Goal: Task Accomplishment & Management: Manage account settings

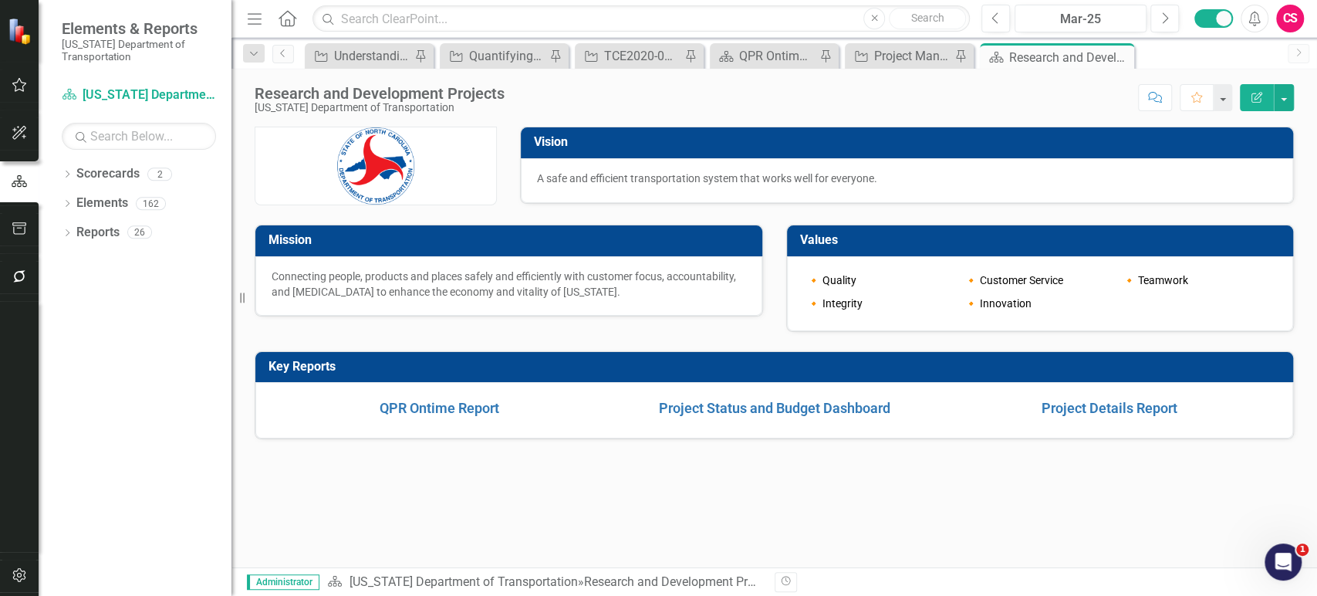
click at [774, 352] on div "Key Reports" at bounding box center [774, 367] width 1038 height 31
click at [633, 55] on div "TCE2020-03: Center of Excellence [GEOGRAPHIC_DATA]-CAV - Phase II" at bounding box center [642, 55] width 76 height 19
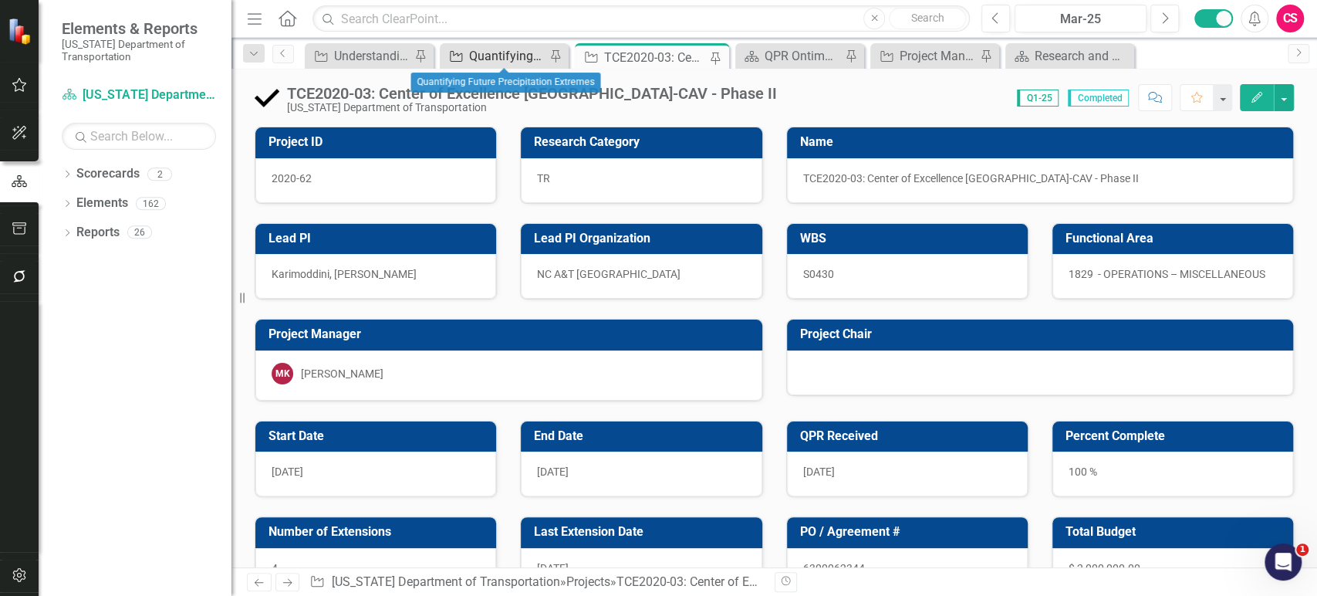
click at [502, 59] on div "Quantifying Future Precipitation Extremes" at bounding box center [507, 55] width 76 height 19
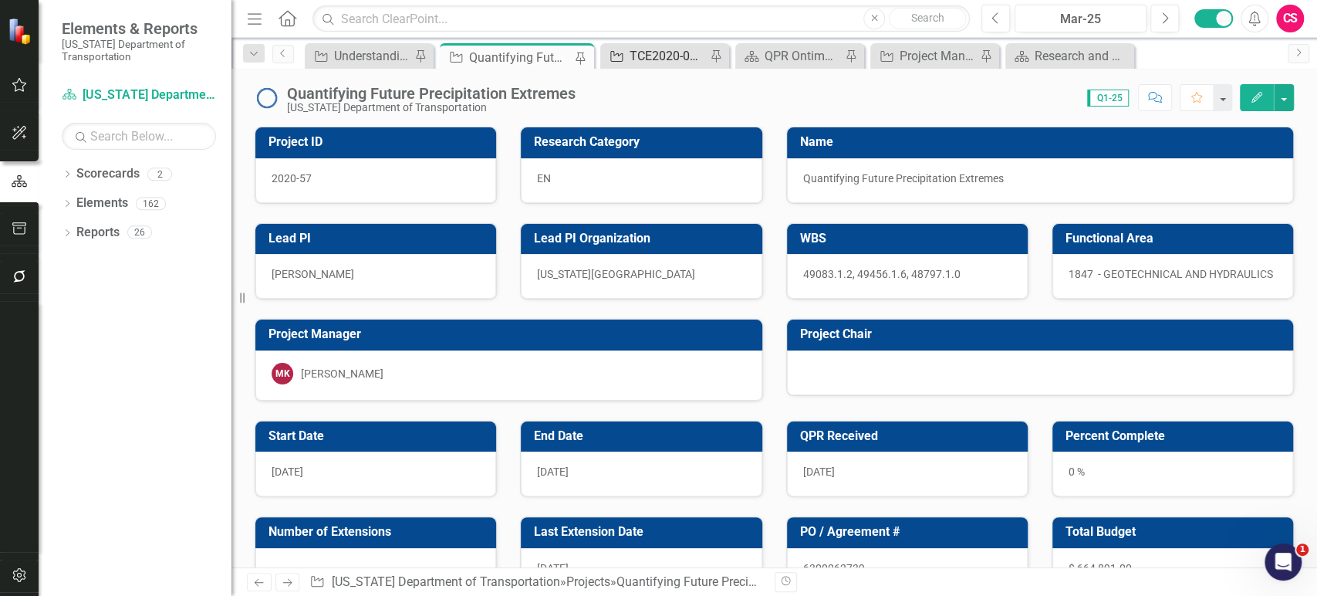
click at [659, 54] on div "TCE2020-03: Center of Excellence [GEOGRAPHIC_DATA]-CAV - Phase II" at bounding box center [668, 55] width 76 height 19
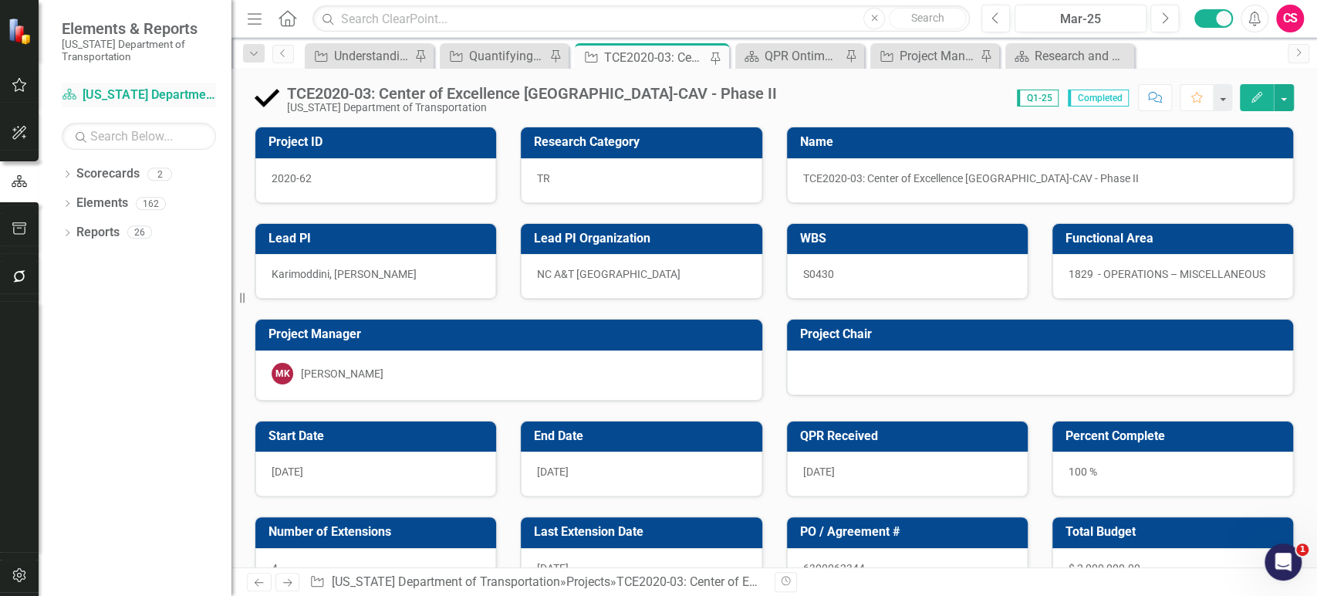
click at [142, 97] on link "Scorecard North Carolina Department of Transportation" at bounding box center [139, 95] width 154 height 18
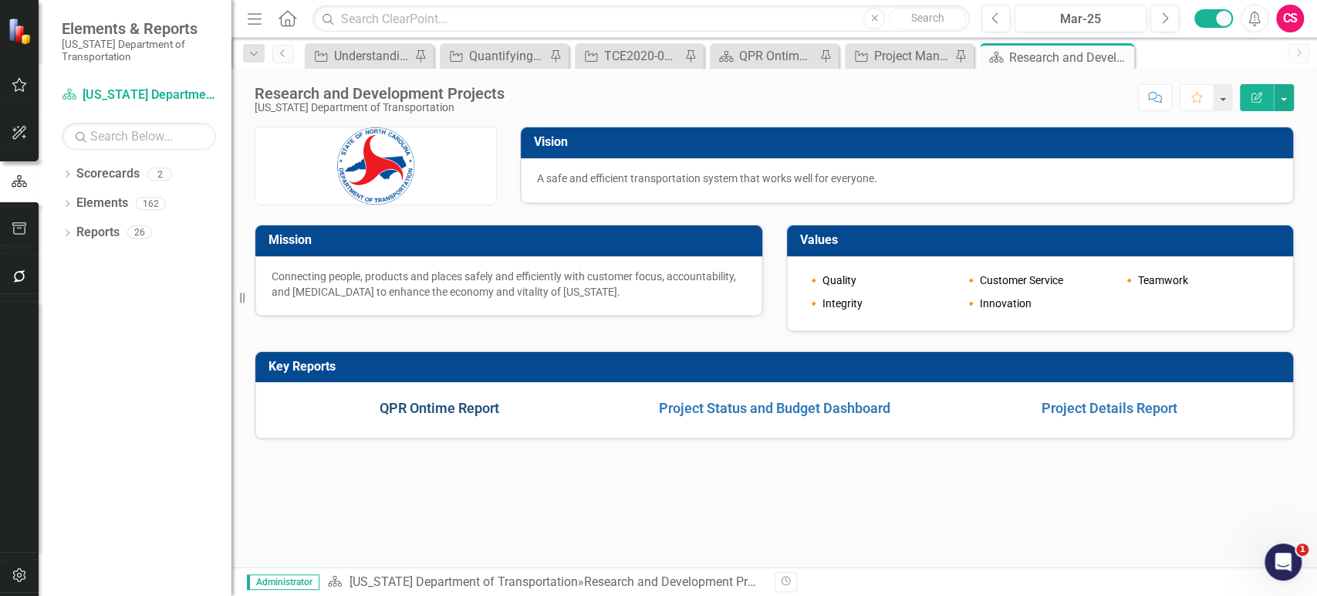
click at [437, 410] on link "QPR Ontime Report" at bounding box center [440, 408] width 120 height 16
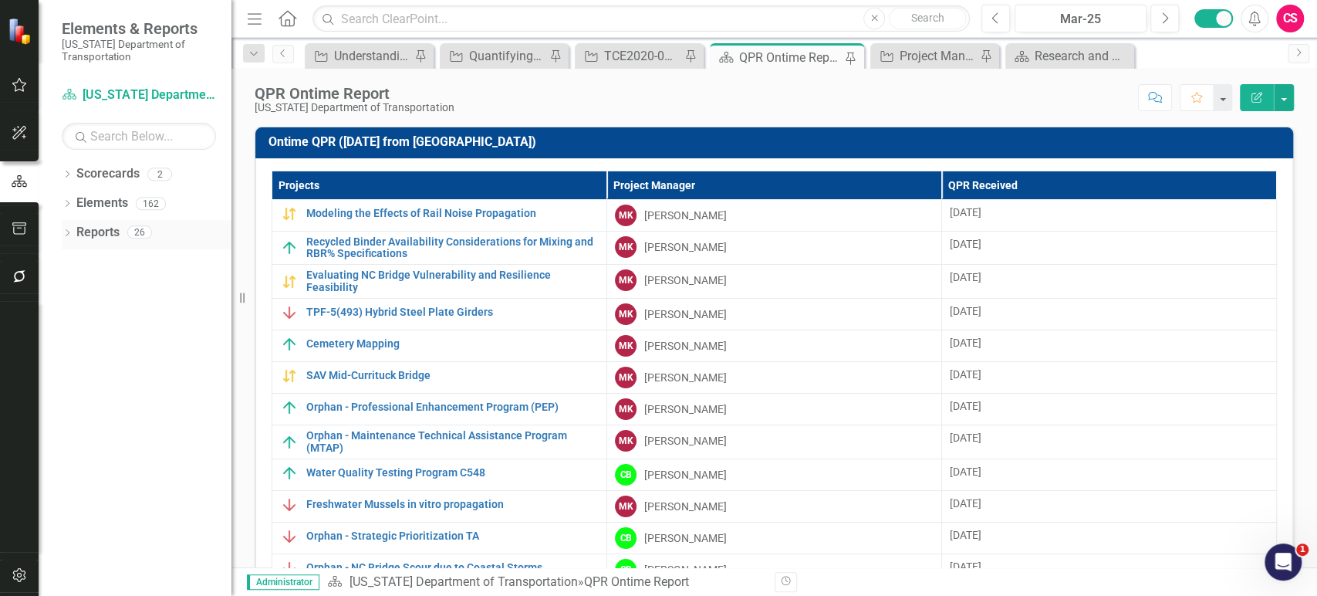
click at [111, 228] on link "Reports" at bounding box center [97, 233] width 43 height 18
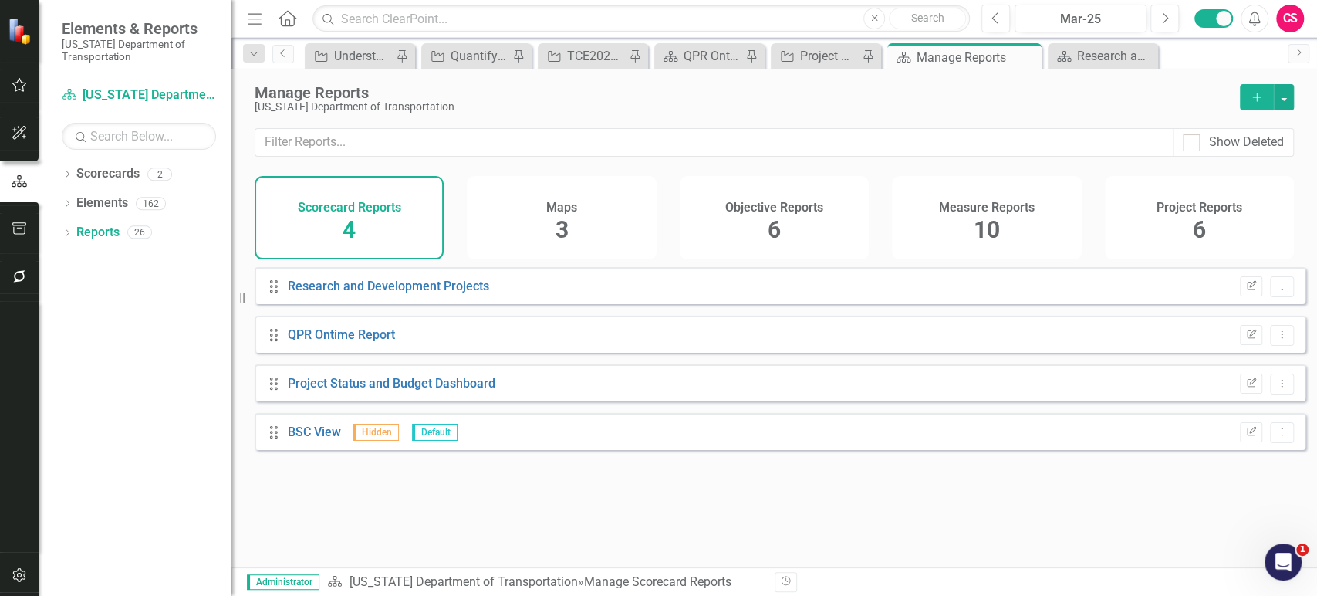
click at [1189, 220] on div "Project Reports 6" at bounding box center [1199, 217] width 189 height 83
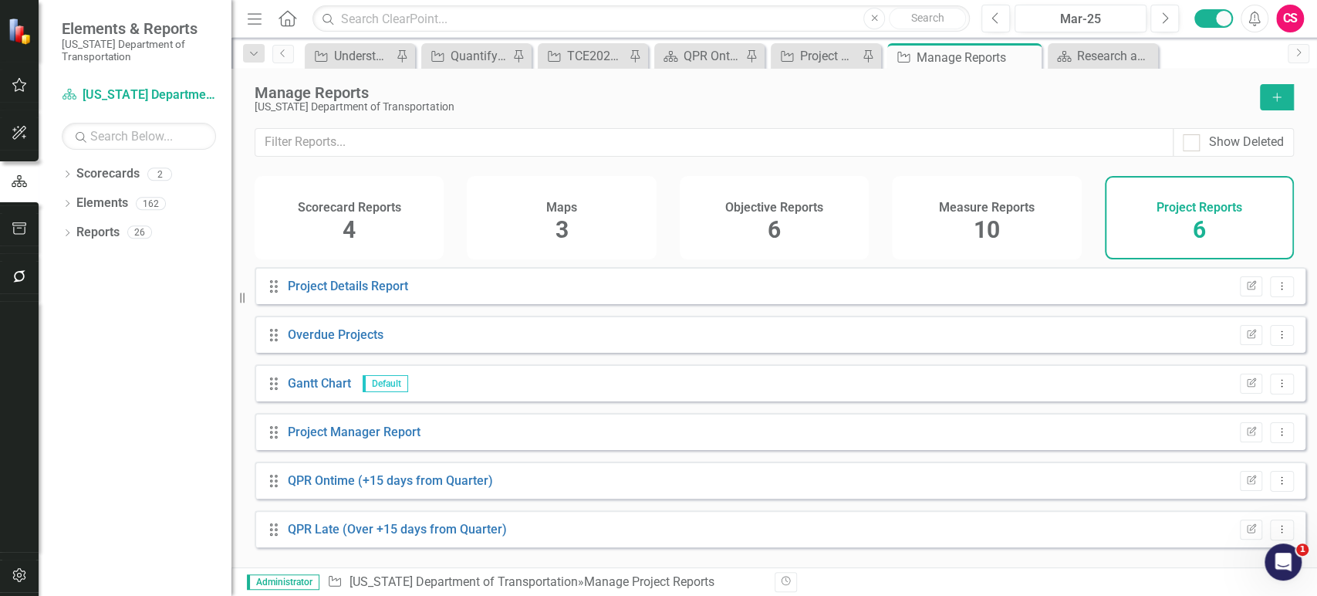
scroll to position [2, 0]
click at [1281, 530] on icon at bounding box center [1282, 526] width 2 height 8
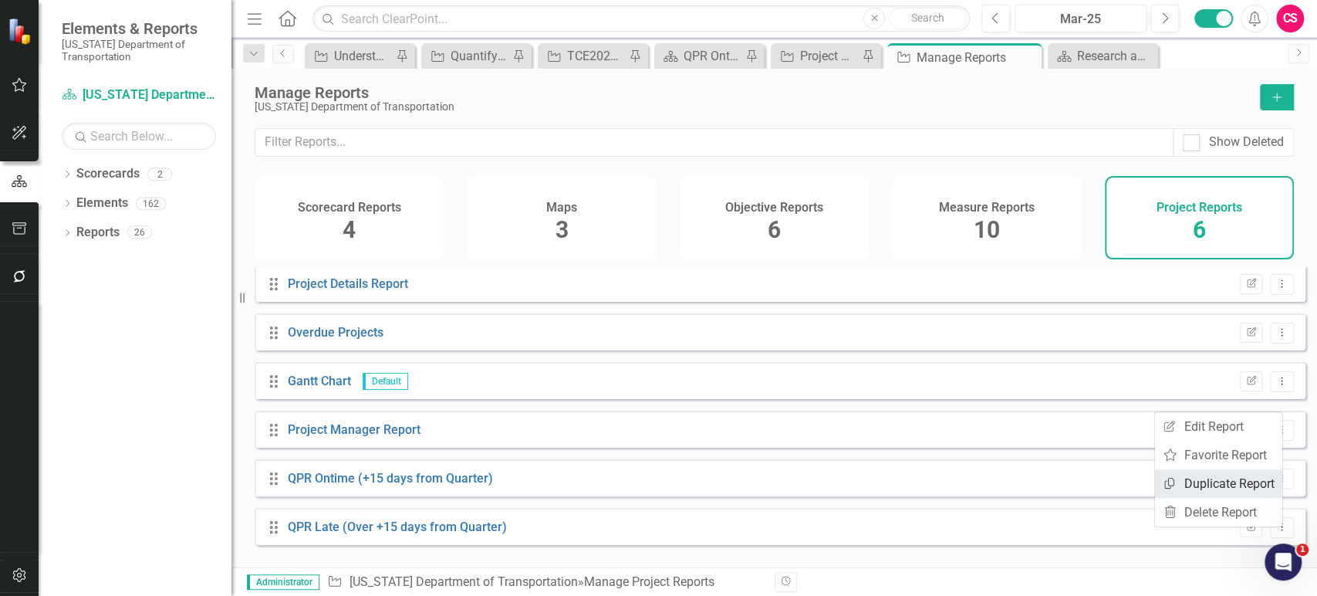
click at [1185, 486] on link "Copy Duplicate Report" at bounding box center [1218, 483] width 127 height 29
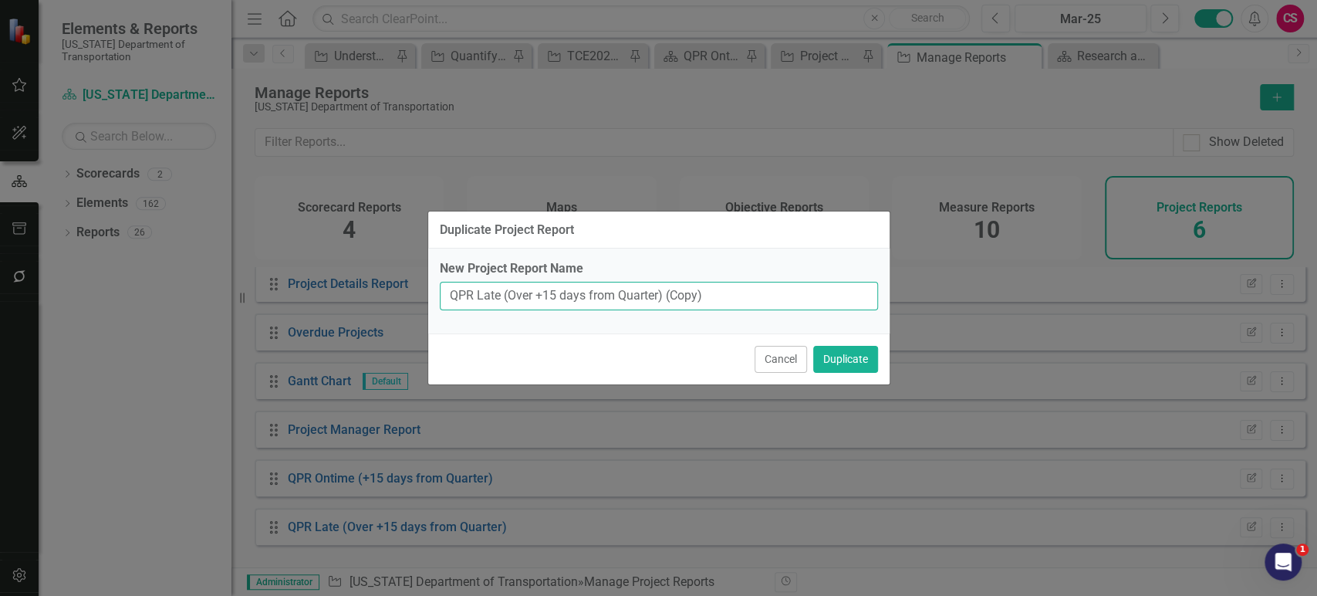
drag, startPoint x: 475, startPoint y: 292, endPoint x: 920, endPoint y: 283, distance: 444.5
click at [920, 283] on div "Duplicate Project Report New Project Report Name QPR Late (Over +15 days from Q…" at bounding box center [658, 298] width 1317 height 596
type input "QPR not submitted this quarter"
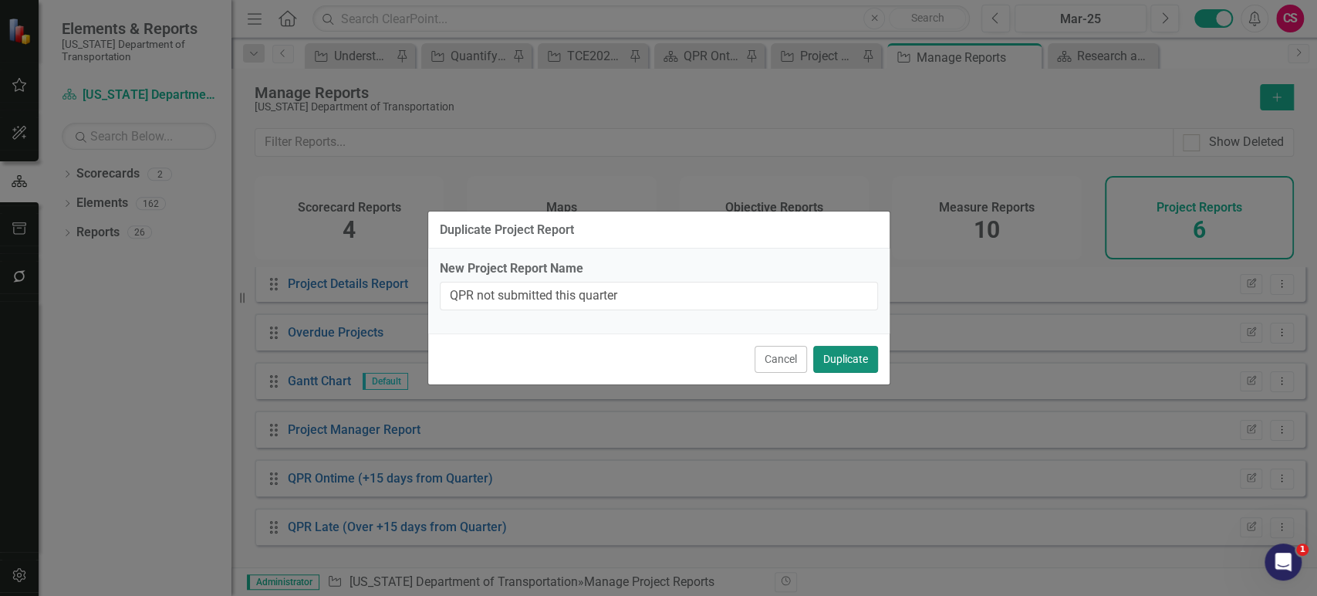
click at [852, 353] on button "Duplicate" at bounding box center [845, 359] width 65 height 27
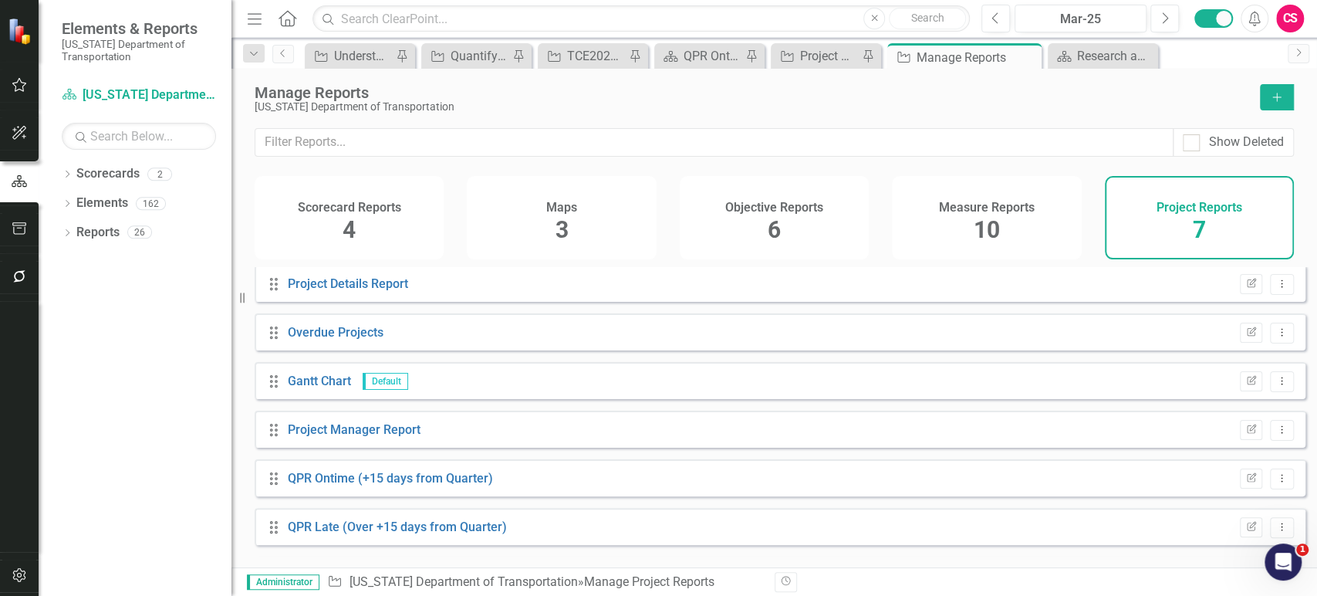
click at [1240, 566] on button "Edit Report" at bounding box center [1251, 576] width 22 height 20
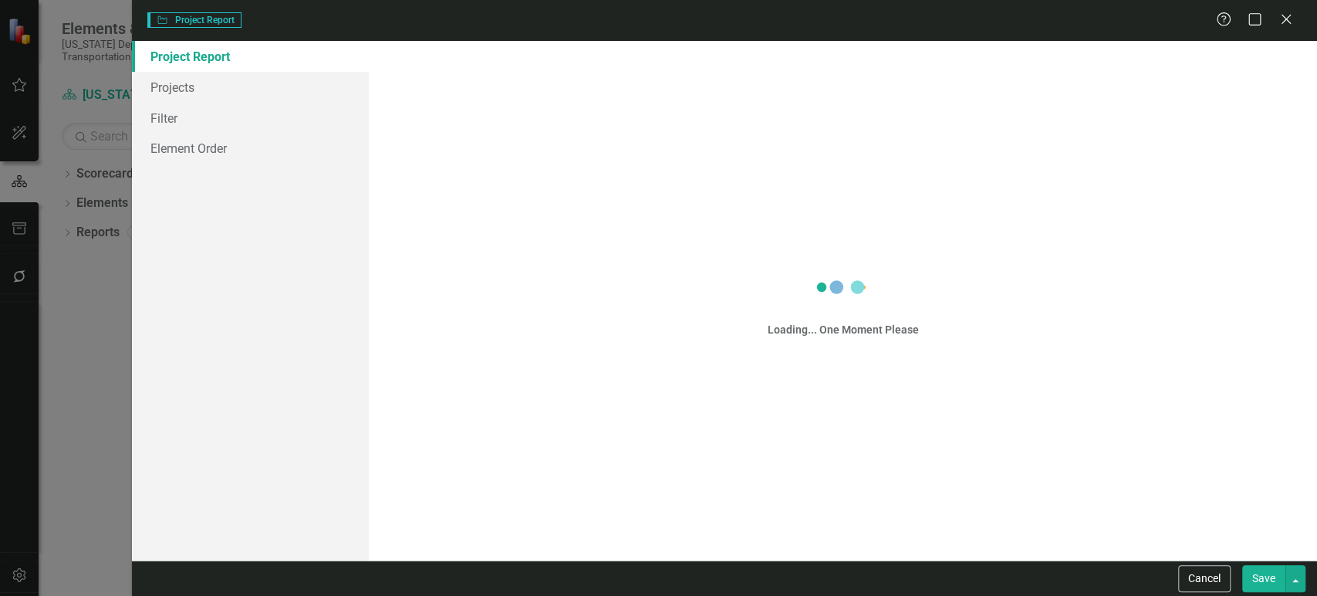
scroll to position [51, 0]
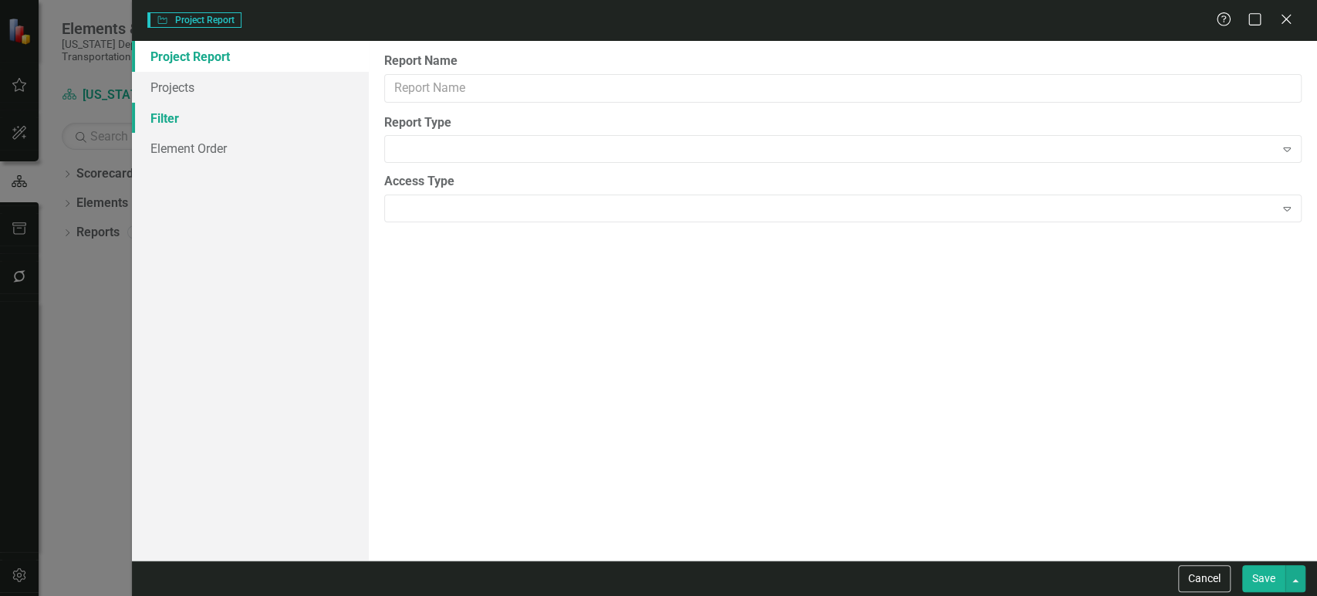
type input "QPR not submitted this quarter"
click at [1210, 572] on button "Cancel" at bounding box center [1204, 578] width 52 height 27
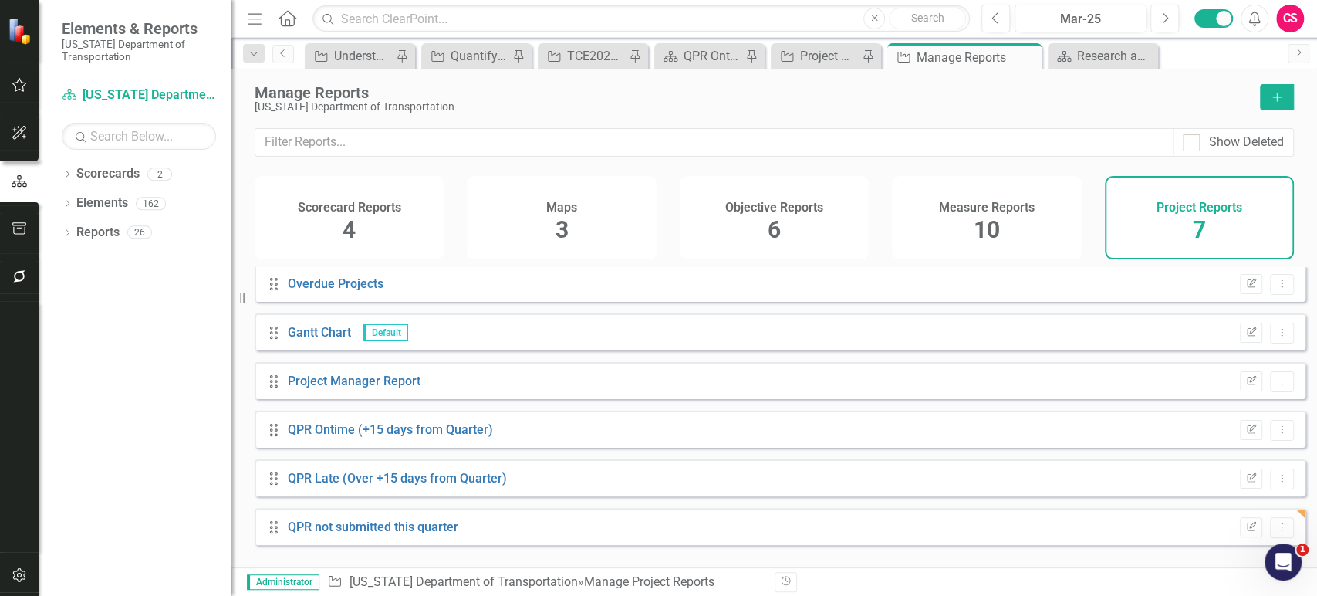
drag, startPoint x: 1237, startPoint y: 539, endPoint x: 605, endPoint y: 444, distance: 638.9
click at [1245, 532] on icon "Edit Report" at bounding box center [1251, 526] width 12 height 9
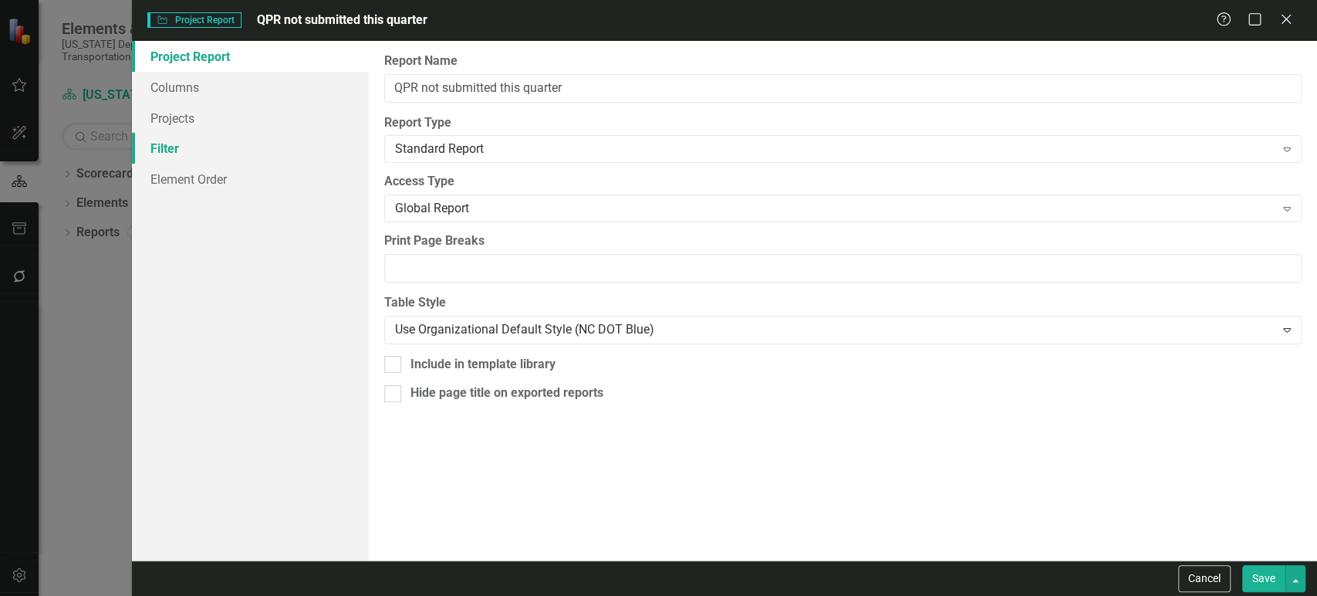
click at [164, 147] on link "Filter" at bounding box center [250, 148] width 237 height 31
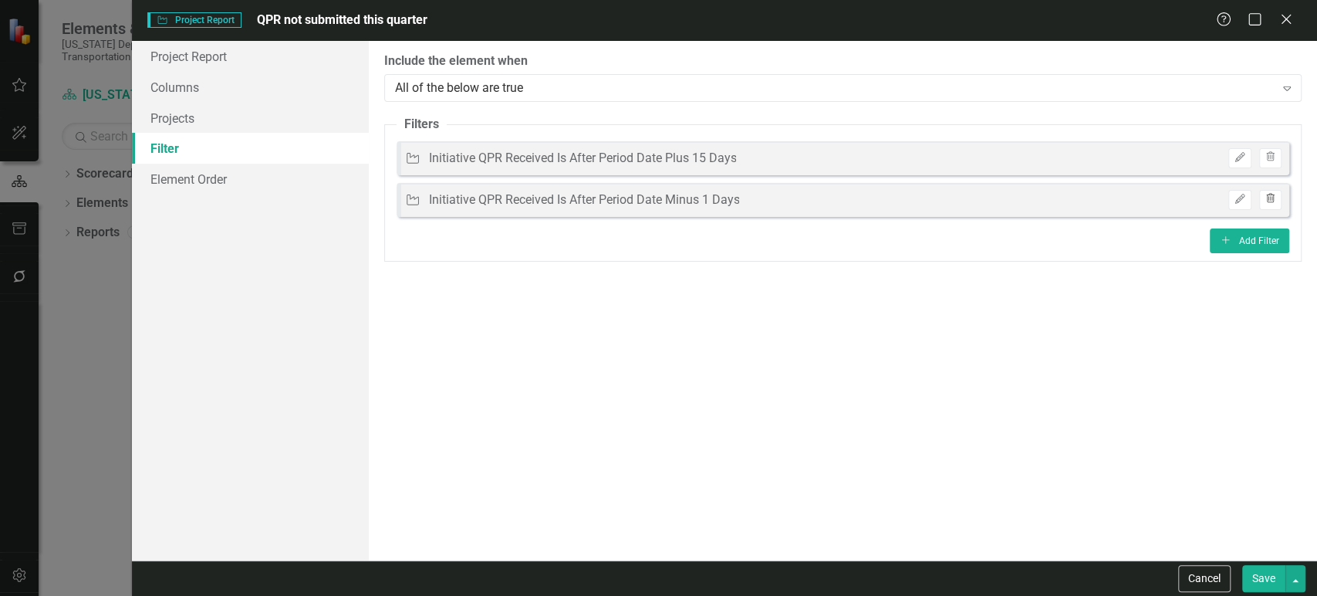
click at [1267, 201] on icon "Trash" at bounding box center [1270, 198] width 12 height 9
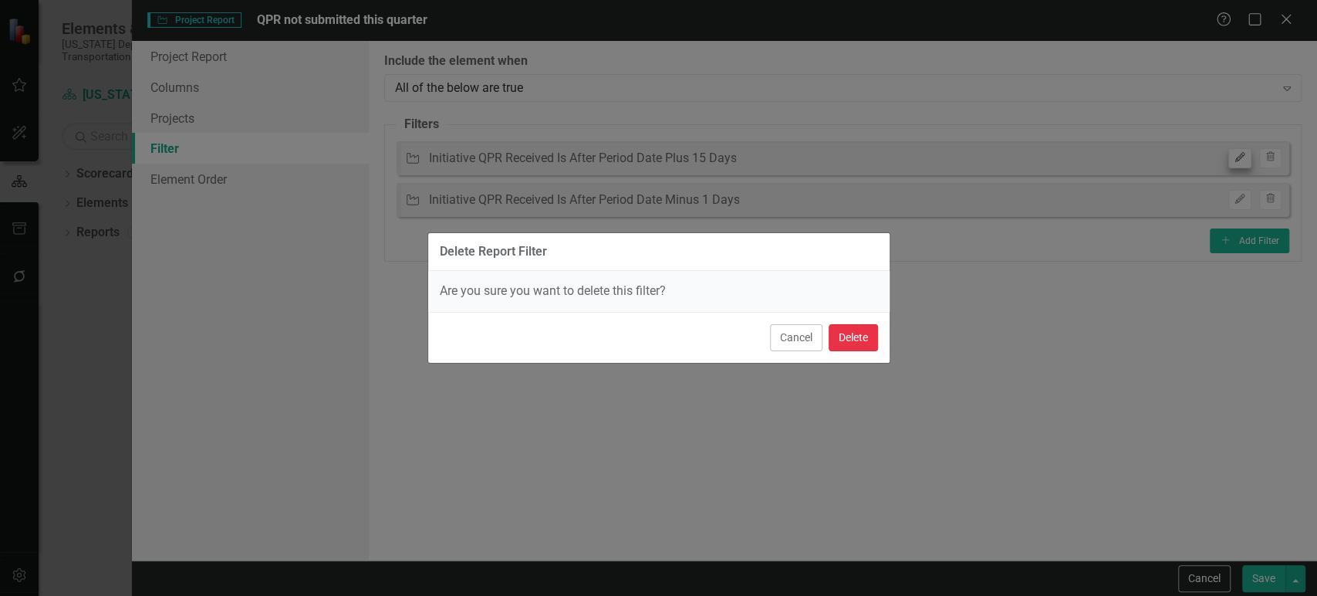
click at [856, 337] on button "Delete" at bounding box center [853, 337] width 49 height 27
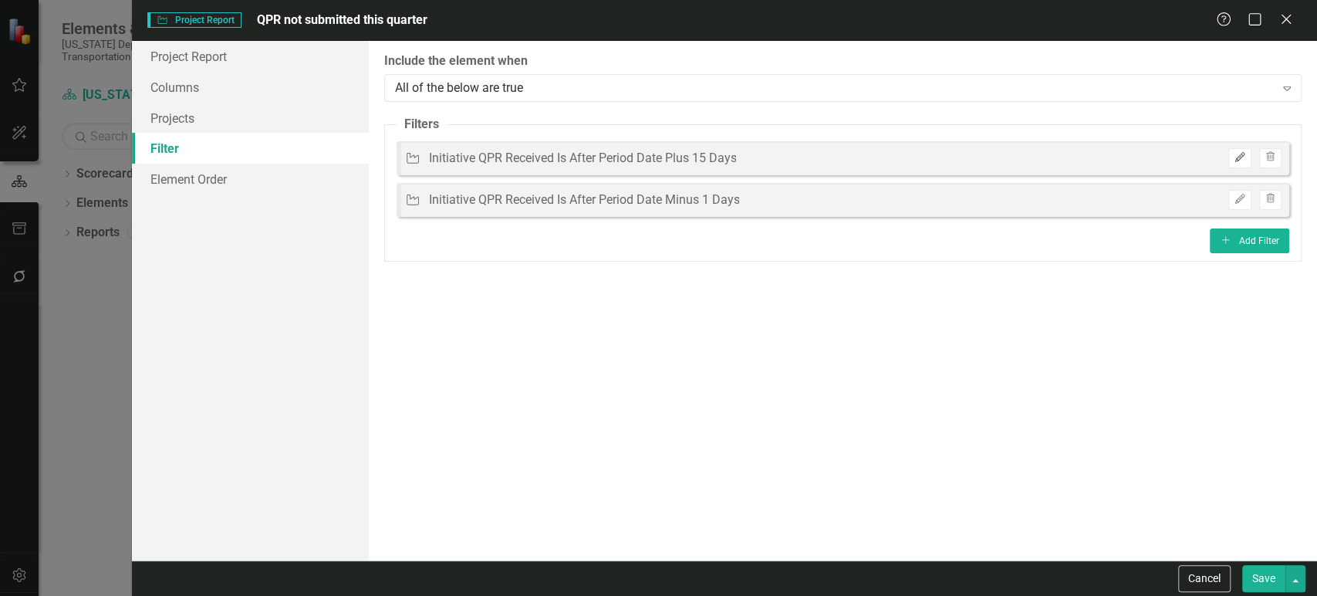
click at [1240, 157] on icon "button" at bounding box center [1239, 157] width 9 height 9
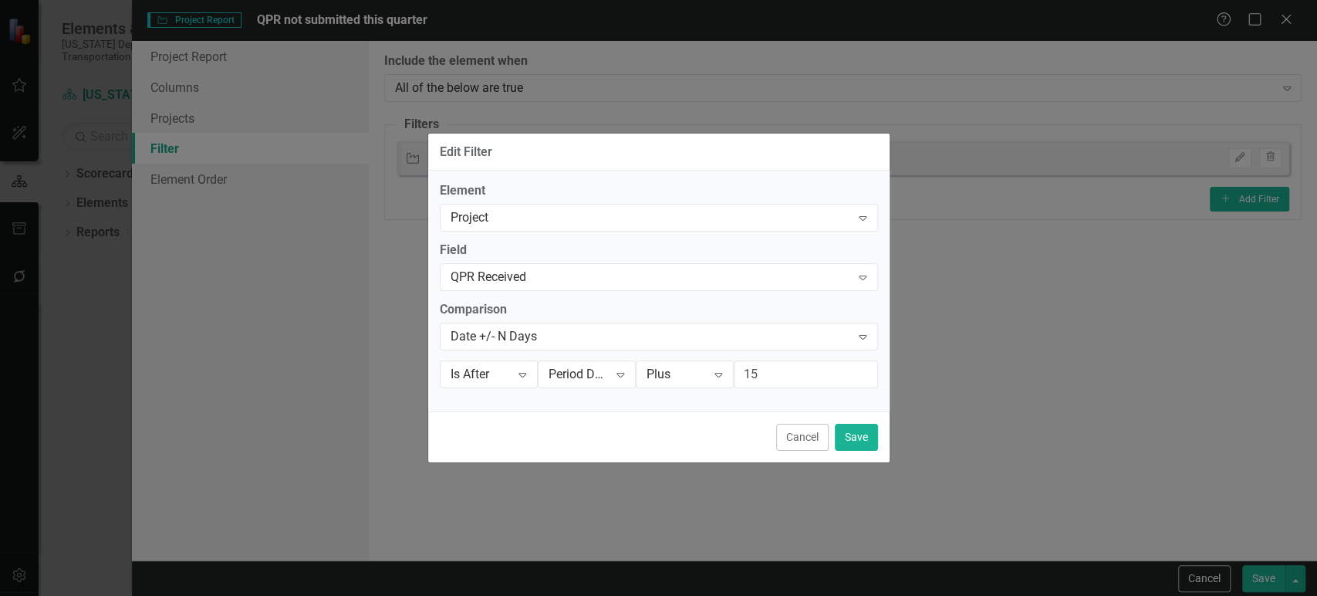
click at [531, 352] on div "Element Project Expand Field QPR Received Expand Comparison Date +/- N Days Exp…" at bounding box center [659, 291] width 438 height 218
click at [537, 338] on div "Date +/- N Days" at bounding box center [651, 336] width 400 height 18
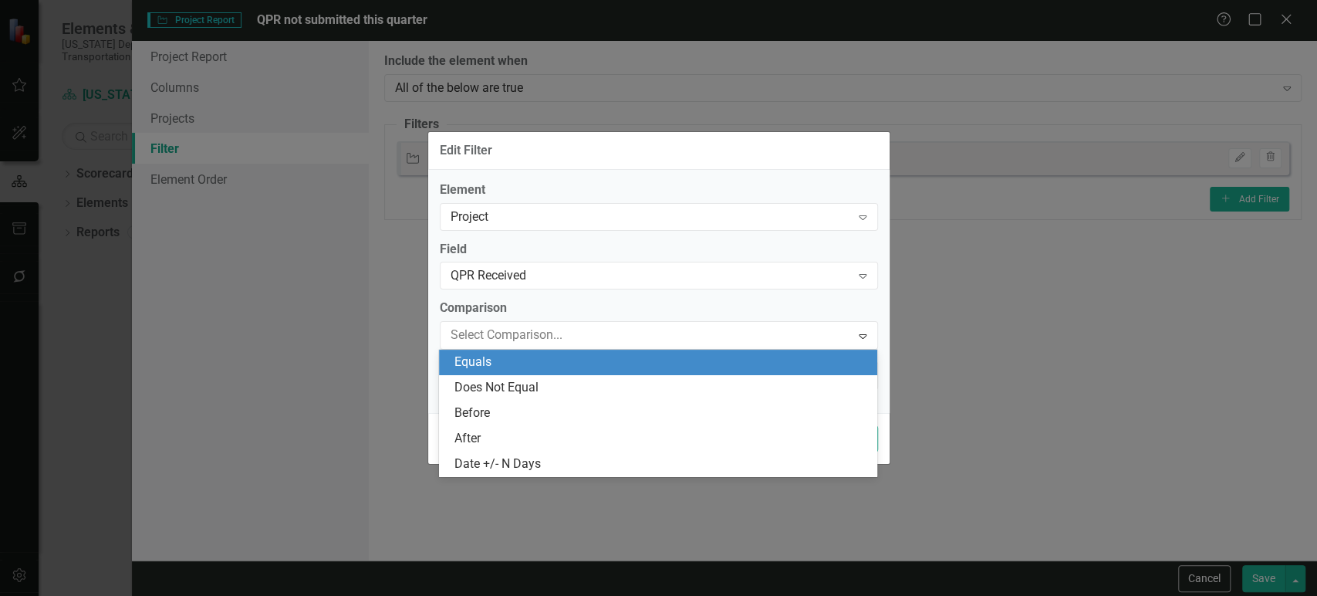
click at [497, 366] on div "Equals" at bounding box center [661, 362] width 414 height 18
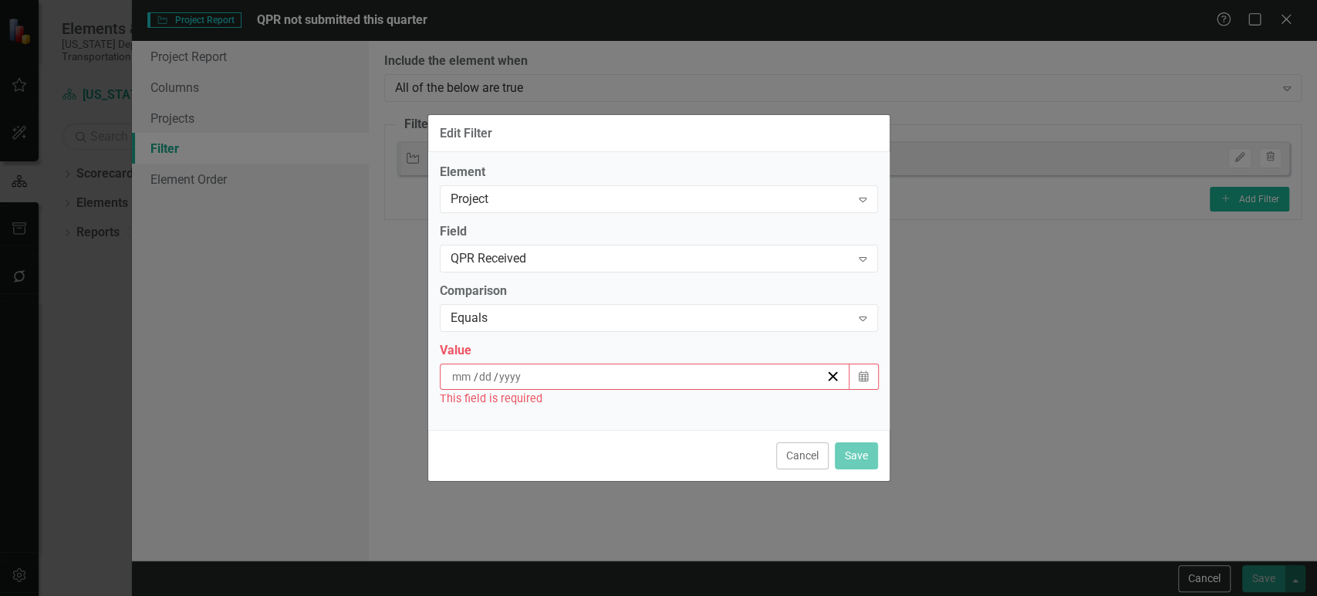
click at [694, 387] on div "/ /" at bounding box center [645, 376] width 411 height 26
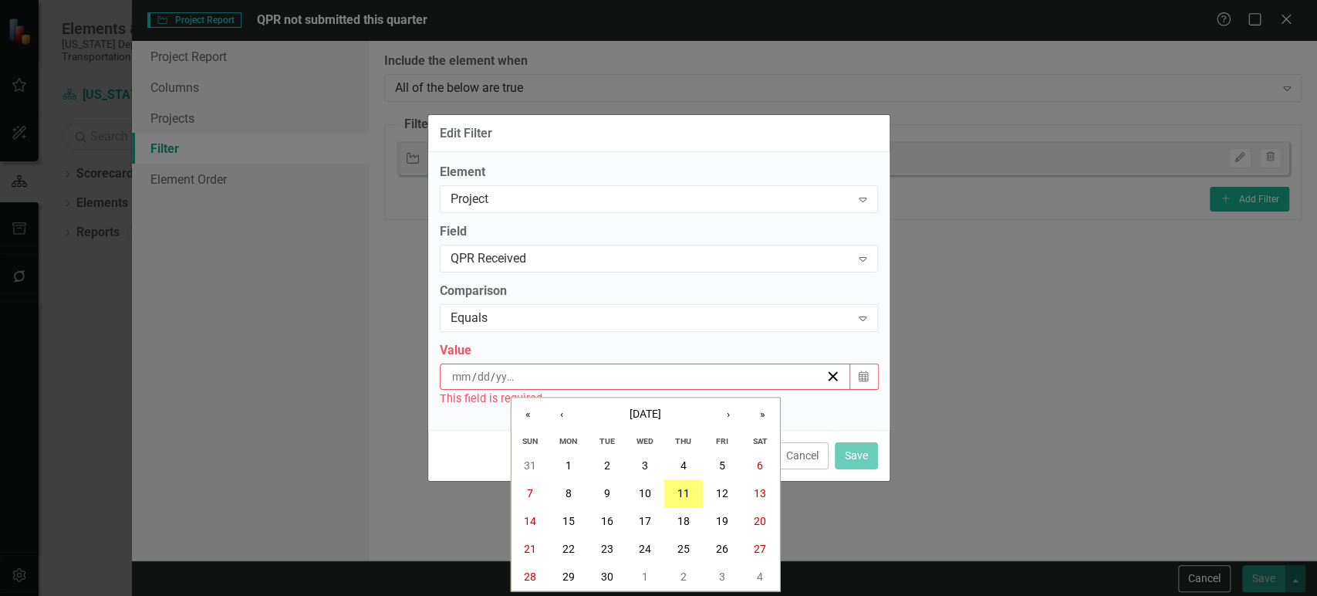
click at [684, 373] on div "/ /" at bounding box center [638, 376] width 376 height 15
click at [448, 438] on div "Cancel Save" at bounding box center [658, 455] width 461 height 51
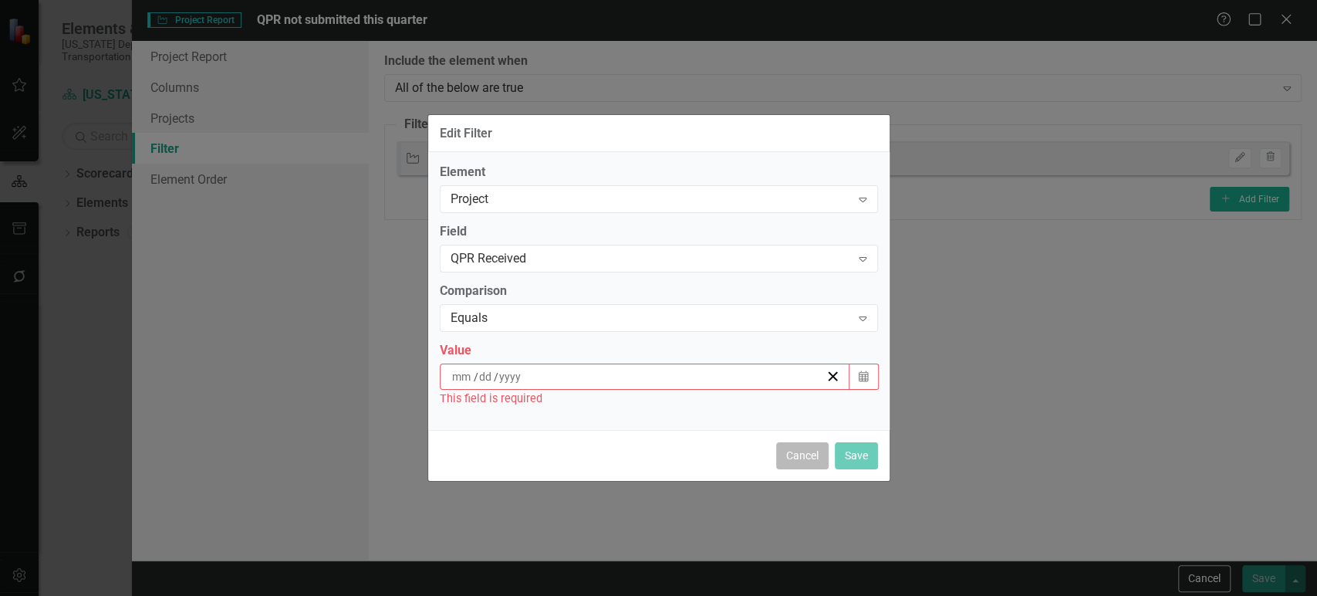
click at [791, 457] on button "Cancel" at bounding box center [802, 455] width 52 height 27
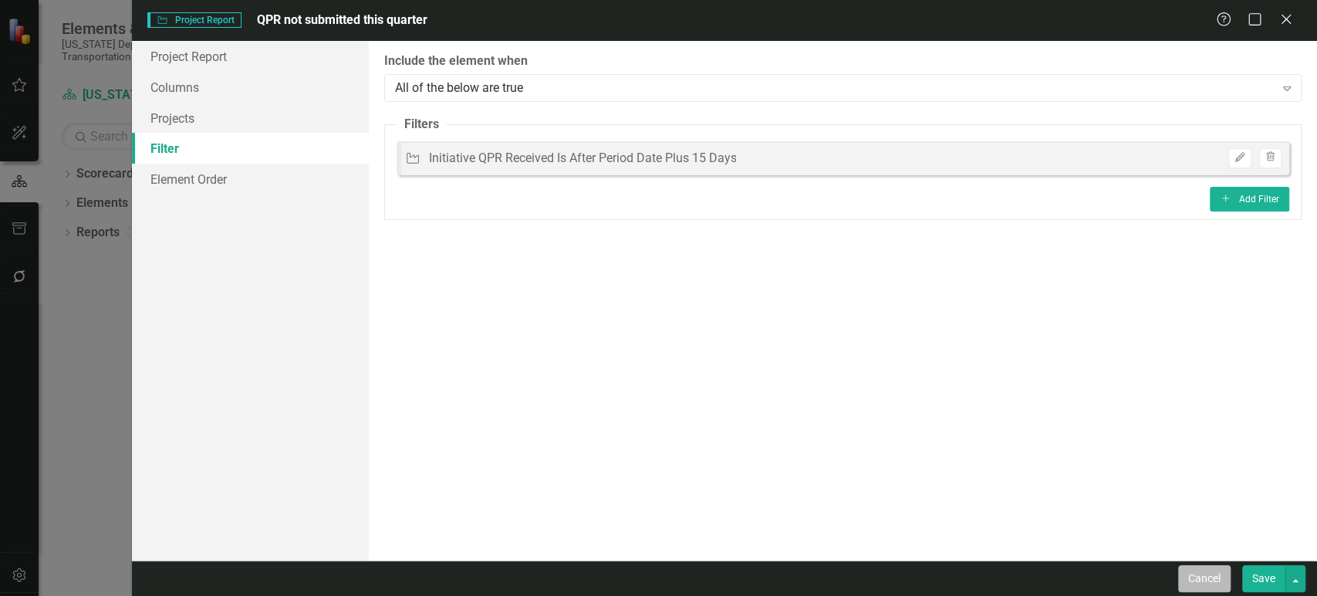
click at [1202, 576] on button "Cancel" at bounding box center [1204, 578] width 52 height 27
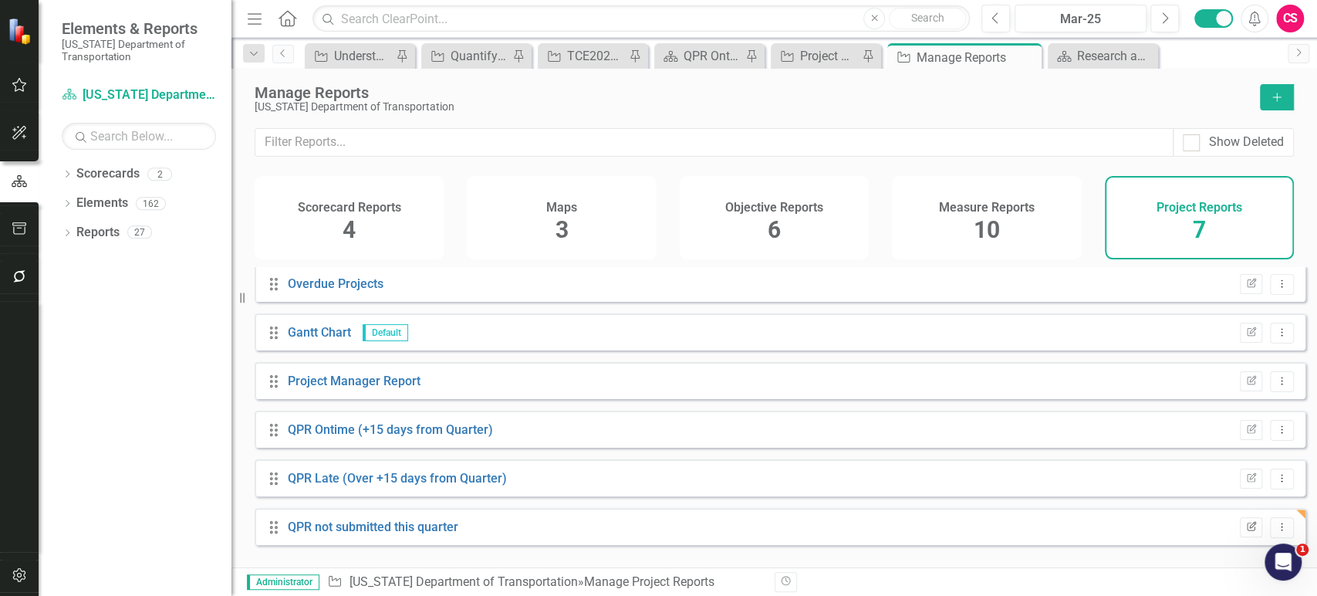
click at [1245, 532] on icon "Edit Report" at bounding box center [1251, 526] width 12 height 9
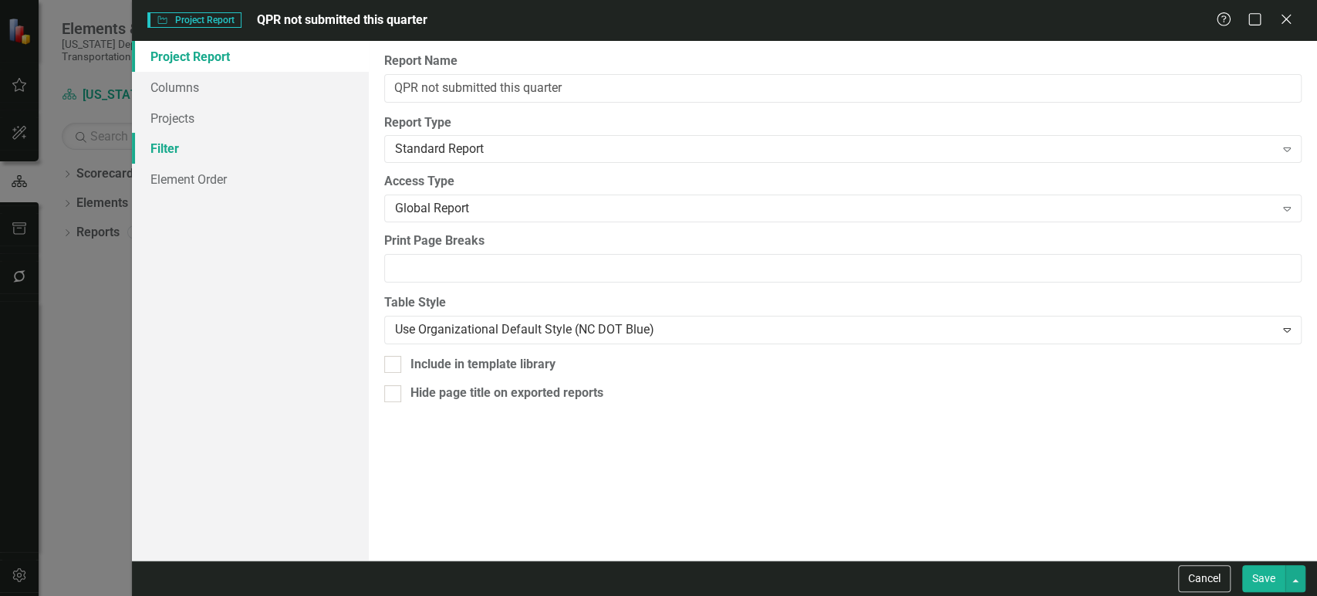
click at [258, 147] on link "Filter" at bounding box center [250, 148] width 237 height 31
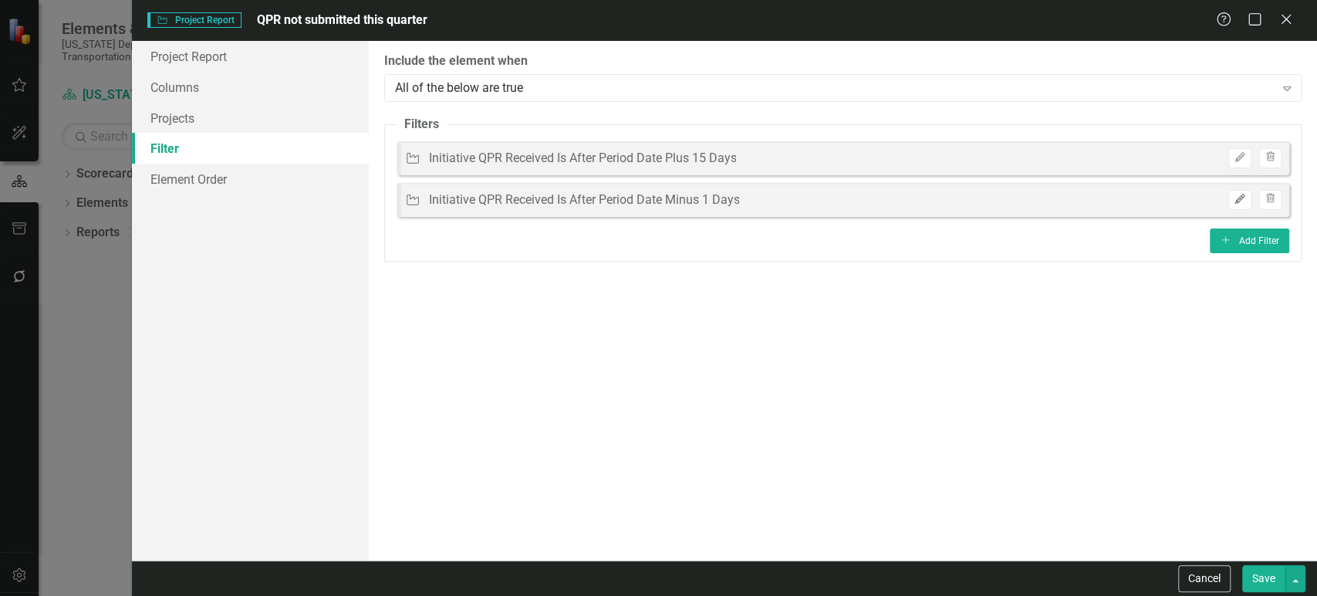
click at [1241, 202] on icon "Edit" at bounding box center [1240, 198] width 12 height 9
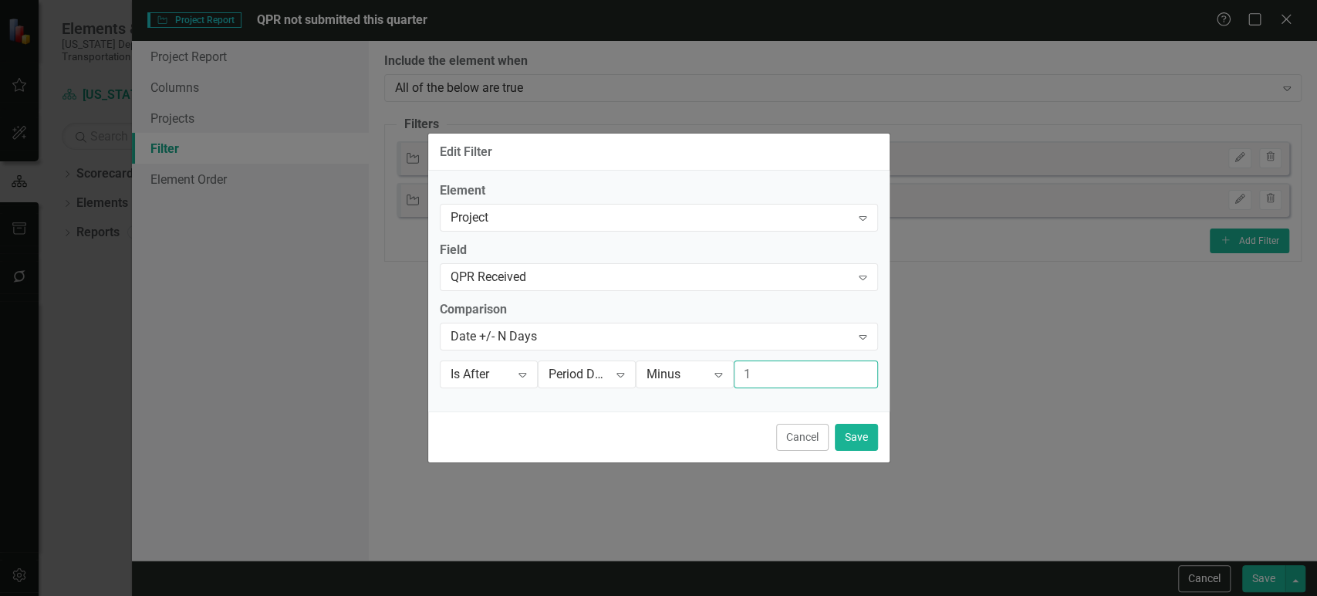
drag, startPoint x: 775, startPoint y: 377, endPoint x: 745, endPoint y: 379, distance: 30.1
click at [745, 379] on input "1" at bounding box center [806, 374] width 144 height 29
type input "100"
click at [864, 441] on button "Save" at bounding box center [856, 437] width 43 height 27
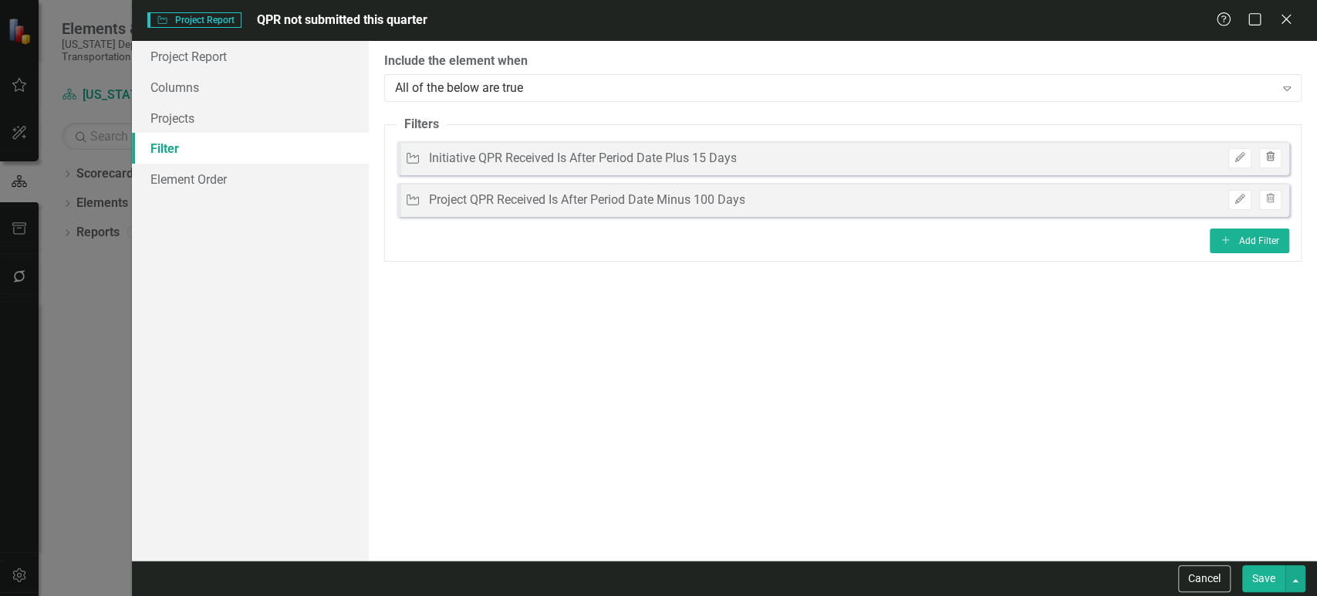
click at [1270, 163] on button "Trash" at bounding box center [1270, 158] width 22 height 20
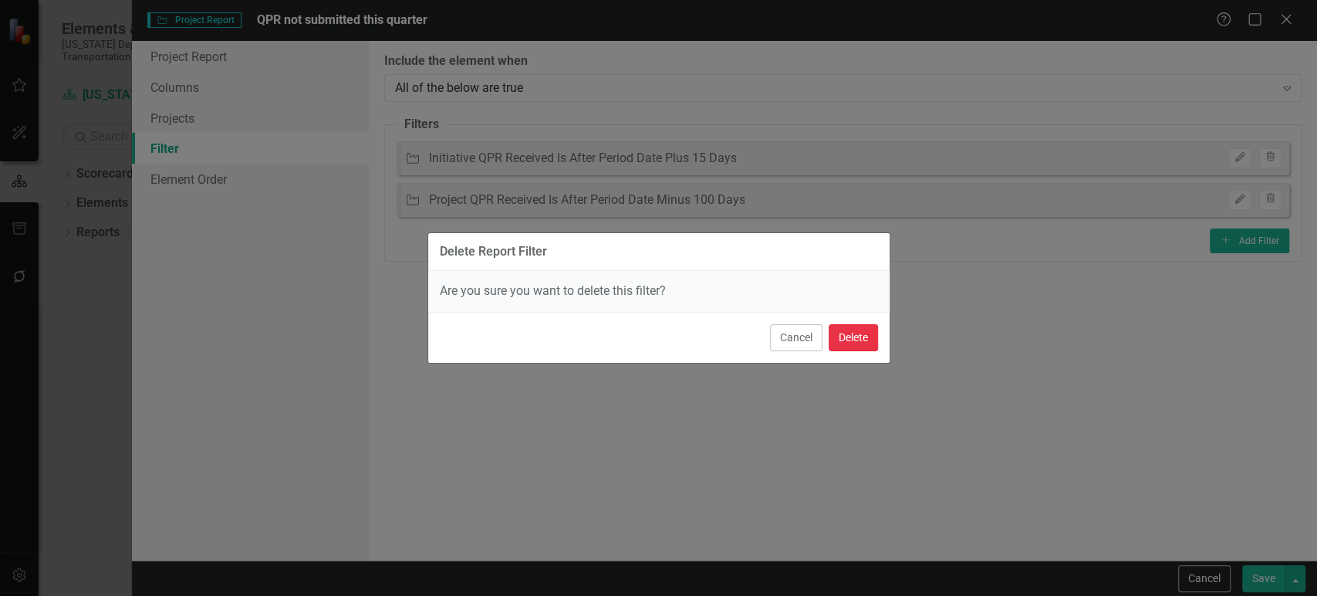
click at [853, 339] on button "Delete" at bounding box center [853, 337] width 49 height 27
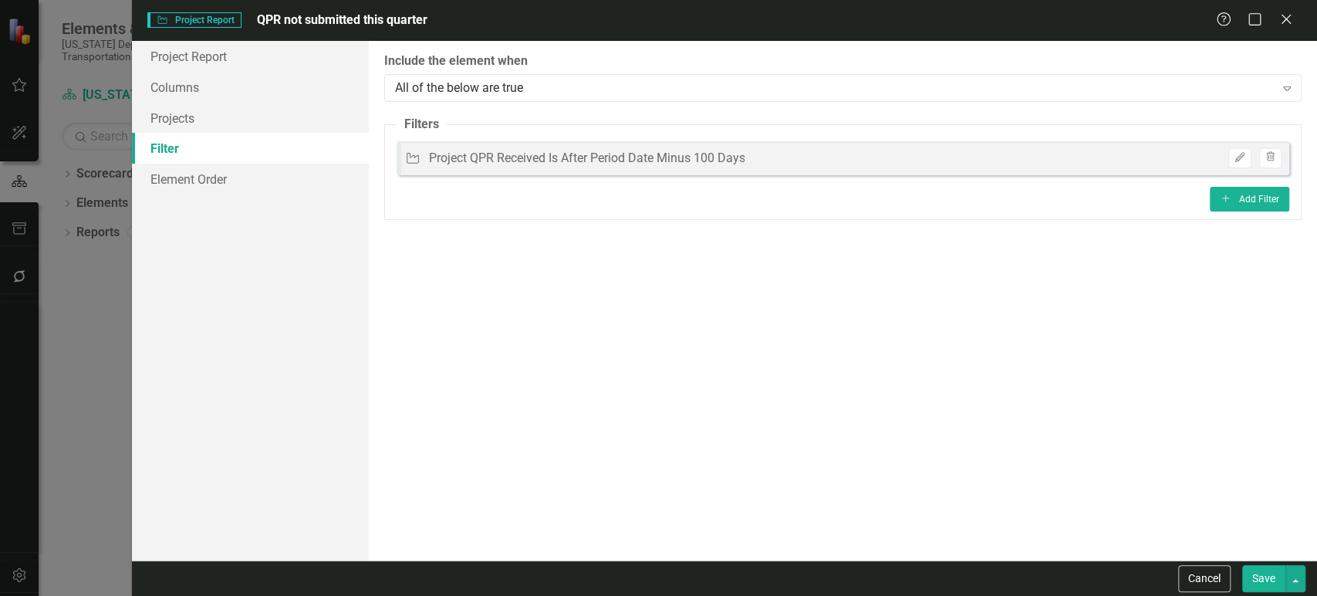
click at [1264, 582] on button "Save" at bounding box center [1263, 578] width 43 height 27
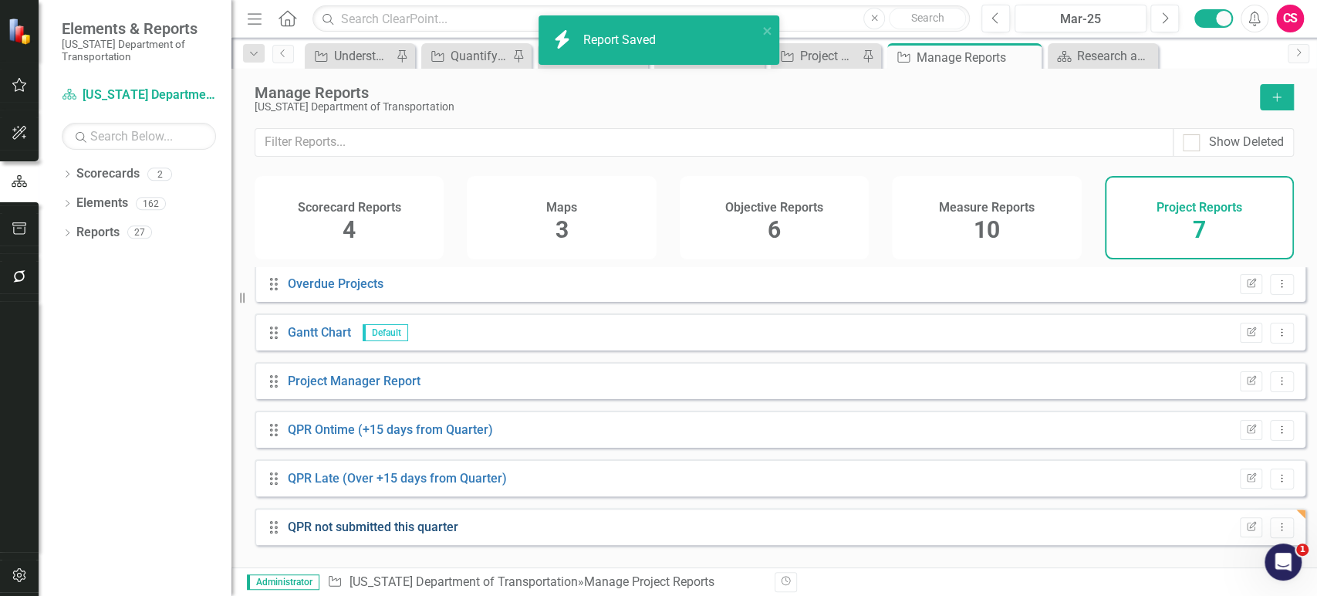
click at [337, 534] on link "QPR not submitted this quarter" at bounding box center [373, 526] width 171 height 15
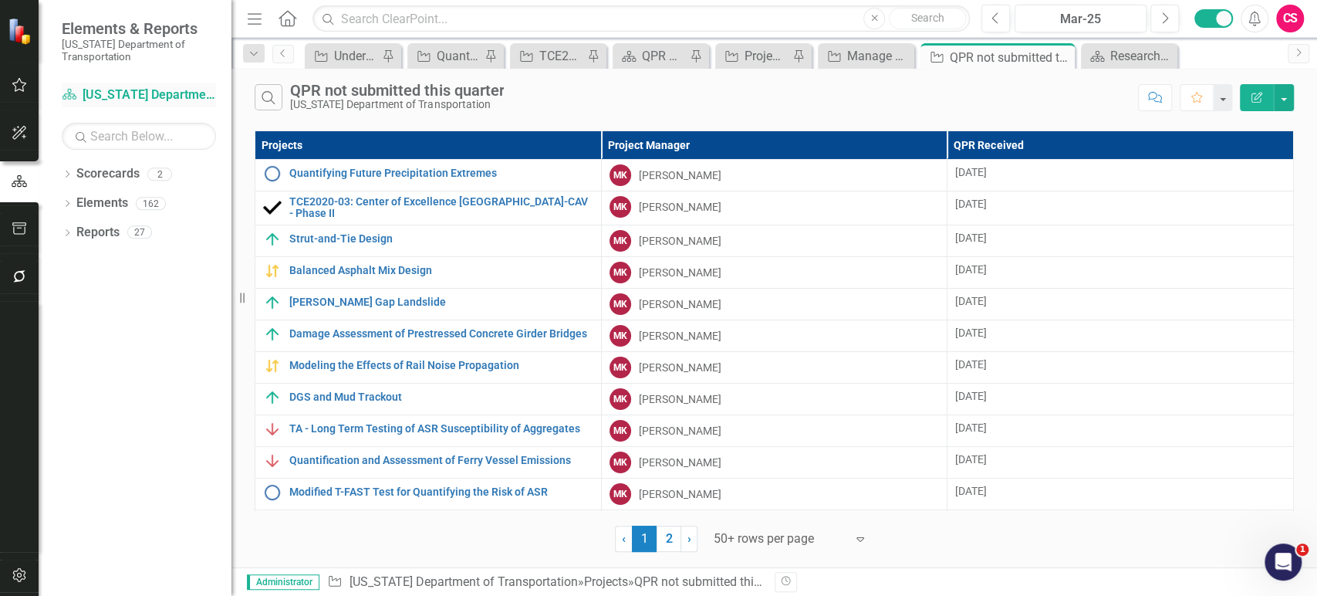
click at [108, 100] on link "Scorecard North Carolina Department of Transportation" at bounding box center [139, 95] width 154 height 18
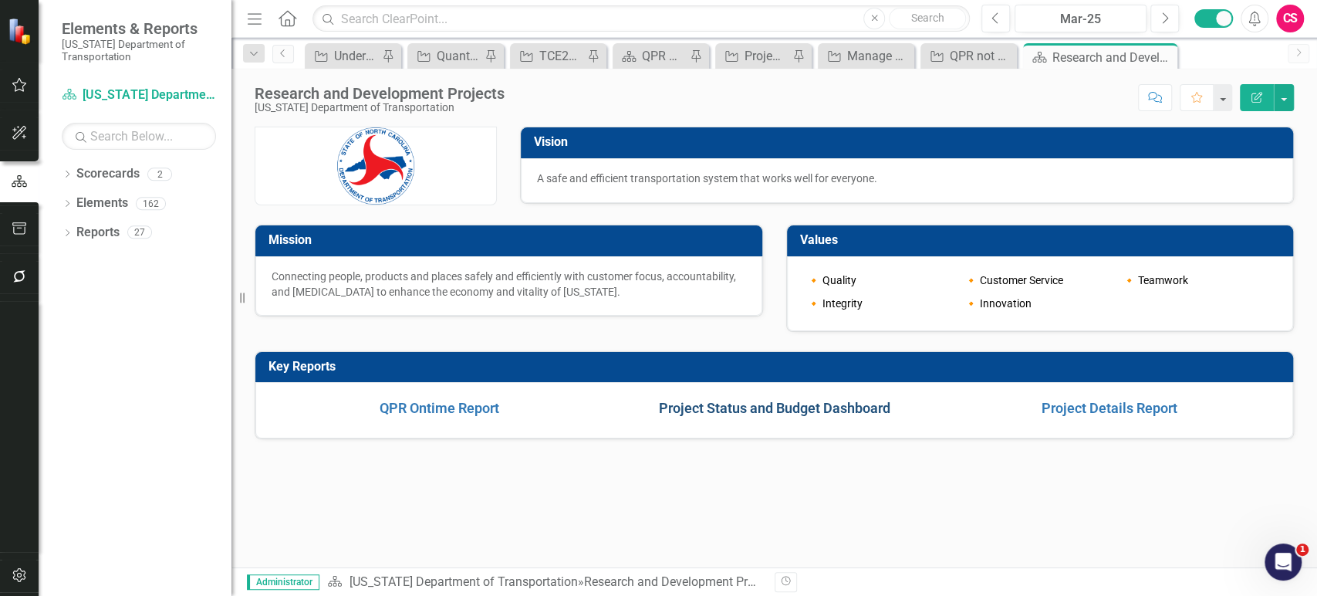
click at [704, 405] on link "Project Status and Budget Dashboard" at bounding box center [774, 408] width 231 height 16
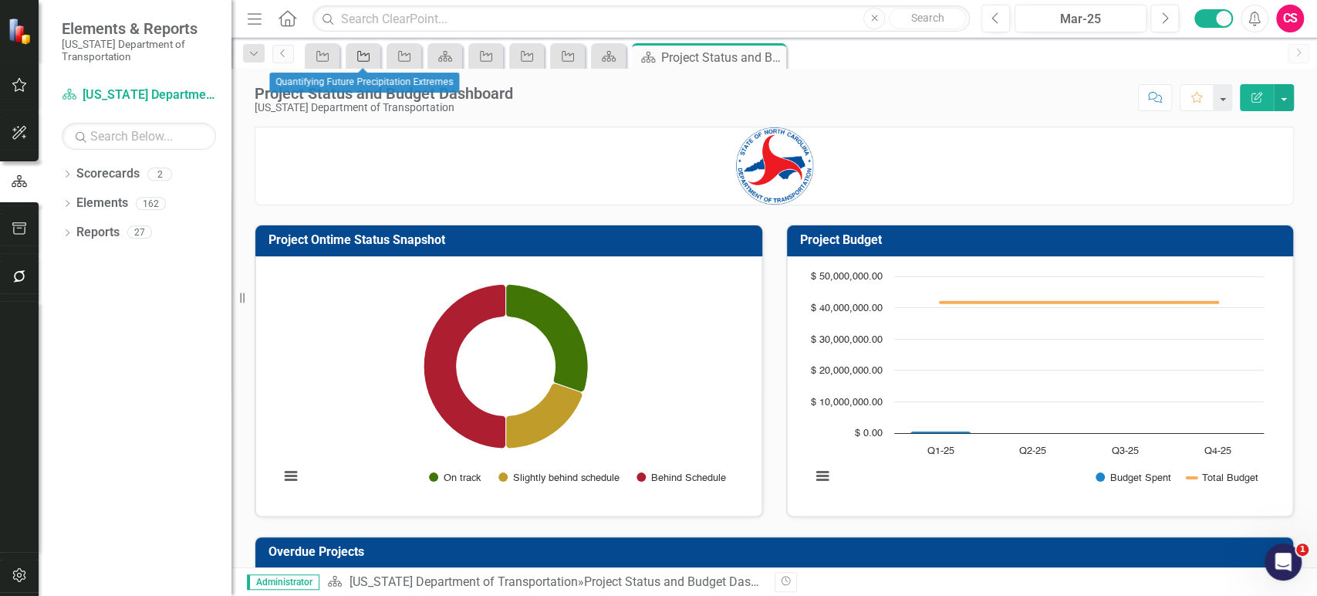
click at [366, 58] on icon "Project" at bounding box center [363, 56] width 15 height 12
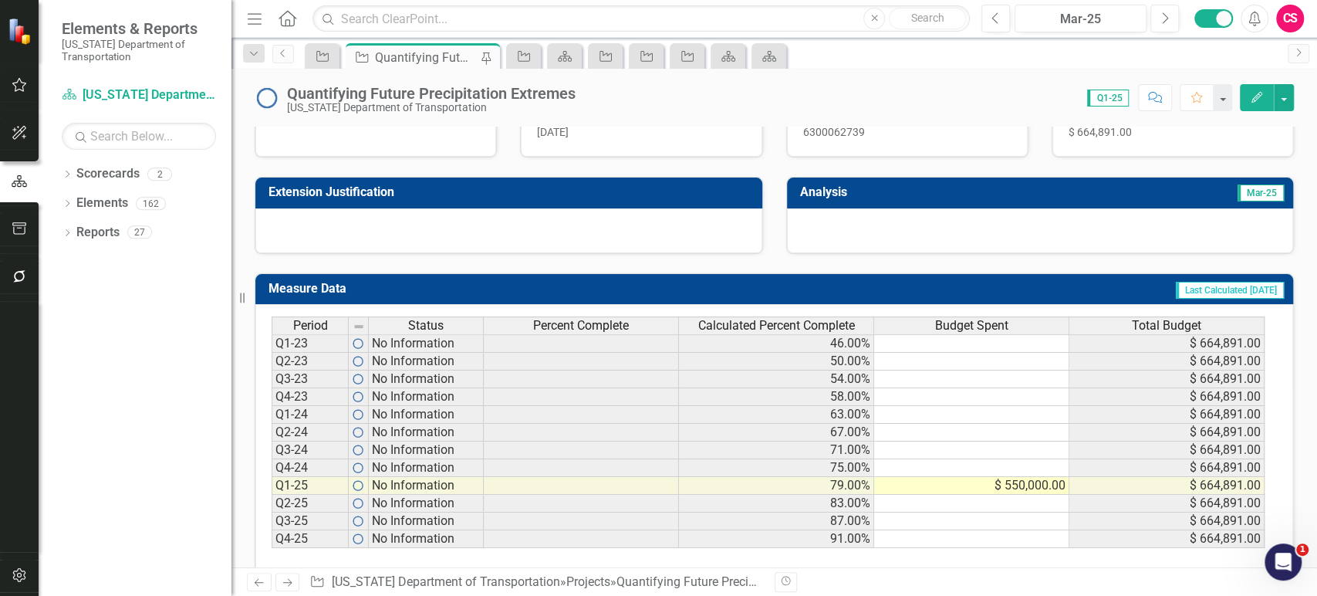
scroll to position [454, 0]
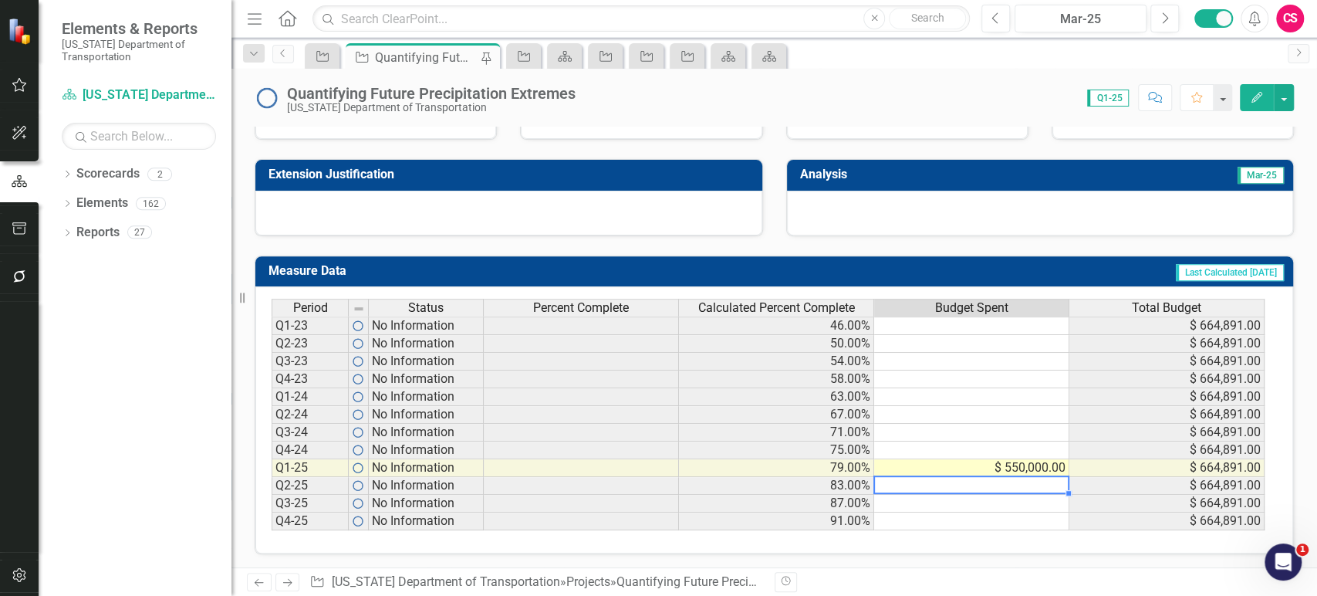
click at [949, 483] on td at bounding box center [971, 486] width 195 height 18
type textarea "6"
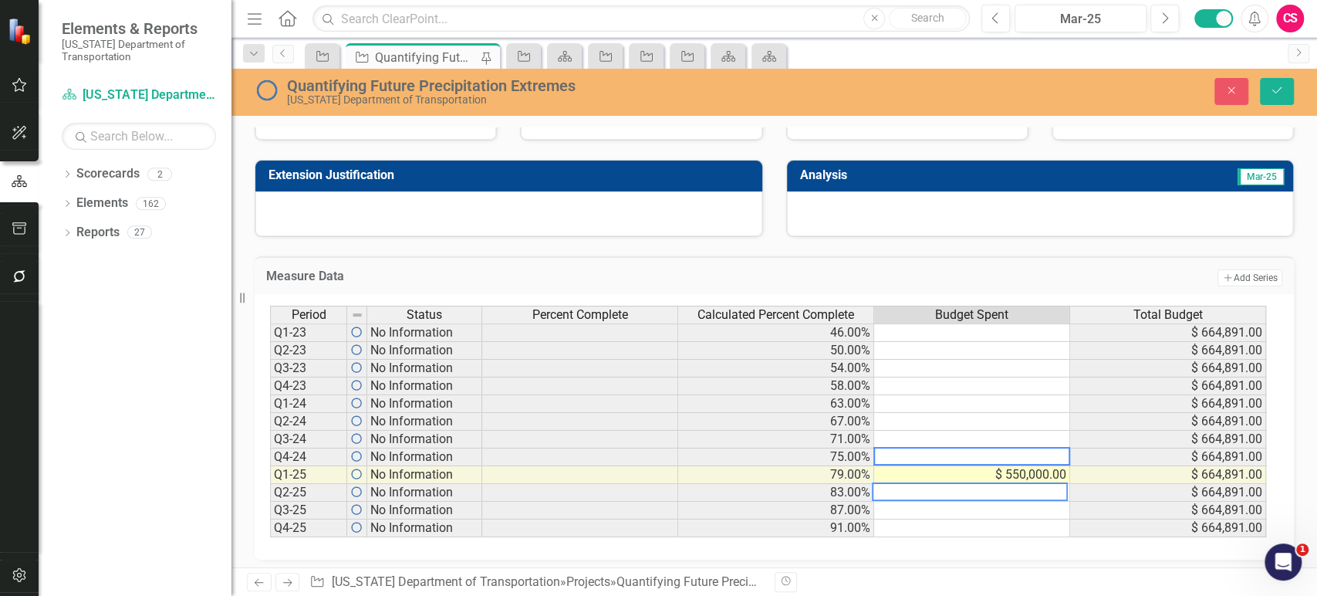
click at [970, 452] on td at bounding box center [972, 457] width 196 height 18
click at [987, 495] on td at bounding box center [972, 493] width 196 height 18
type textarea "650000"
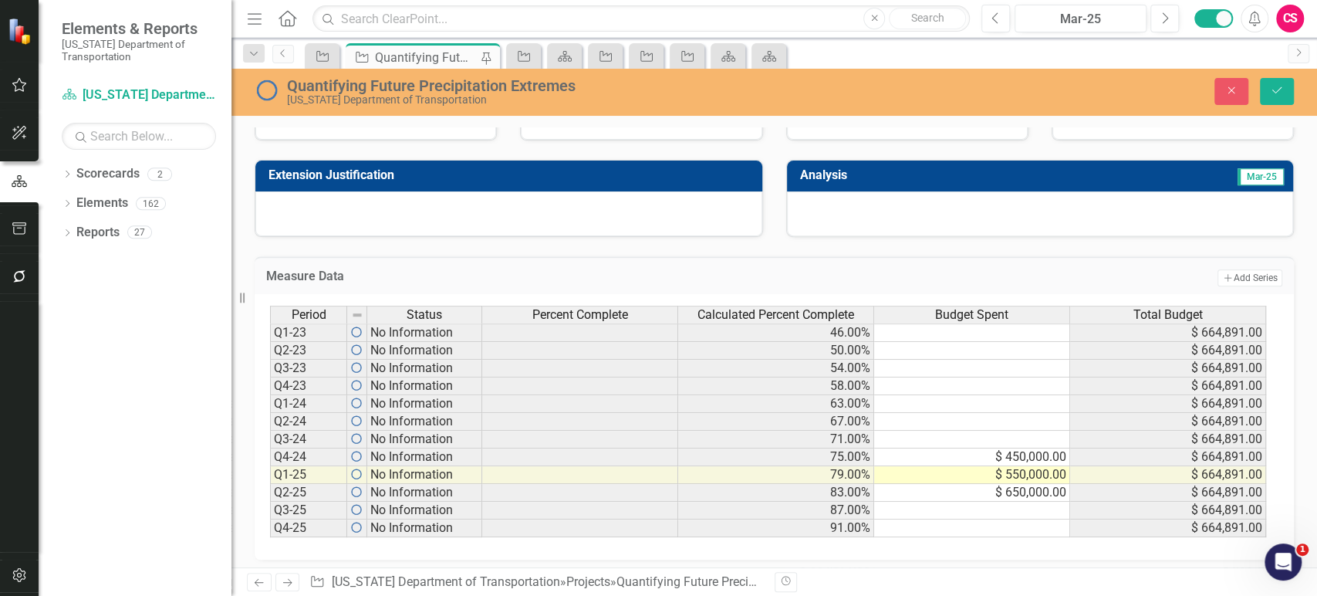
click at [1273, 104] on div "Quantifying Future Precipitation Extremes North Carolina Department of Transpor…" at bounding box center [773, 90] width 1085 height 29
click at [1278, 96] on button "Save" at bounding box center [1277, 91] width 34 height 27
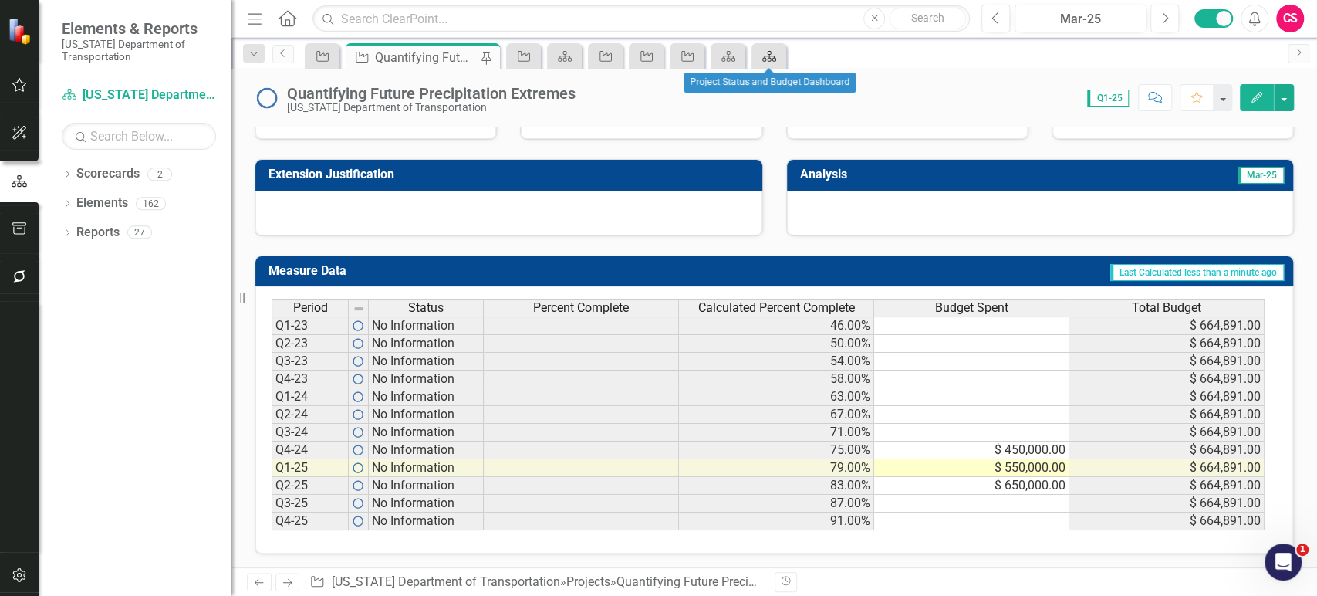
click at [775, 54] on icon "Scorecard" at bounding box center [768, 56] width 15 height 12
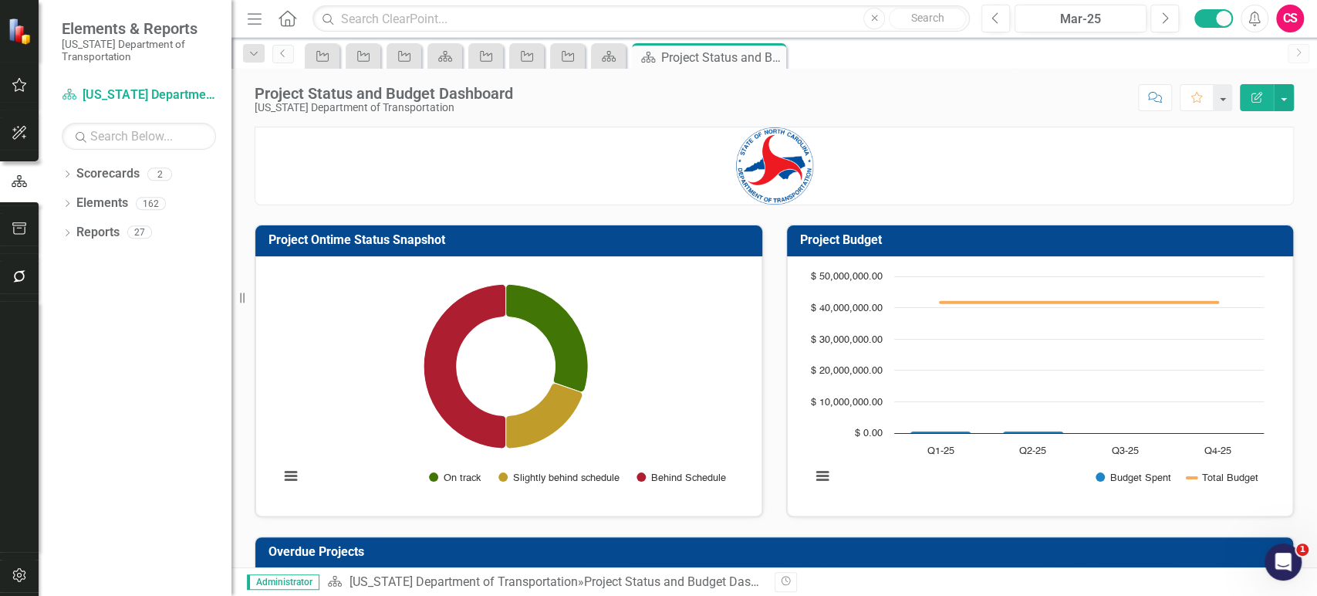
click at [761, 363] on div "Project Ontime Status Snapshot Loading... Chart Pie chart with 3 slices. Initia…" at bounding box center [509, 361] width 532 height 312
click at [1208, 413] on rect "Interactive chart" at bounding box center [1037, 383] width 468 height 231
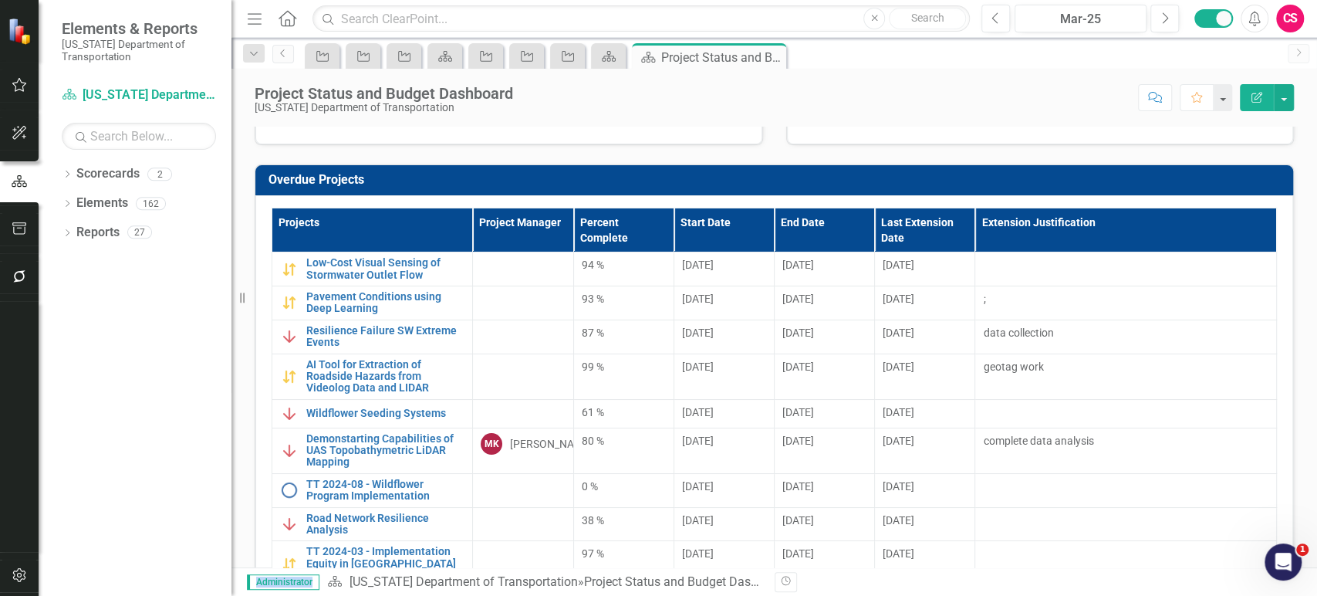
scroll to position [373, 0]
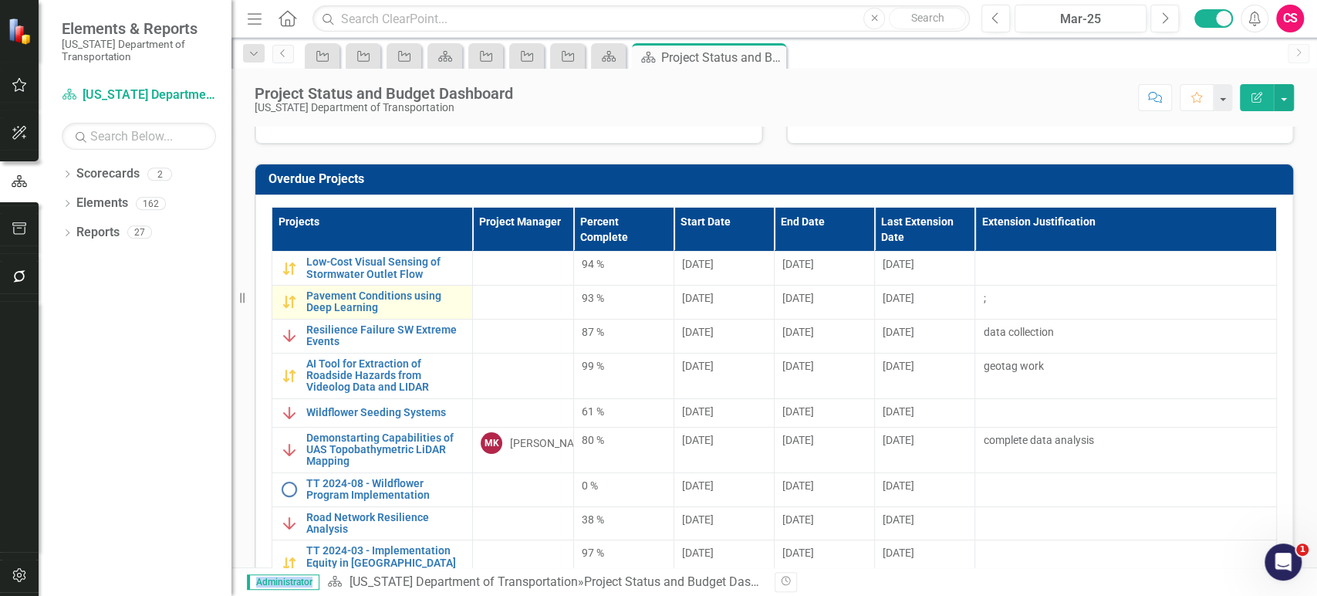
drag, startPoint x: 113, startPoint y: 548, endPoint x: 383, endPoint y: 313, distance: 357.1
click at [113, 547] on div "Dropdown Scorecards 2 North Carolina Department of Transportation North Carolin…" at bounding box center [135, 378] width 193 height 434
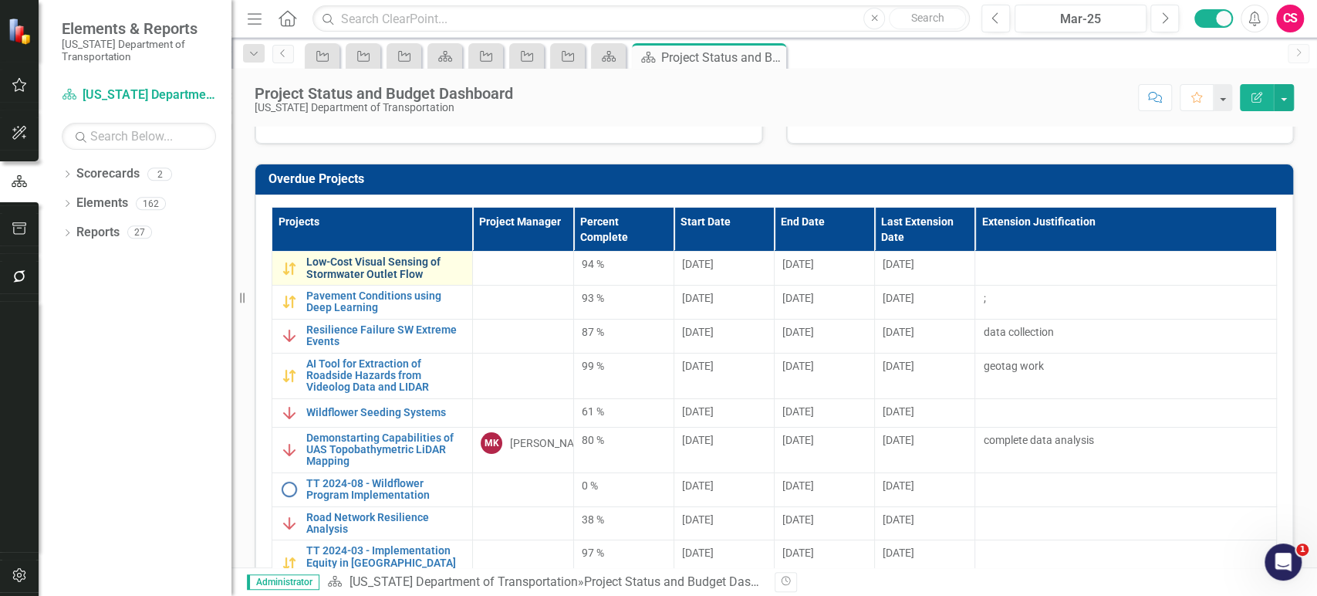
click at [373, 273] on link "Low-Cost Visual Sensing of Stormwater Outlet Flow" at bounding box center [385, 268] width 158 height 24
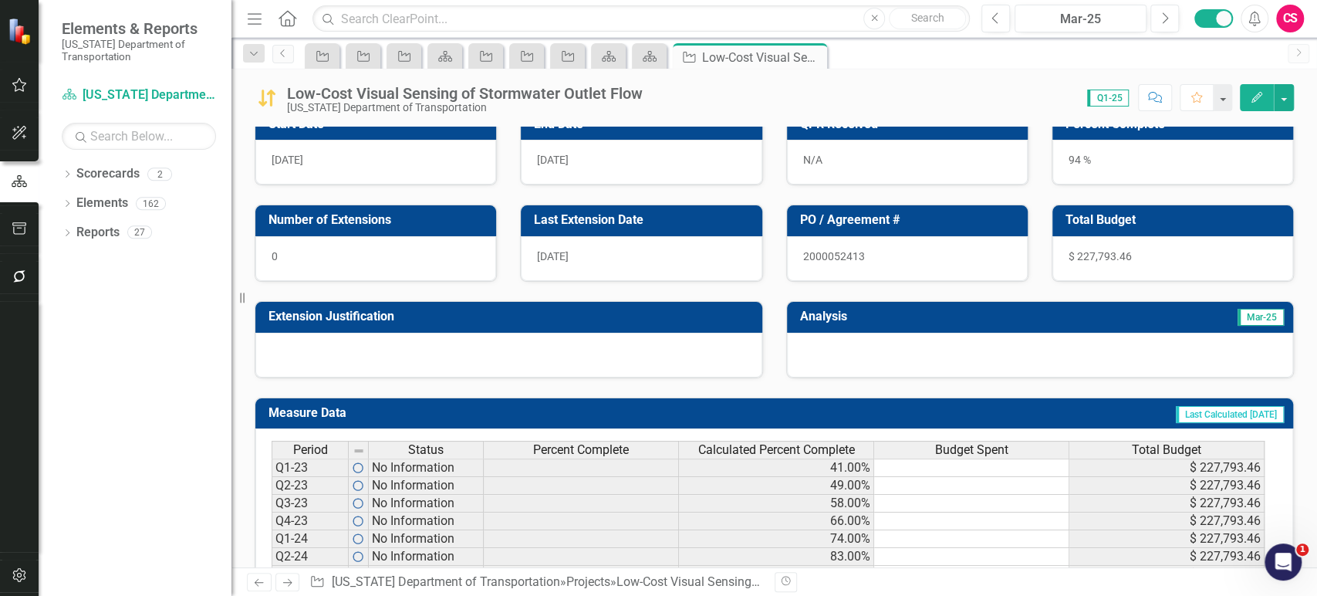
scroll to position [450, 0]
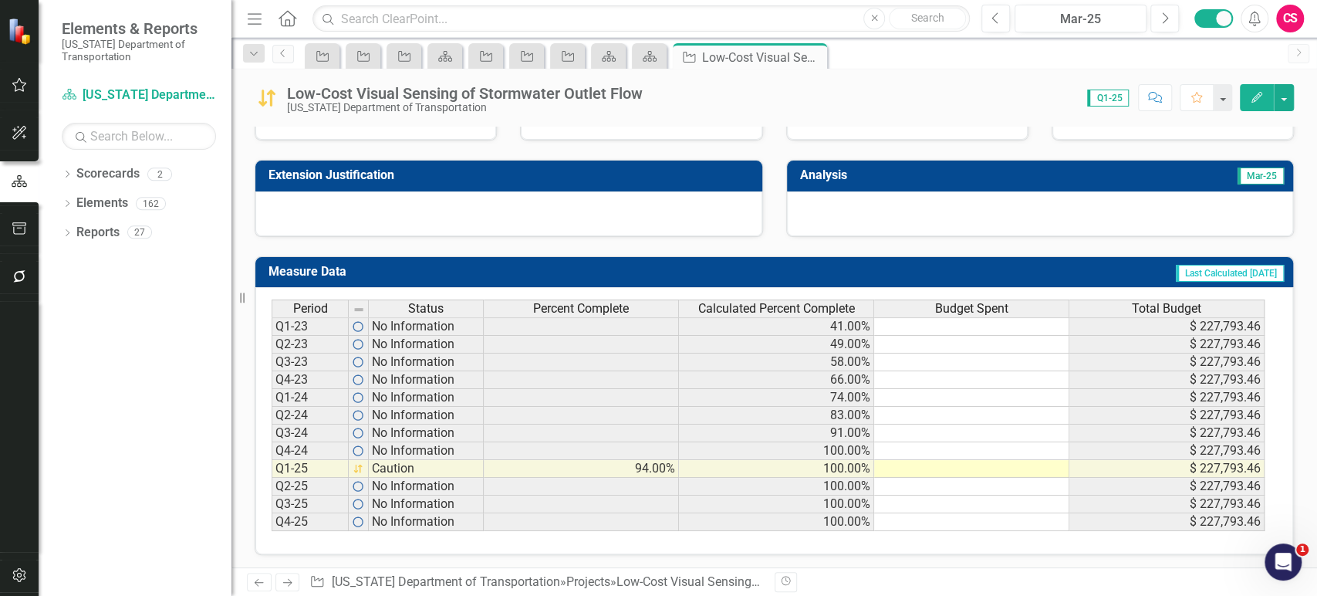
click at [741, 305] on span "Calculated Percent Complete" at bounding box center [776, 309] width 157 height 14
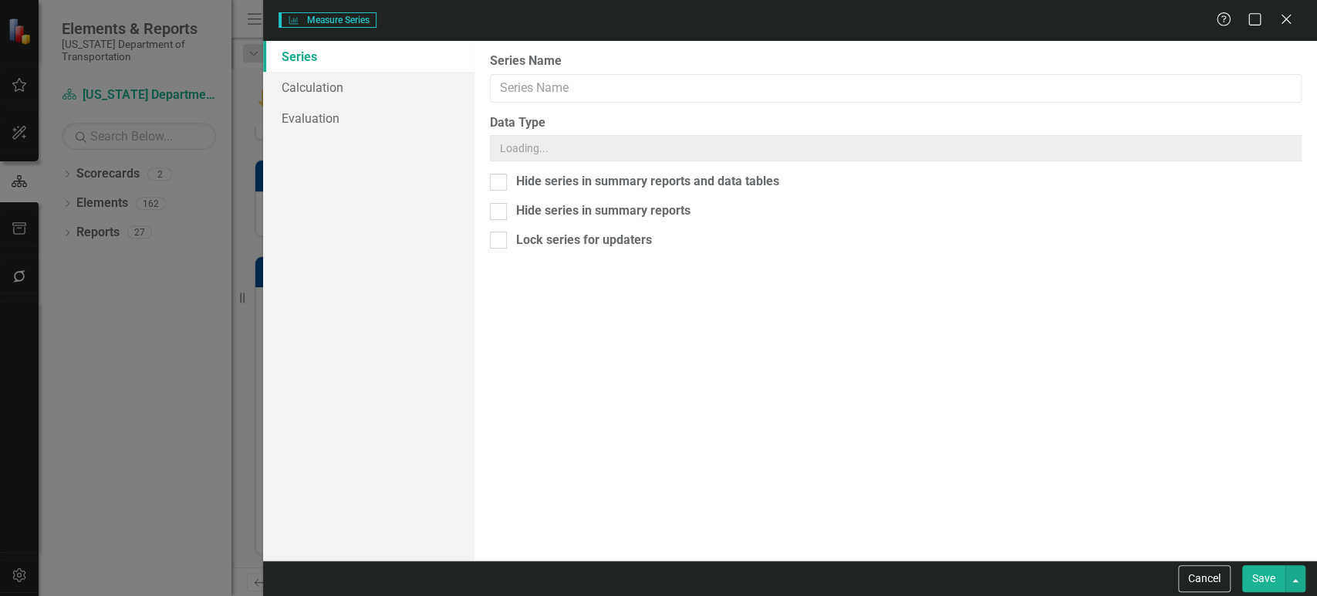
click at [1204, 586] on button "Cancel" at bounding box center [1204, 578] width 52 height 27
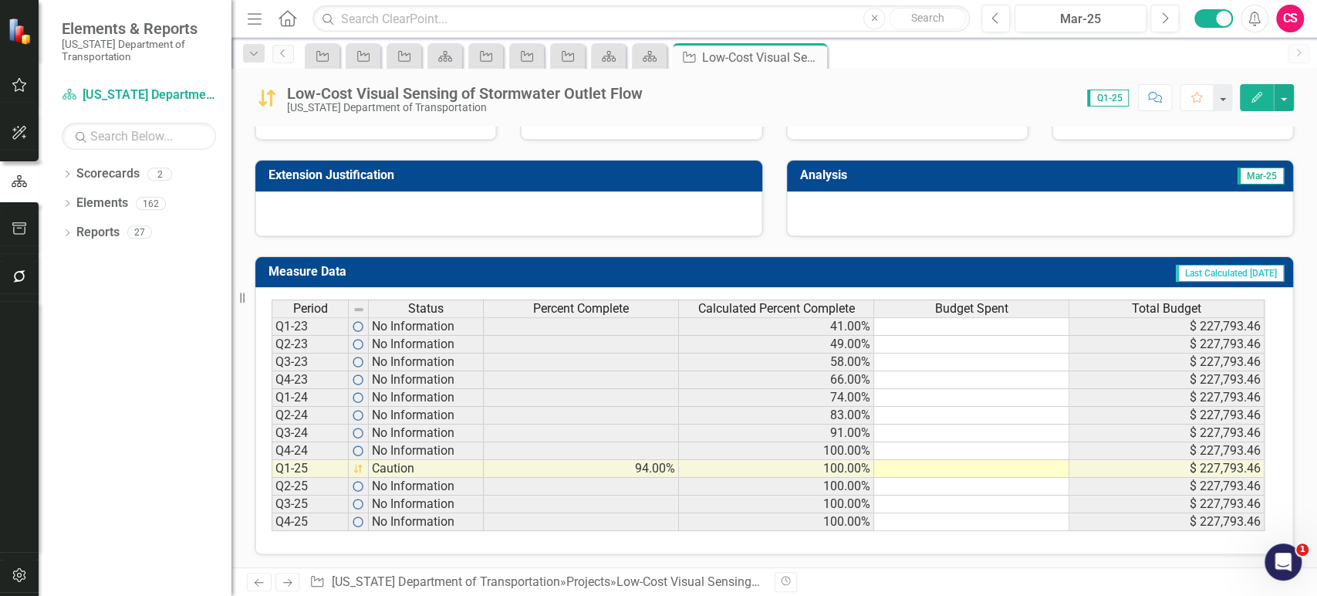
click at [168, 427] on div "Dropdown Scorecards 2 North Carolina Department of Transportation North Carolin…" at bounding box center [135, 378] width 193 height 434
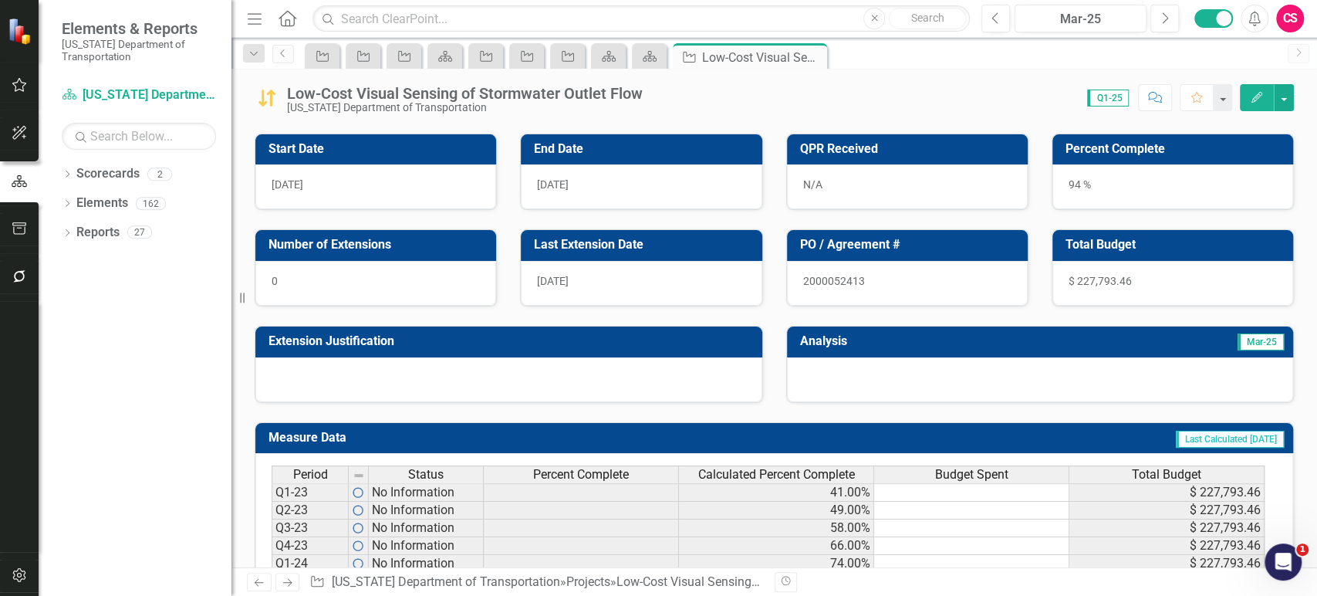
scroll to position [451, 0]
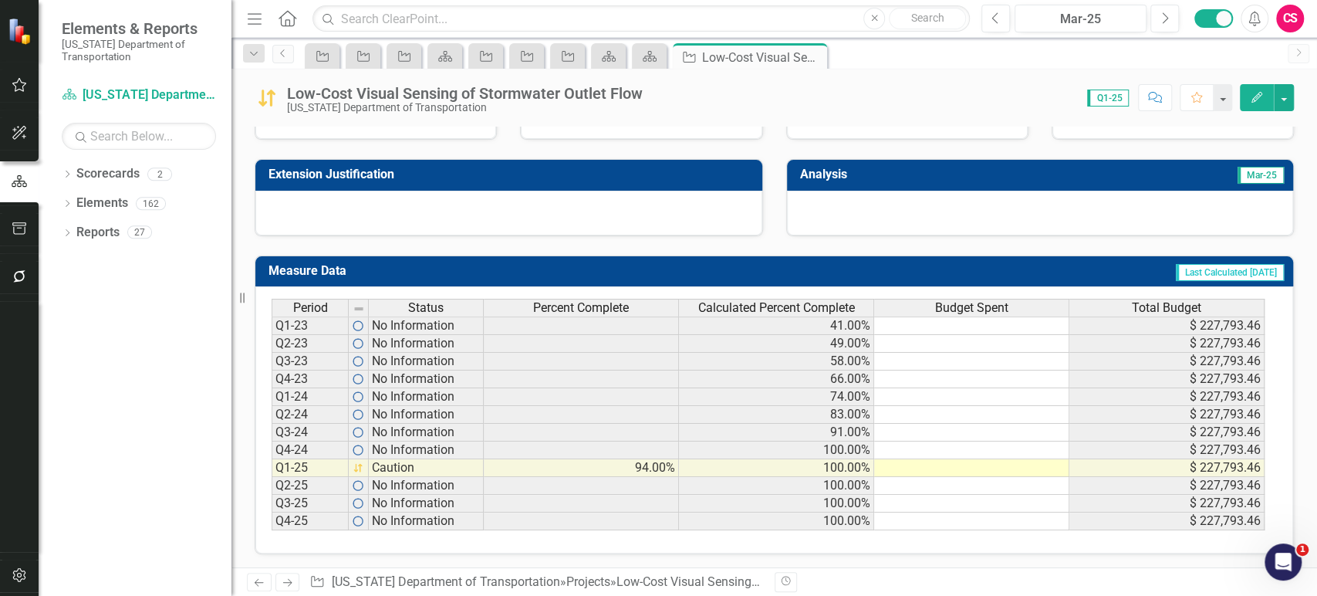
click at [161, 447] on div "Dropdown Scorecards 2 North Carolina Department of Transportation North Carolin…" at bounding box center [135, 378] width 193 height 434
click at [111, 99] on link "Scorecard North Carolina Department of Transportation" at bounding box center [139, 95] width 154 height 18
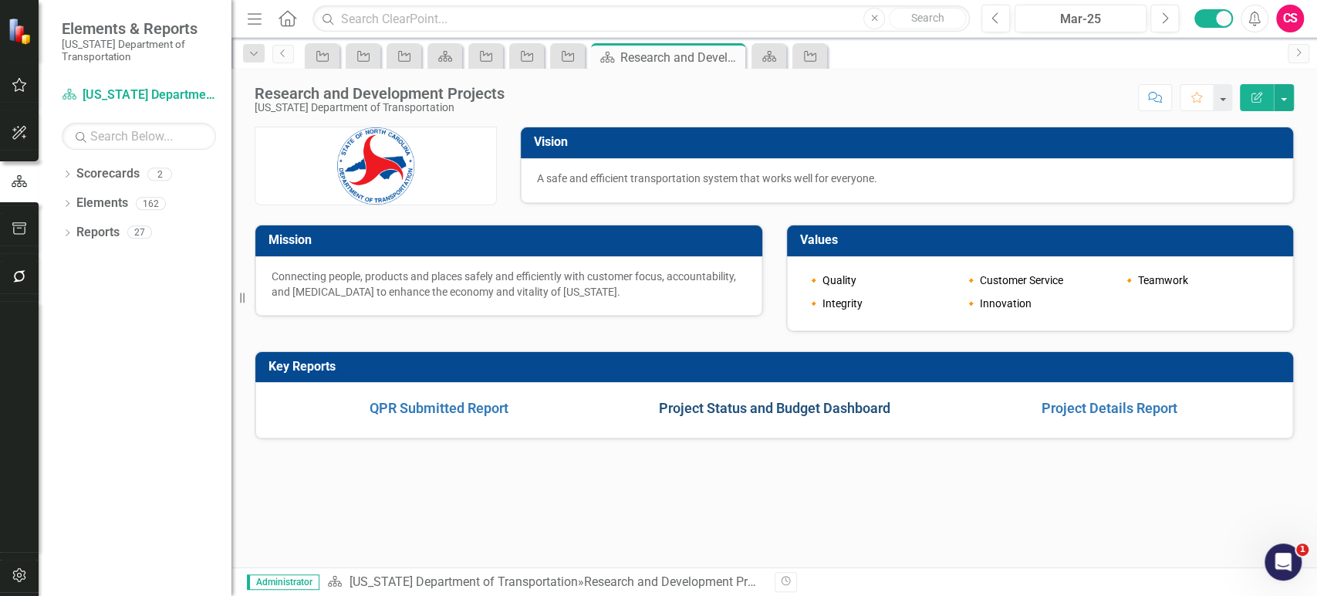
click at [712, 401] on link "Project Status and Budget Dashboard" at bounding box center [774, 408] width 231 height 16
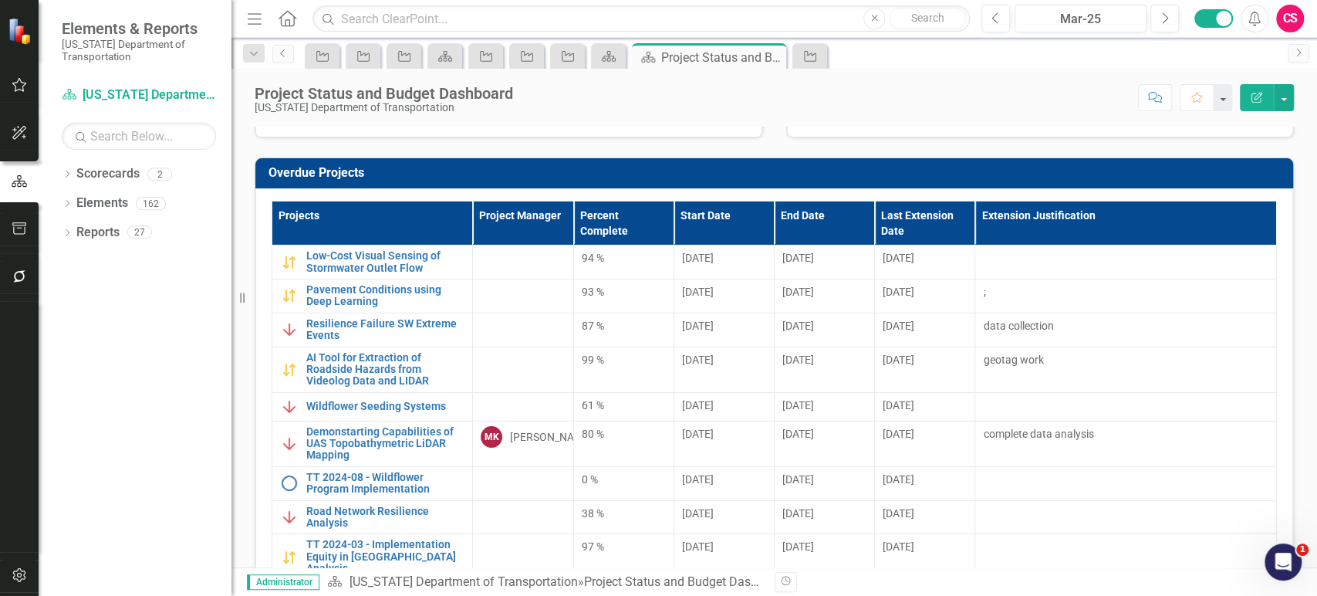
click at [150, 336] on div "Dropdown Scorecards 2 North Carolina Department of Transportation North Carolin…" at bounding box center [135, 378] width 193 height 434
click at [393, 262] on link "Low-Cost Visual Sensing of Stormwater Outlet Flow" at bounding box center [385, 262] width 158 height 24
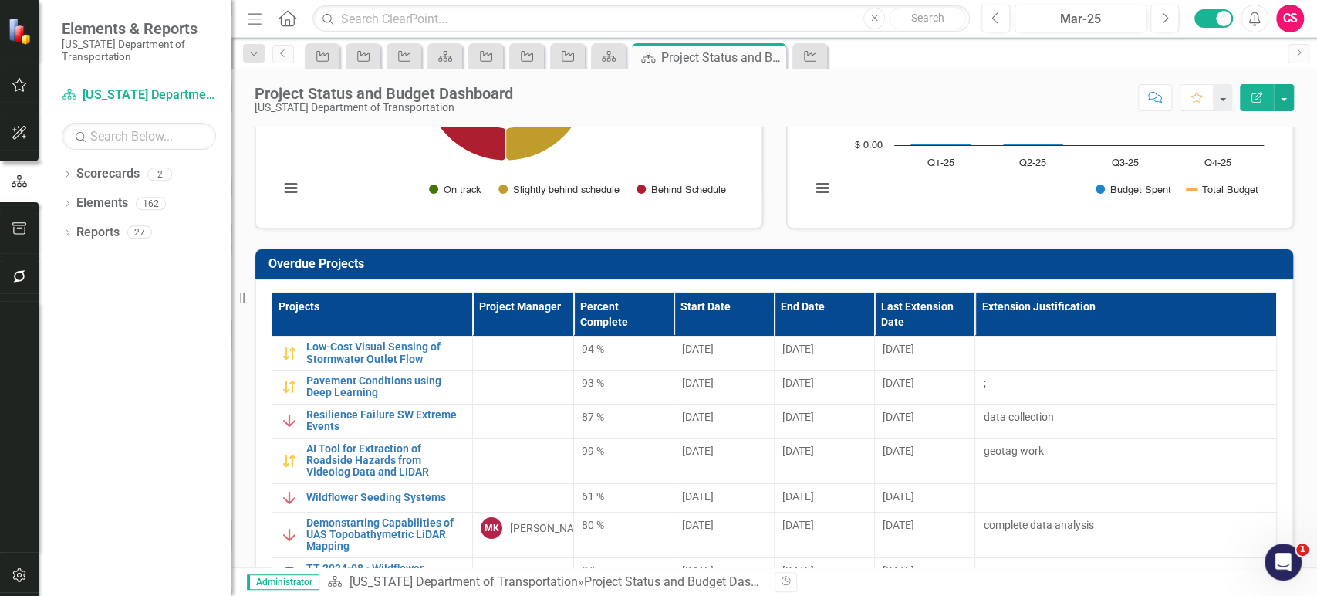
scroll to position [304, 0]
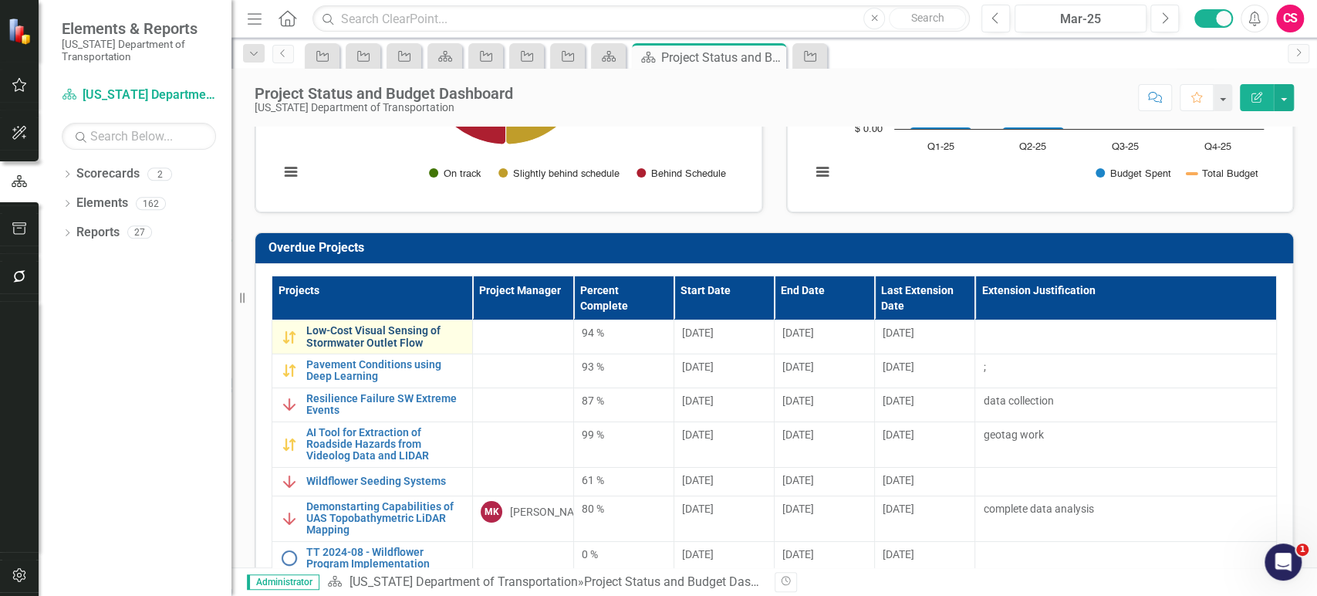
click at [389, 330] on link "Low-Cost Visual Sensing of Stormwater Outlet Flow" at bounding box center [385, 337] width 158 height 24
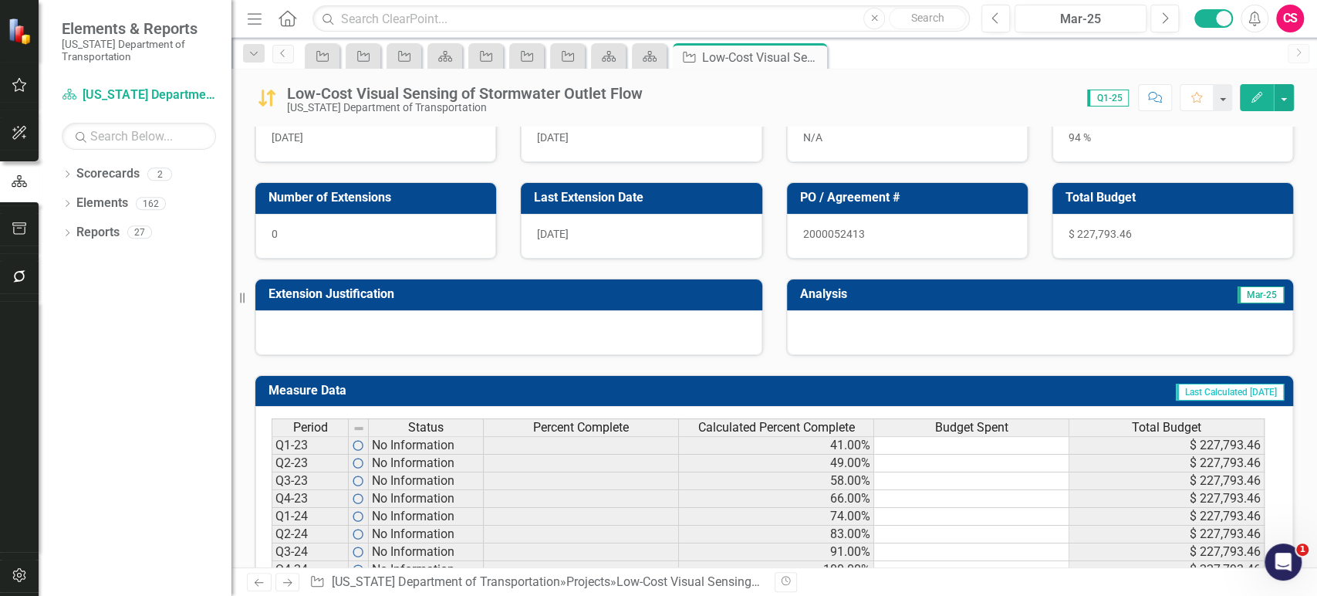
scroll to position [451, 0]
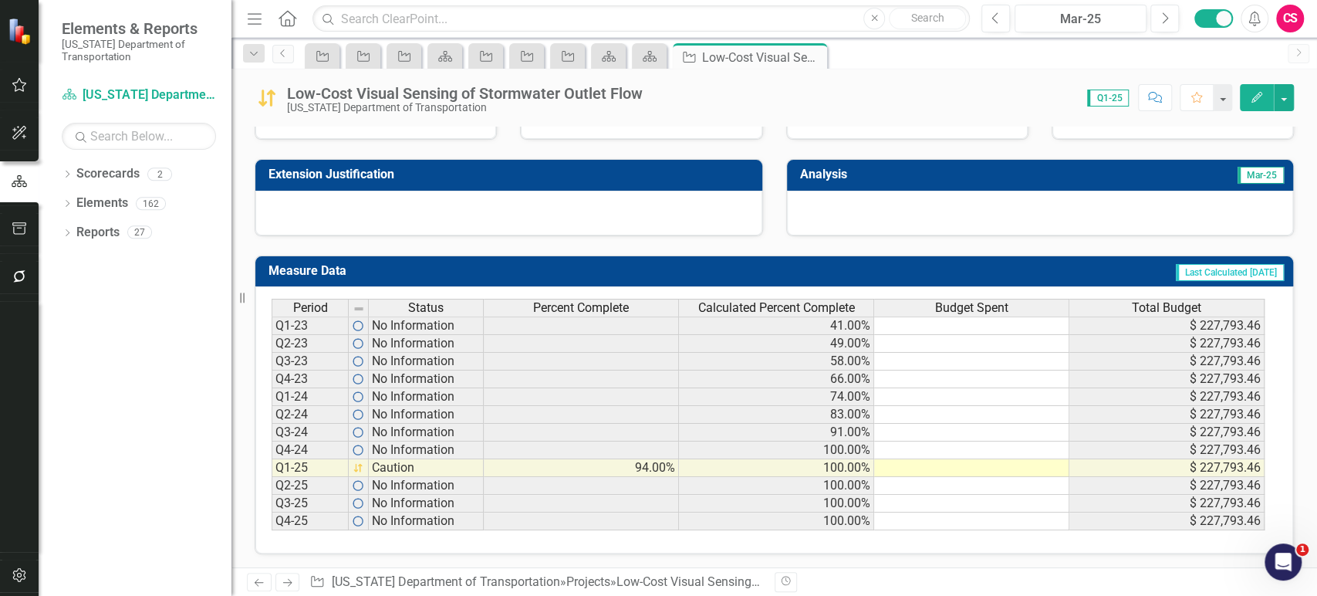
click at [628, 309] on span "Percent Complete" at bounding box center [581, 308] width 96 height 14
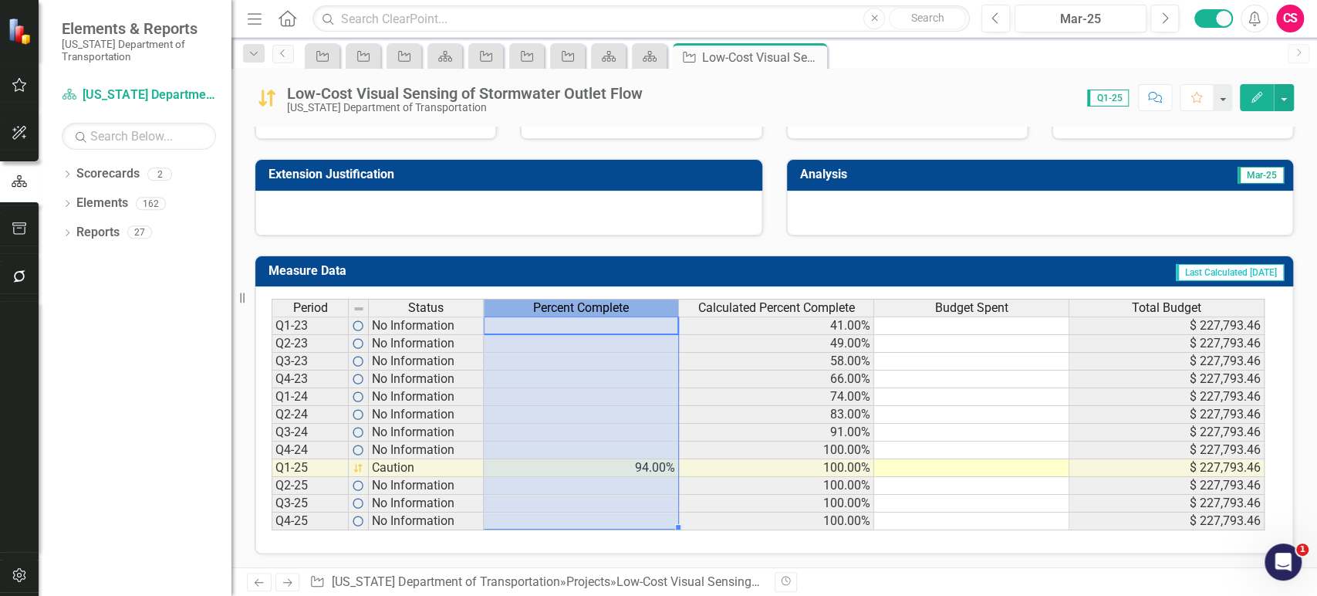
click at [628, 309] on span "Percent Complete" at bounding box center [581, 308] width 96 height 14
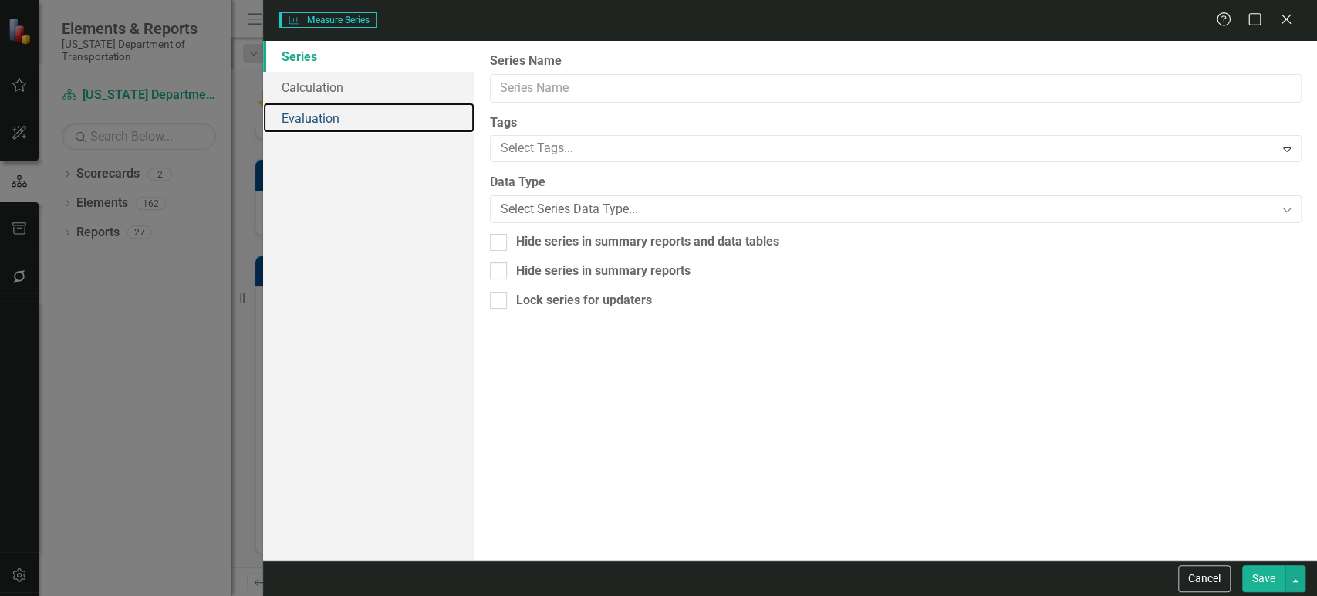
click at [324, 118] on link "Evaluation" at bounding box center [368, 118] width 211 height 31
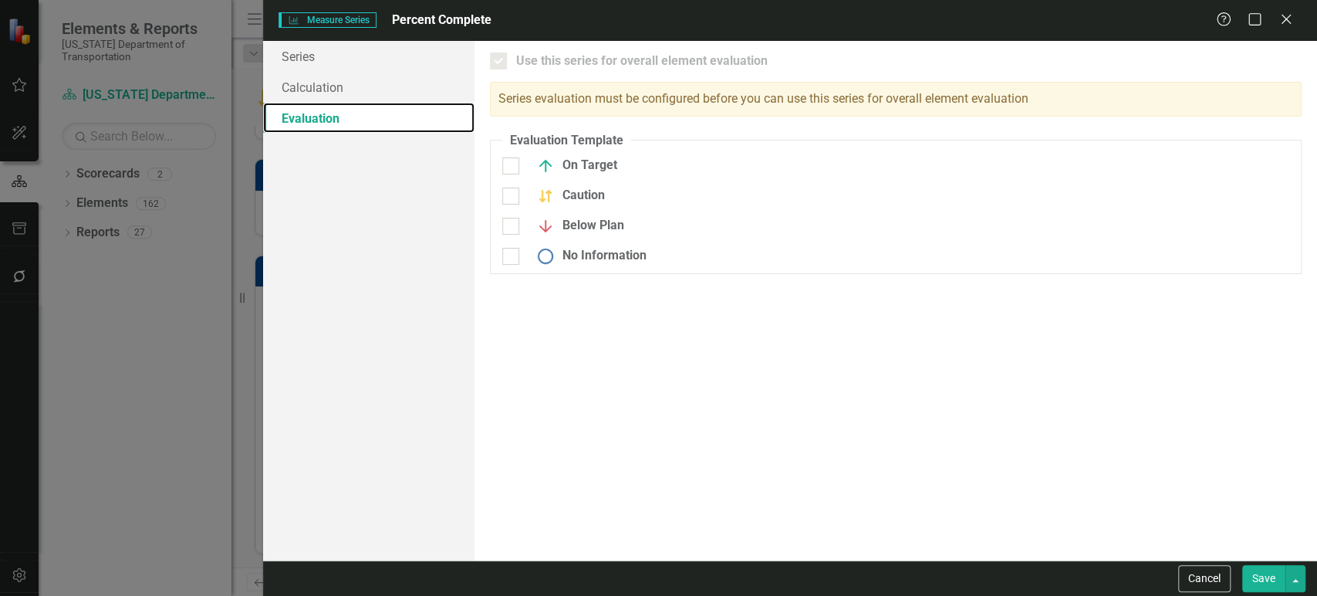
checkbox input "true"
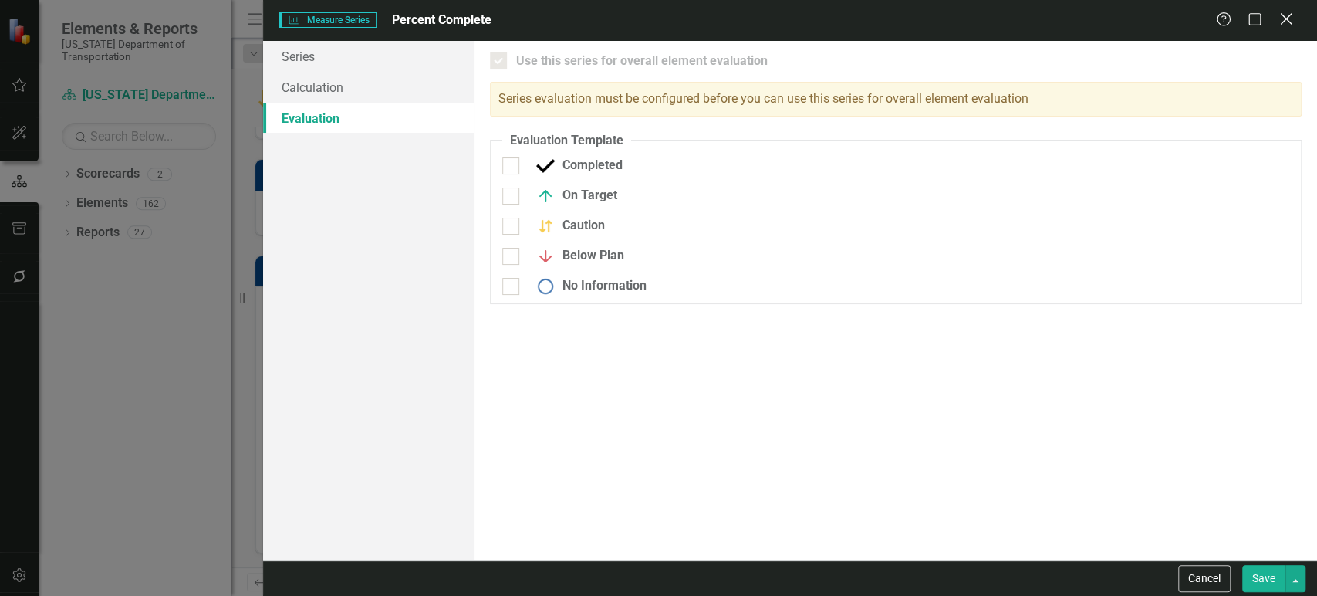
click at [1288, 22] on icon at bounding box center [1286, 19] width 12 height 12
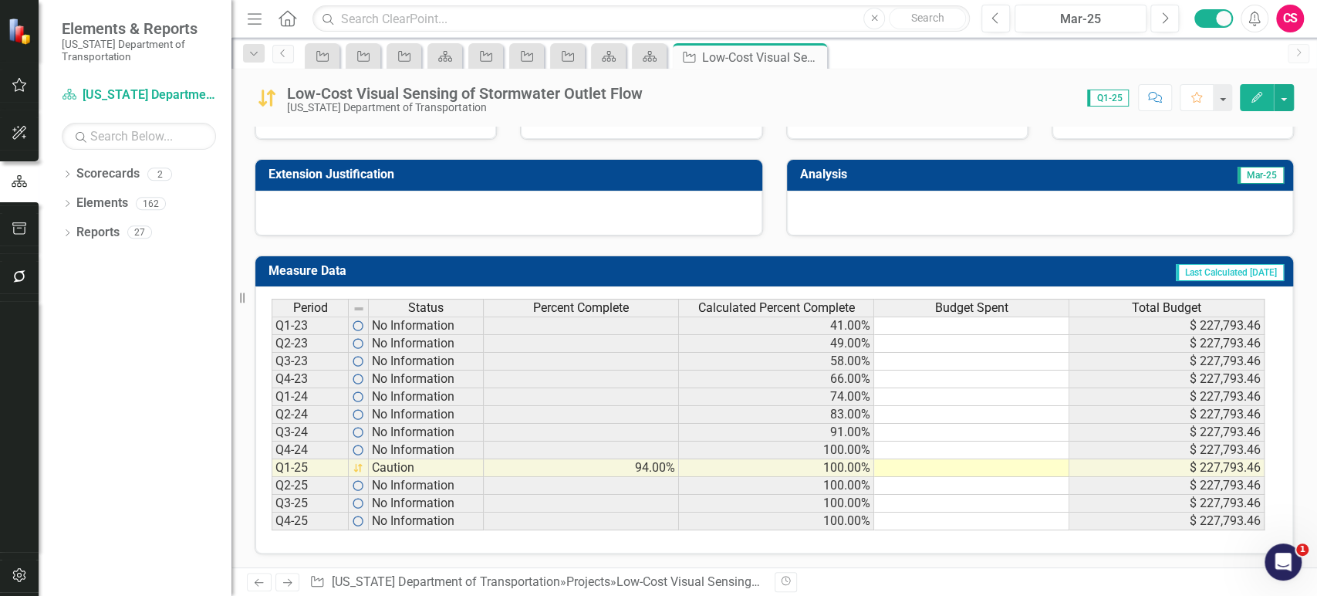
click at [616, 306] on span "Percent Complete" at bounding box center [581, 308] width 96 height 14
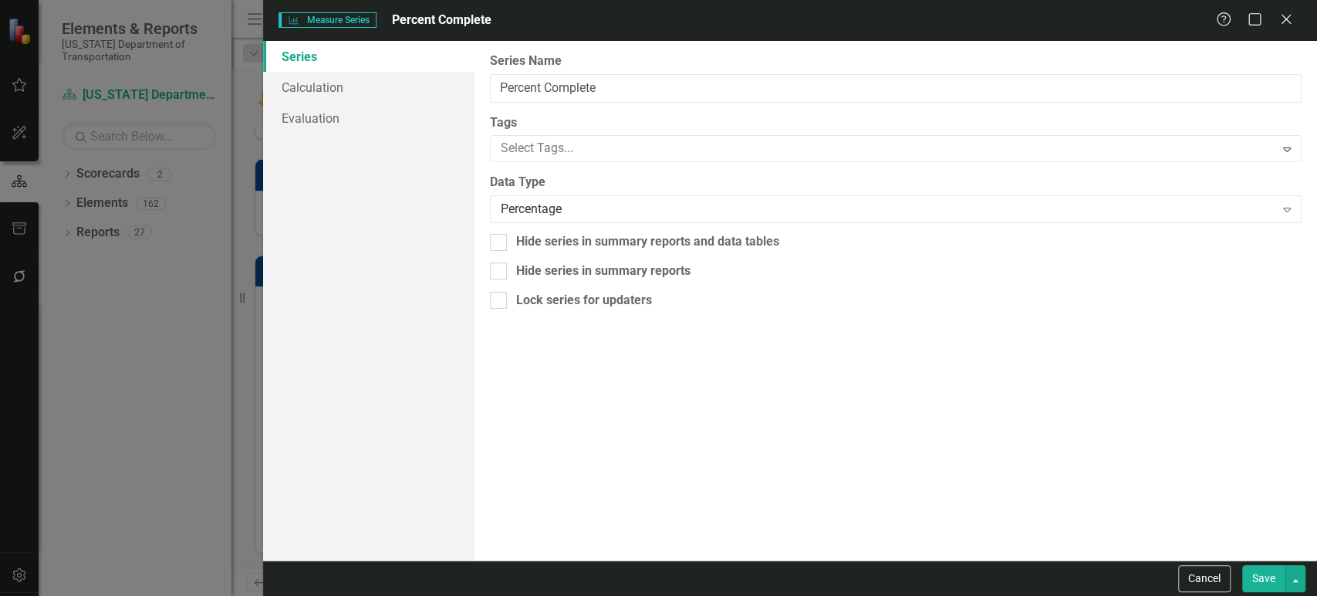
click at [373, 122] on div "Measure Series Measure Series Percent Complete Help Maximize Close Series Calcu…" at bounding box center [658, 298] width 1317 height 596
click at [373, 122] on link "Evaluation" at bounding box center [368, 118] width 211 height 31
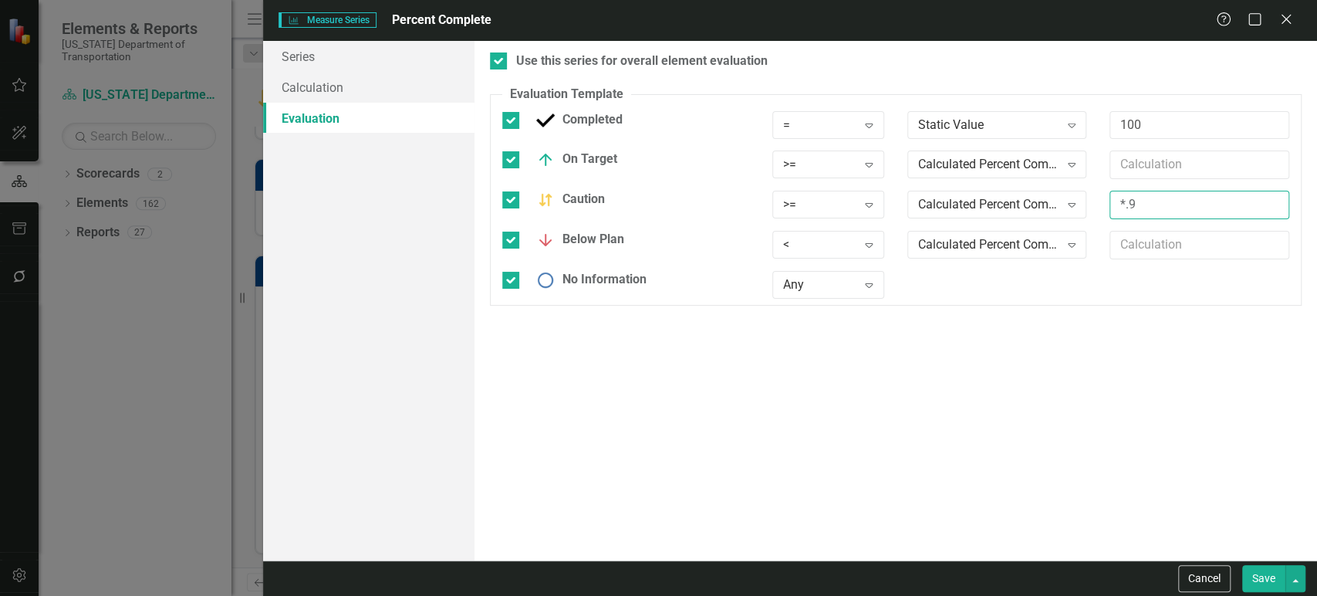
click at [1154, 211] on input "*.9" at bounding box center [1199, 205] width 180 height 29
click at [1119, 202] on input "*.9" at bounding box center [1199, 205] width 180 height 29
drag, startPoint x: 1143, startPoint y: 205, endPoint x: 1092, endPoint y: 204, distance: 50.9
click at [1099, 206] on div "*.9" at bounding box center [1199, 211] width 203 height 40
click at [707, 408] on div "Use this series for overall element evaluation Evaluation Template You can defi…" at bounding box center [895, 300] width 842 height 519
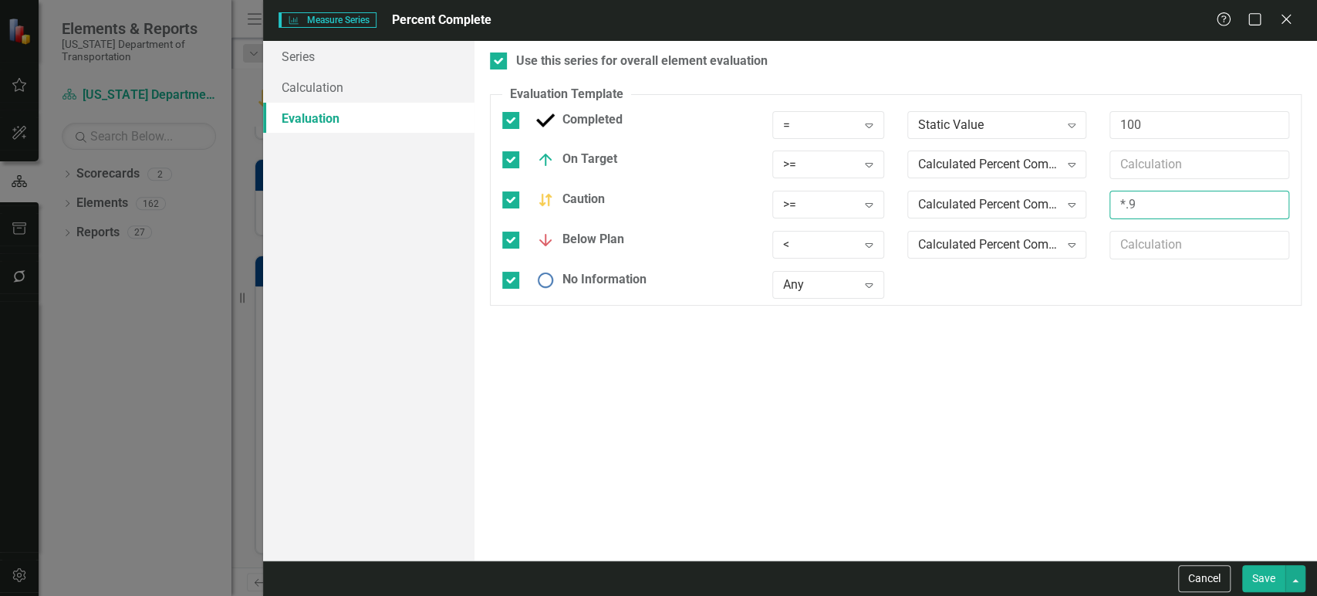
drag, startPoint x: 1145, startPoint y: 201, endPoint x: 1112, endPoint y: 201, distance: 33.2
click at [1112, 201] on input "*.9" at bounding box center [1199, 205] width 180 height 29
click at [1144, 165] on input "text" at bounding box center [1199, 164] width 180 height 29
paste input "*.9"
type input "*.9"
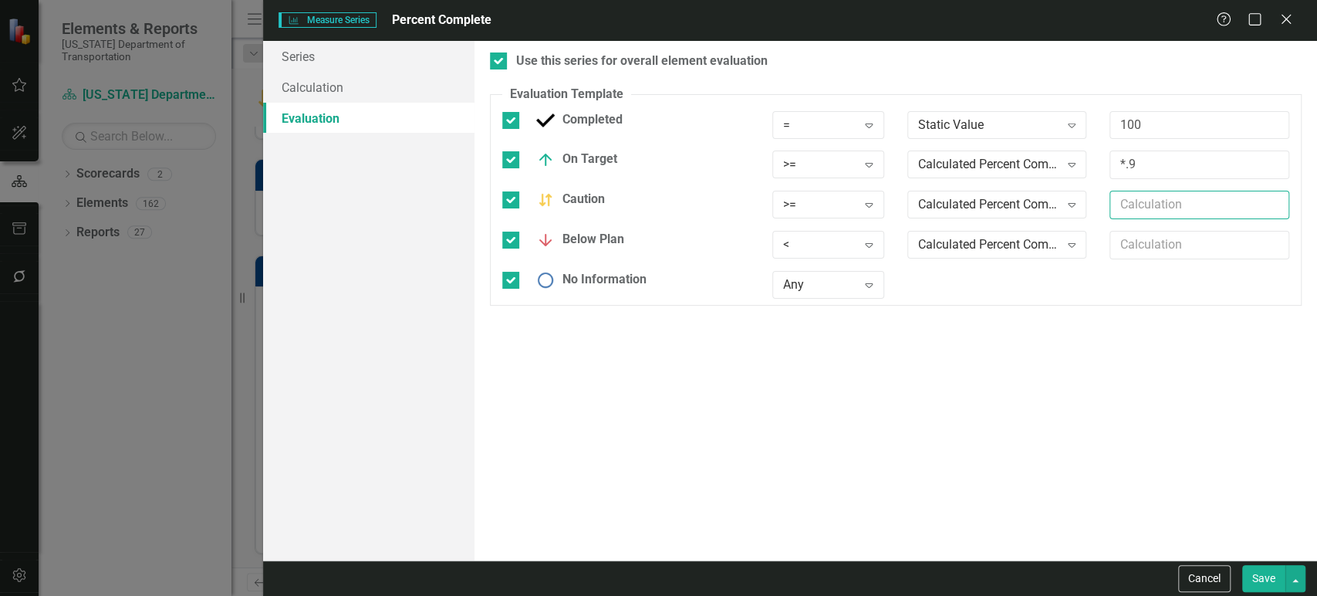
click at [1129, 217] on input "text" at bounding box center [1199, 205] width 180 height 29
type input "*.5"
click at [1193, 571] on button "Cancel" at bounding box center [1204, 578] width 52 height 27
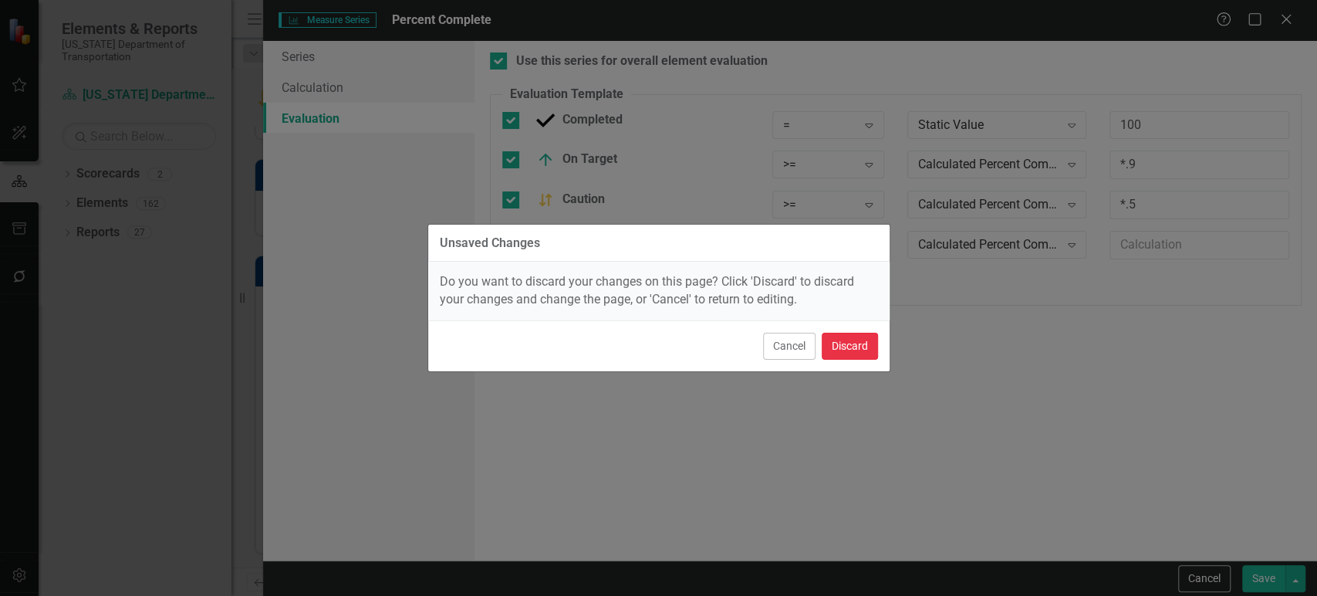
click at [853, 350] on button "Discard" at bounding box center [850, 346] width 56 height 27
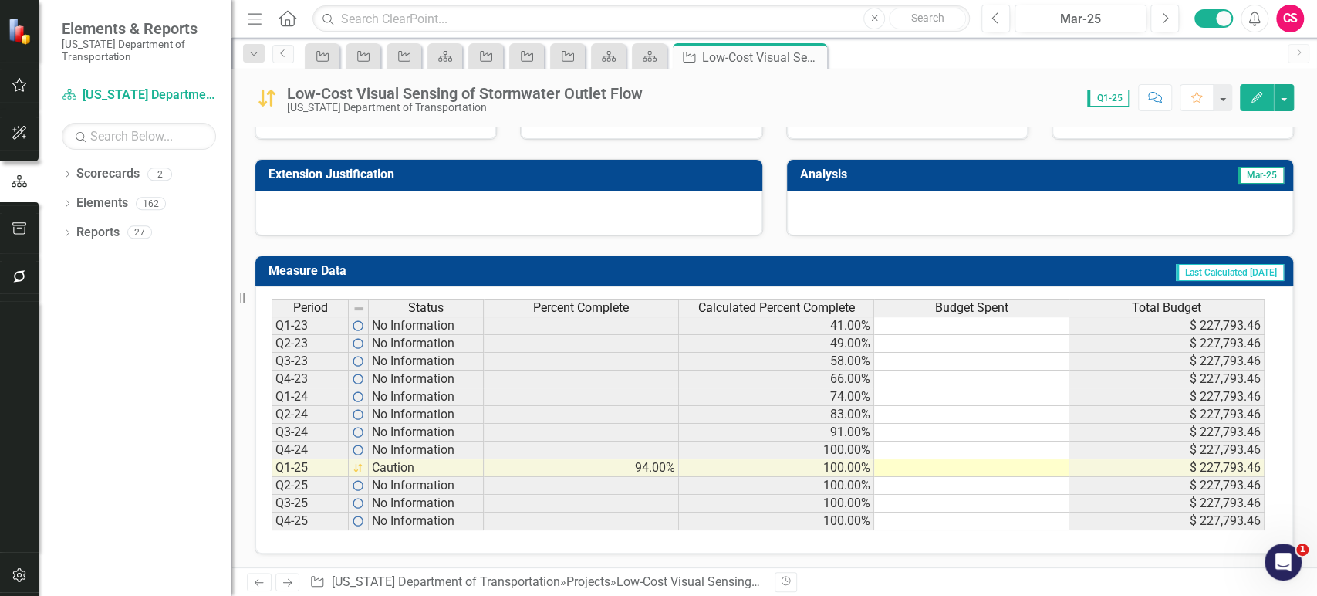
click at [773, 424] on td "91.00%" at bounding box center [776, 433] width 195 height 18
click at [761, 430] on td "91.00%" at bounding box center [776, 433] width 195 height 18
click at [646, 429] on td at bounding box center [581, 433] width 195 height 18
click at [152, 96] on link "Scorecard North Carolina Department of Transportation" at bounding box center [139, 95] width 154 height 18
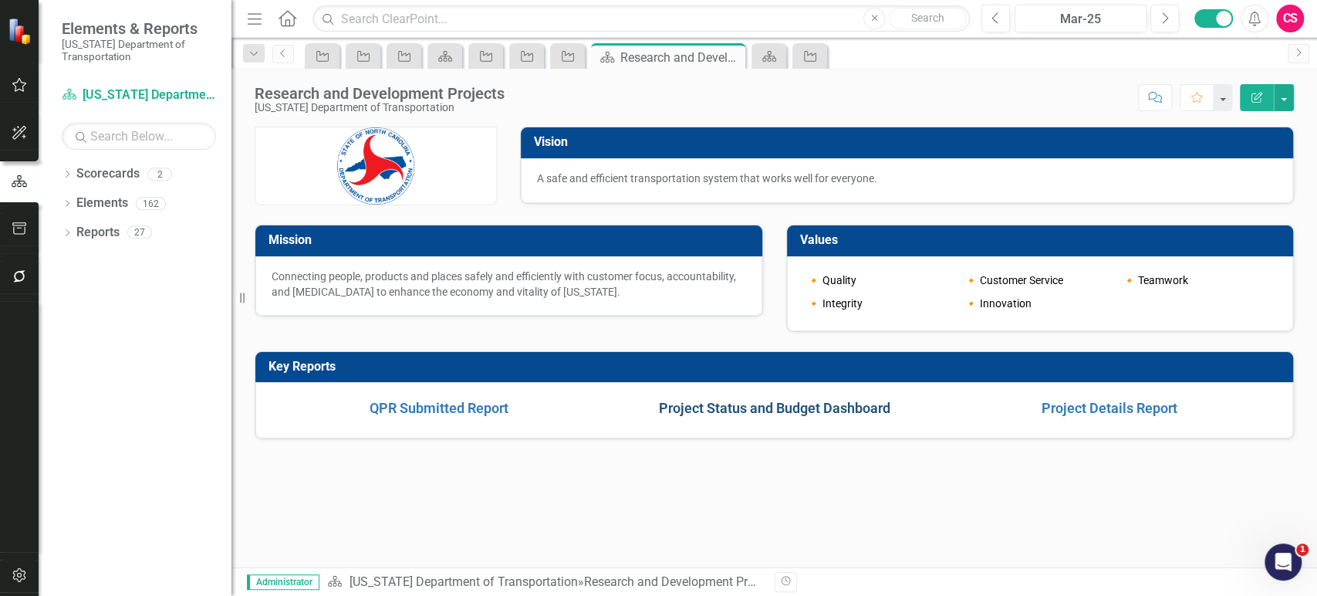
click at [785, 406] on link "Project Status and Budget Dashboard" at bounding box center [774, 408] width 231 height 16
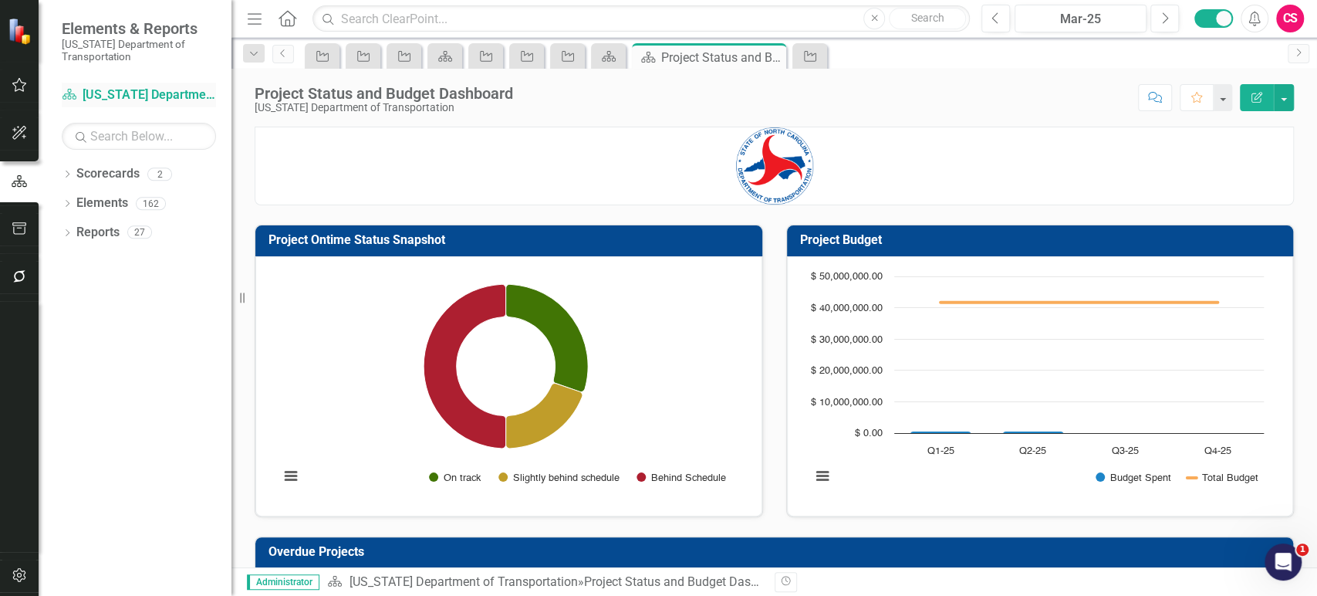
click at [145, 86] on link "Scorecard North Carolina Department of Transportation" at bounding box center [139, 95] width 154 height 18
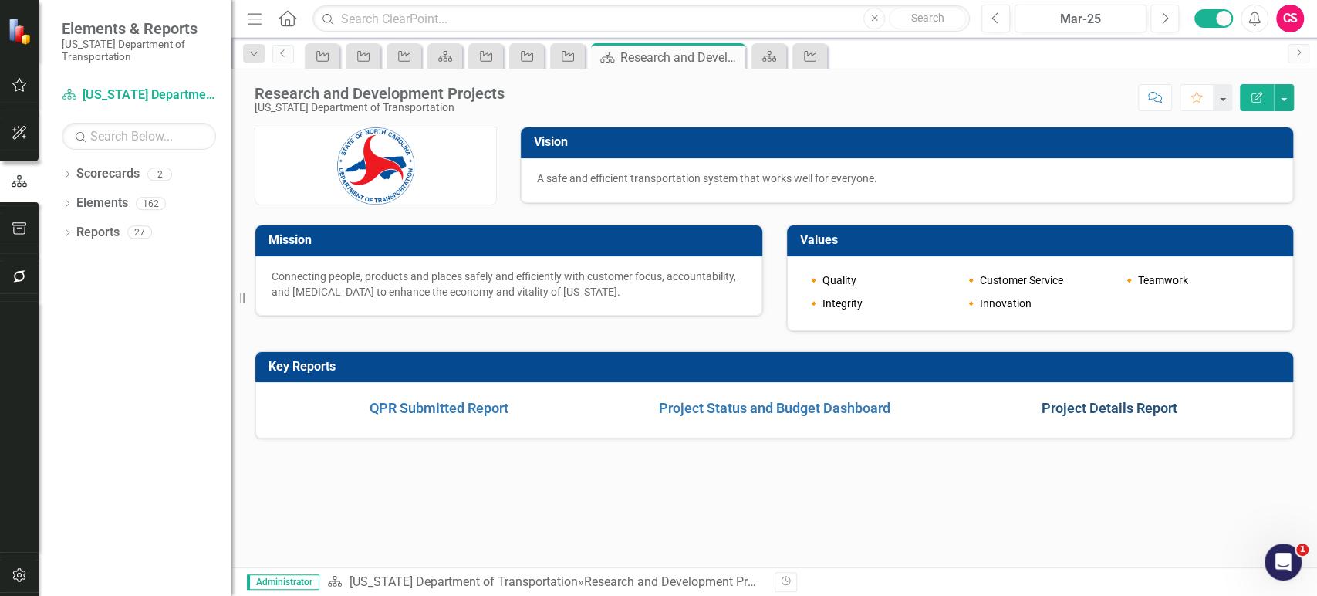
click at [1106, 409] on link "Project Details Report" at bounding box center [1110, 408] width 136 height 16
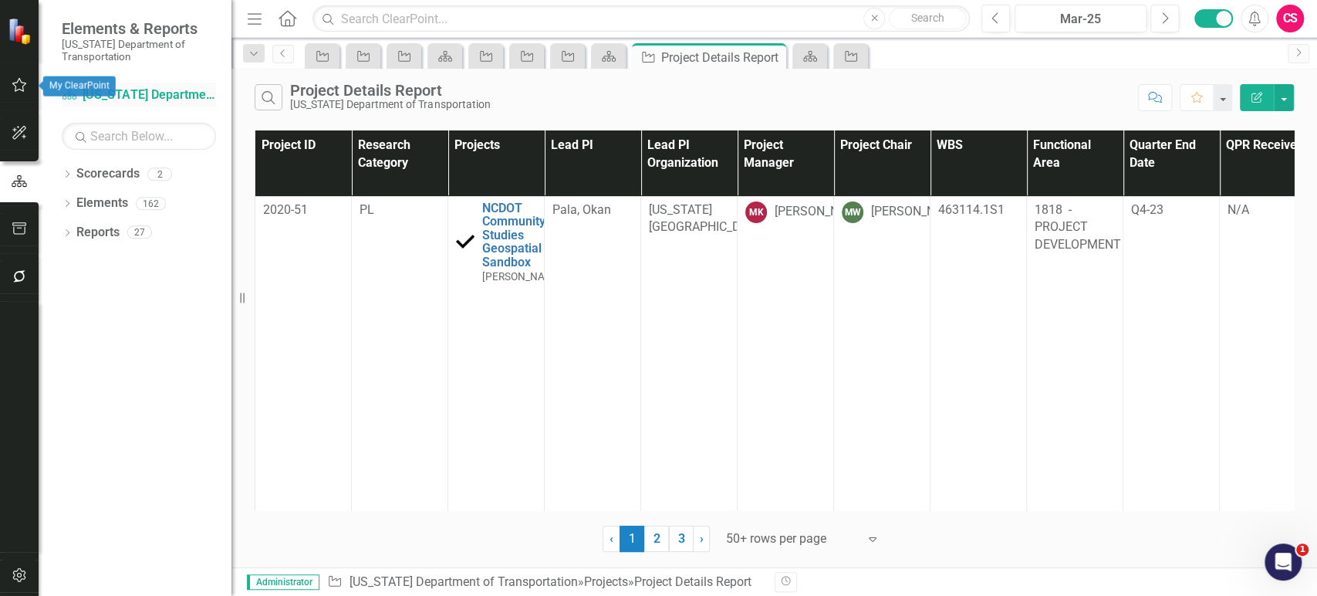
click at [103, 91] on link "Scorecard North Carolina Department of Transportation" at bounding box center [139, 95] width 154 height 18
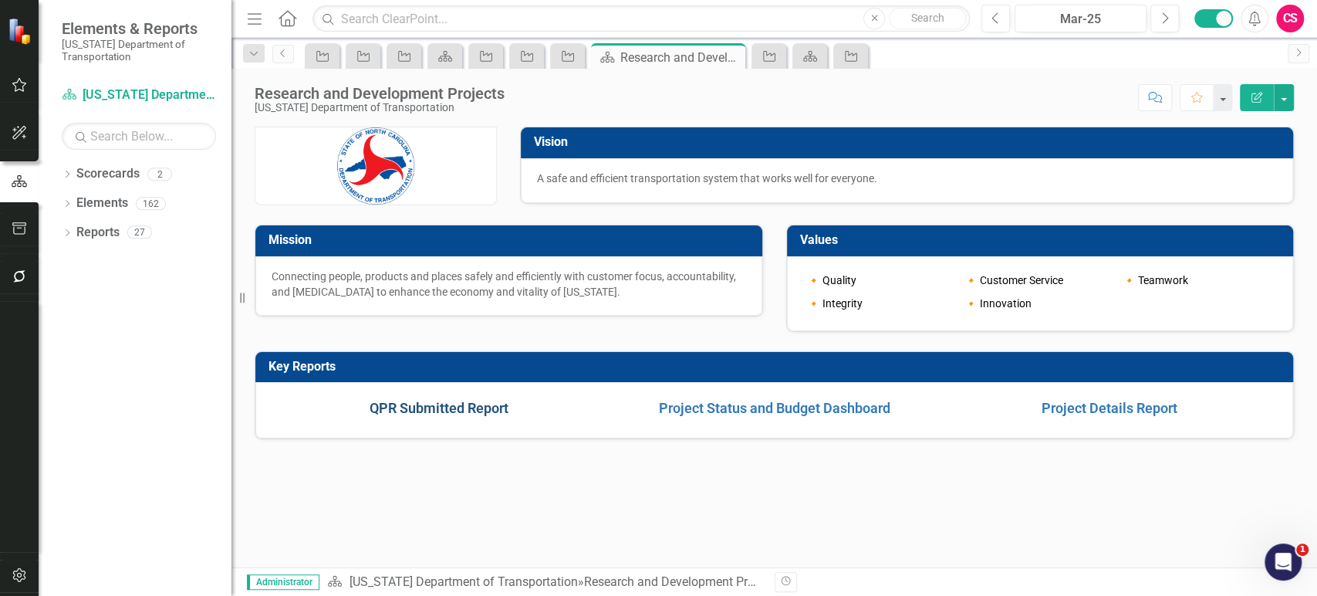
click at [425, 410] on link "QPR Submitted Report" at bounding box center [439, 408] width 139 height 16
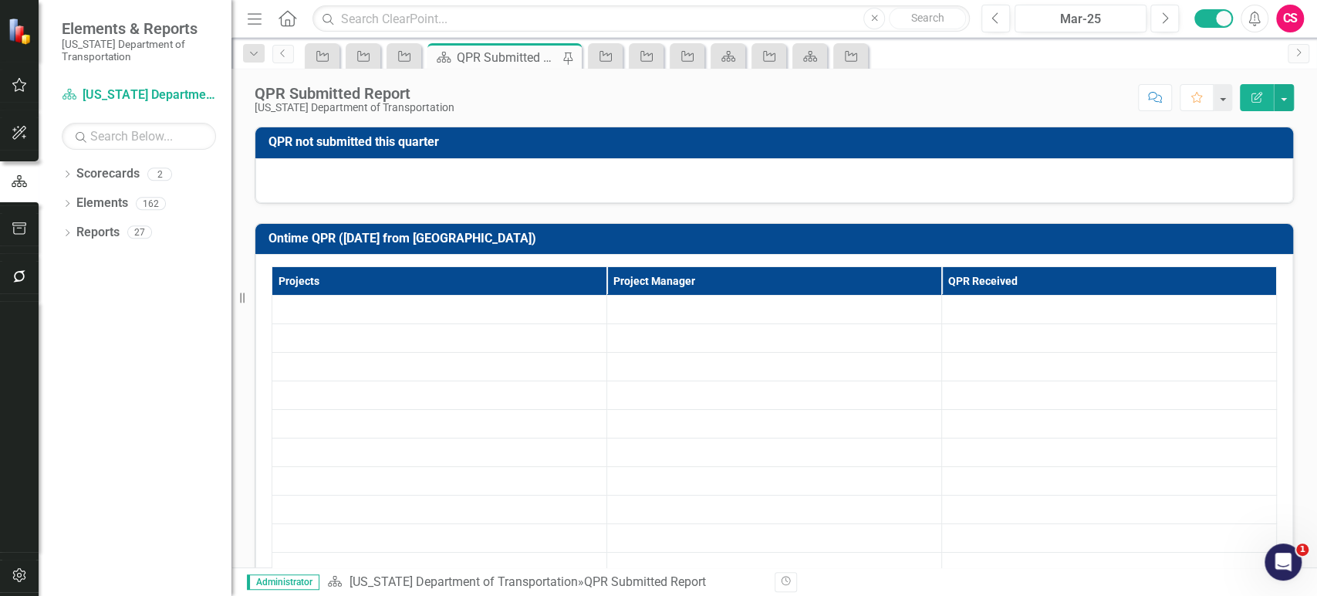
click at [759, 140] on h3 "QPR not submitted this quarter" at bounding box center [776, 142] width 1017 height 14
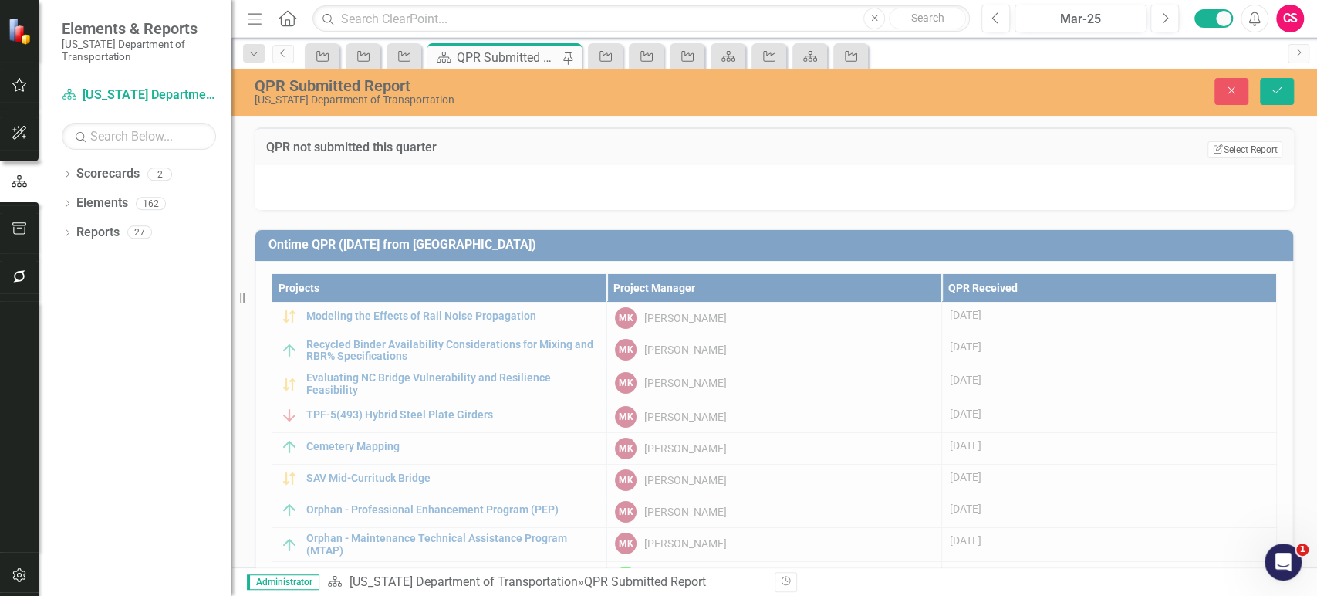
click at [1221, 151] on button "Edit Report Select Report" at bounding box center [1244, 149] width 75 height 17
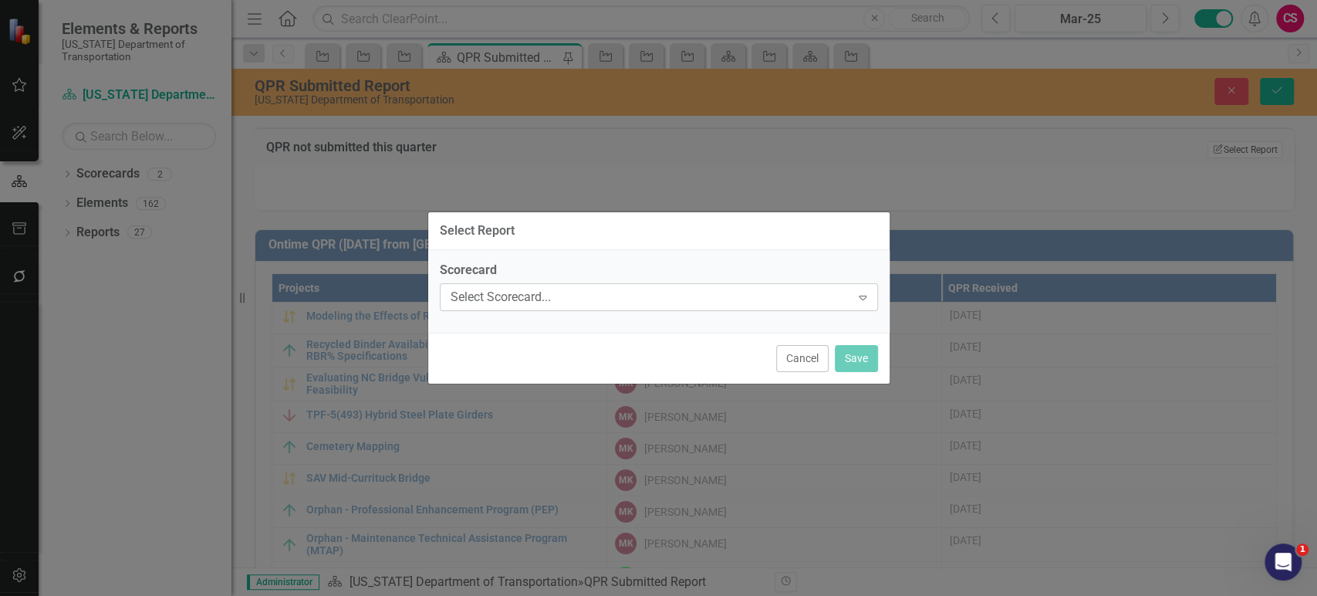
click at [542, 288] on div "Select Scorecard... Expand" at bounding box center [659, 297] width 438 height 28
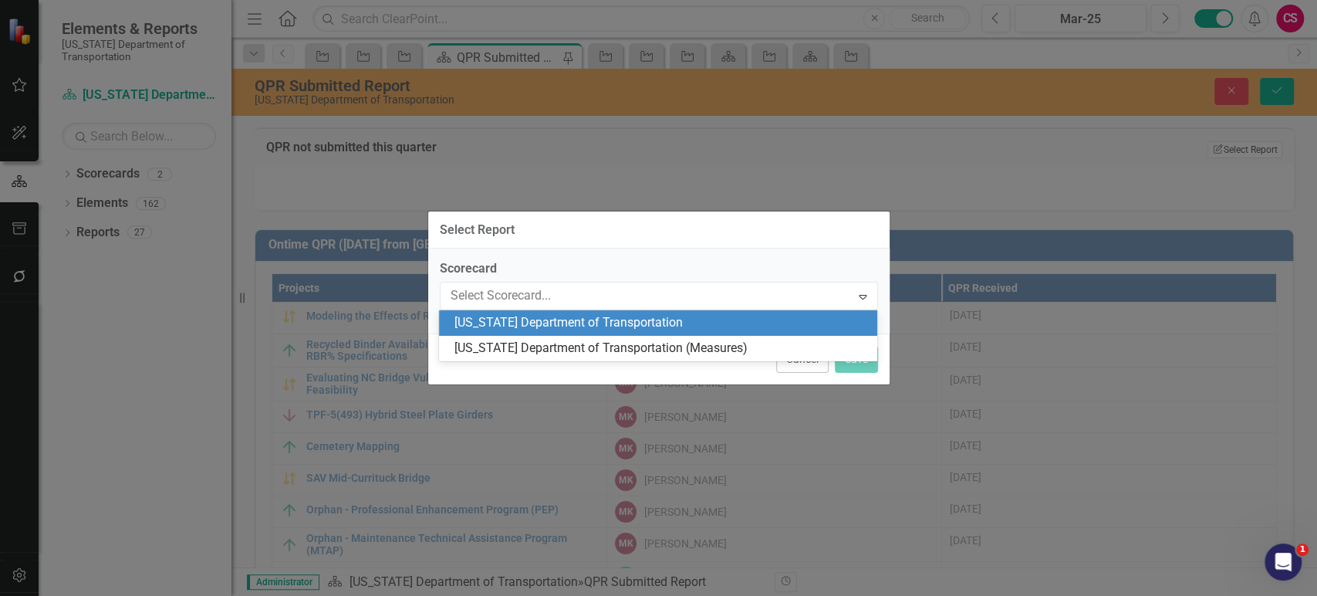
click at [522, 329] on div "[US_STATE] Department of Transportation" at bounding box center [661, 323] width 414 height 18
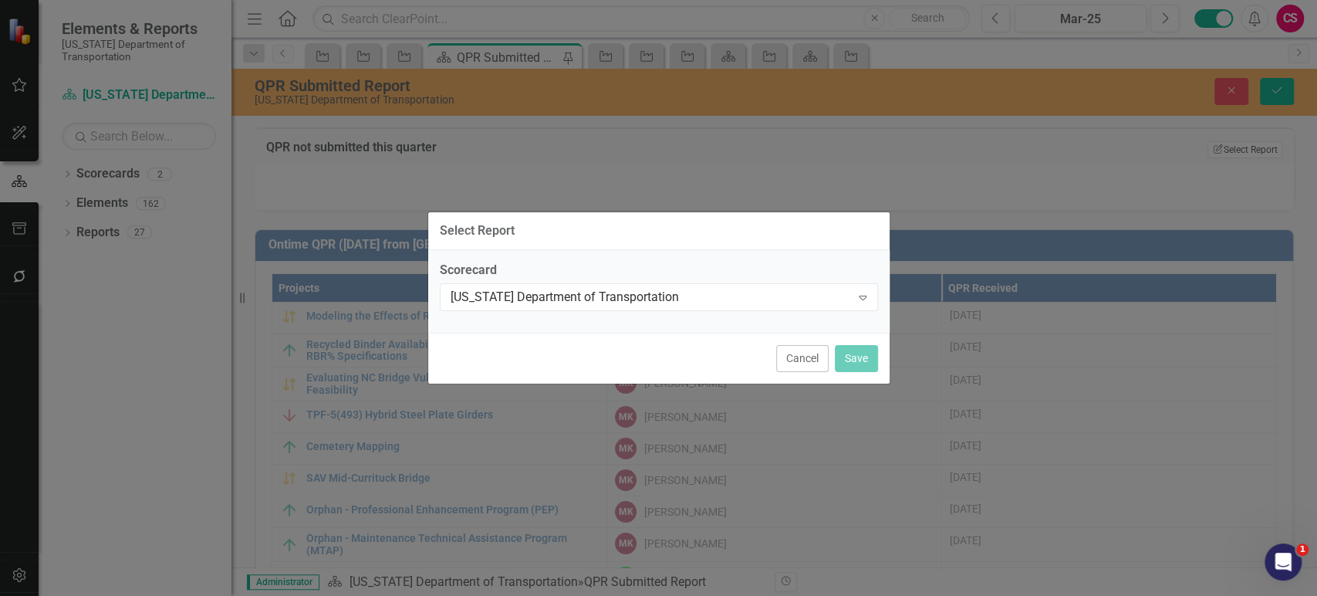
click at [522, 329] on div "Scorecard North Carolina Department of Transportation Expand" at bounding box center [658, 291] width 461 height 83
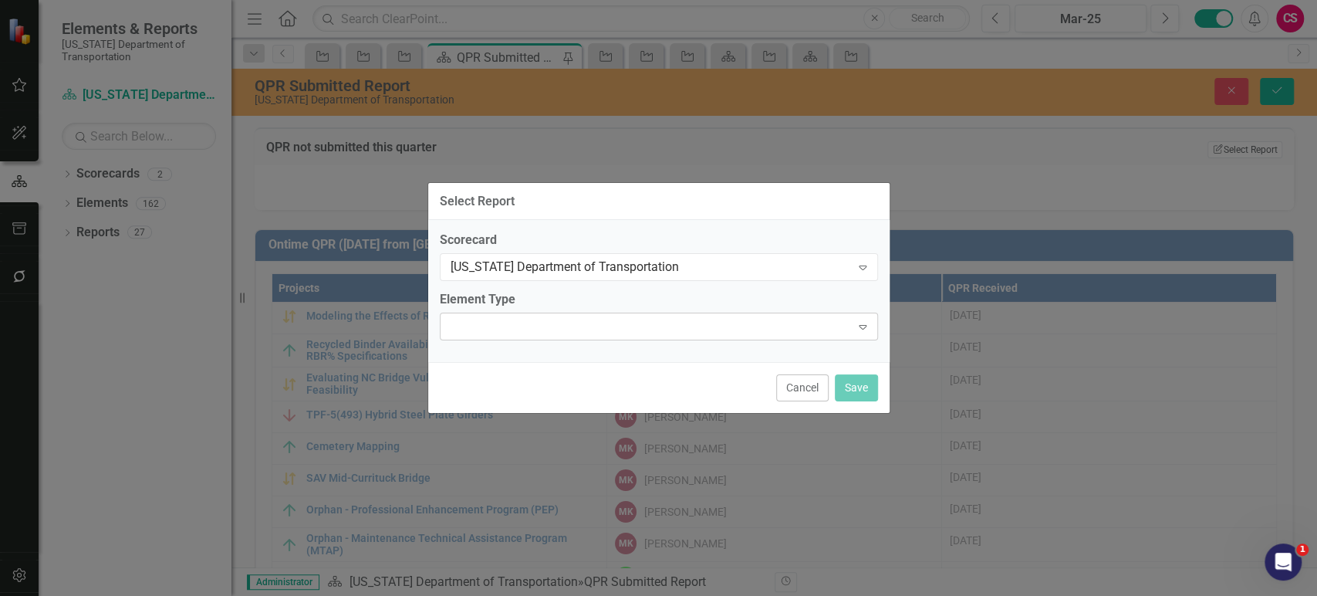
click at [525, 326] on div at bounding box center [646, 326] width 407 height 3
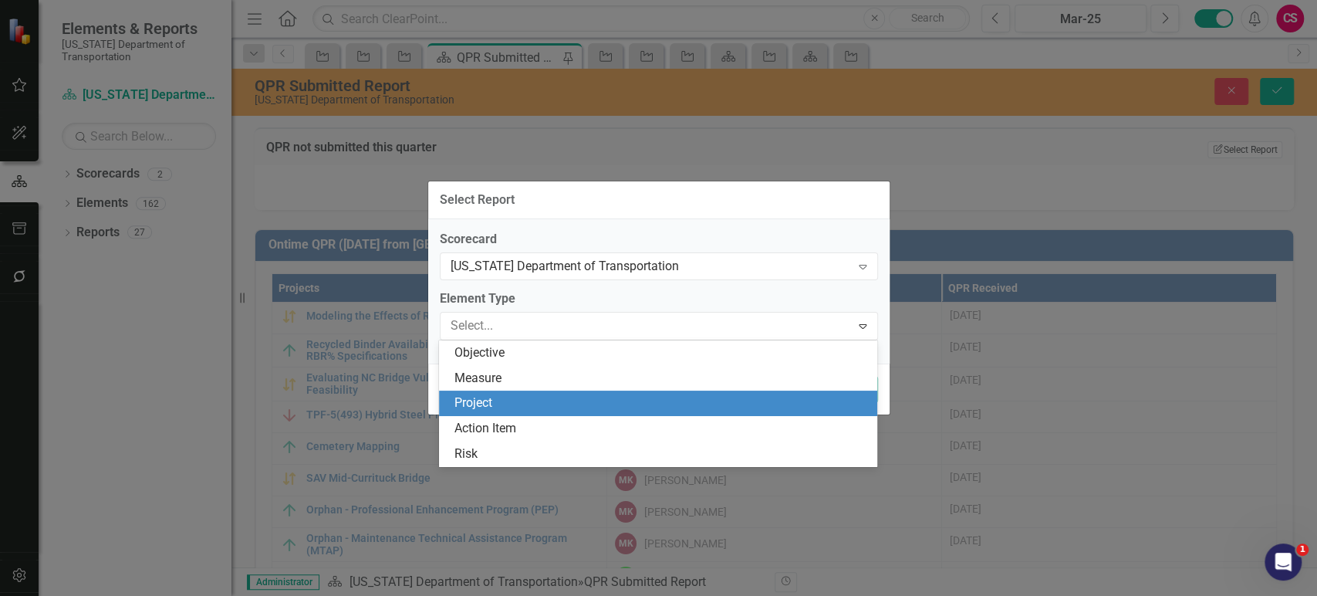
drag, startPoint x: 502, startPoint y: 376, endPoint x: 494, endPoint y: 403, distance: 29.0
click at [494, 403] on div "Objective Measure Project Action Item Risk" at bounding box center [658, 403] width 438 height 127
click at [494, 403] on div "Project" at bounding box center [661, 403] width 414 height 18
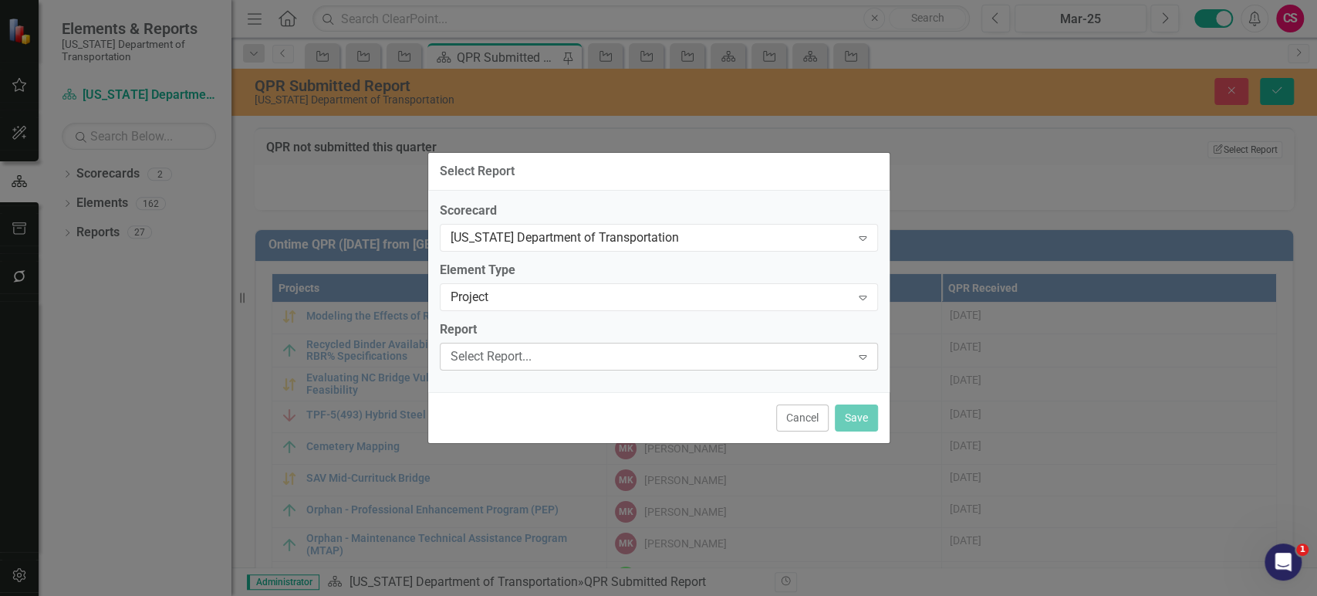
click at [545, 348] on div "Select Report..." at bounding box center [651, 356] width 400 height 18
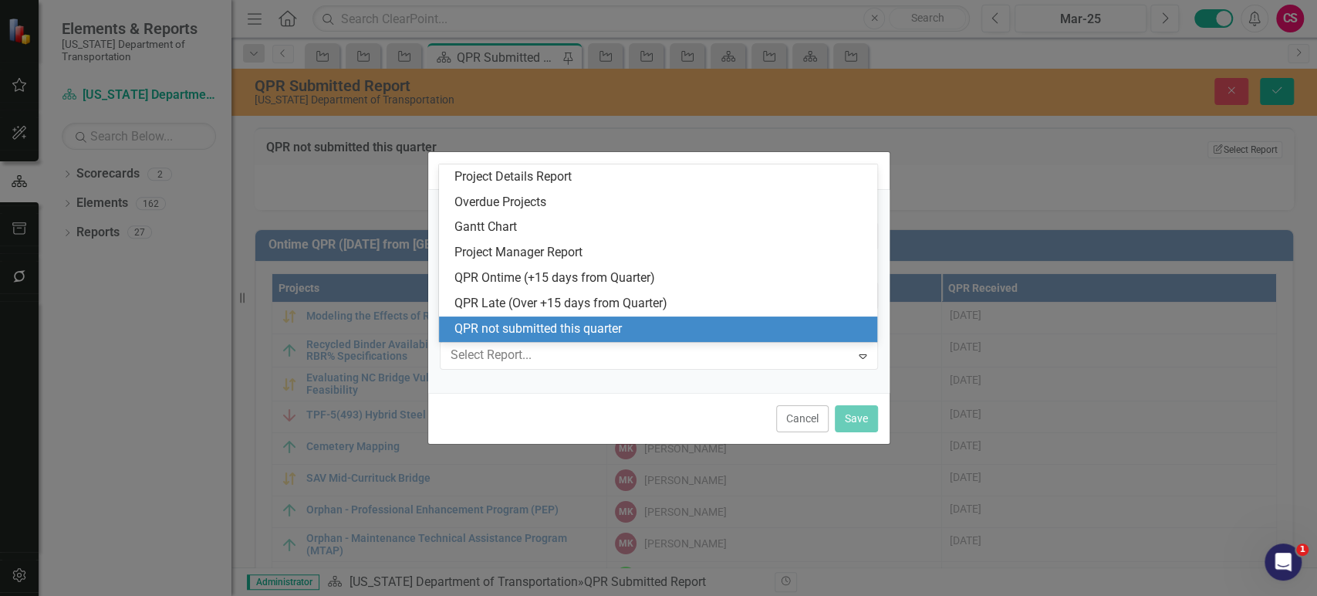
click at [555, 336] on div "QPR not submitted this quarter" at bounding box center [661, 329] width 414 height 18
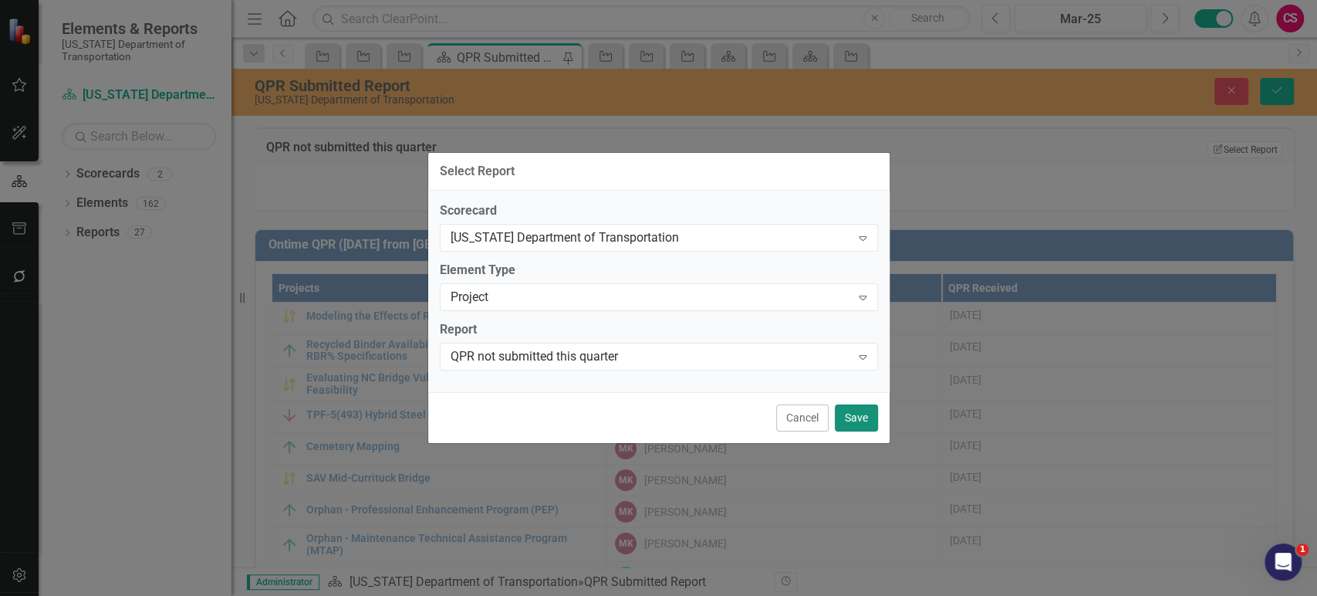
click at [849, 410] on button "Save" at bounding box center [856, 417] width 43 height 27
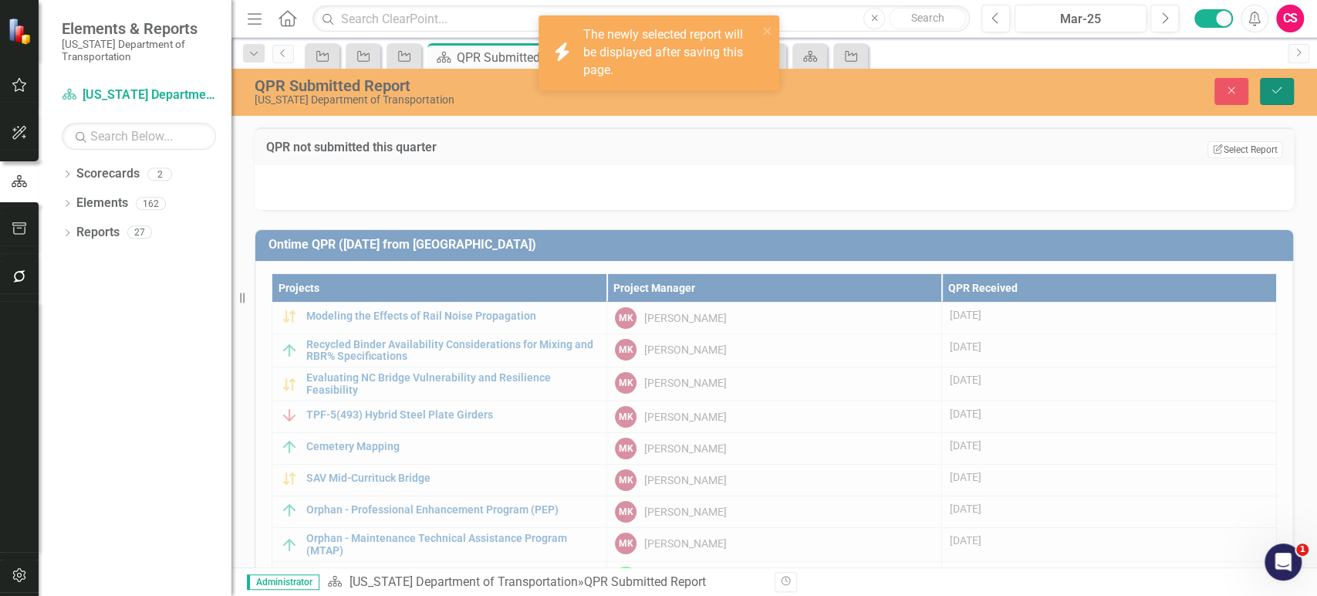
click at [1286, 91] on button "Save" at bounding box center [1277, 91] width 34 height 27
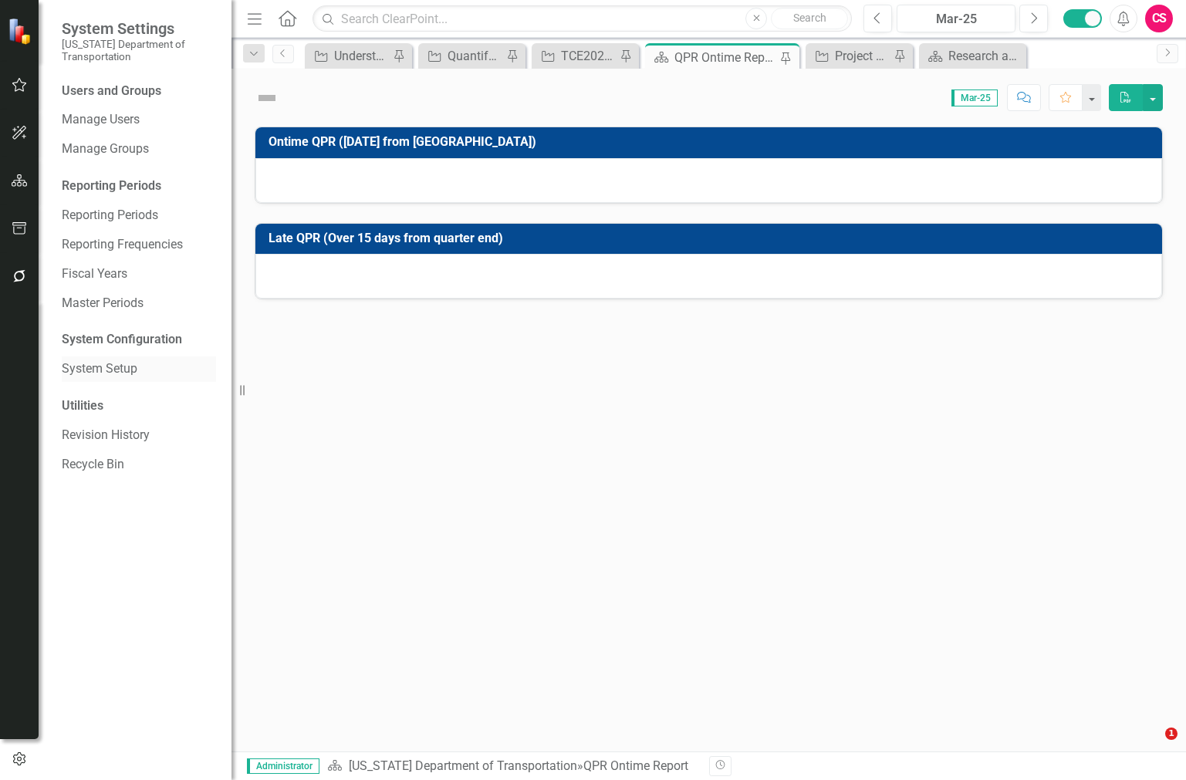
click at [93, 366] on link "System Setup" at bounding box center [139, 369] width 154 height 18
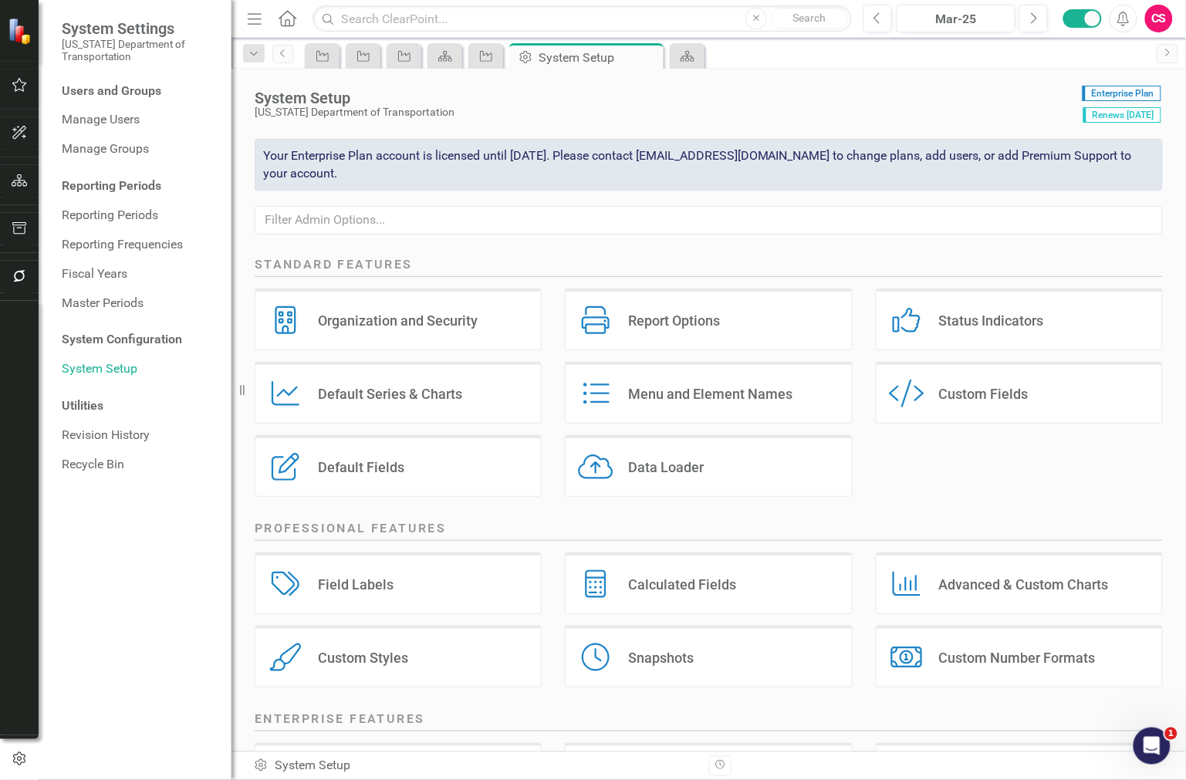
click at [954, 399] on div "Custom Fields" at bounding box center [983, 394] width 89 height 18
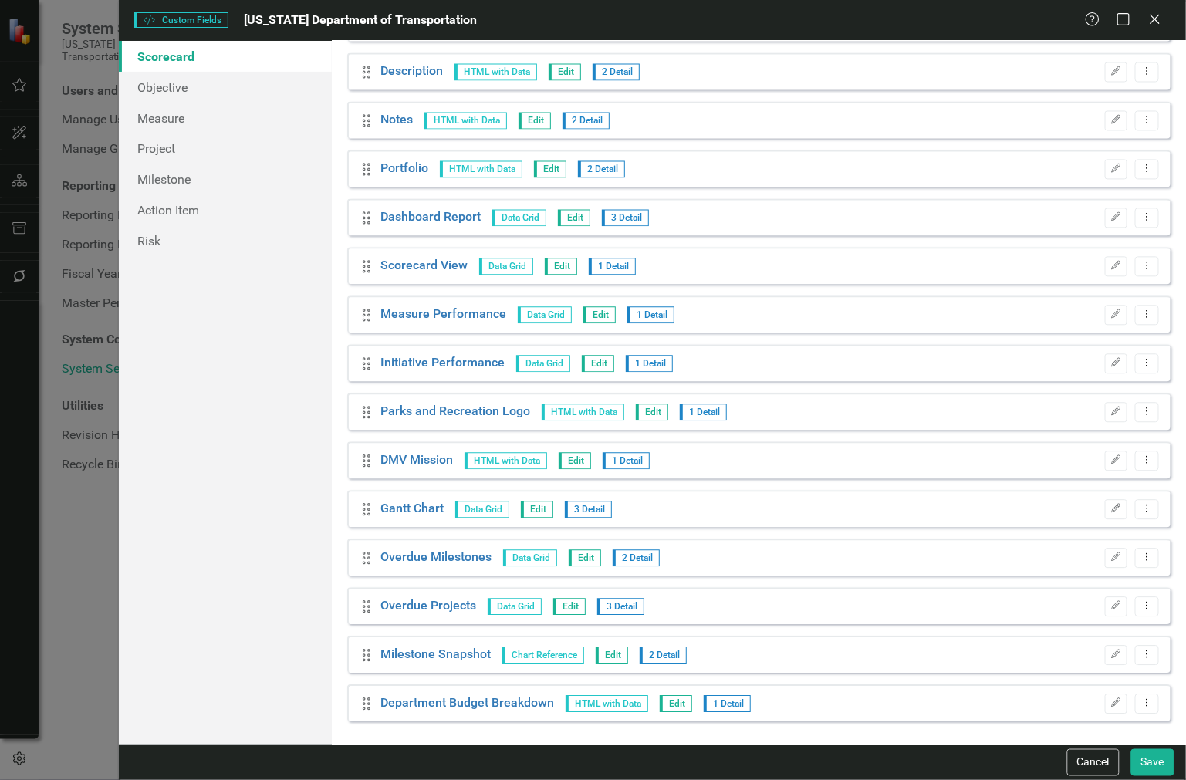
scroll to position [552, 0]
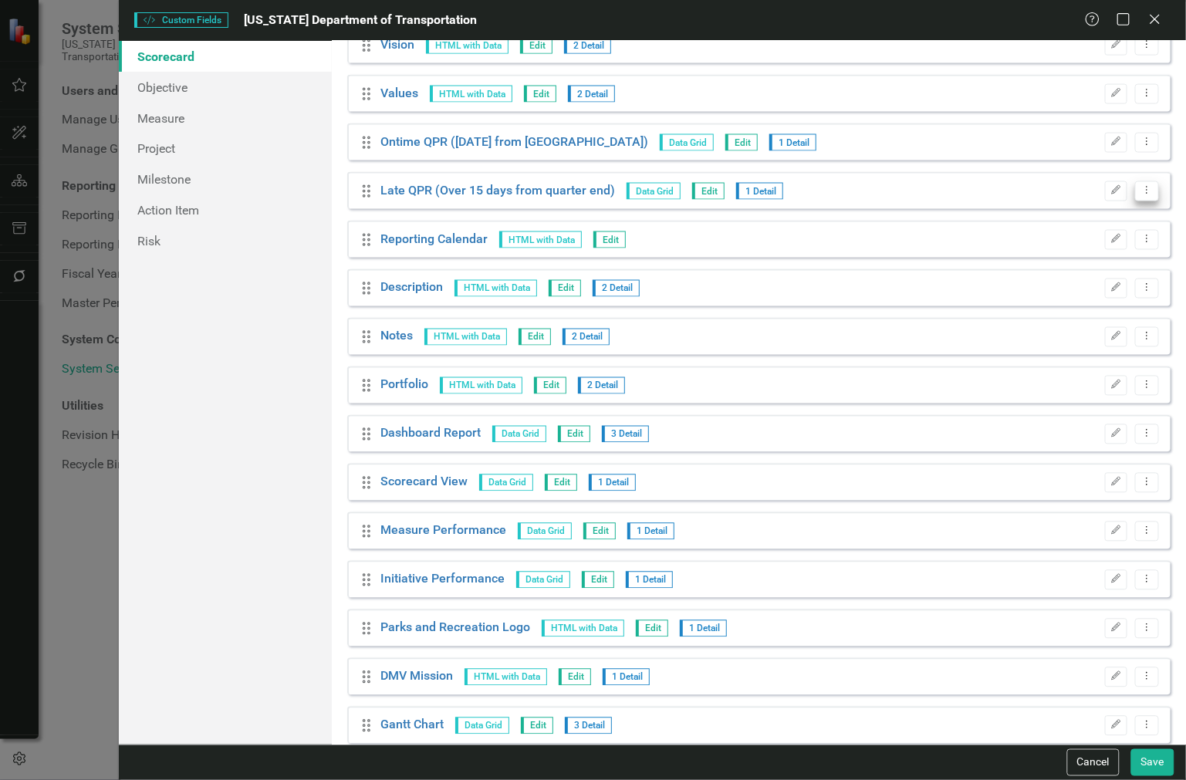
click at [1135, 195] on button "Dropdown Menu" at bounding box center [1147, 191] width 24 height 21
click at [1080, 242] on link "Copy Duplicate Custom Field" at bounding box center [1066, 244] width 164 height 29
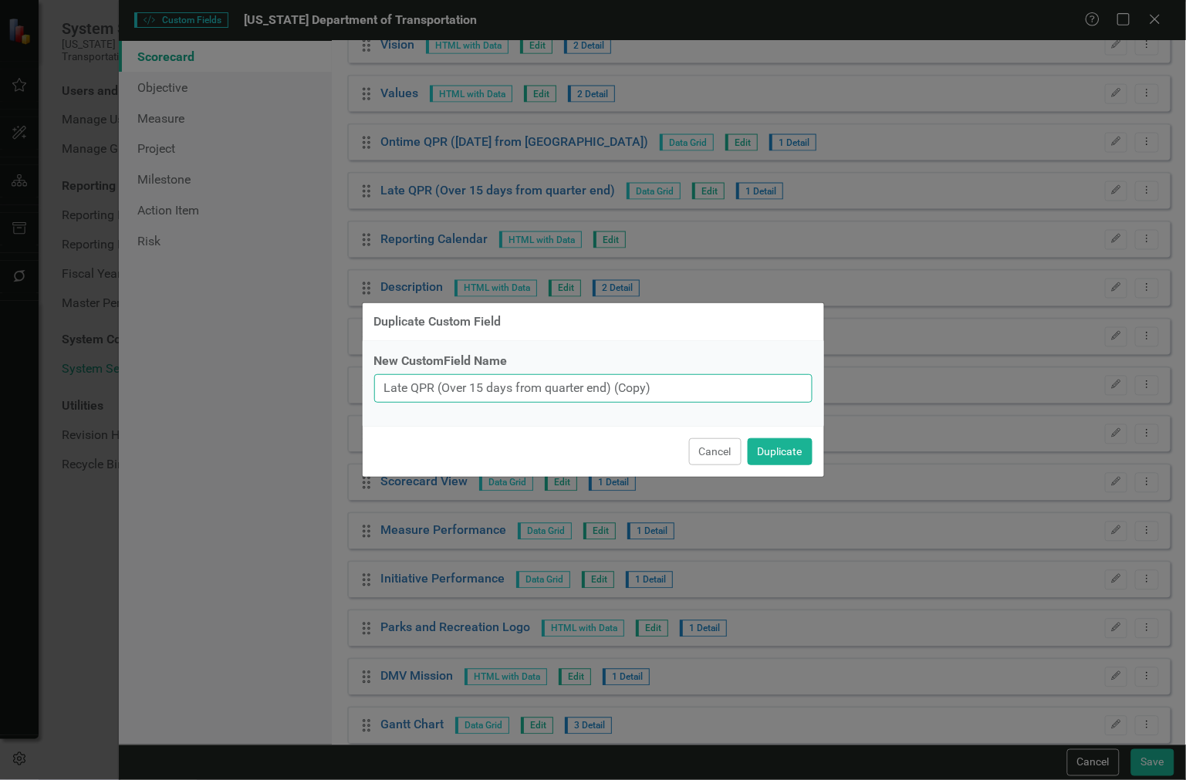
drag, startPoint x: 410, startPoint y: 391, endPoint x: 316, endPoint y: 398, distance: 94.4
click at [316, 398] on div "Duplicate Custom Field New CustomField Name Late QPR (Over 15 days from quarter…" at bounding box center [593, 390] width 1186 height 780
drag, startPoint x: 410, startPoint y: 381, endPoint x: 919, endPoint y: 392, distance: 509.3
click at [919, 392] on div "Duplicate Custom Field New CustomField Name QPR (Over 15 days from quarter end)…" at bounding box center [593, 390] width 1186 height 780
type input "QPR not submitted this quarter"
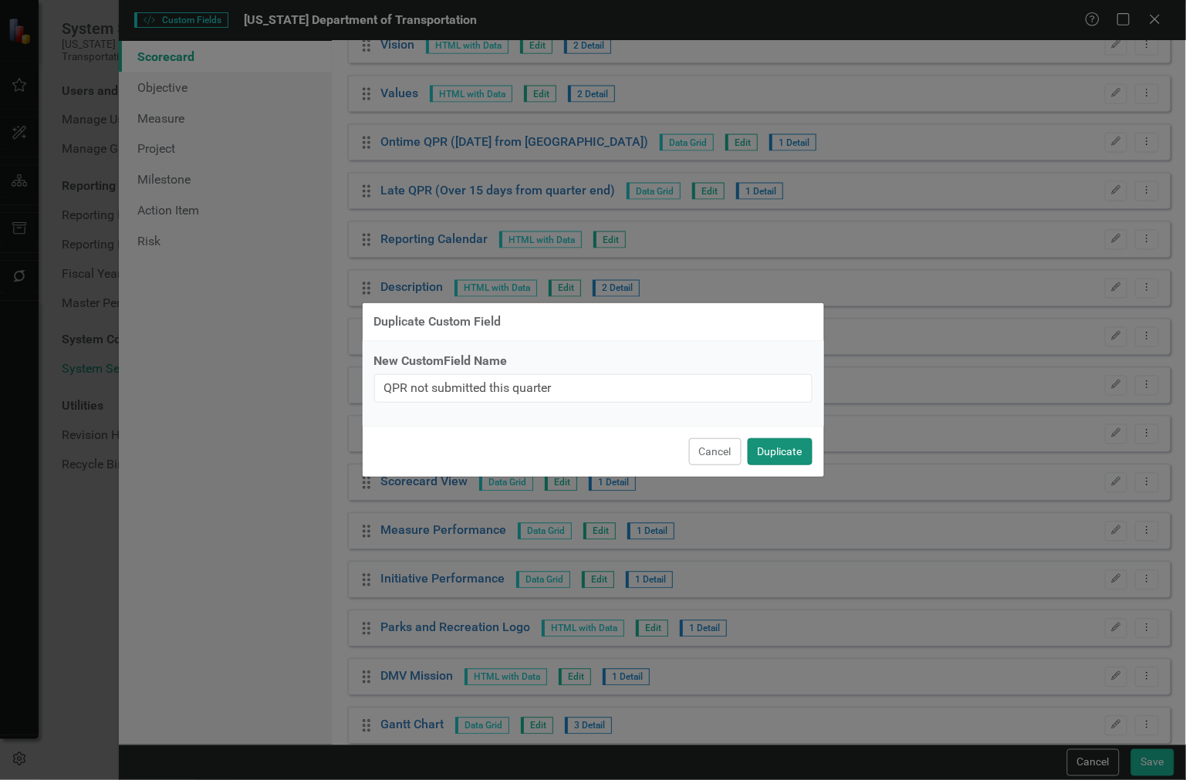
click at [768, 457] on button "Duplicate" at bounding box center [780, 451] width 65 height 27
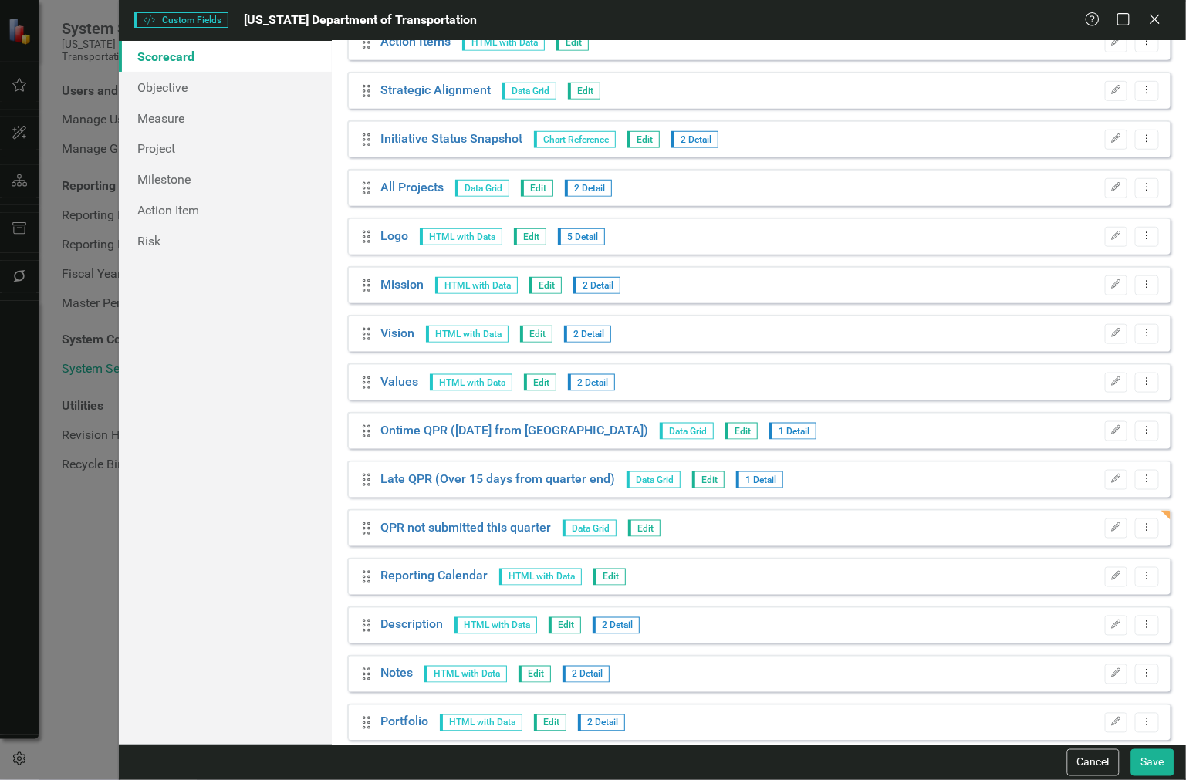
scroll to position [0, 0]
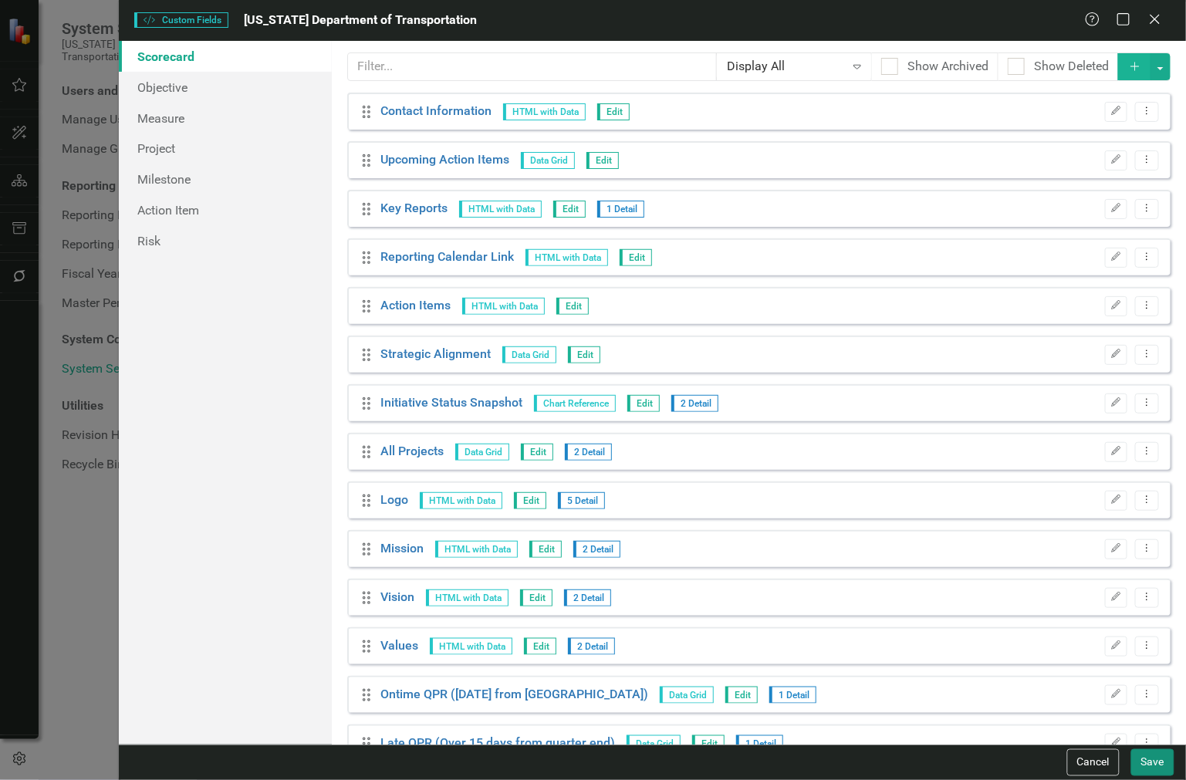
click at [1143, 761] on button "Save" at bounding box center [1152, 762] width 43 height 27
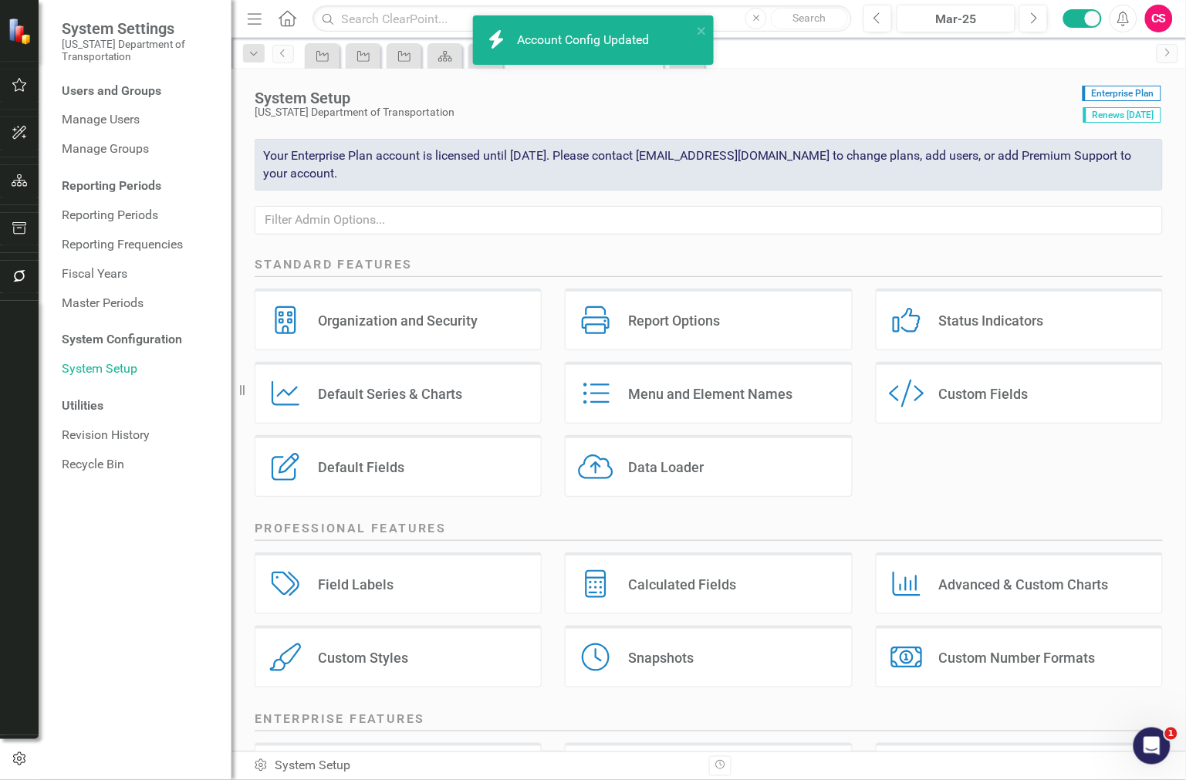
click at [287, 15] on icon "Home" at bounding box center [287, 18] width 20 height 16
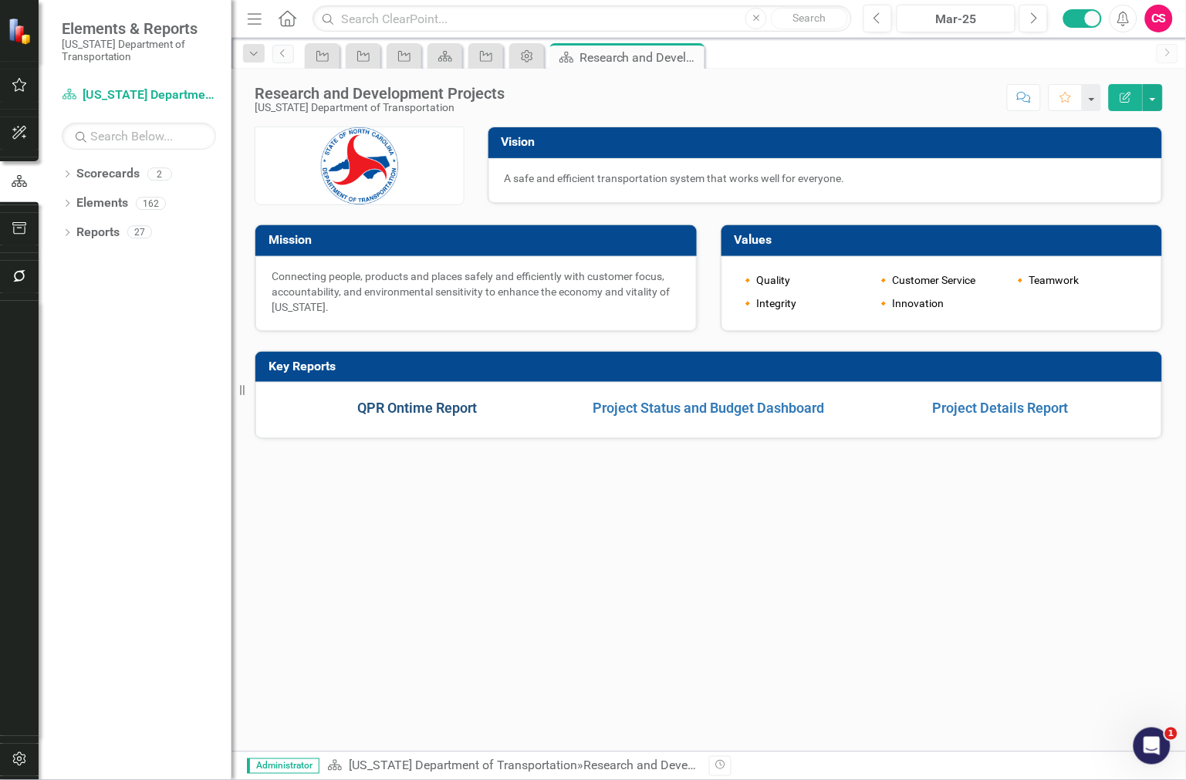
click at [401, 406] on link "QPR Ontime Report" at bounding box center [417, 408] width 120 height 16
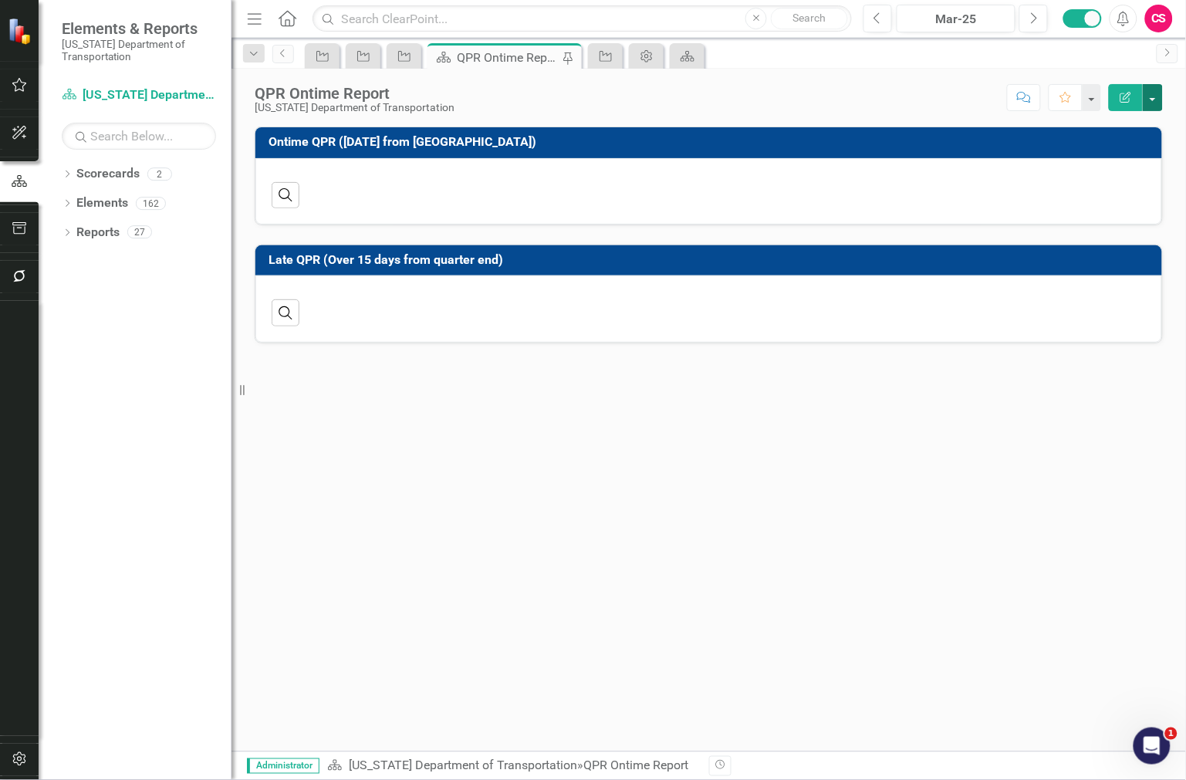
click at [1152, 97] on button "button" at bounding box center [1153, 97] width 20 height 27
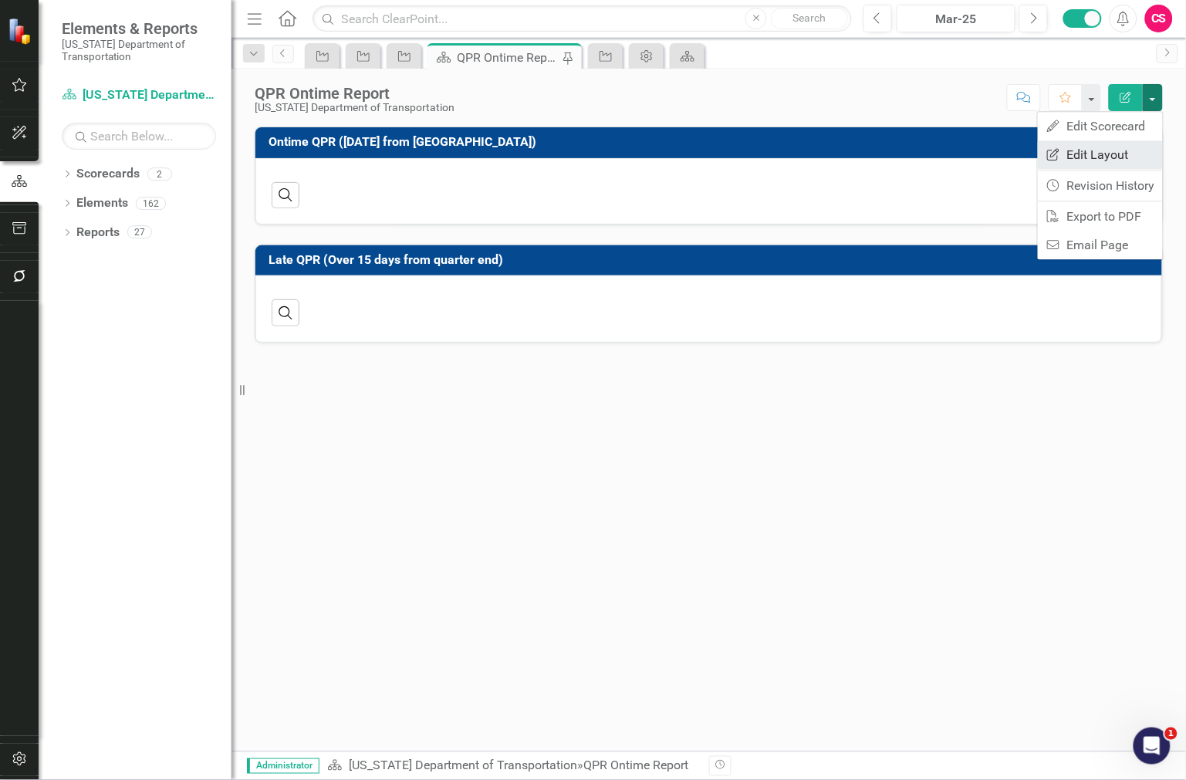
click at [1094, 157] on link "Edit Report Edit Layout" at bounding box center [1100, 154] width 125 height 29
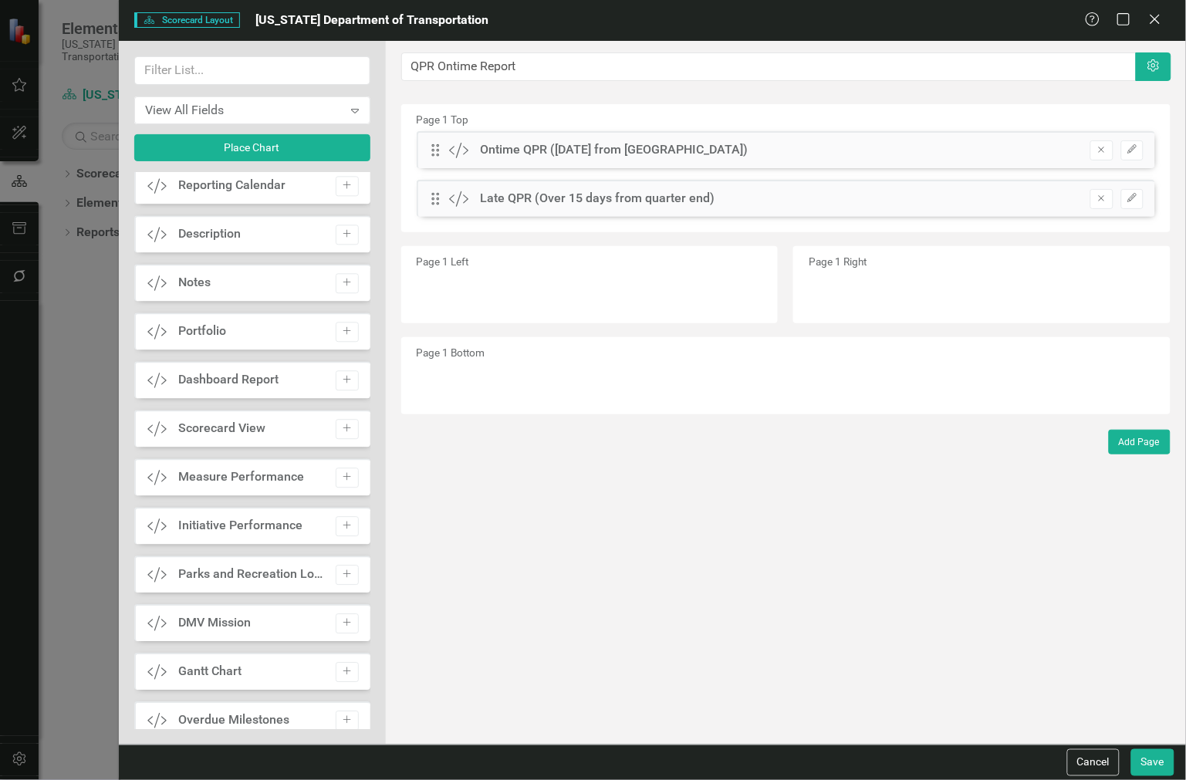
scroll to position [660, 0]
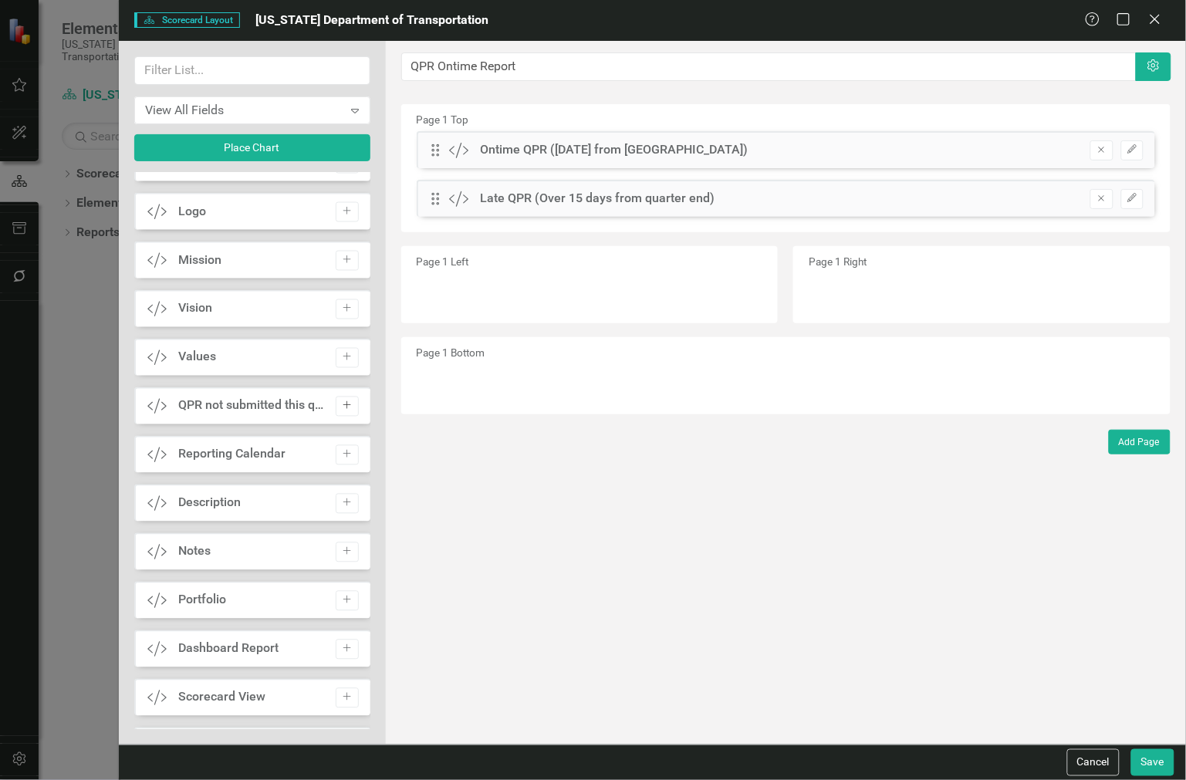
click at [345, 405] on icon "Add" at bounding box center [347, 405] width 12 height 9
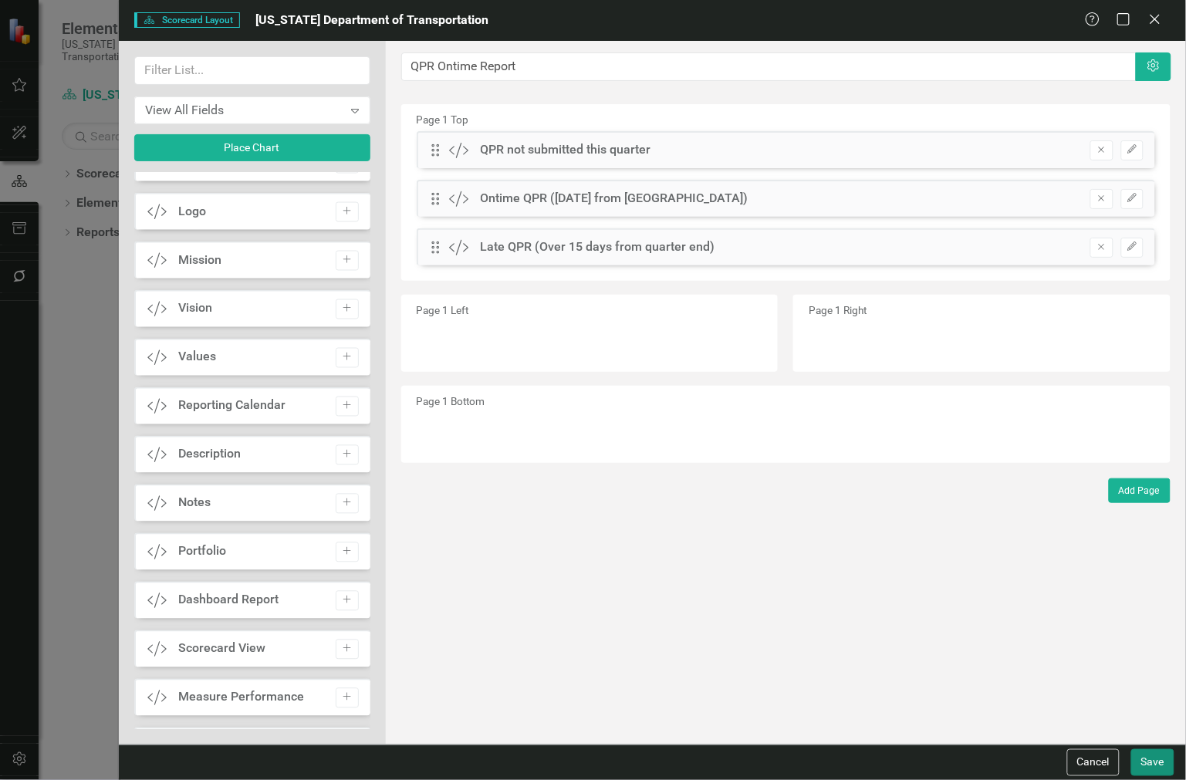
click at [1146, 760] on button "Save" at bounding box center [1152, 762] width 43 height 27
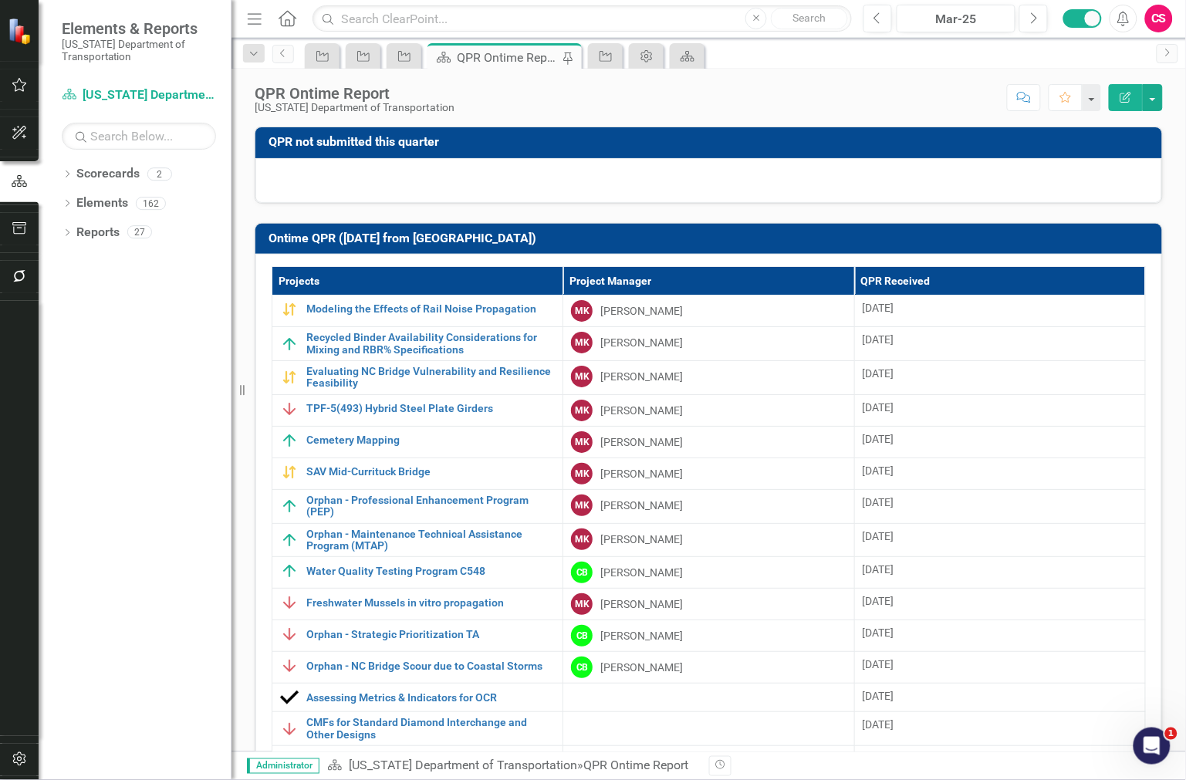
click at [1129, 95] on icon "Edit Report" at bounding box center [1126, 97] width 14 height 11
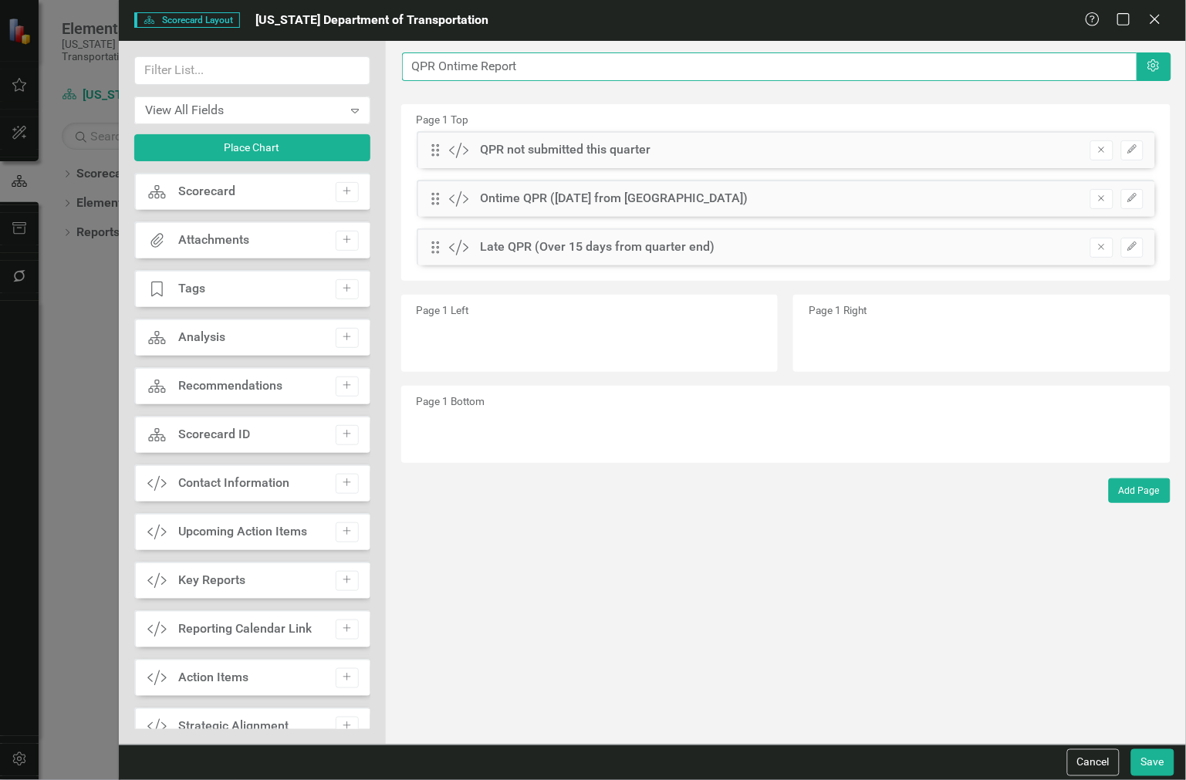
click at [458, 71] on input "QPR Ontime Report" at bounding box center [769, 66] width 735 height 29
type input "QPR Submitted Report"
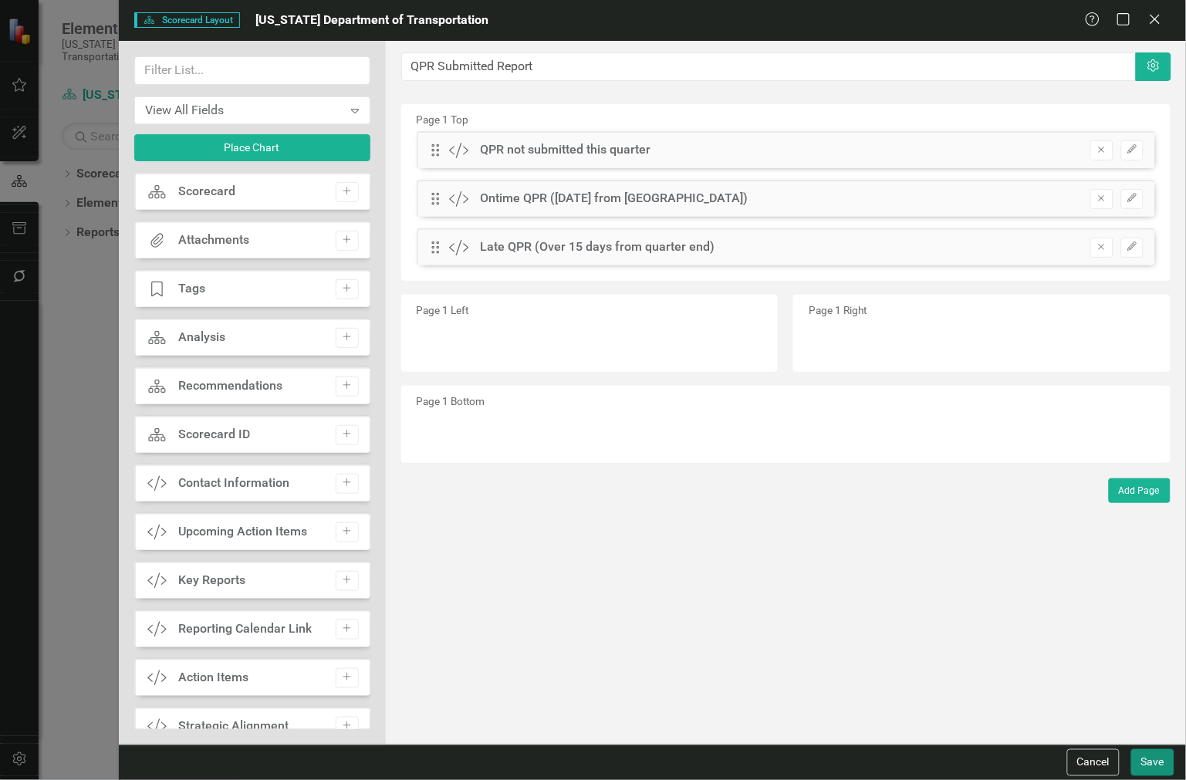
click at [1156, 772] on button "Save" at bounding box center [1152, 762] width 43 height 27
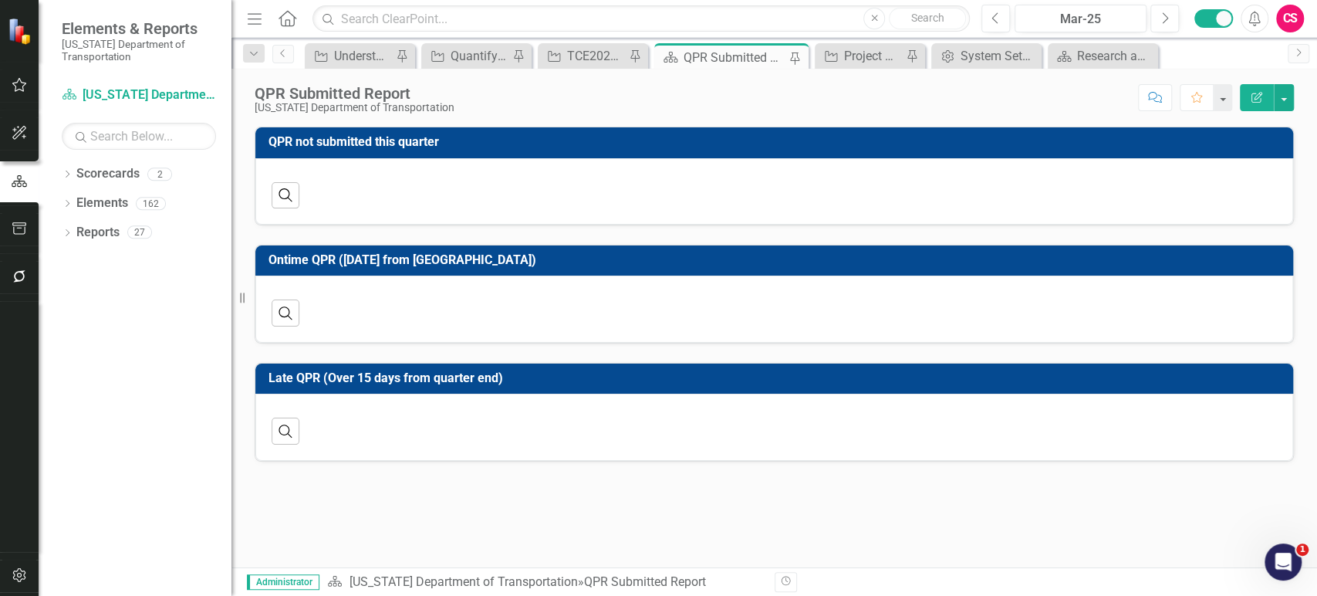
click at [819, 154] on td "QPR not submitted this quarter" at bounding box center [776, 143] width 1017 height 25
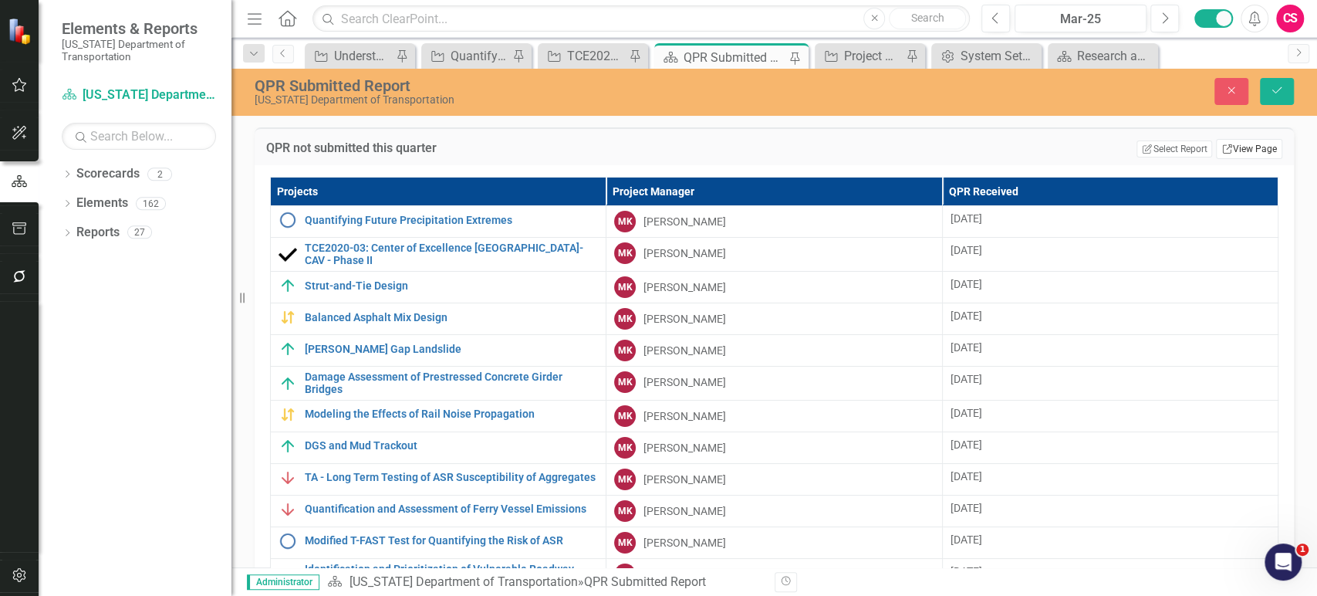
click at [1245, 154] on link "Link View Page" at bounding box center [1249, 149] width 66 height 20
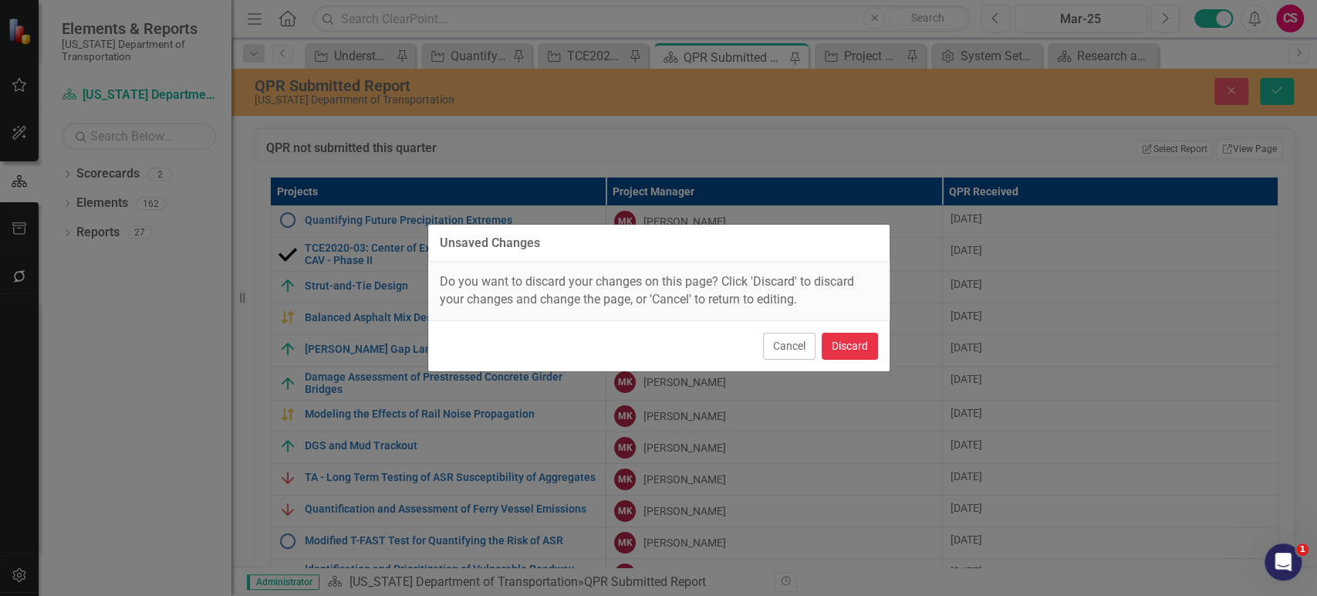
click at [846, 343] on button "Discard" at bounding box center [850, 346] width 56 height 27
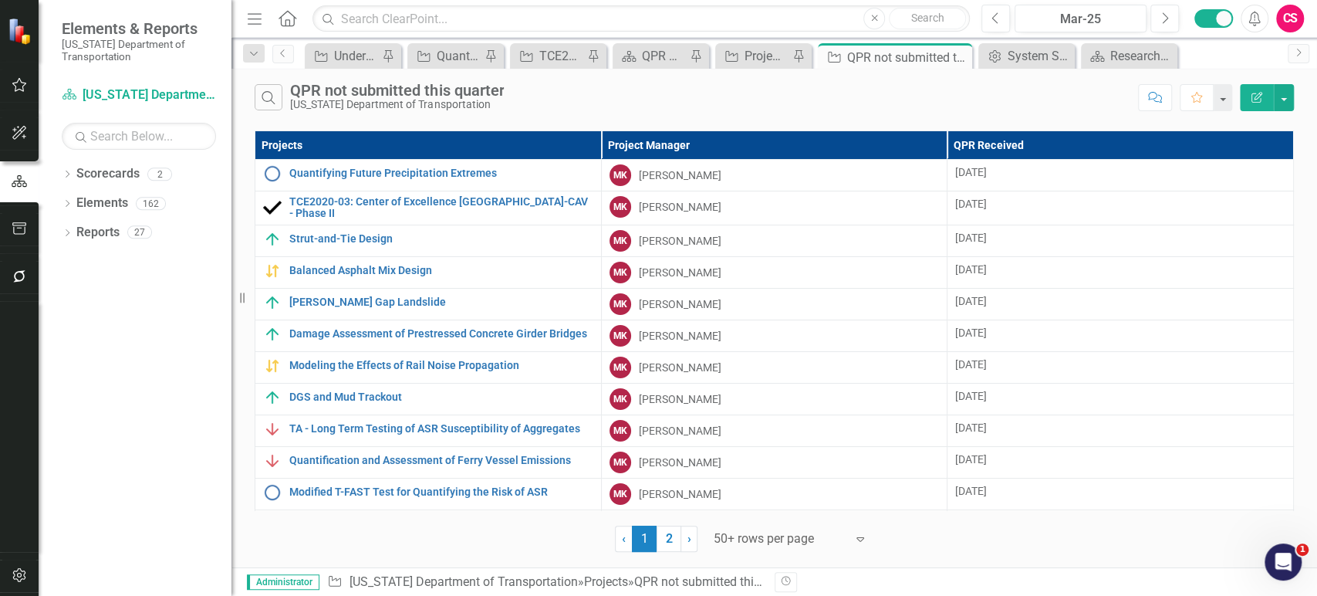
click at [1255, 98] on icon "Edit Report" at bounding box center [1257, 97] width 14 height 11
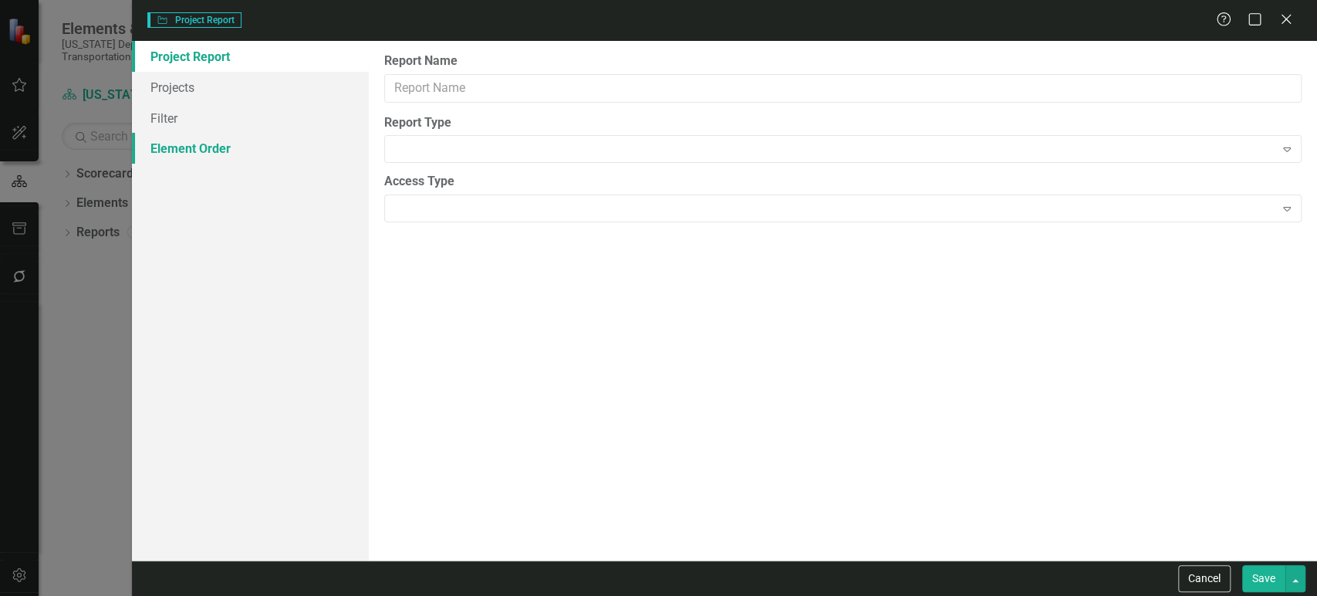
type input "QPR not submitted this quarter"
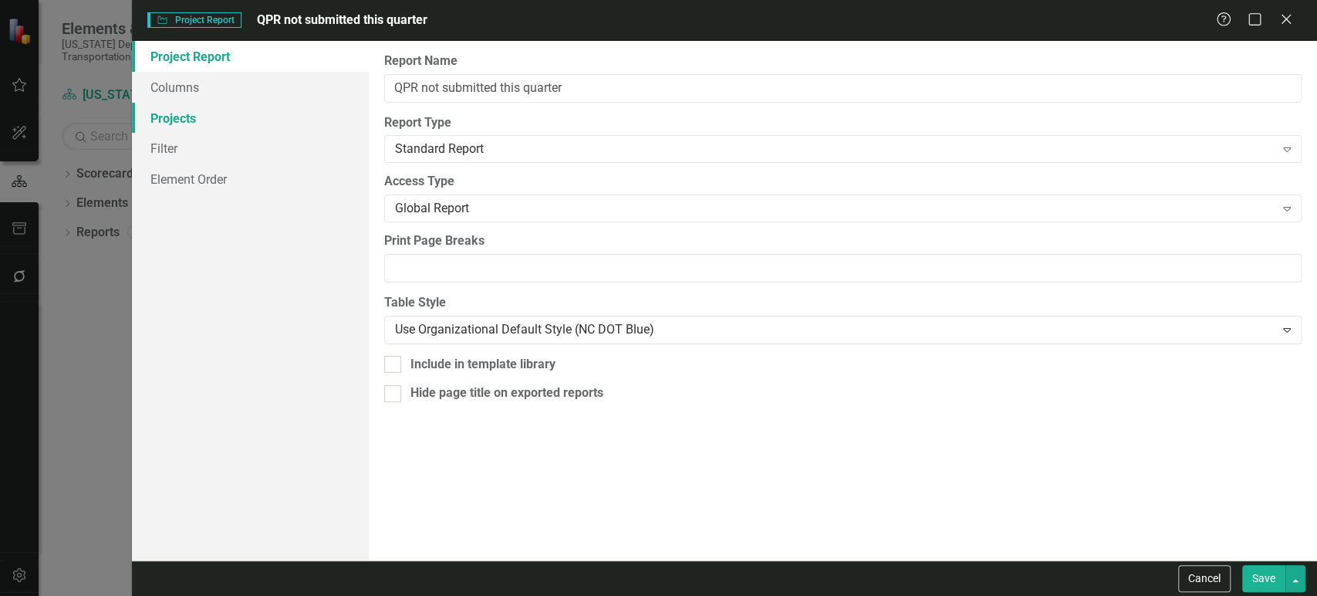
click at [204, 119] on link "Projects" at bounding box center [250, 118] width 237 height 31
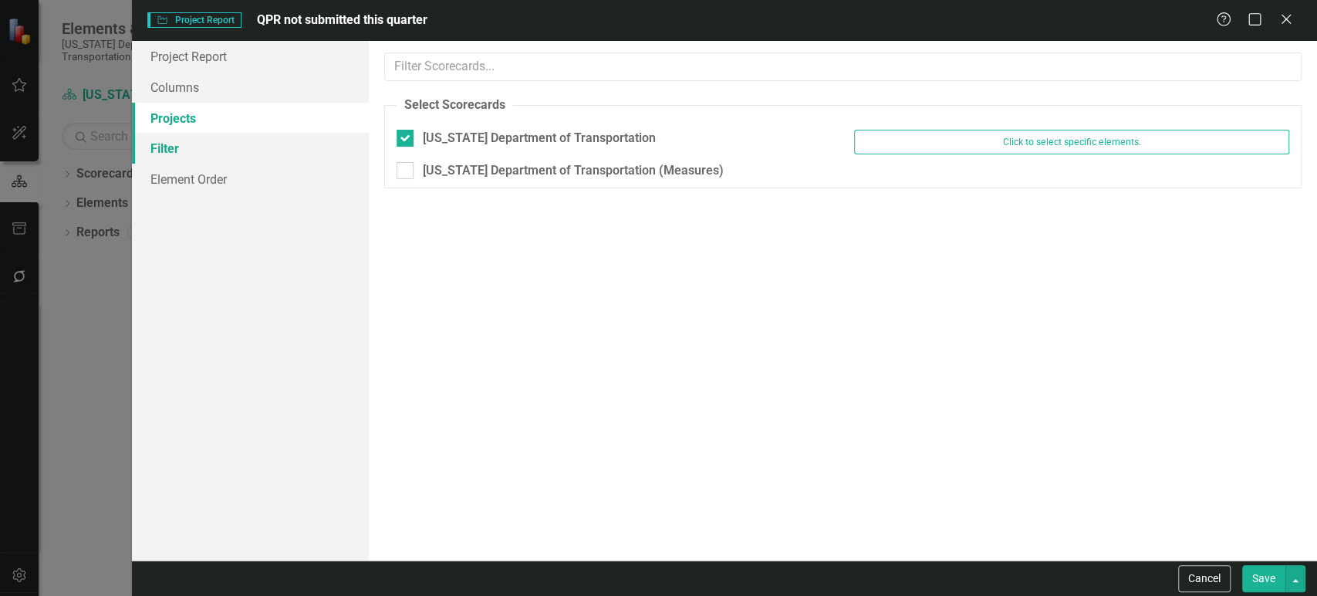
click at [201, 138] on link "Filter" at bounding box center [250, 148] width 237 height 31
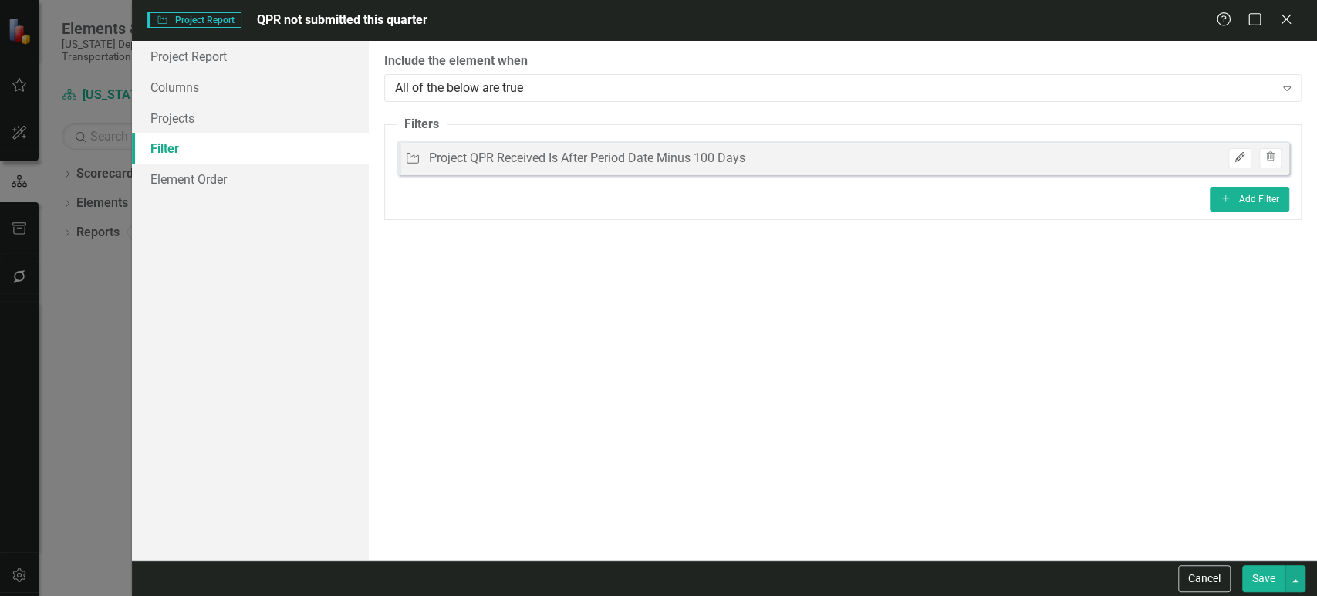
click at [1237, 153] on button "Edit" at bounding box center [1239, 158] width 22 height 20
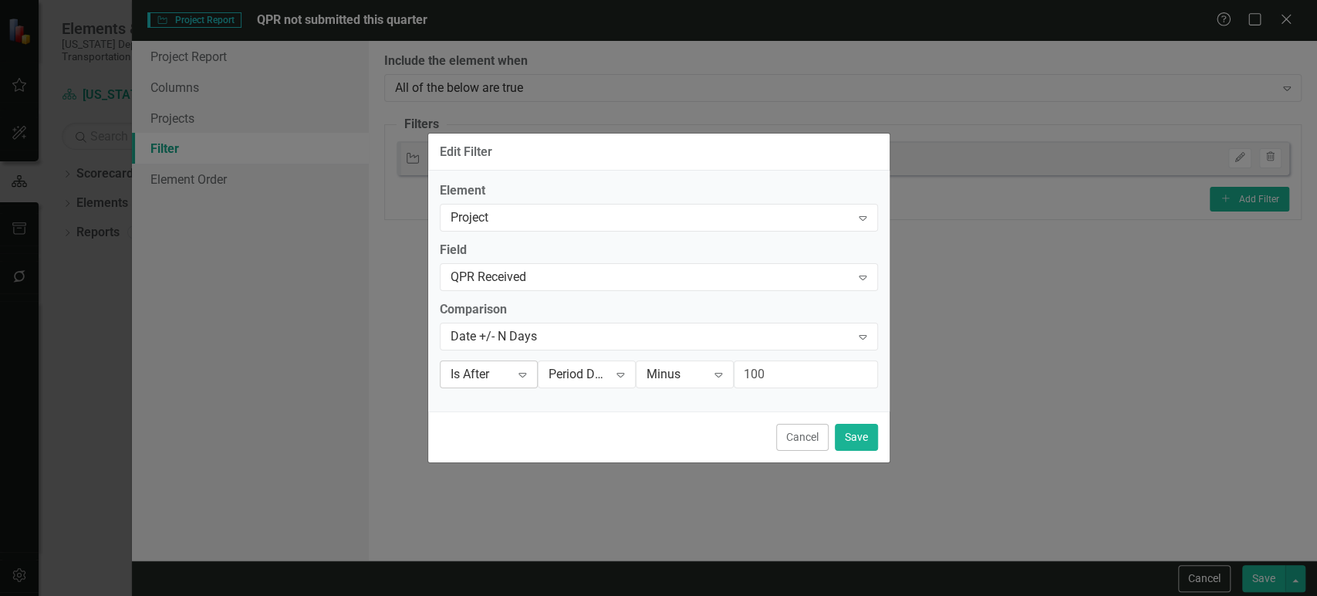
click at [520, 377] on icon "Expand" at bounding box center [522, 374] width 15 height 12
click at [525, 342] on div "Is Before" at bounding box center [503, 348] width 99 height 18
click at [853, 439] on button "Save" at bounding box center [856, 437] width 43 height 27
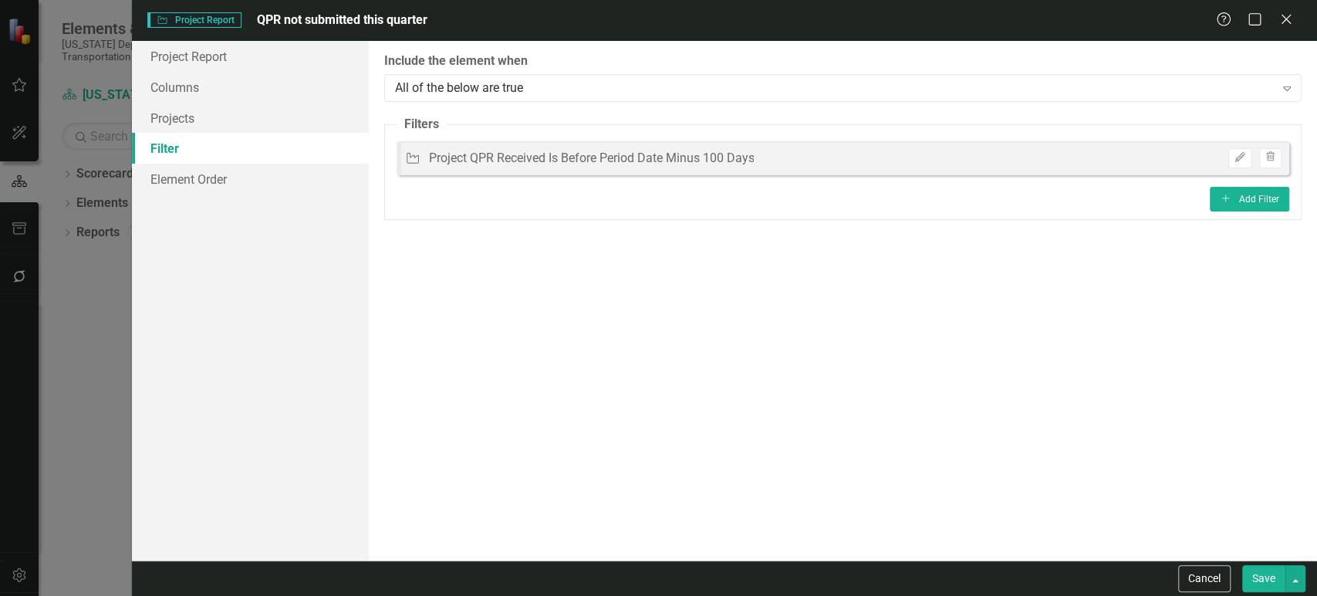
click at [1254, 572] on button "Save" at bounding box center [1263, 578] width 43 height 27
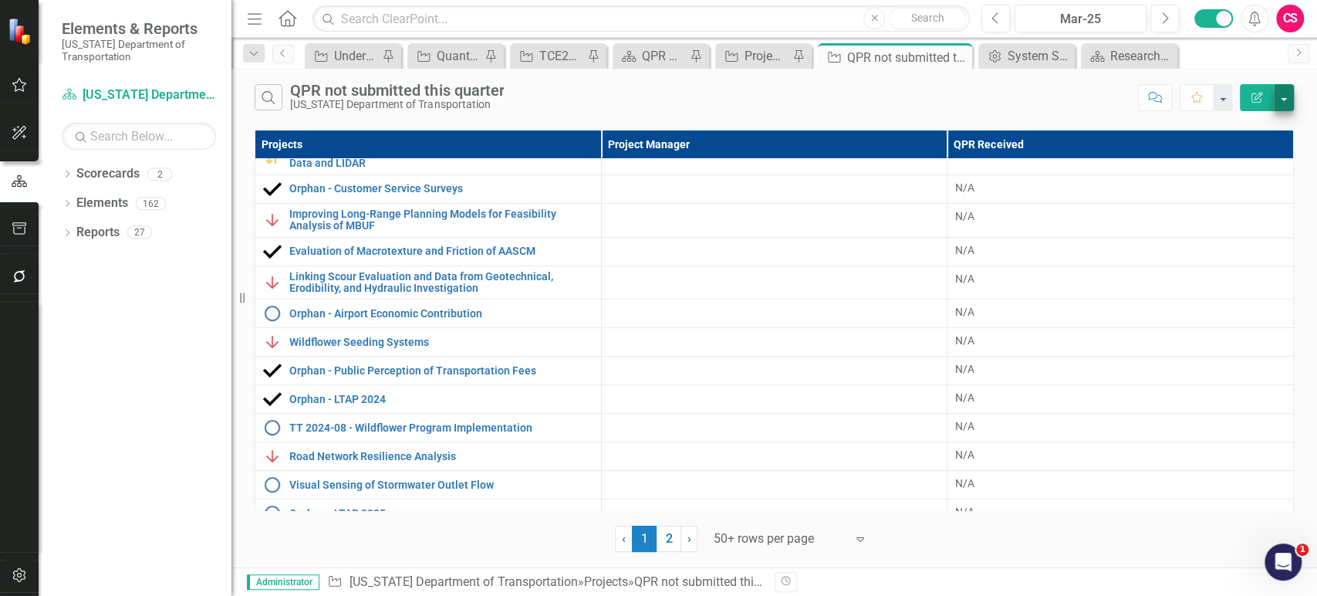
scroll to position [254, 0]
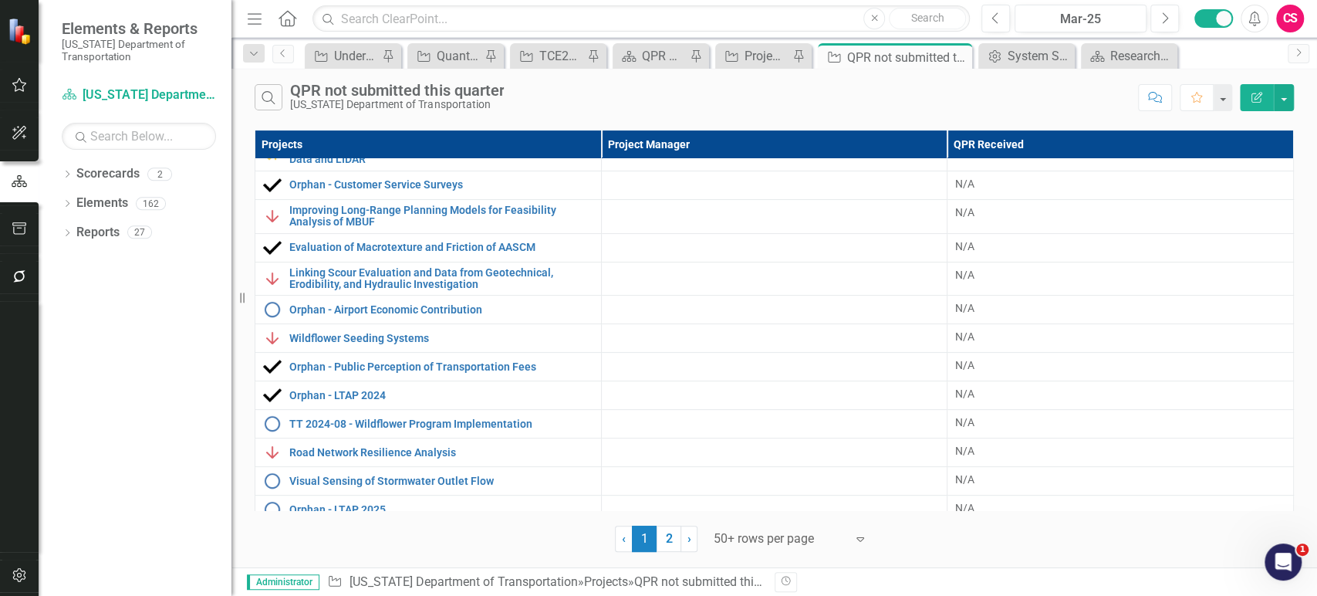
click at [1257, 90] on button "Edit Report" at bounding box center [1257, 97] width 34 height 27
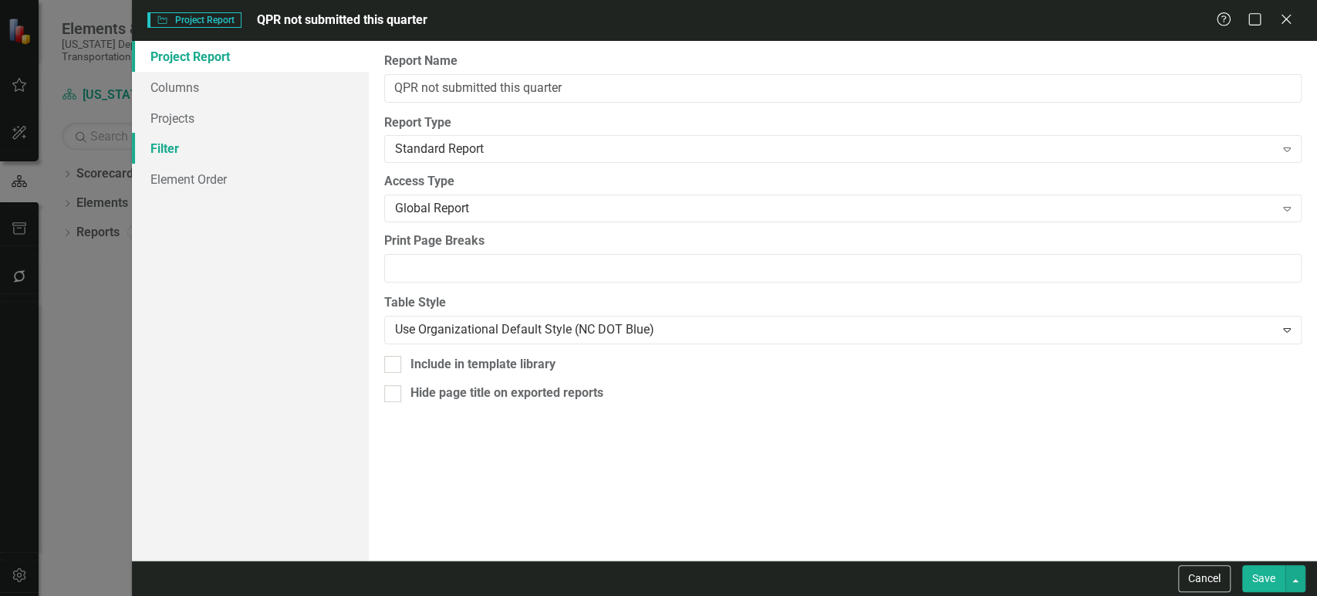
click at [296, 153] on link "Filter" at bounding box center [250, 148] width 237 height 31
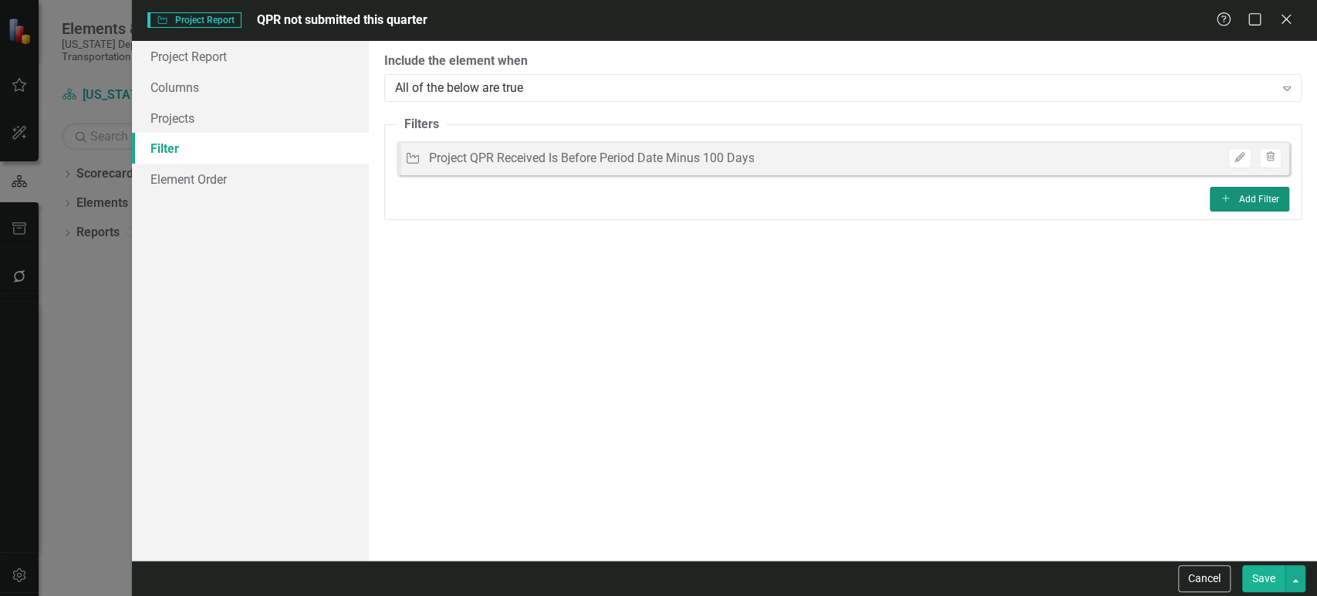
click at [1248, 206] on button "Add Add Filter" at bounding box center [1249, 199] width 79 height 25
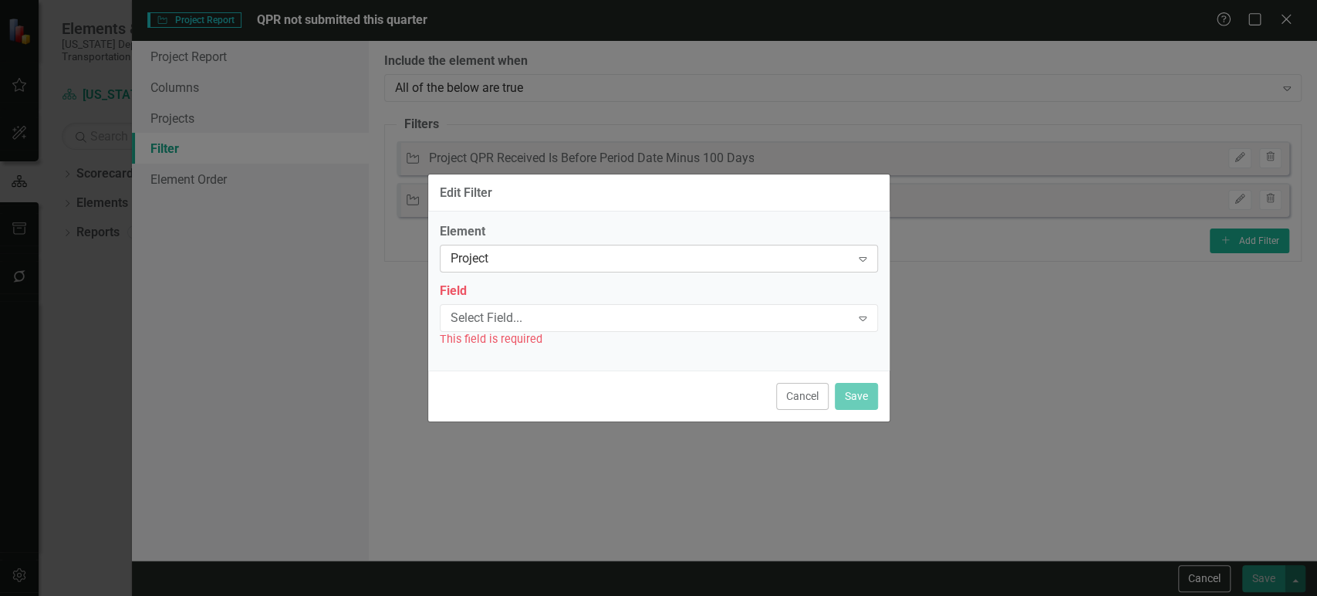
click at [599, 258] on div "Project" at bounding box center [651, 259] width 400 height 18
click at [593, 287] on label "Field" at bounding box center [659, 291] width 438 height 18
click at [581, 323] on div "Select Field..." at bounding box center [651, 318] width 400 height 18
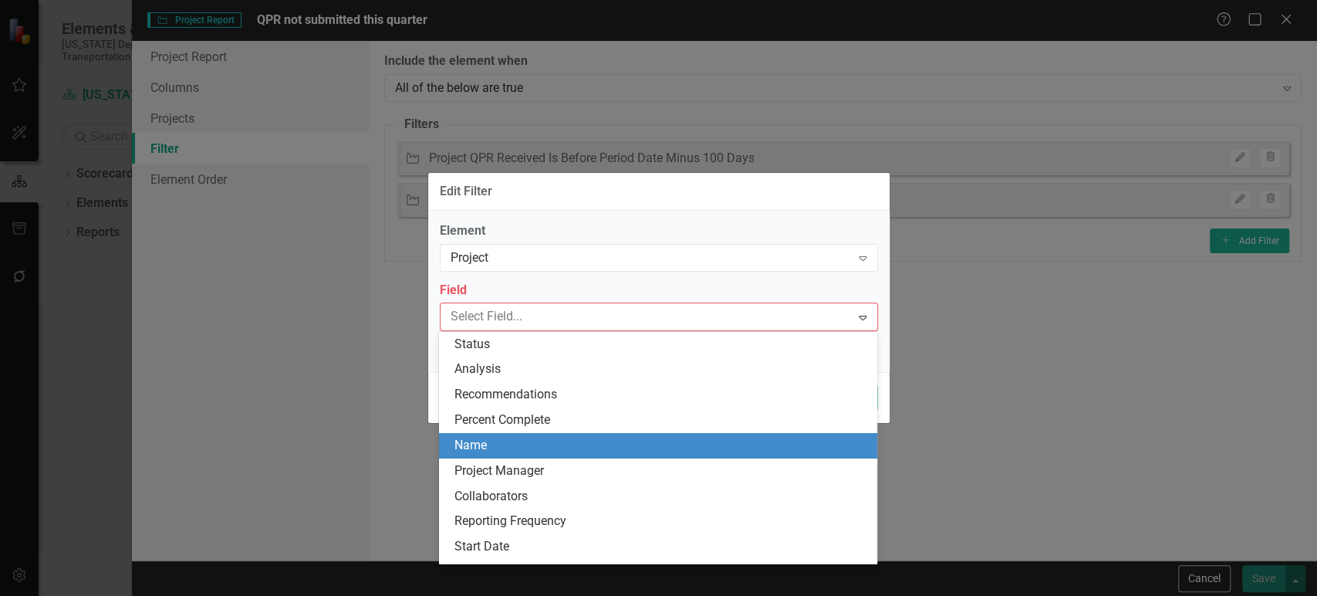
scroll to position [113, 0]
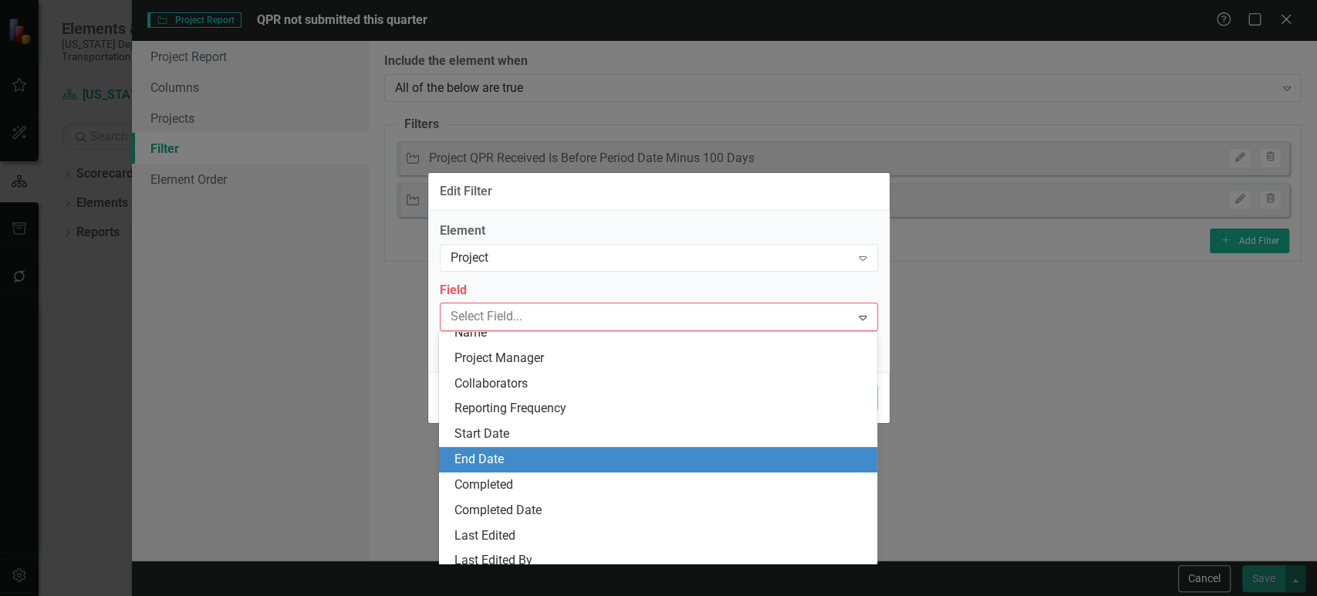
click at [508, 439] on div "Start Date" at bounding box center [661, 434] width 414 height 18
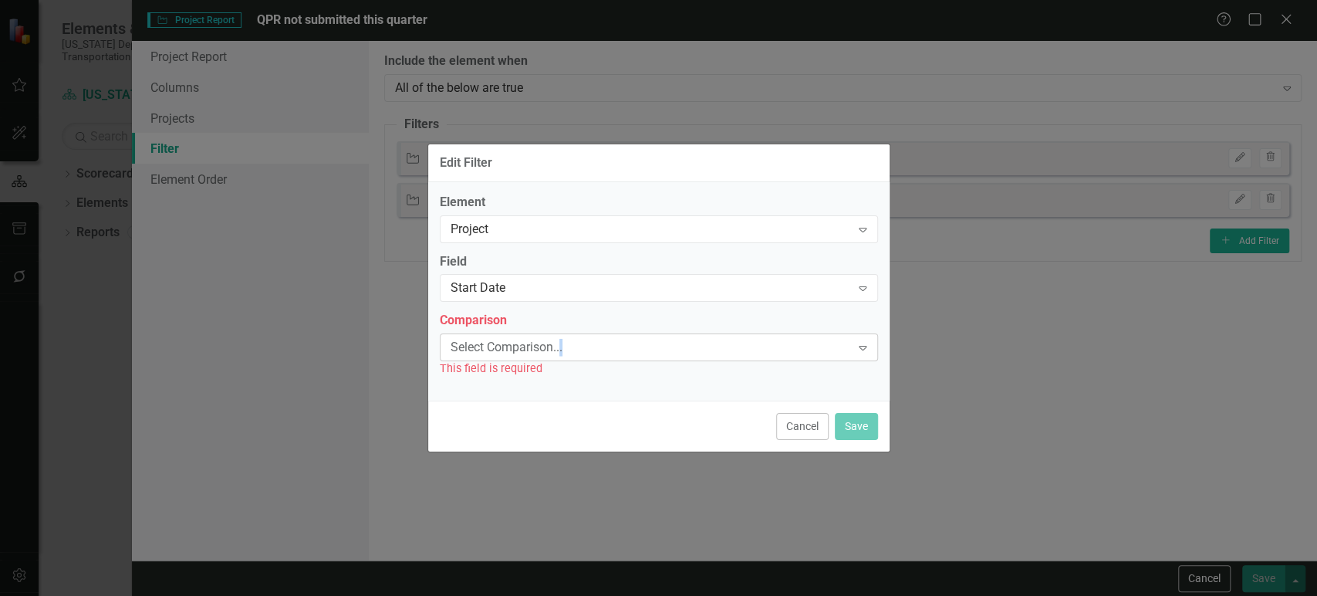
click at [562, 344] on div "Select Comparison..." at bounding box center [651, 348] width 400 height 18
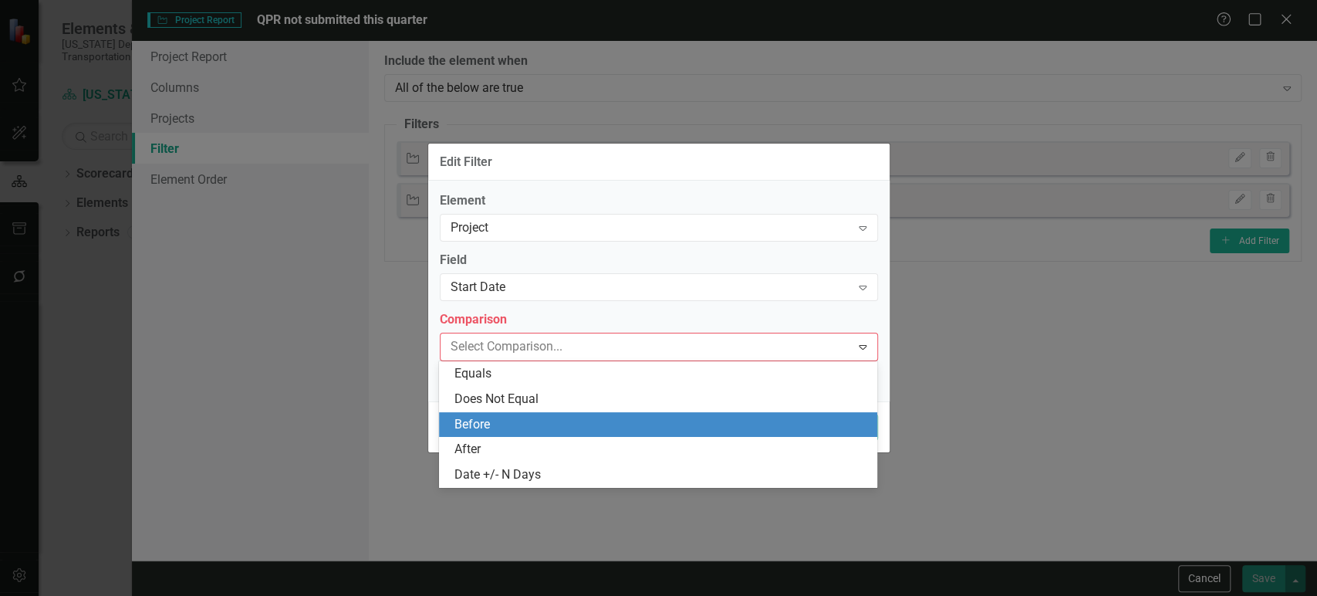
click at [519, 431] on div "Before" at bounding box center [661, 425] width 414 height 18
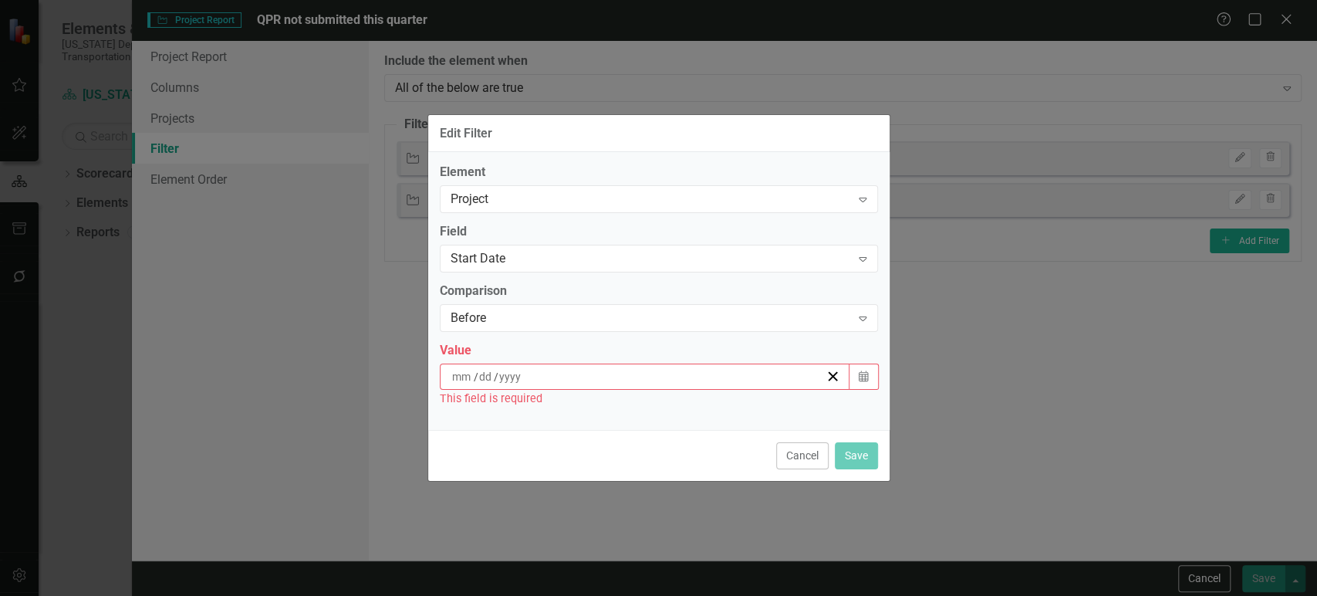
click at [552, 376] on div "/ /" at bounding box center [638, 376] width 376 height 15
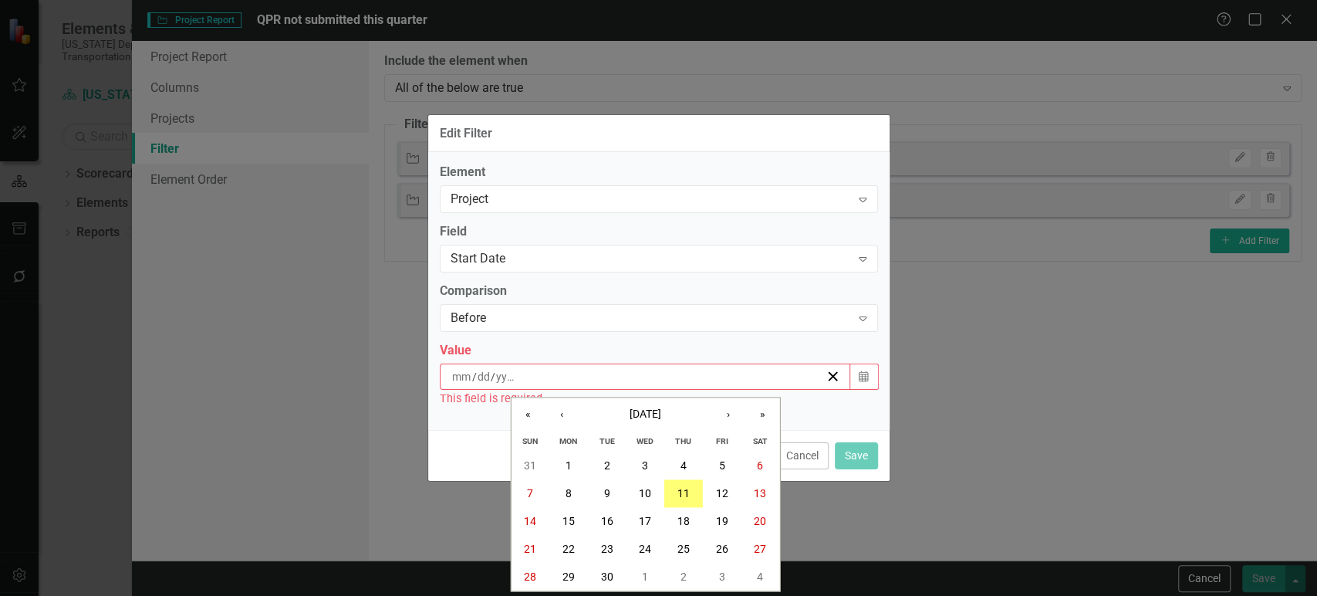
click at [552, 376] on div "/ /" at bounding box center [638, 376] width 376 height 15
click at [546, 329] on div "Before Expand" at bounding box center [659, 318] width 438 height 28
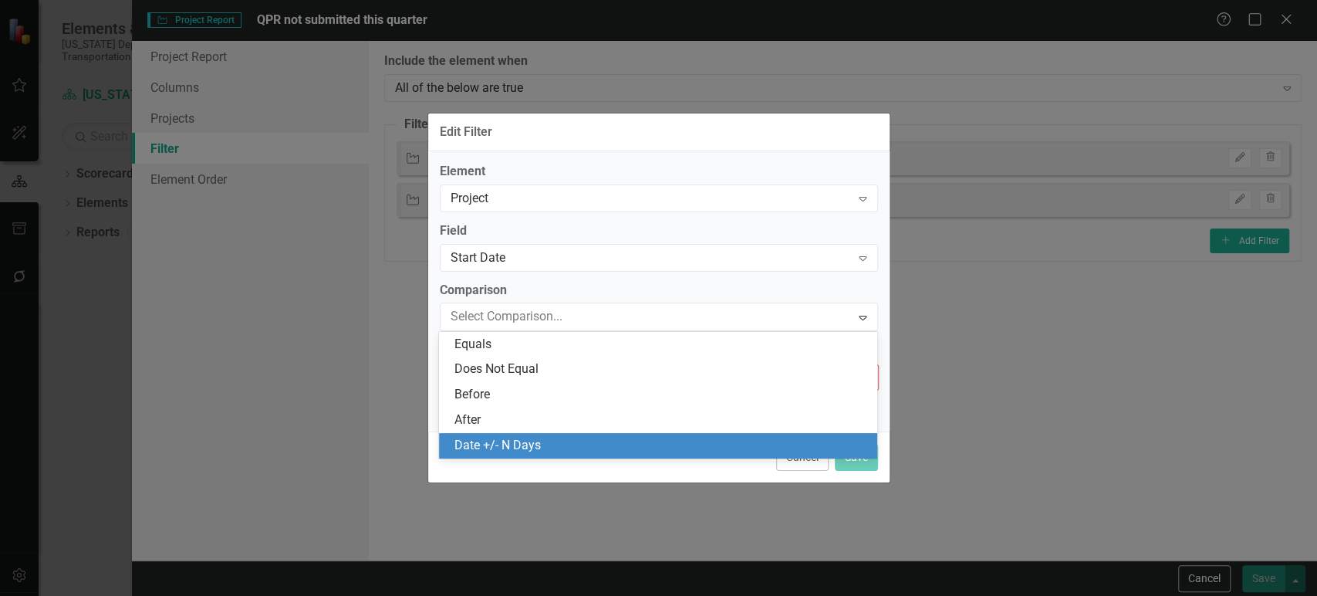
drag, startPoint x: 516, startPoint y: 433, endPoint x: 513, endPoint y: 441, distance: 8.3
click at [513, 441] on div "Date +/- N Days" at bounding box center [658, 445] width 438 height 25
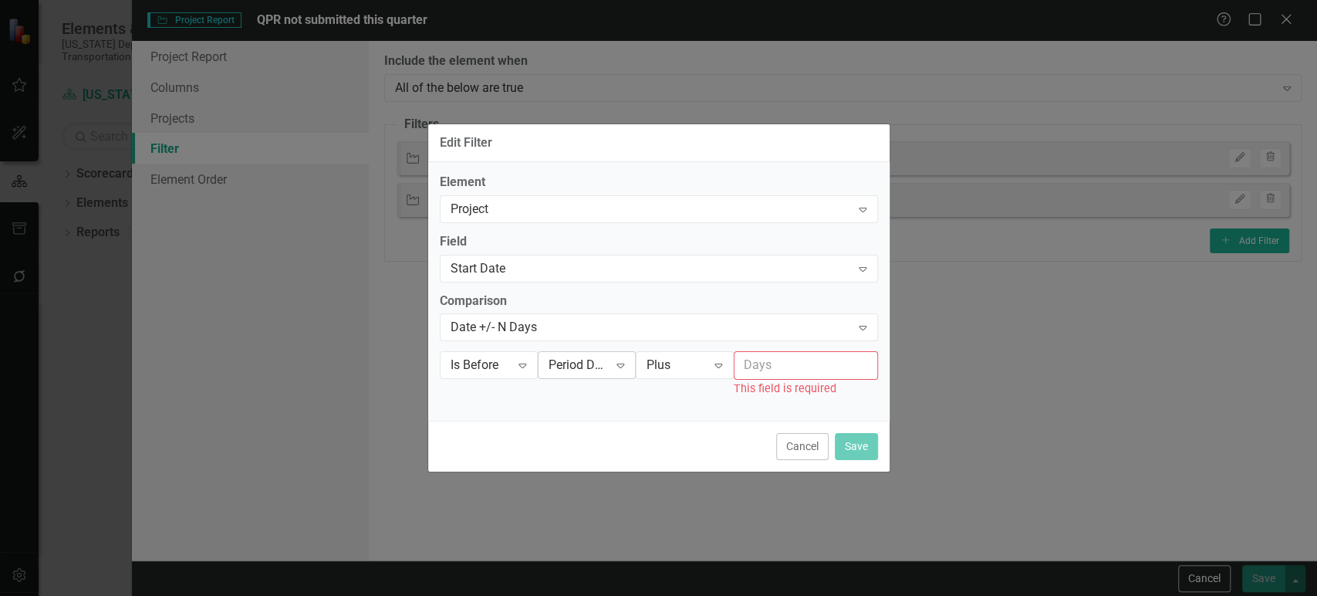
click at [589, 367] on div "Period Date" at bounding box center [579, 365] width 60 height 18
click at [593, 314] on div "Current Date" at bounding box center [603, 314] width 99 height 18
click at [771, 364] on input "number" at bounding box center [806, 365] width 144 height 29
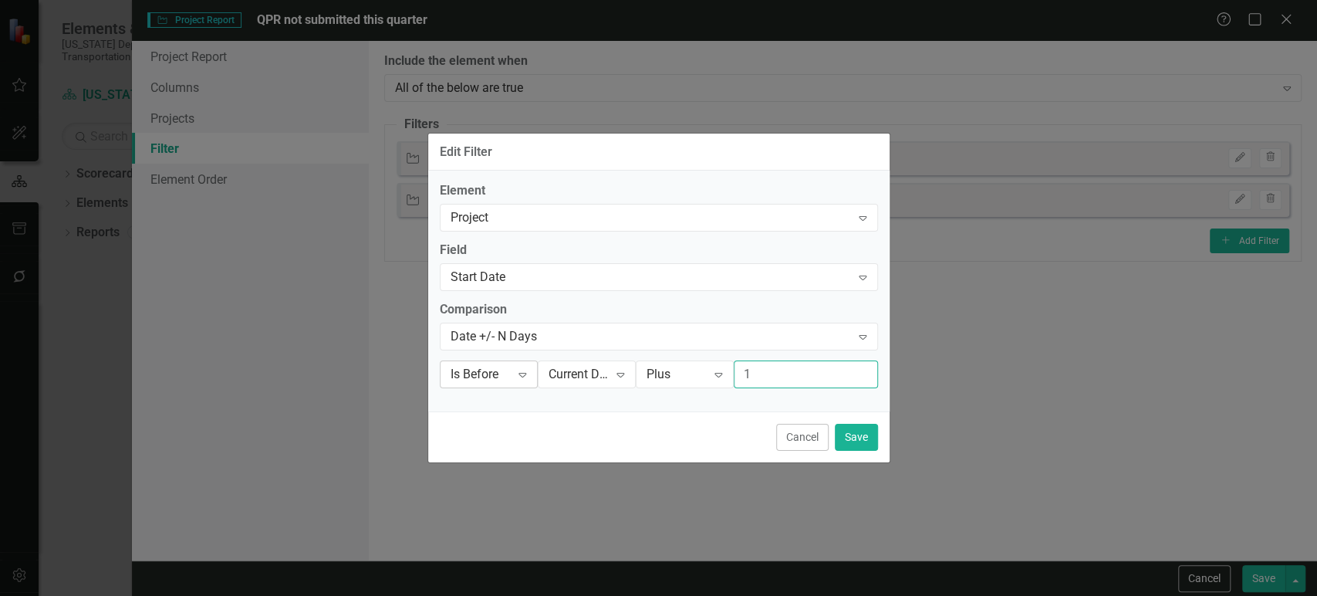
type input "1"
click at [527, 376] on icon "Expand" at bounding box center [522, 374] width 15 height 12
click at [515, 326] on div "Is After" at bounding box center [503, 322] width 99 height 18
click at [570, 377] on div "Current Date" at bounding box center [579, 374] width 60 height 18
click at [642, 438] on div "Cancel Save" at bounding box center [658, 436] width 461 height 51
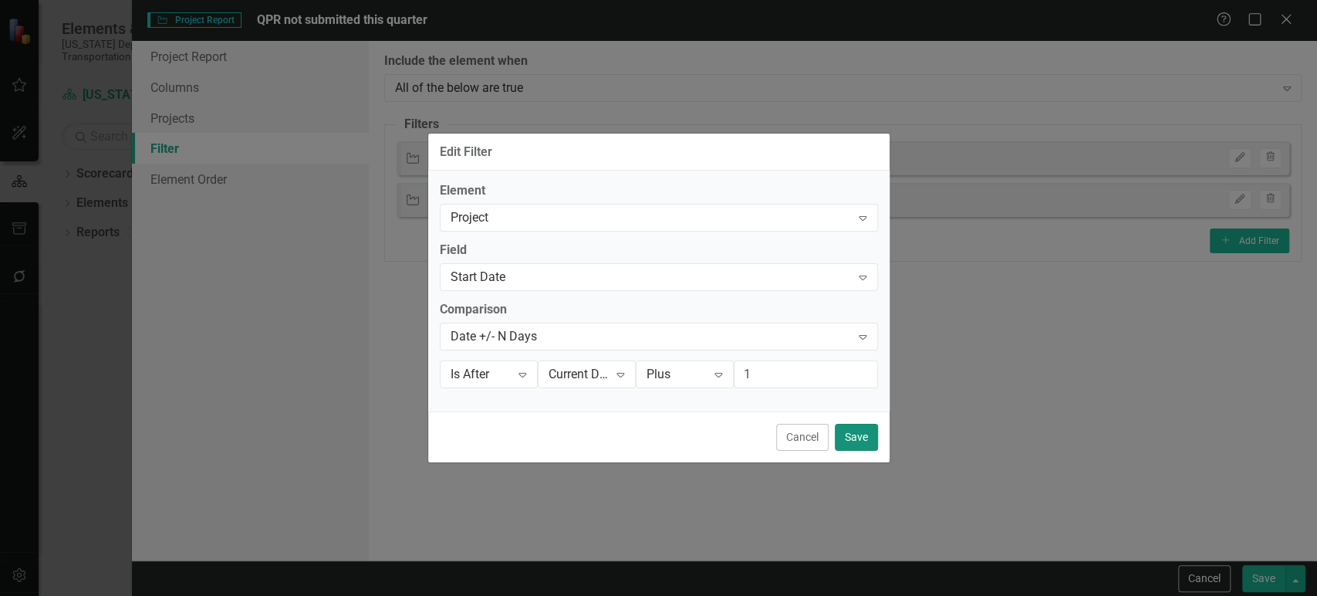
click at [860, 437] on button "Save" at bounding box center [856, 437] width 43 height 27
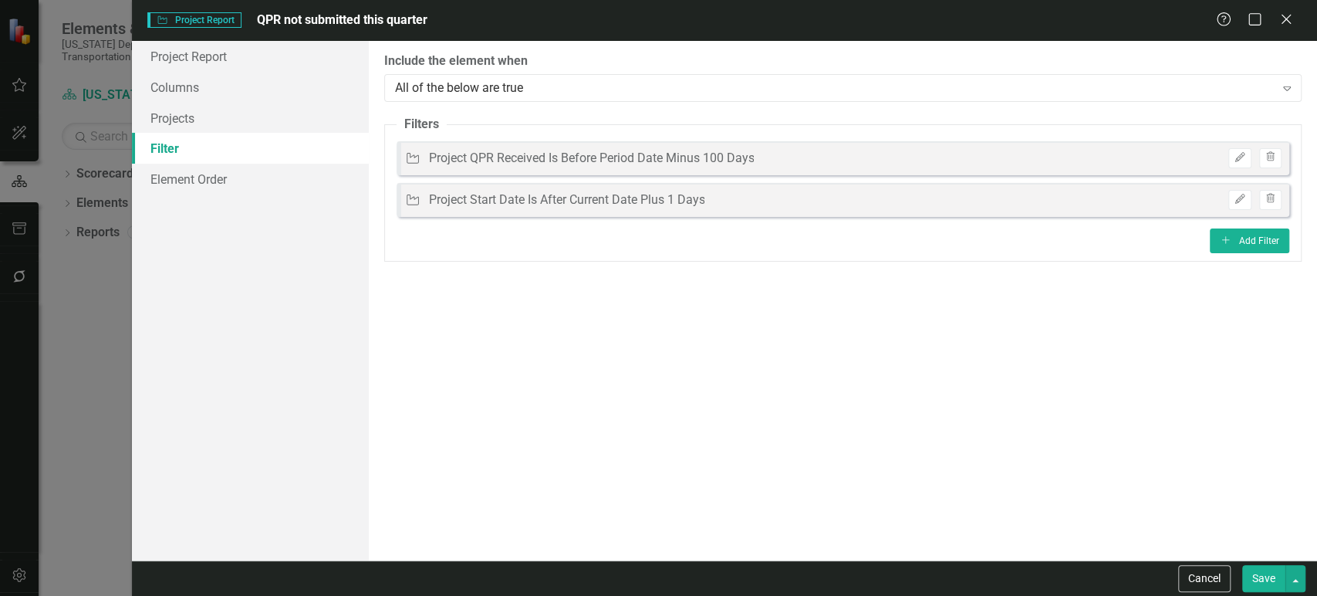
click at [1245, 573] on button "Save" at bounding box center [1263, 578] width 43 height 27
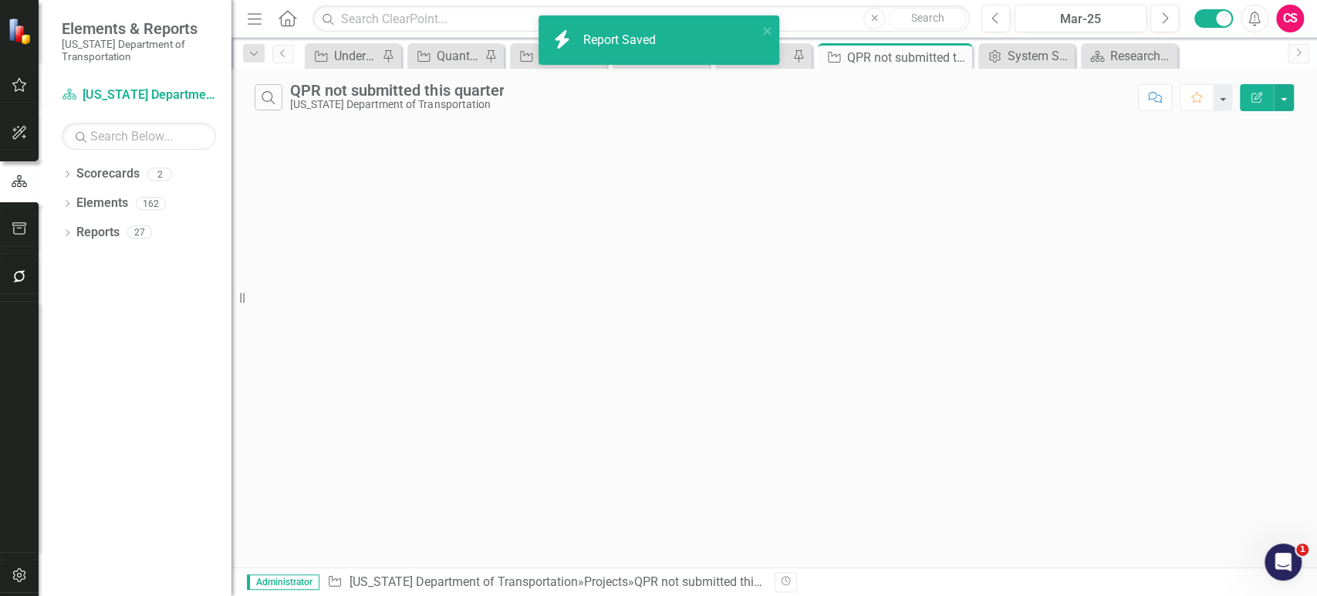
scroll to position [0, 0]
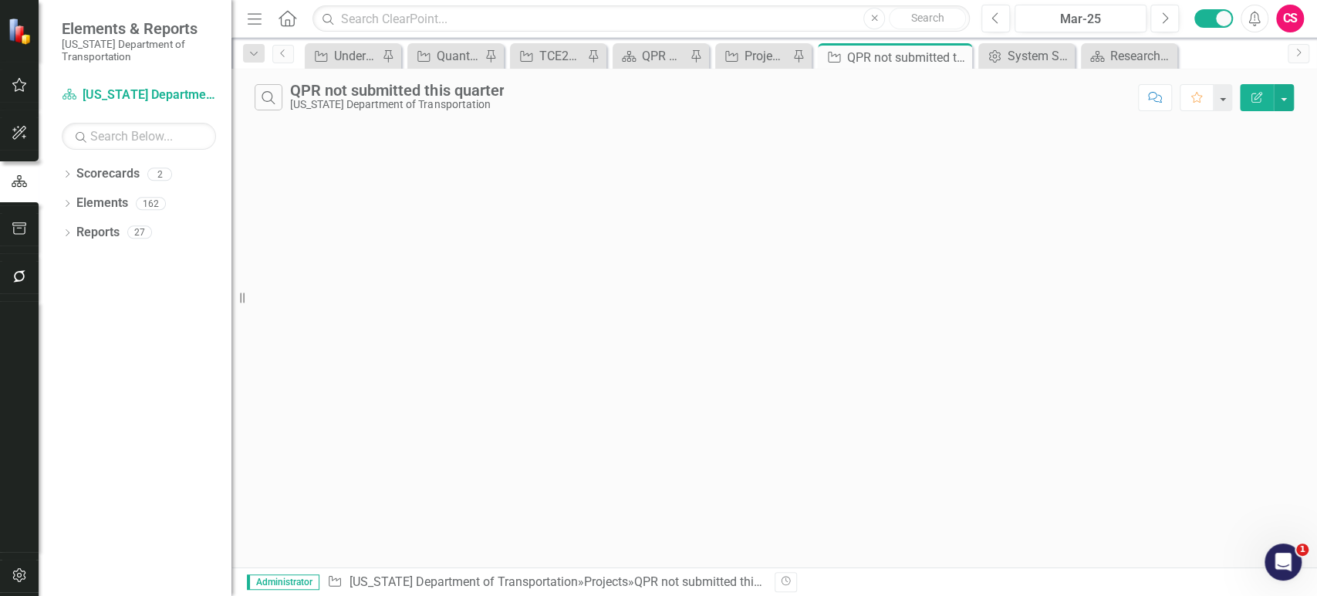
click at [1256, 98] on icon "button" at bounding box center [1256, 97] width 11 height 11
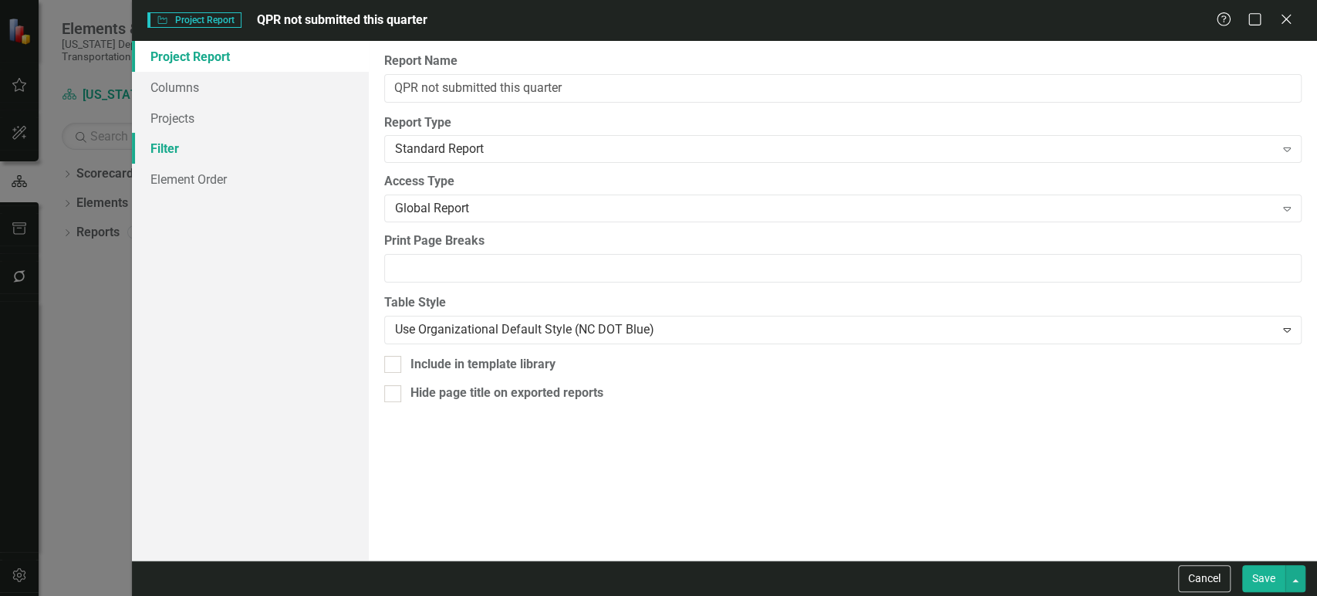
click at [198, 140] on link "Filter" at bounding box center [250, 148] width 237 height 31
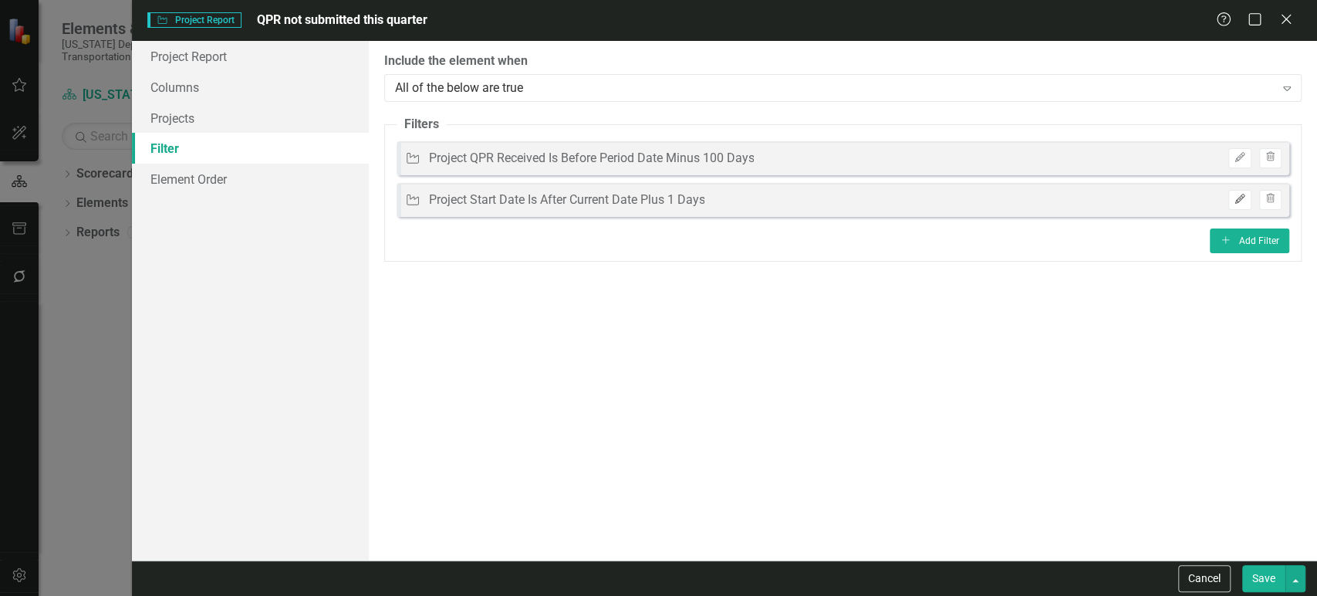
click at [1234, 204] on icon "Edit" at bounding box center [1240, 198] width 12 height 9
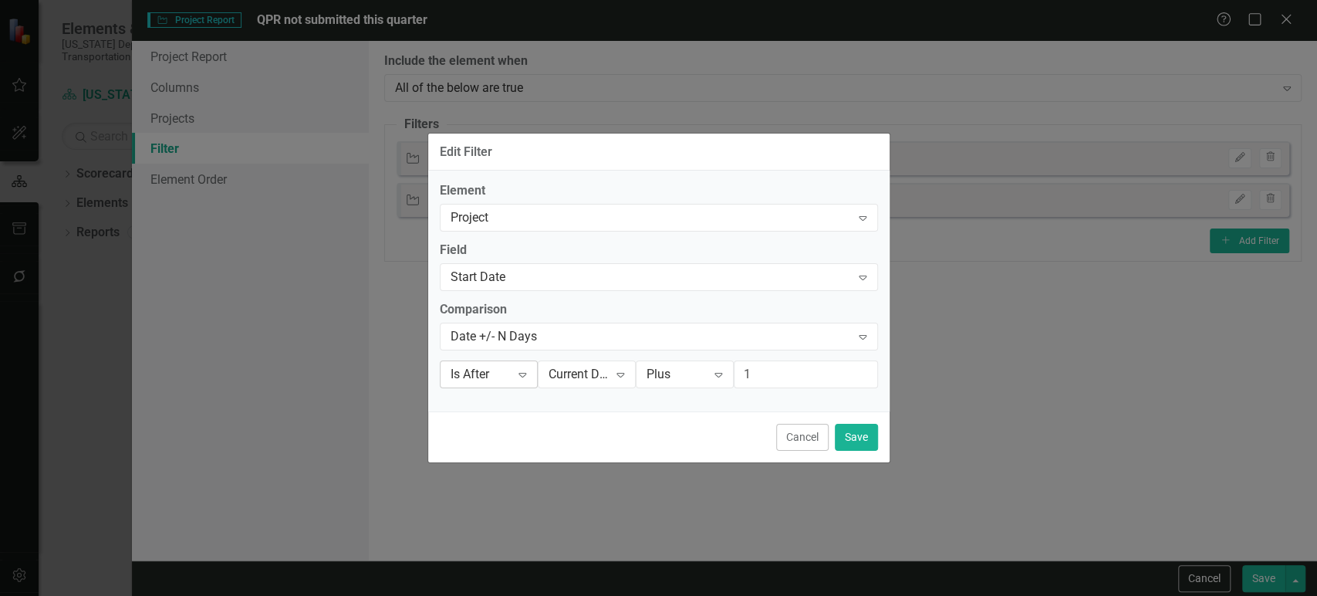
click at [515, 380] on div "Expand" at bounding box center [522, 374] width 28 height 25
click at [602, 383] on div "Current Date Expand" at bounding box center [587, 374] width 98 height 28
click at [620, 351] on div "Period Date" at bounding box center [603, 348] width 99 height 18
click at [861, 430] on button "Save" at bounding box center [856, 437] width 43 height 27
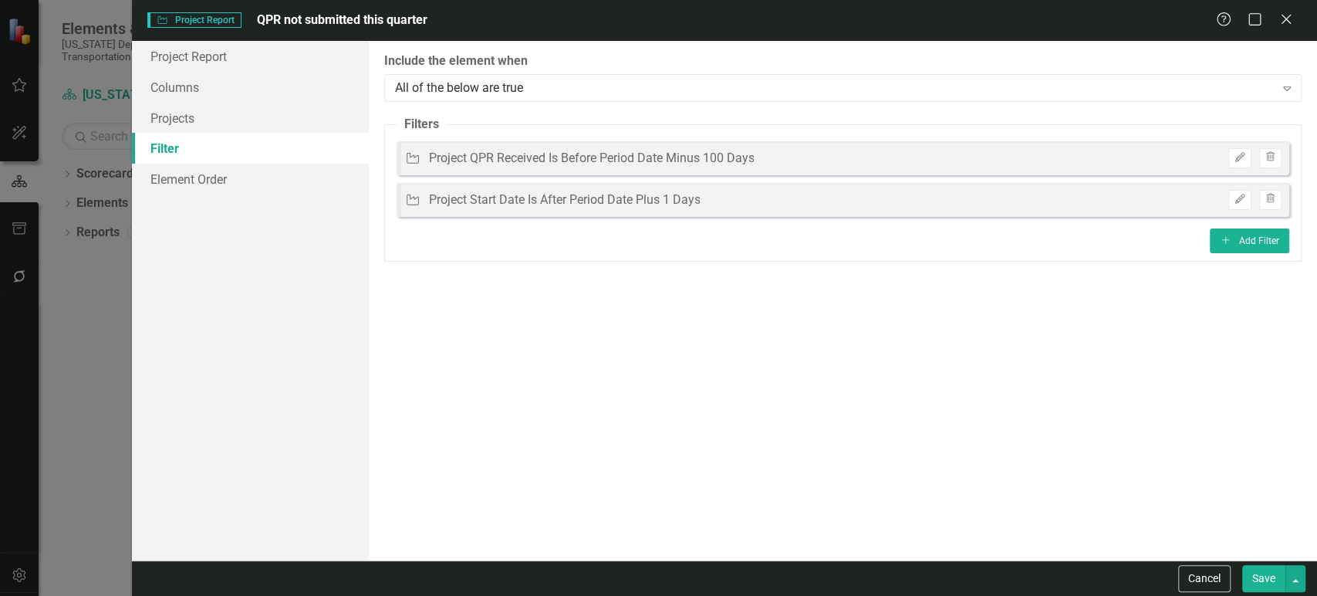
click at [1269, 581] on button "Save" at bounding box center [1263, 578] width 43 height 27
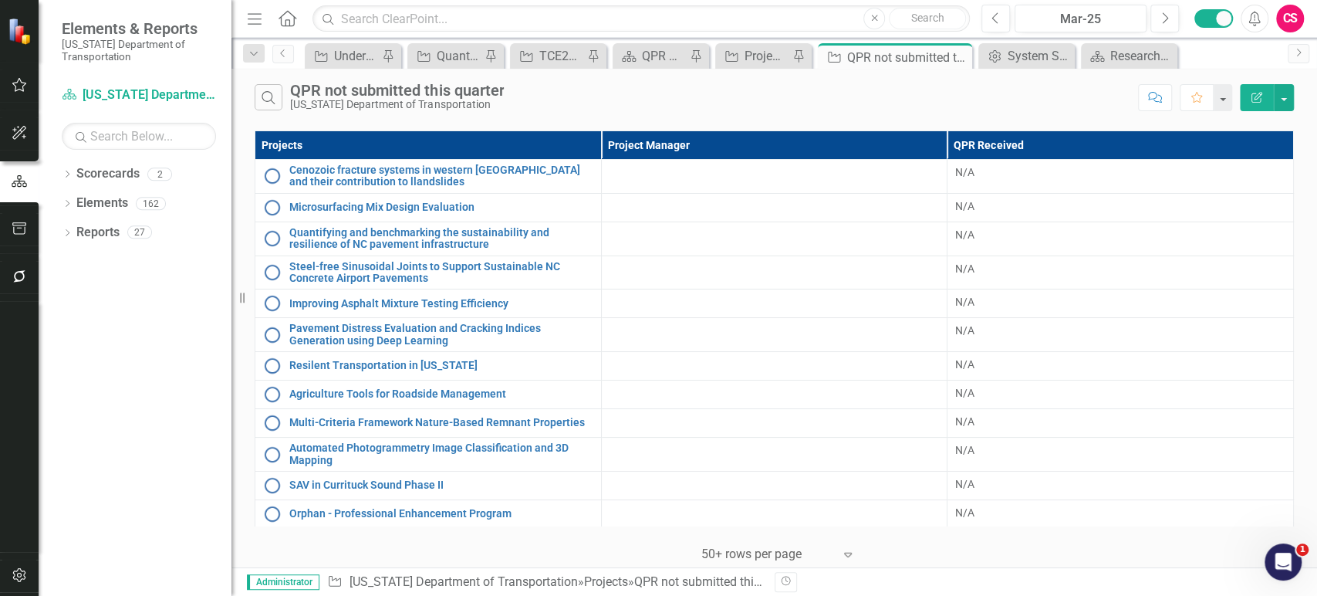
click at [1250, 93] on icon "Edit Report" at bounding box center [1257, 97] width 14 height 11
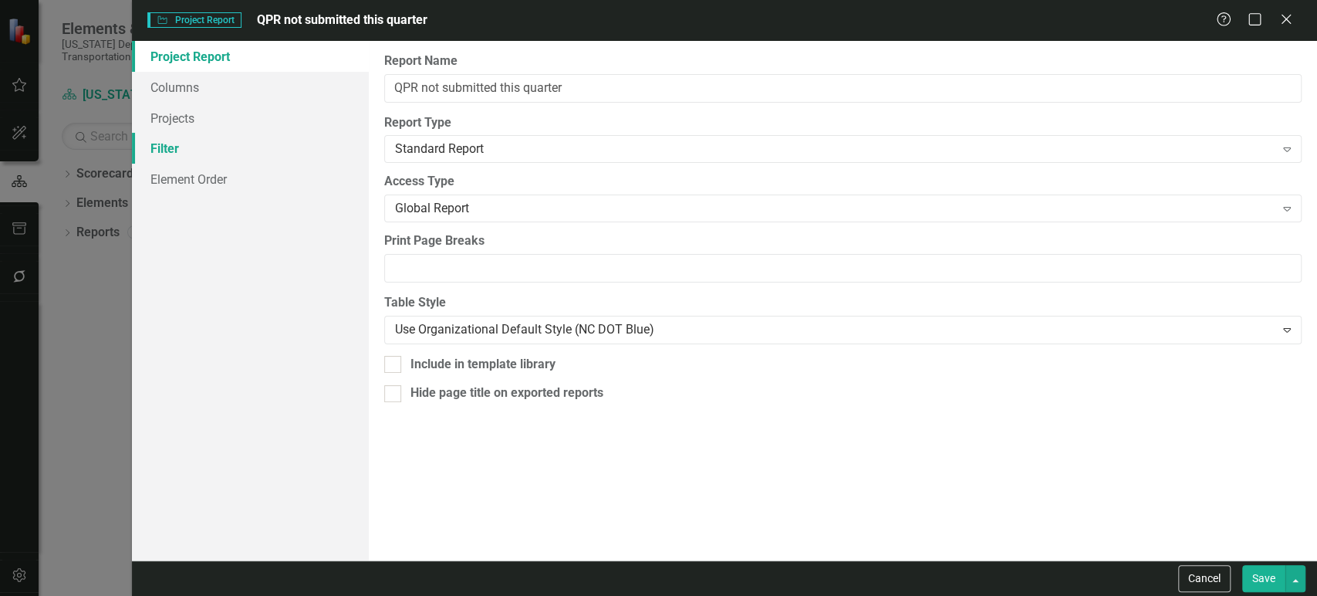
click at [232, 152] on link "Filter" at bounding box center [250, 148] width 237 height 31
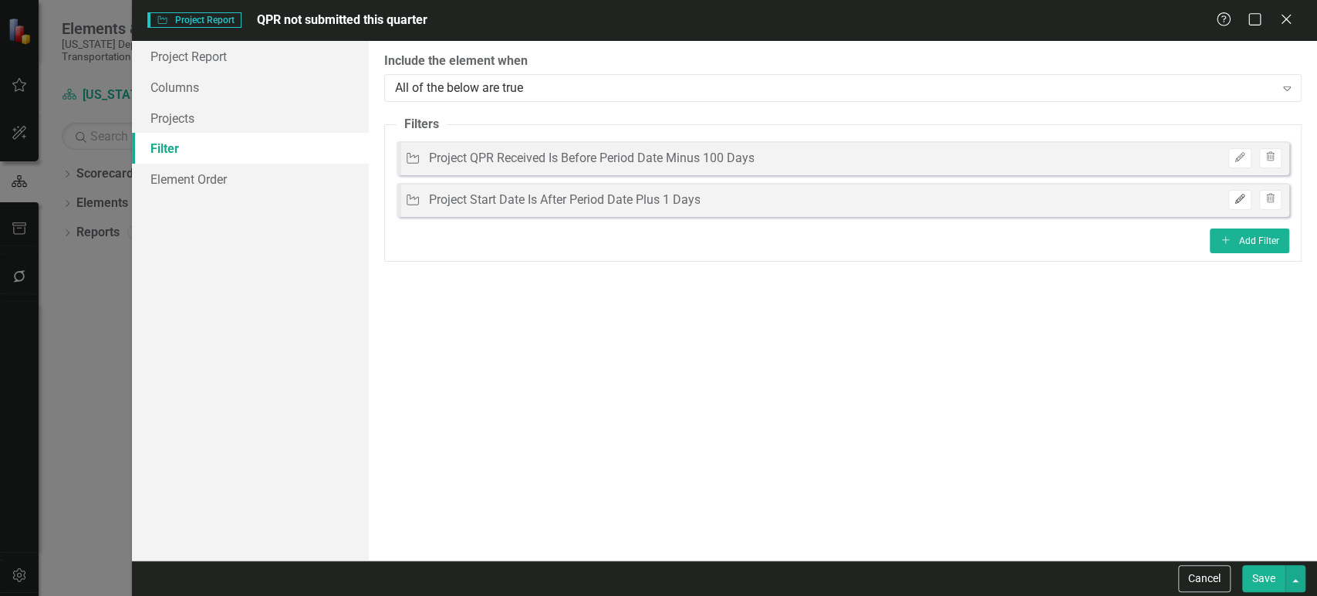
click at [1236, 199] on icon "Edit" at bounding box center [1240, 198] width 12 height 9
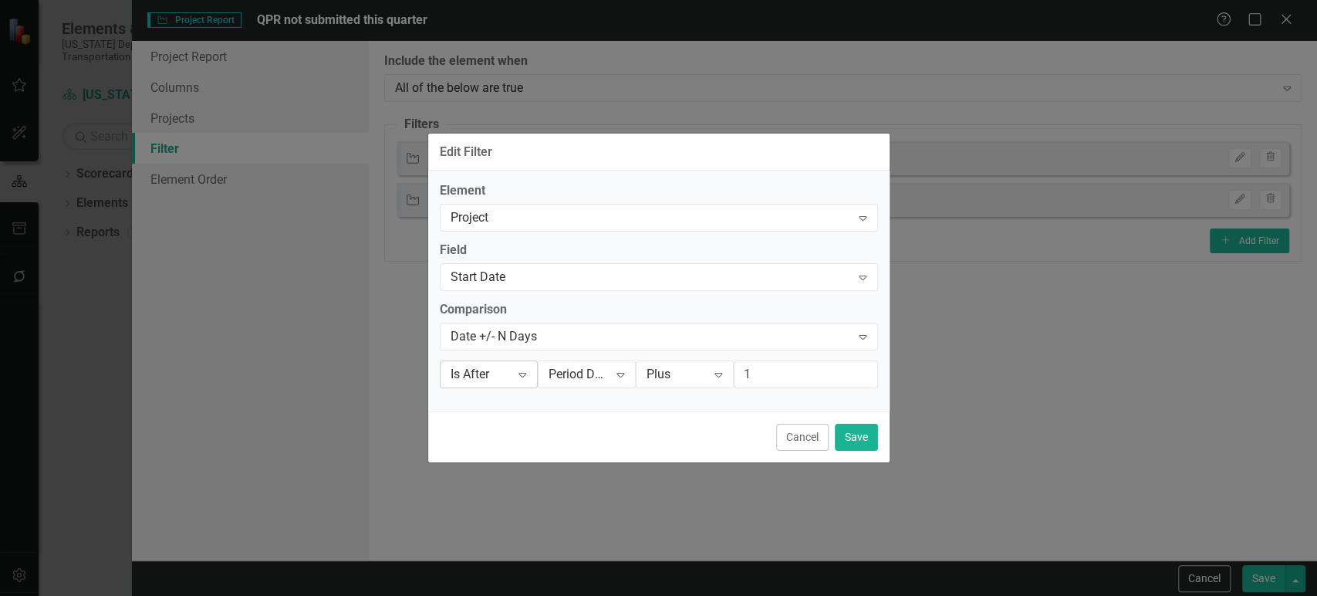
click at [514, 375] on div "Expand" at bounding box center [522, 374] width 28 height 25
click at [513, 346] on div "Is Before" at bounding box center [503, 348] width 99 height 18
click at [870, 444] on button "Save" at bounding box center [856, 437] width 43 height 27
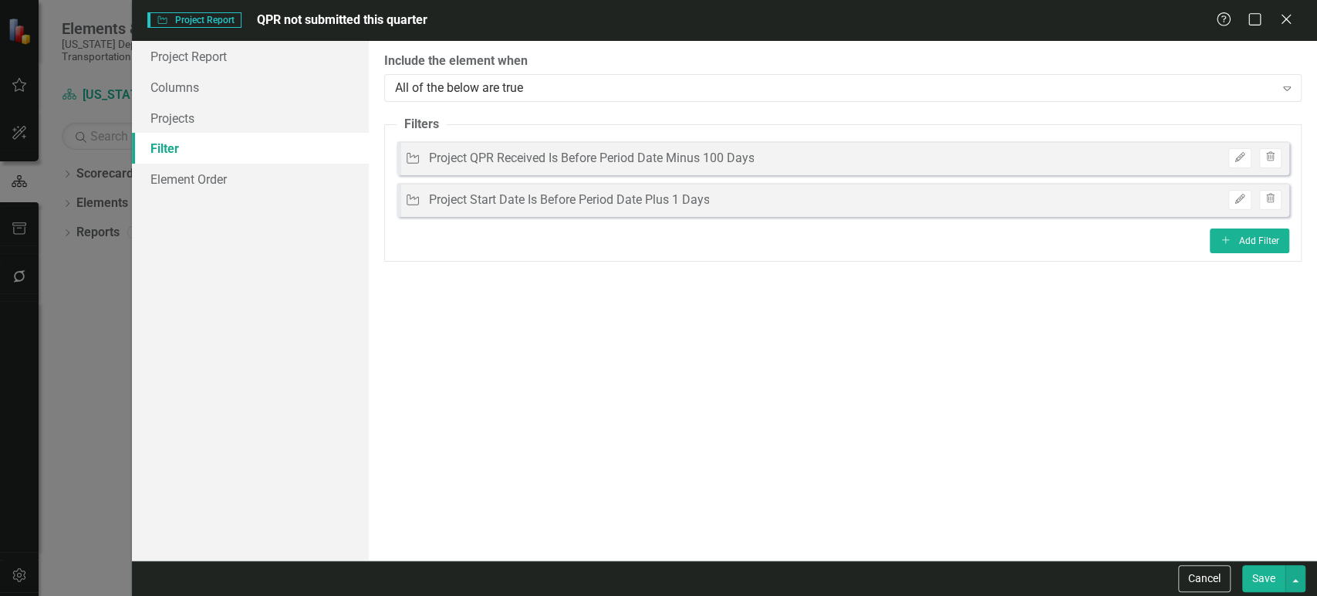
click at [1270, 581] on button "Save" at bounding box center [1263, 578] width 43 height 27
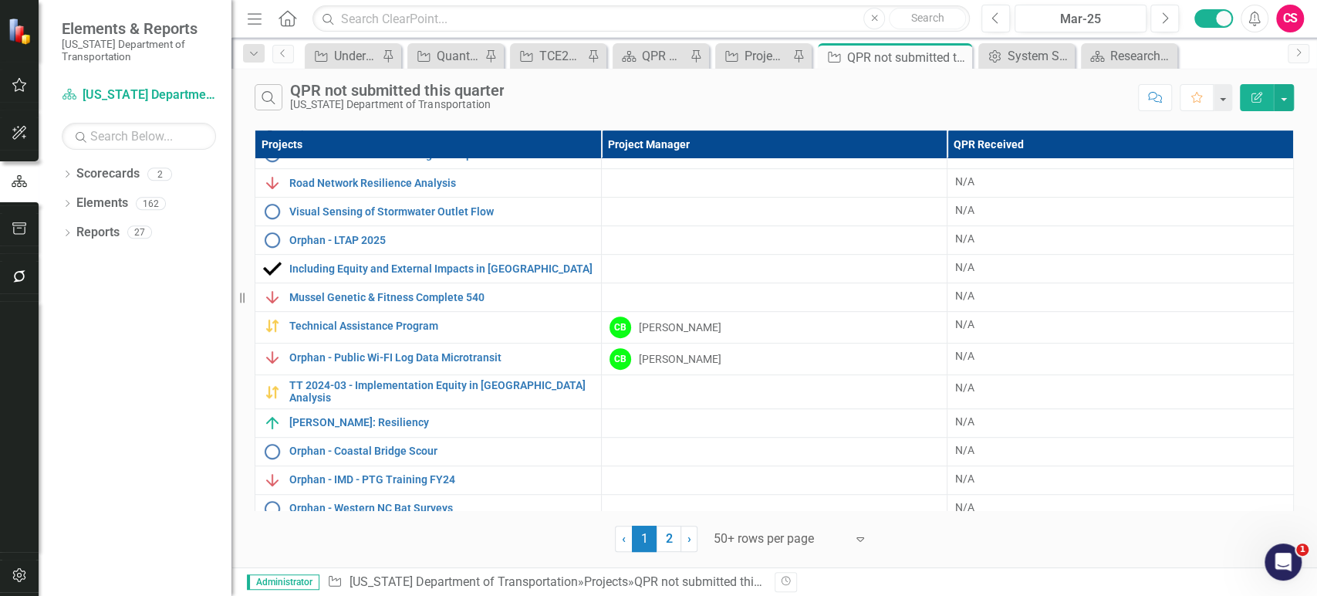
scroll to position [379, 0]
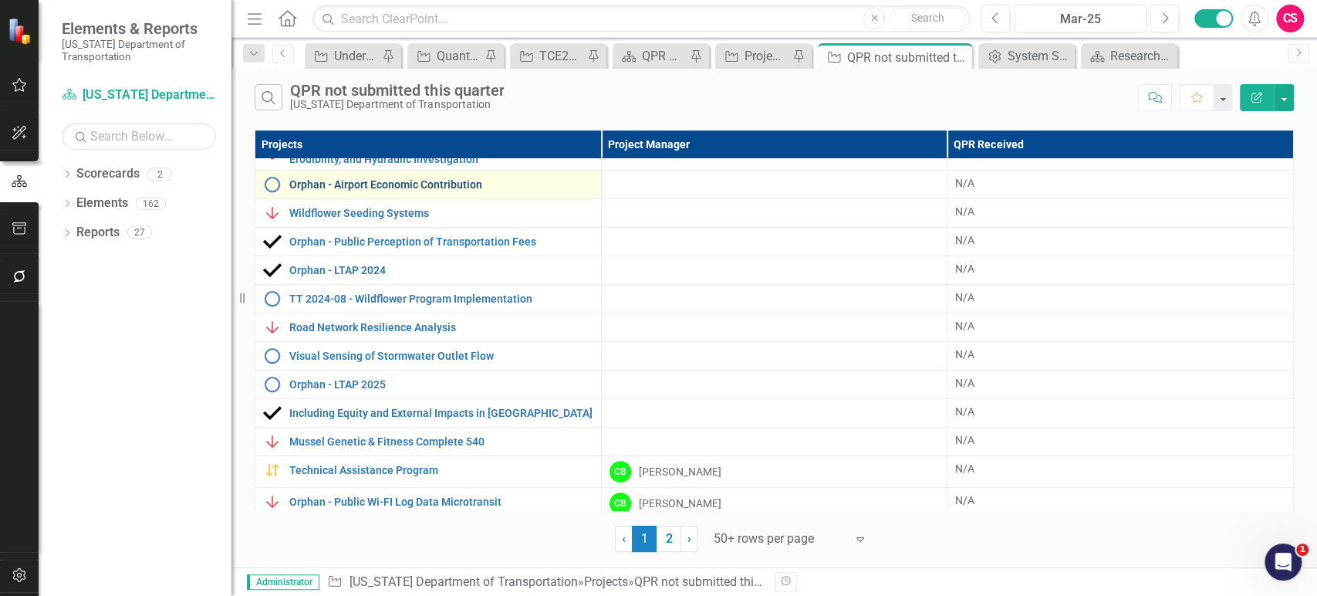
click at [453, 187] on link "Orphan - Airport Economic Contribution" at bounding box center [441, 185] width 304 height 12
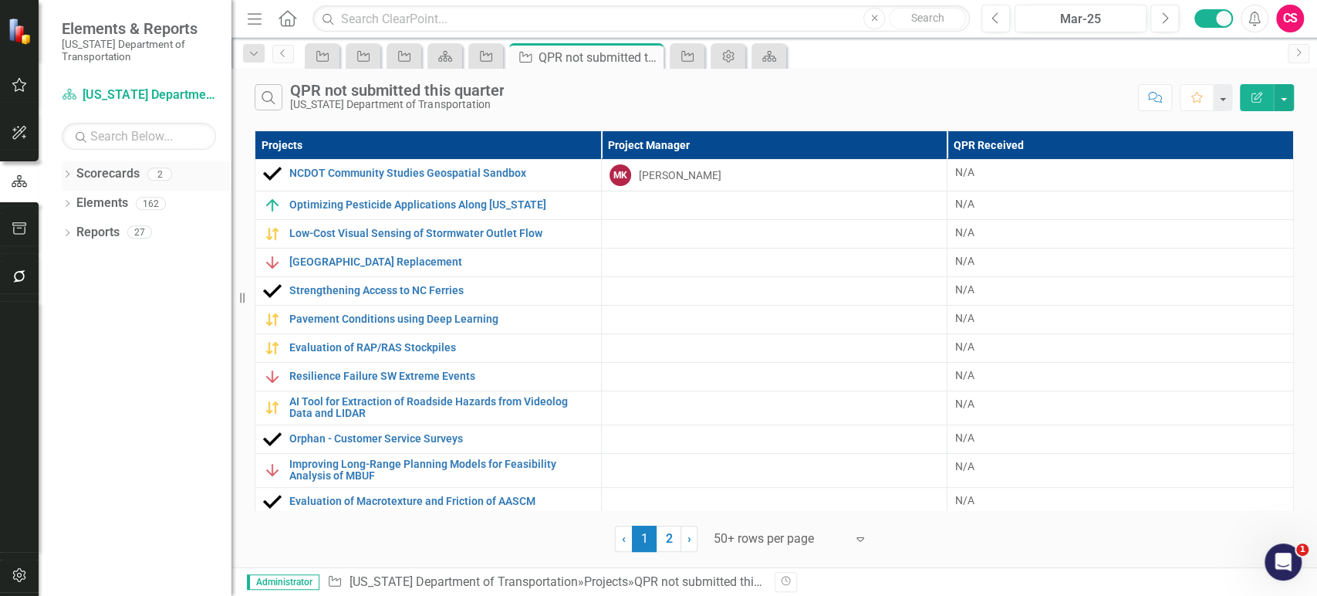
click at [66, 171] on div "Dropdown" at bounding box center [67, 176] width 11 height 13
click at [108, 201] on link "[US_STATE] Department of Transportation" at bounding box center [158, 203] width 147 height 18
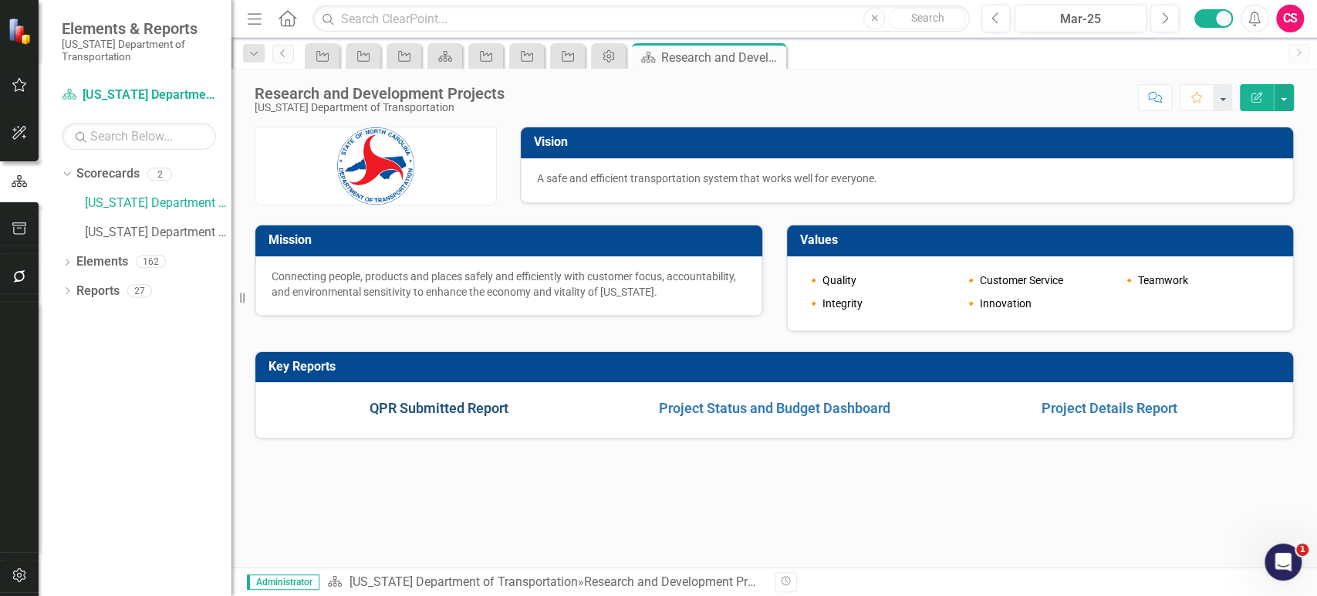
click at [454, 411] on link "QPR Submitted Report" at bounding box center [439, 408] width 139 height 16
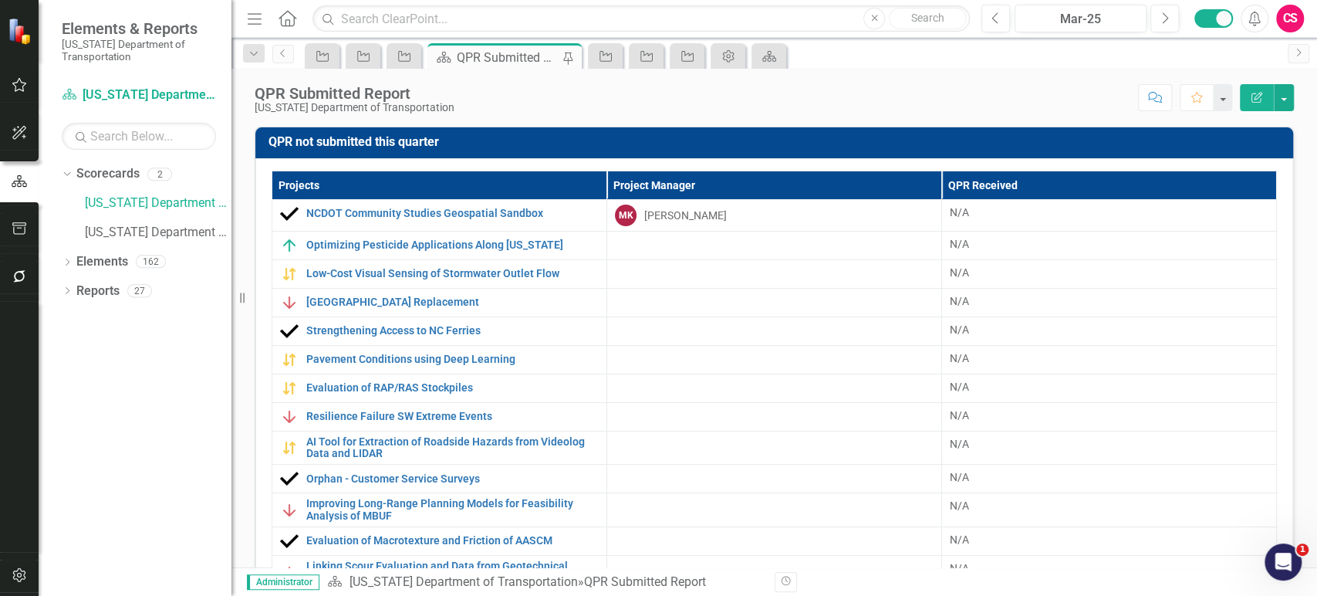
click at [724, 107] on div "Score: N/A Mar-25 Completed Comment Favorite Edit Report" at bounding box center [878, 97] width 832 height 26
click at [502, 151] on td "QPR not submitted this quarter" at bounding box center [776, 143] width 1017 height 25
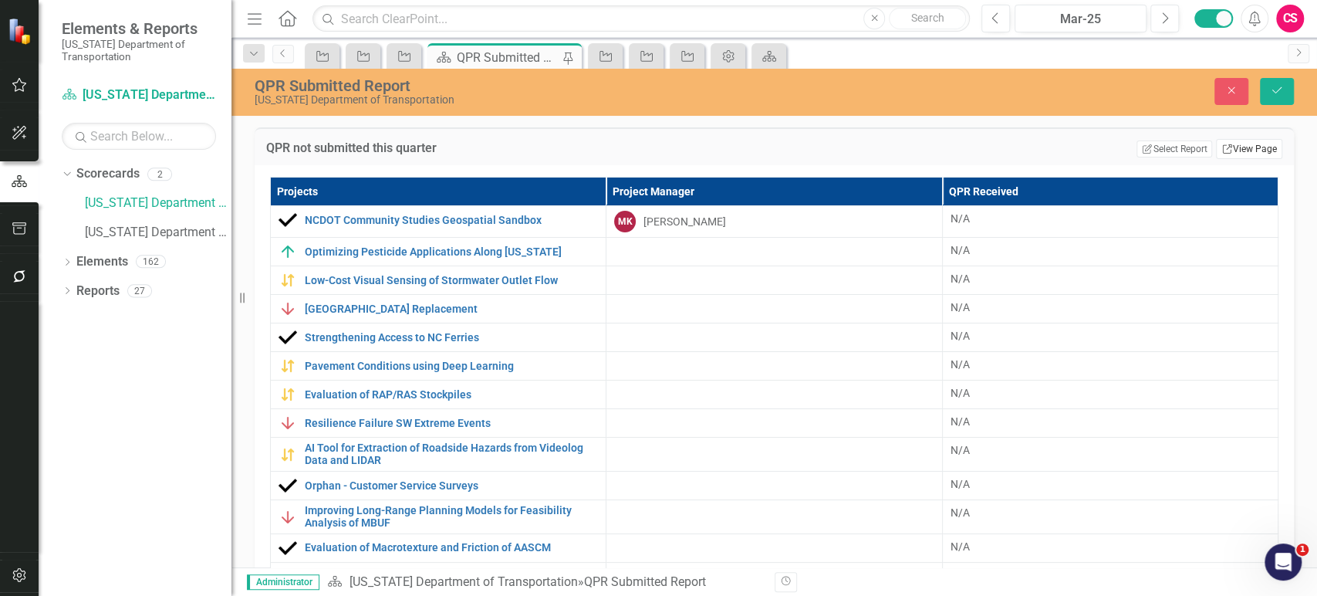
click at [1230, 149] on link "Link View Page" at bounding box center [1249, 149] width 66 height 20
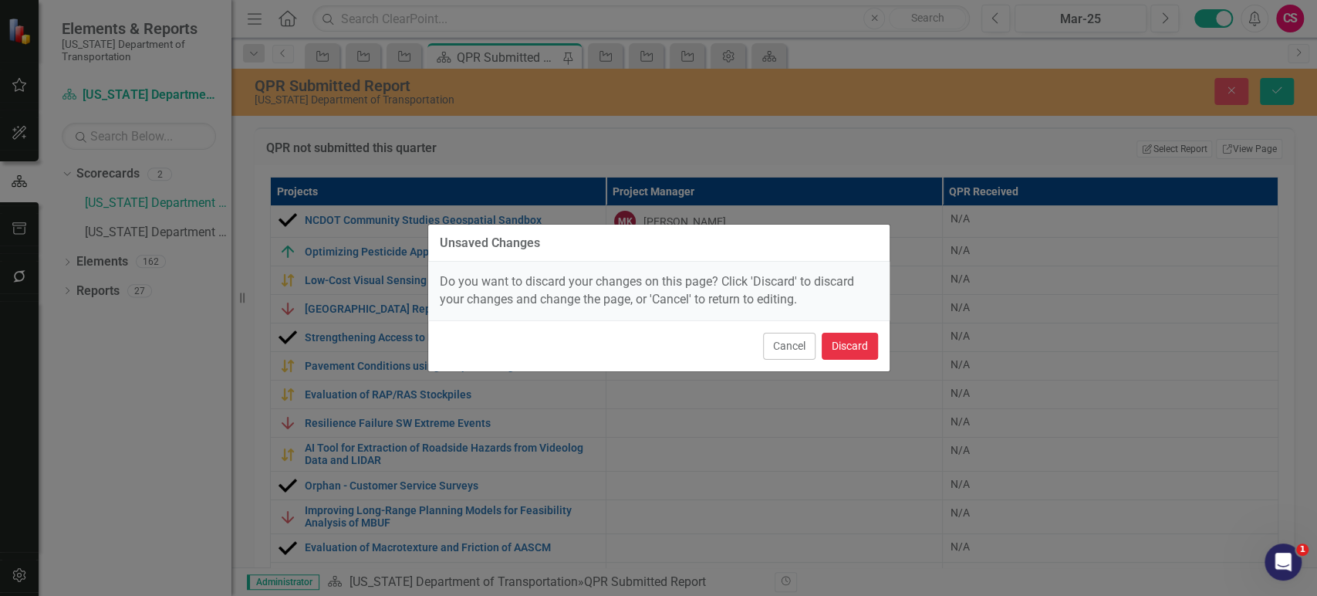
click at [863, 354] on button "Discard" at bounding box center [850, 346] width 56 height 27
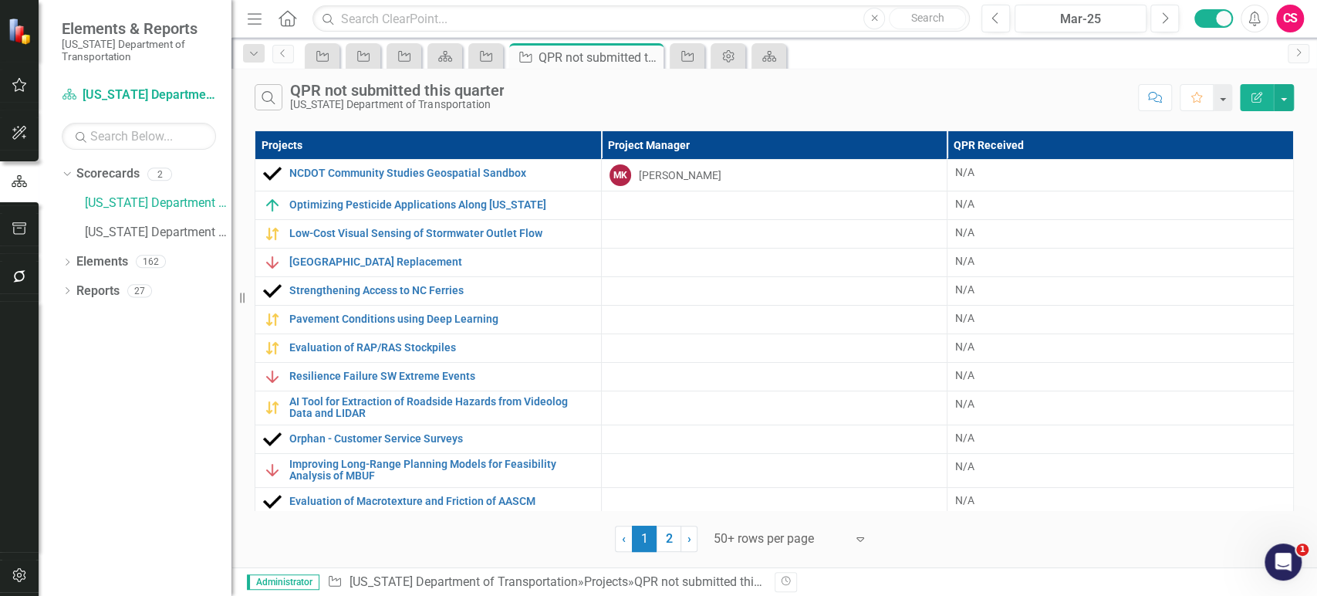
click at [1253, 103] on button "Edit Report" at bounding box center [1257, 97] width 34 height 27
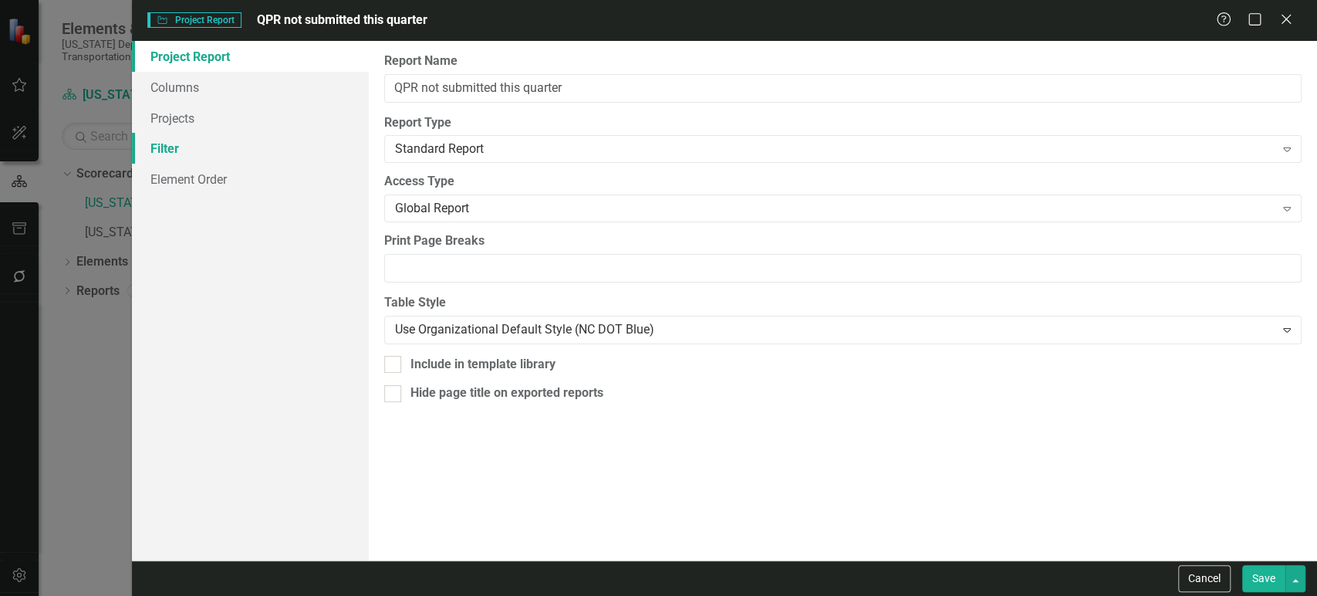
drag, startPoint x: 223, startPoint y: 140, endPoint x: 252, endPoint y: 152, distance: 30.8
click at [222, 142] on link "Filter" at bounding box center [250, 148] width 237 height 31
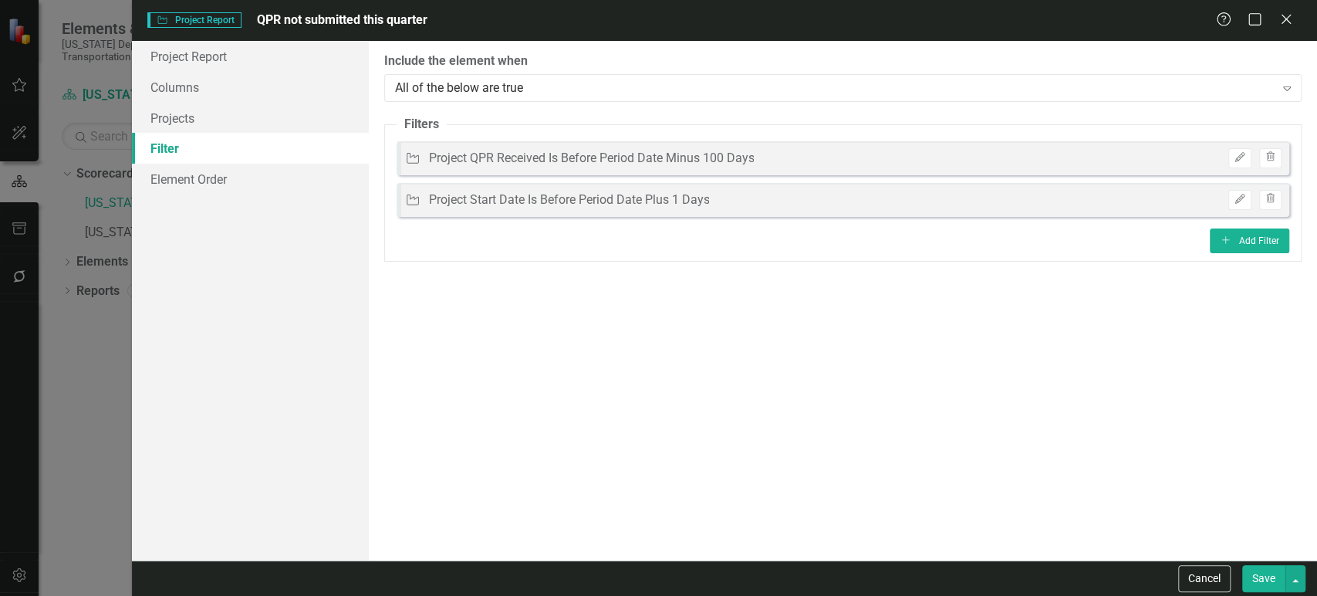
click at [1247, 253] on fieldset "Filters Project Project QPR Received Is Before Period Date Minus 100 Days Edit …" at bounding box center [842, 189] width 917 height 146
click at [1224, 235] on button "Add Add Filter" at bounding box center [1249, 240] width 79 height 25
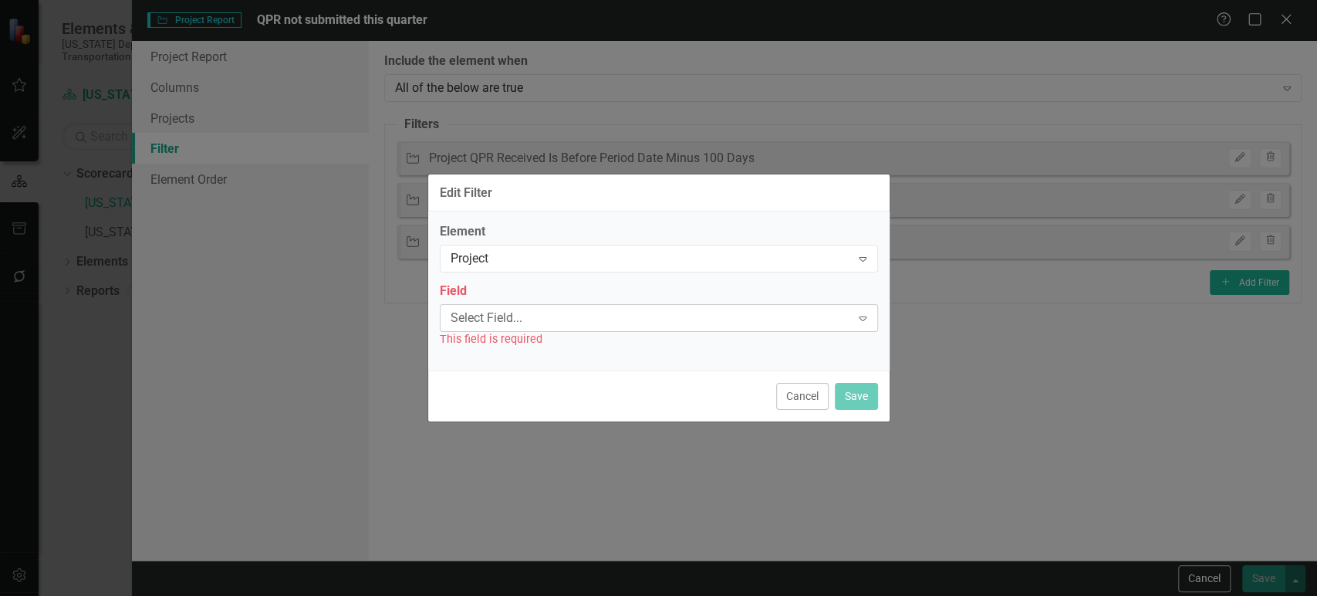
click at [549, 319] on div "Select Field..." at bounding box center [651, 318] width 400 height 18
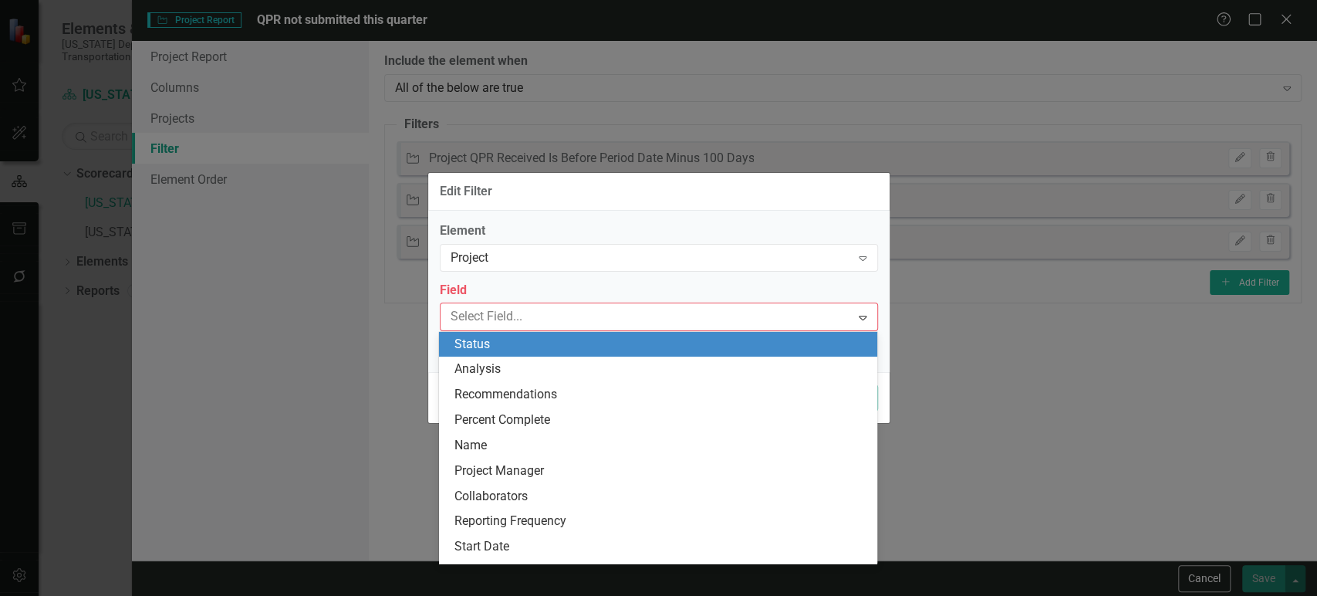
click at [536, 343] on div "Status" at bounding box center [661, 345] width 414 height 18
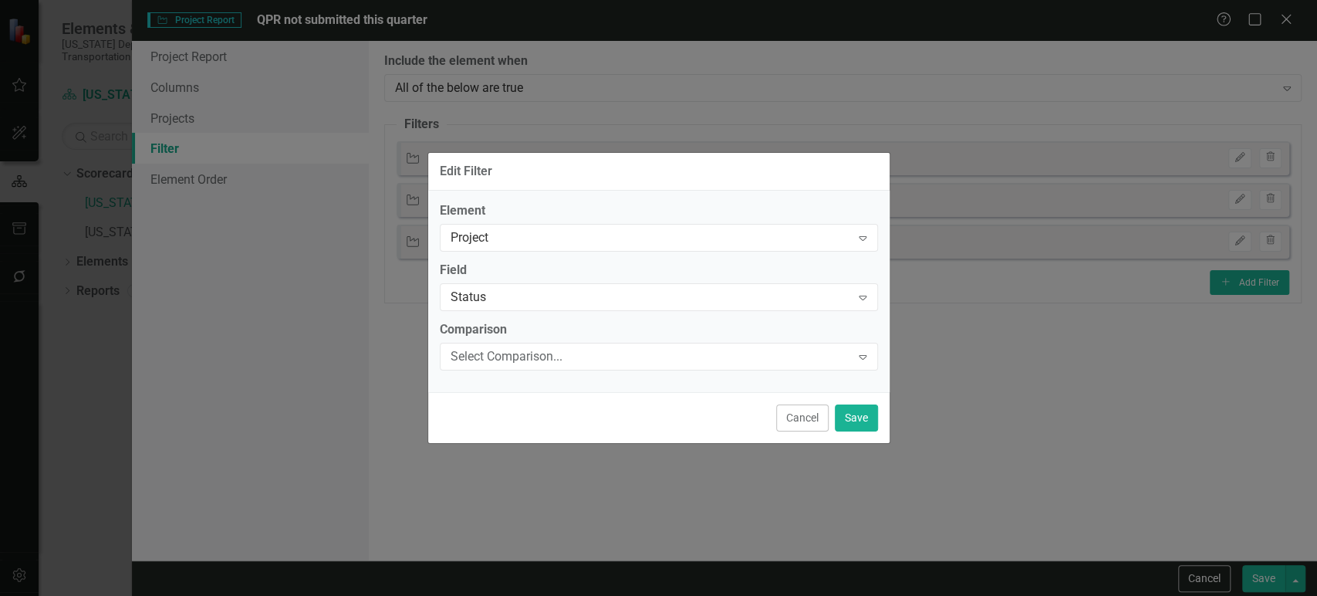
click at [537, 343] on div "Select Comparison... Expand" at bounding box center [659, 357] width 438 height 28
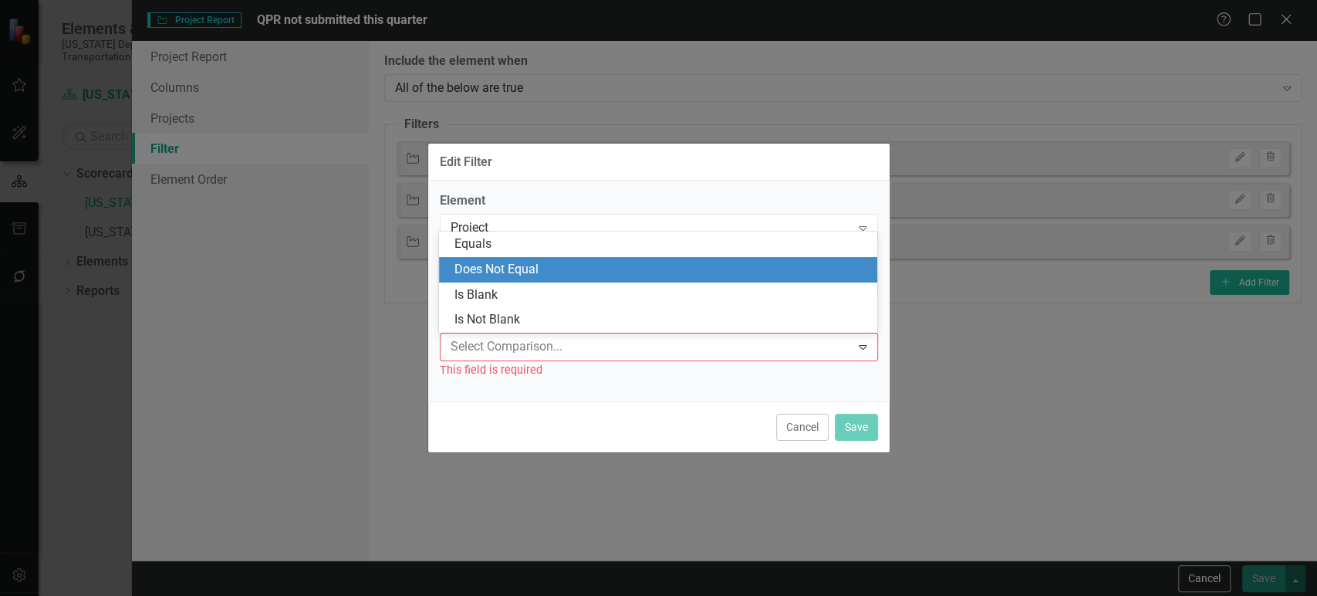
click at [507, 261] on div "Does Not Equal" at bounding box center [661, 270] width 414 height 18
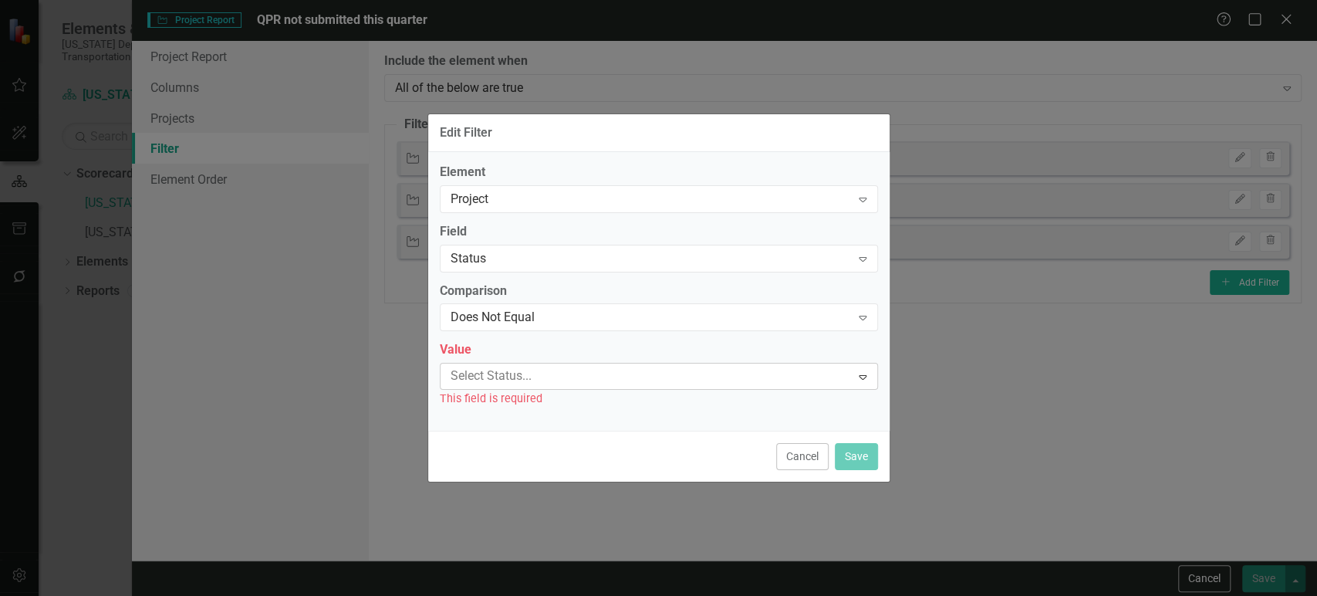
click at [505, 380] on div at bounding box center [647, 376] width 407 height 21
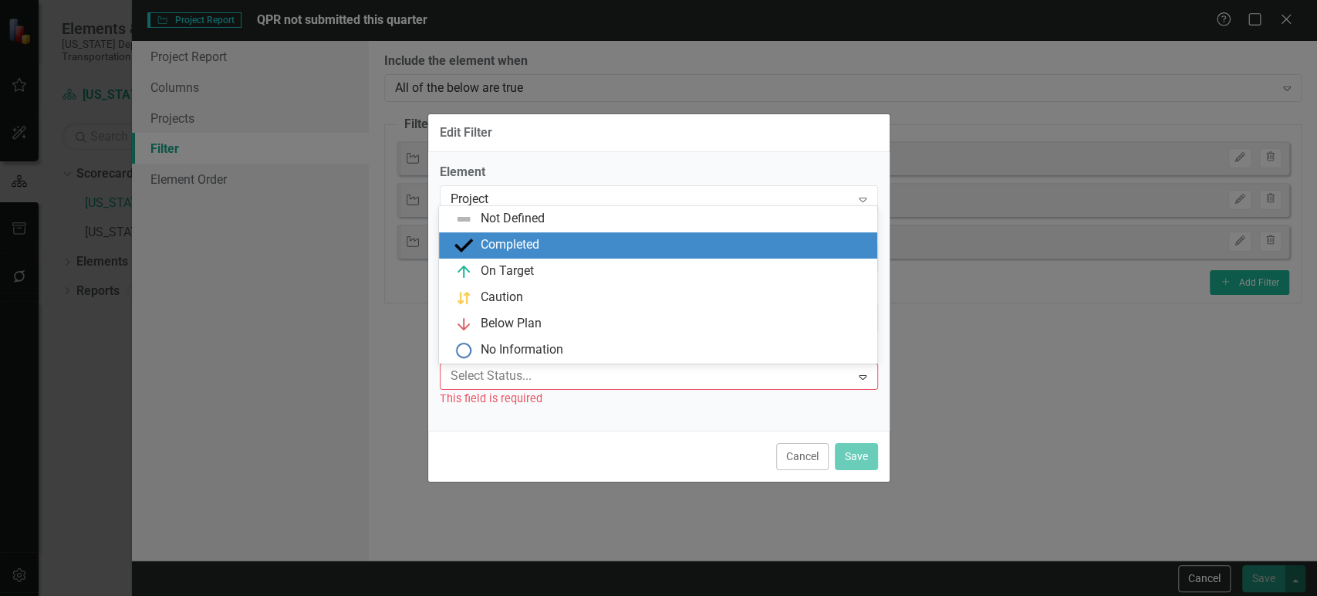
click at [546, 242] on div "Completed" at bounding box center [661, 245] width 414 height 19
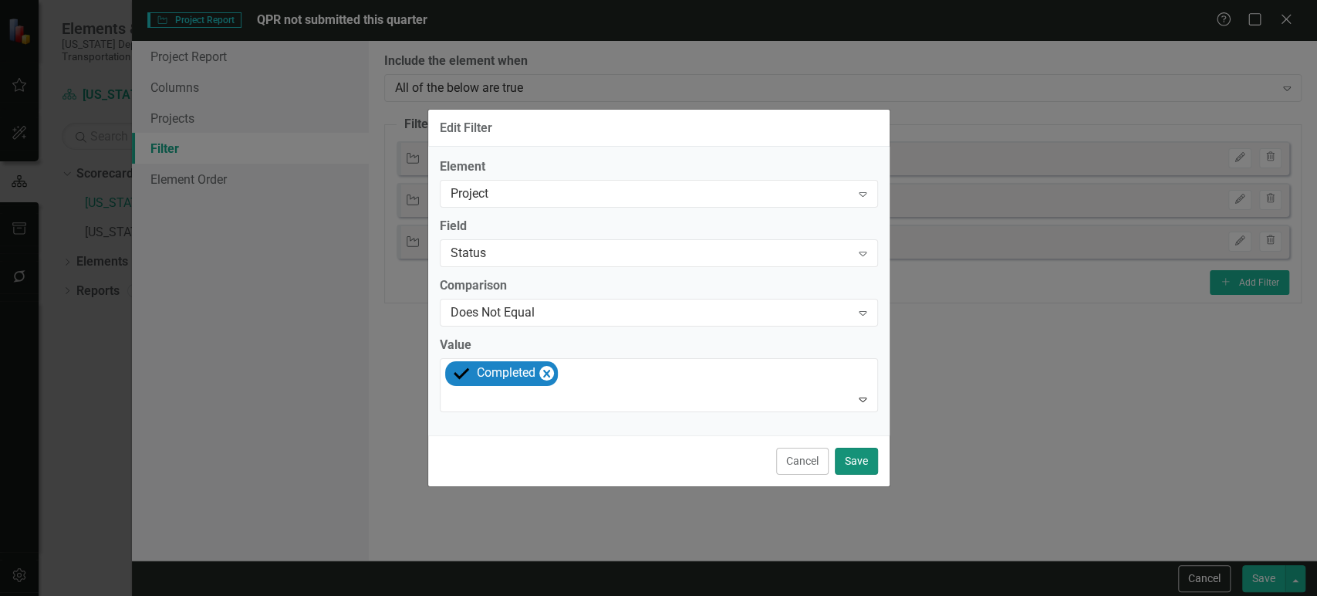
click at [850, 463] on button "Save" at bounding box center [856, 460] width 43 height 27
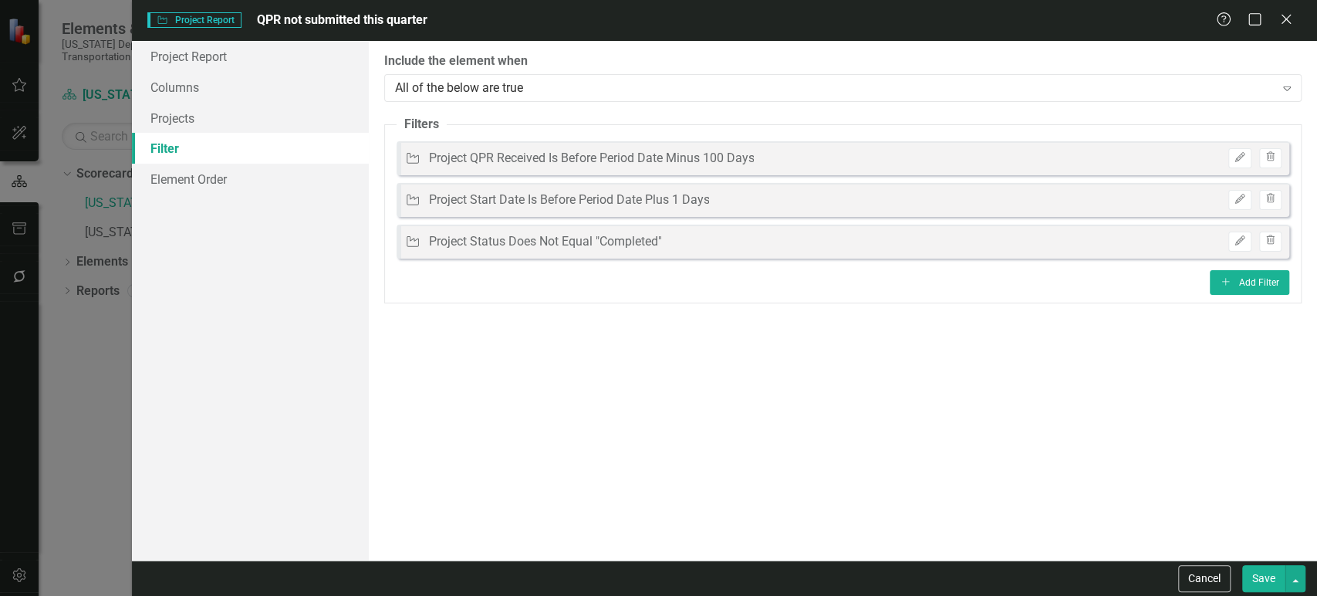
drag, startPoint x: 1261, startPoint y: 572, endPoint x: 1144, endPoint y: 536, distance: 122.7
click at [1261, 571] on button "Save" at bounding box center [1263, 578] width 43 height 27
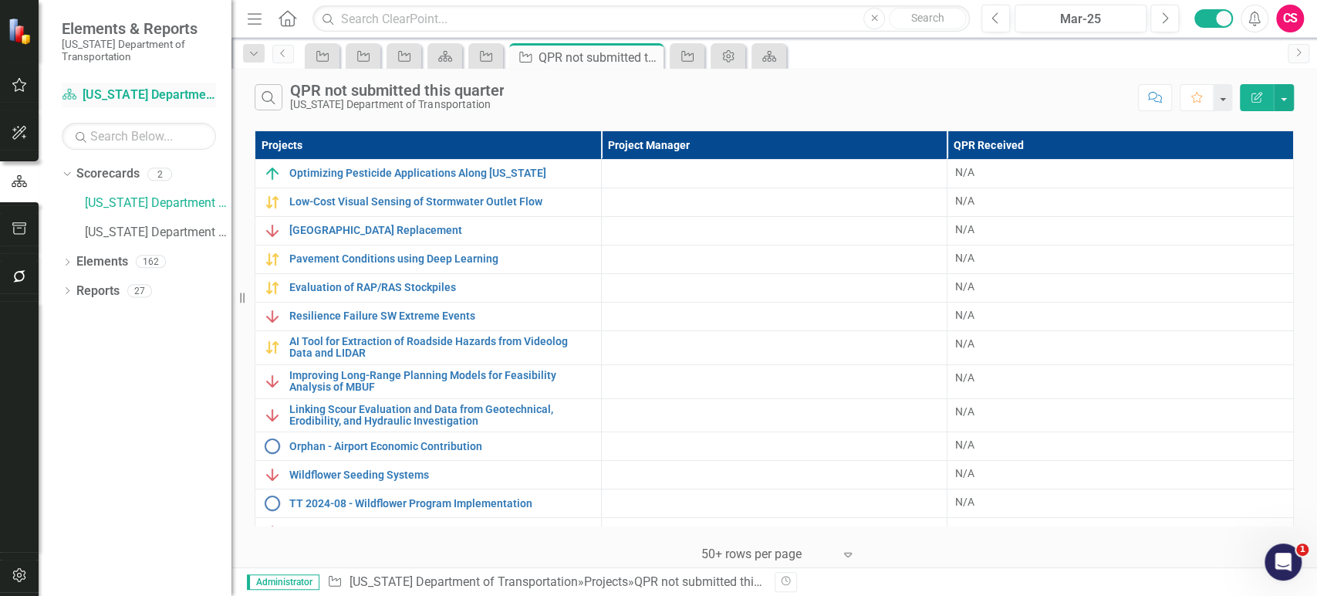
click at [129, 102] on link "Scorecard North Carolina Department of Transportation" at bounding box center [139, 95] width 154 height 18
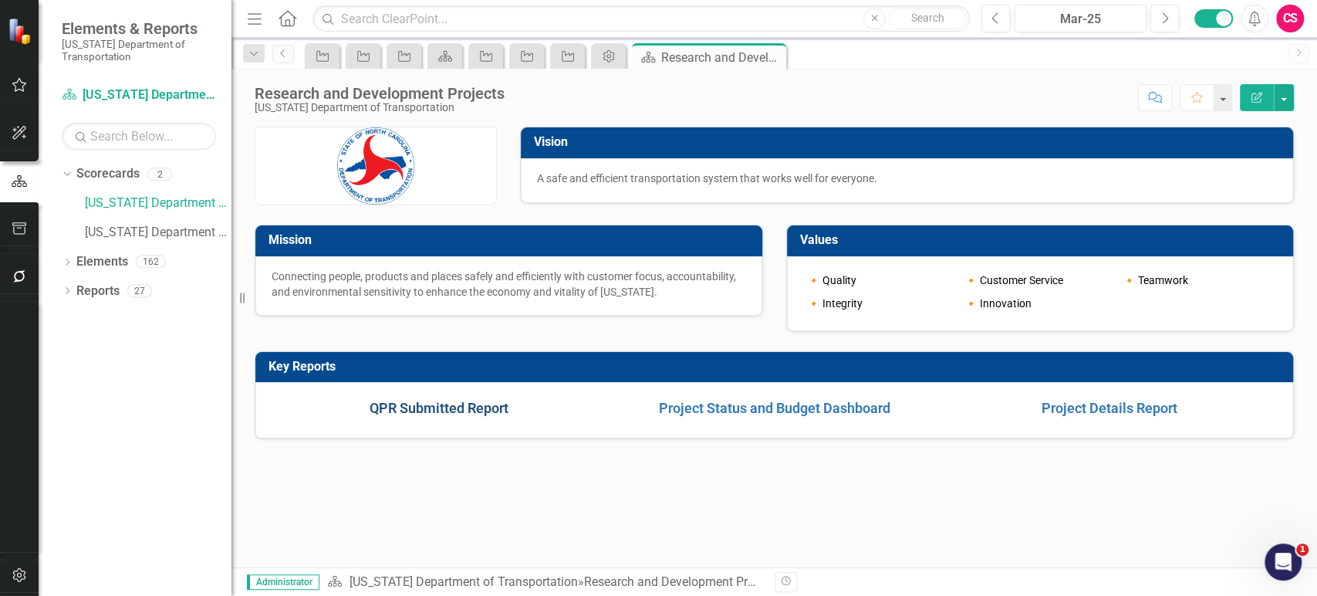
click at [460, 410] on link "QPR Submitted Report" at bounding box center [439, 408] width 139 height 16
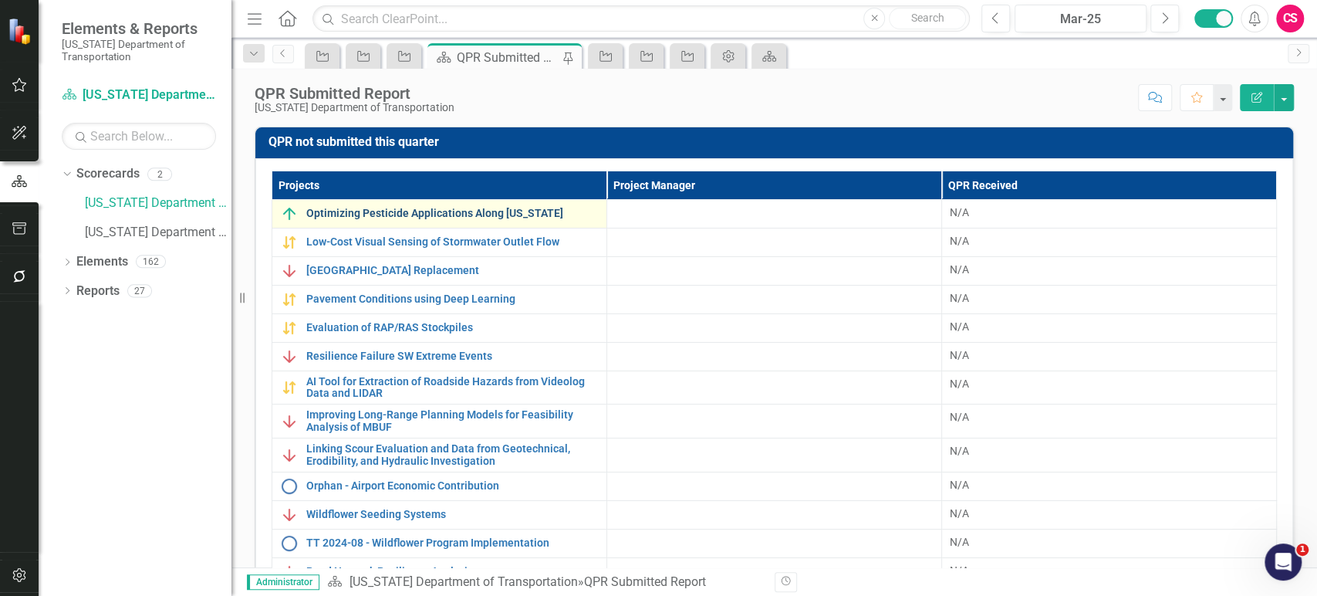
click at [343, 218] on link "Optimizing Pesticide Applications Along [US_STATE]" at bounding box center [452, 214] width 292 height 12
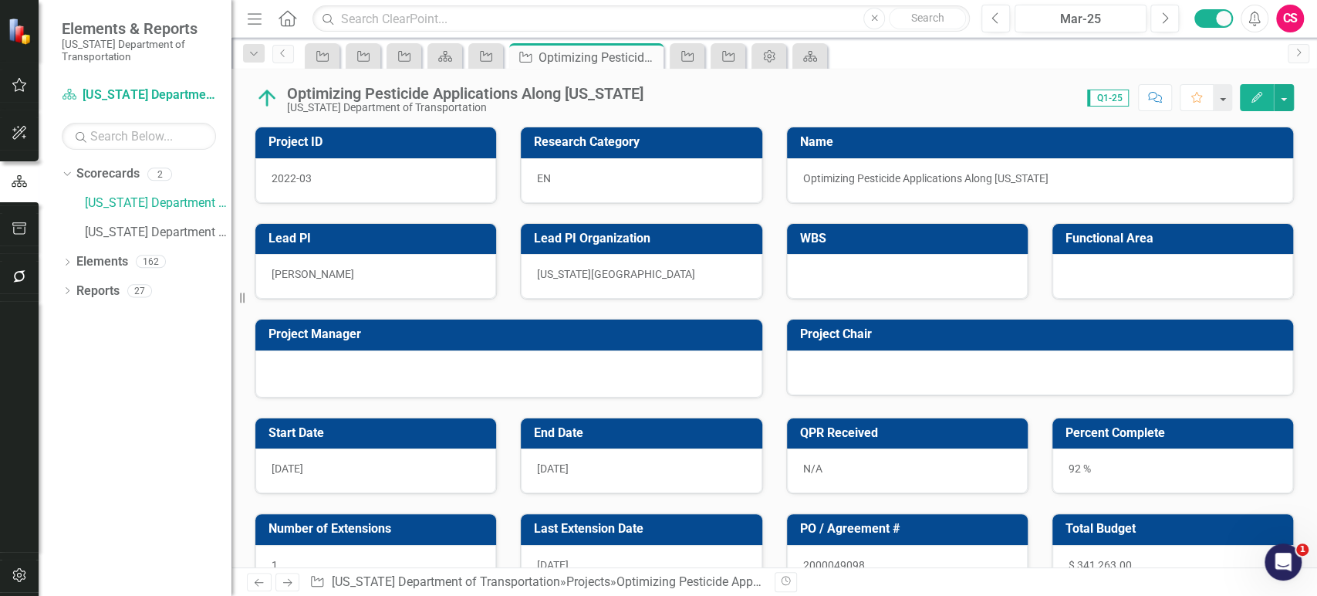
click at [832, 367] on div at bounding box center [1040, 372] width 507 height 45
click at [832, 368] on div at bounding box center [1040, 372] width 507 height 45
click at [825, 360] on div at bounding box center [1040, 372] width 507 height 45
click at [825, 362] on div at bounding box center [1040, 372] width 507 height 45
click at [836, 372] on div at bounding box center [1040, 372] width 507 height 45
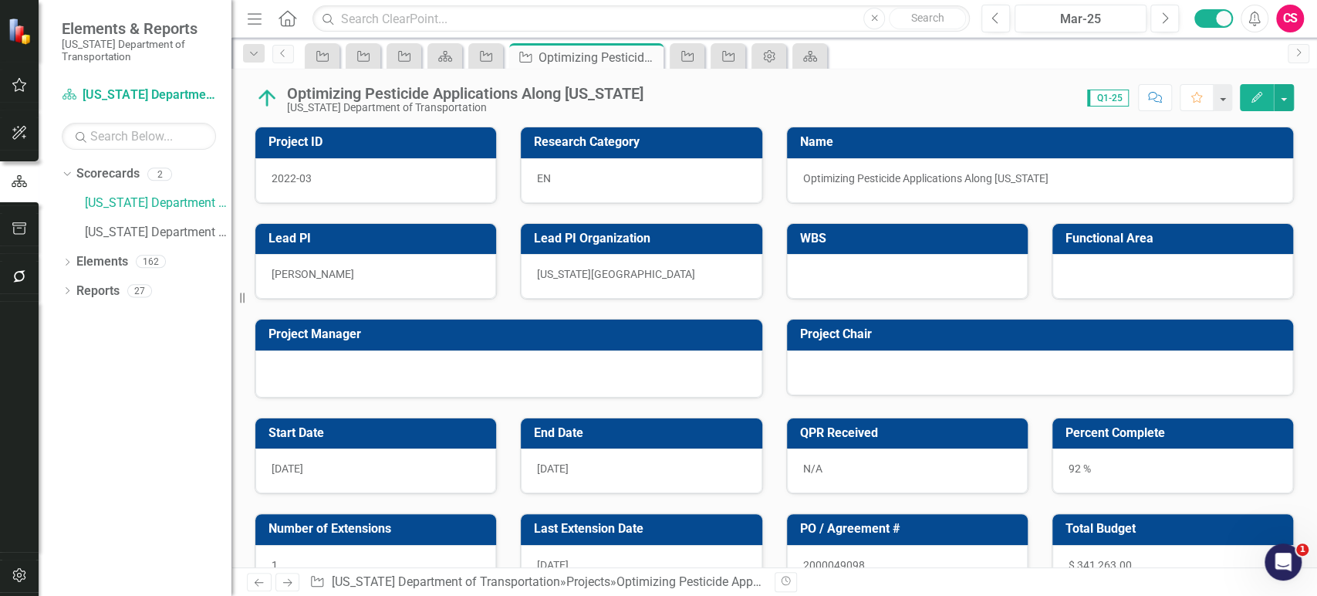
click at [836, 372] on div at bounding box center [1040, 372] width 507 height 45
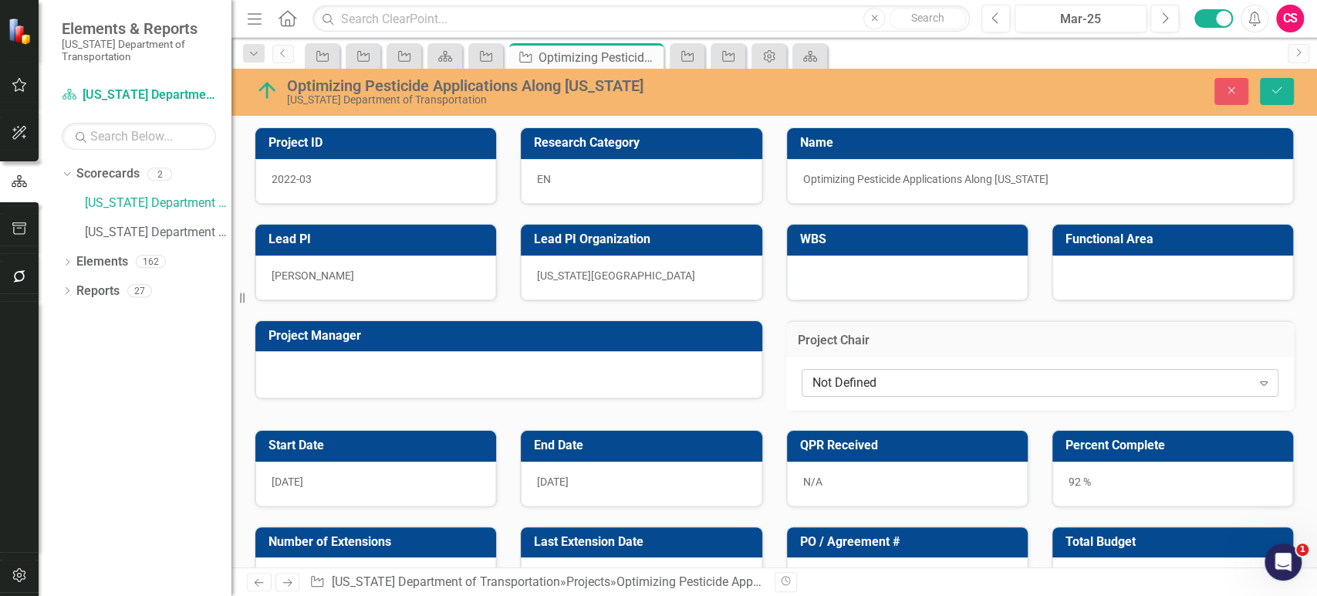
click at [1003, 377] on div "Not Defined" at bounding box center [1031, 383] width 439 height 18
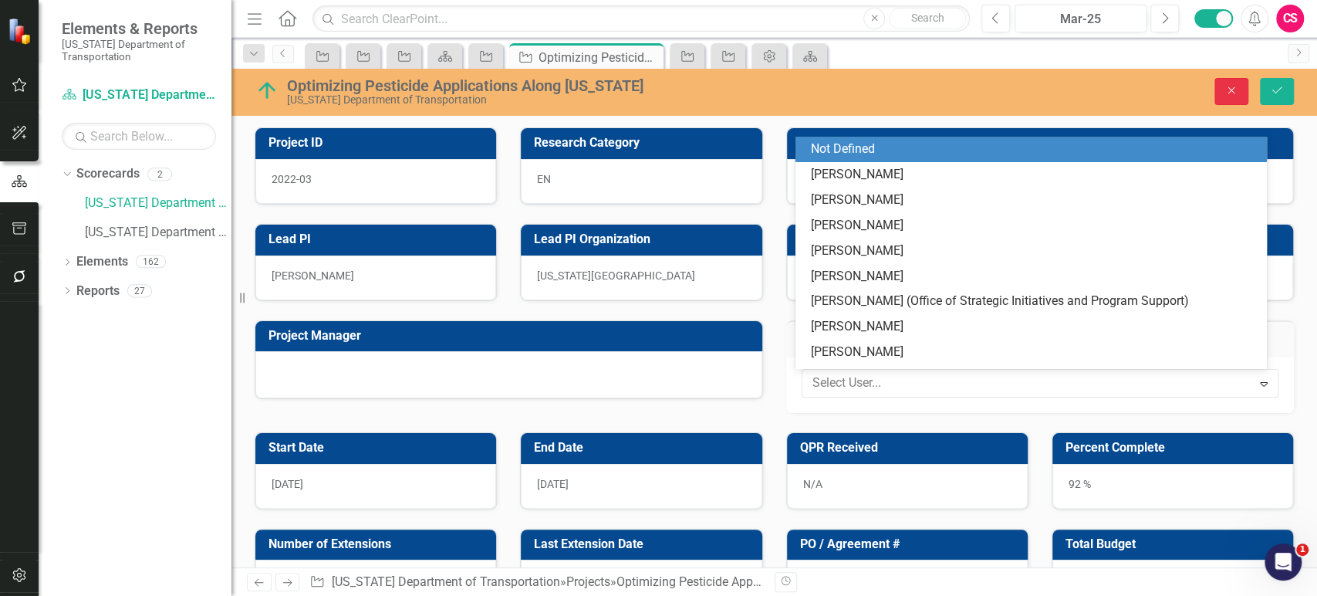
click at [1233, 91] on icon "Close" at bounding box center [1231, 90] width 14 height 11
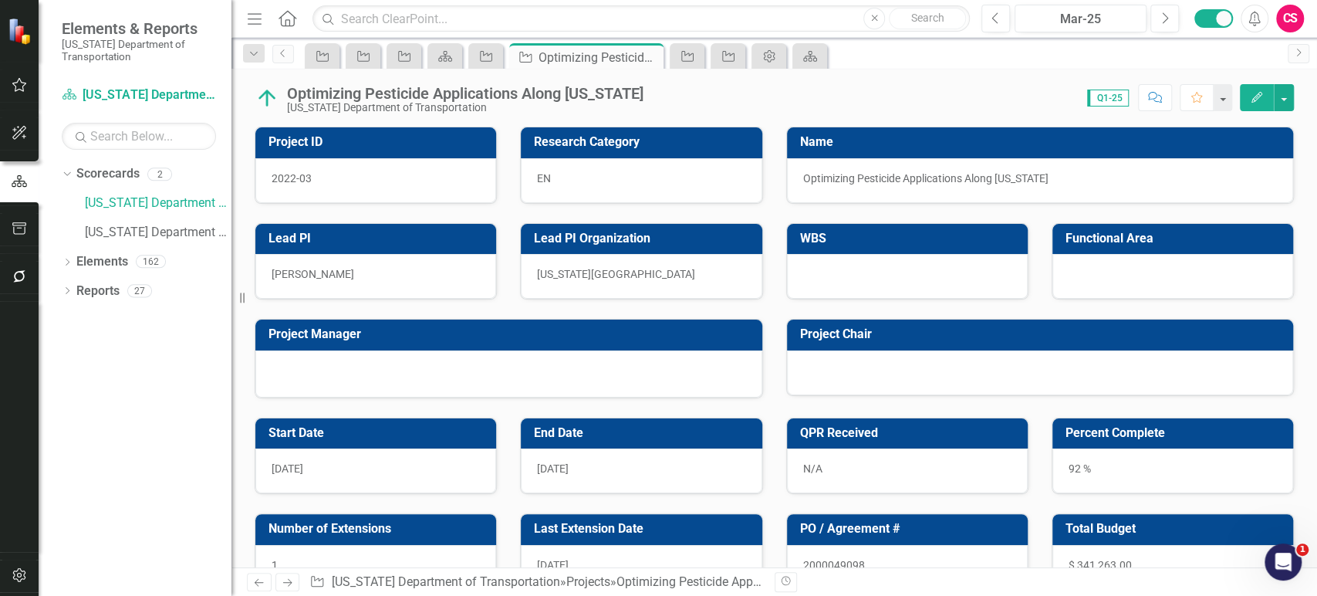
click at [1298, 16] on div "CS" at bounding box center [1290, 19] width 28 height 28
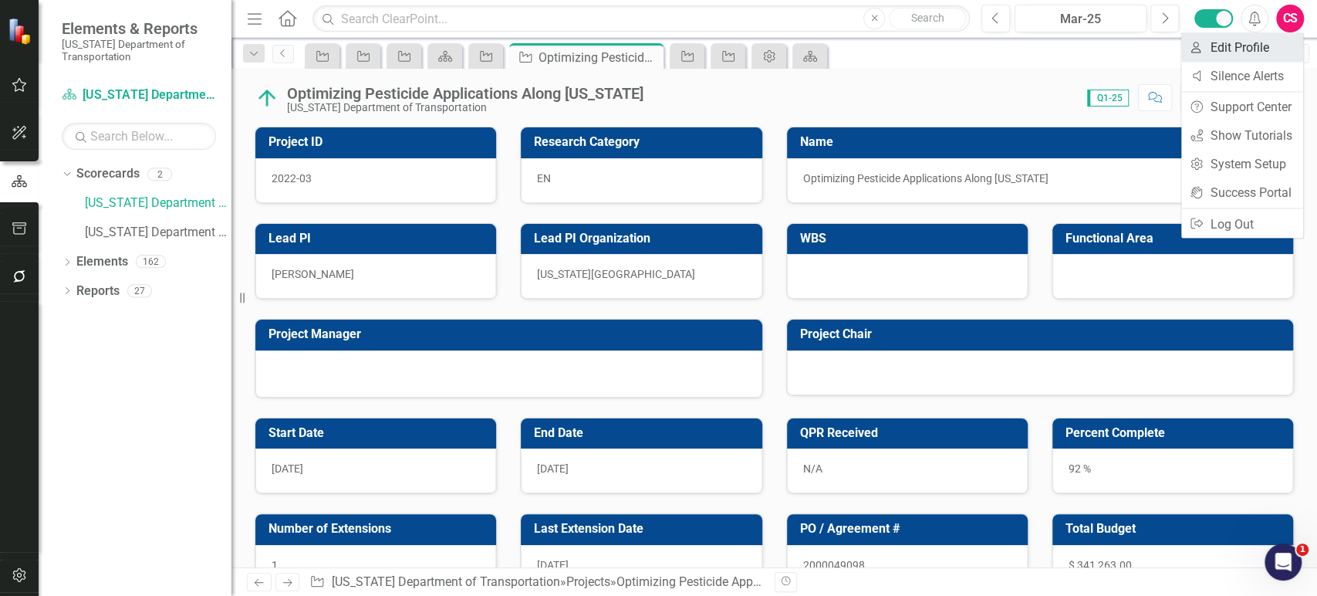
click at [1249, 45] on link "User Edit Profile" at bounding box center [1242, 47] width 122 height 29
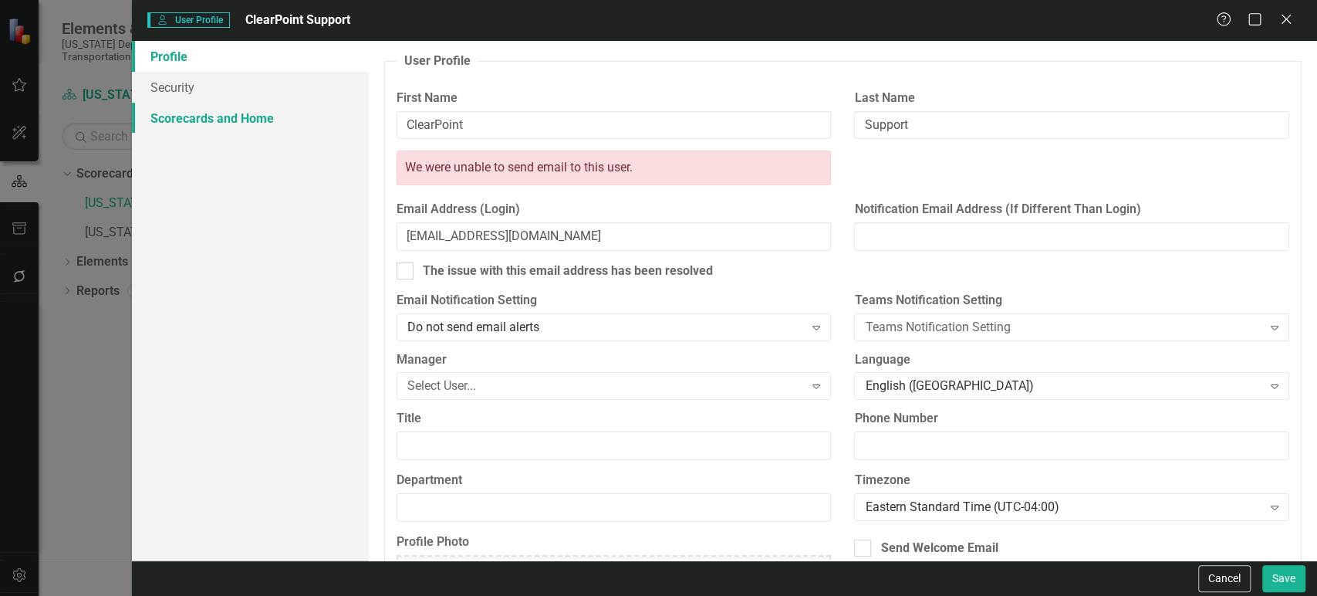
drag, startPoint x: 242, startPoint y: 115, endPoint x: 336, endPoint y: 120, distance: 93.5
click at [242, 116] on link "Scorecards and Home" at bounding box center [250, 118] width 237 height 31
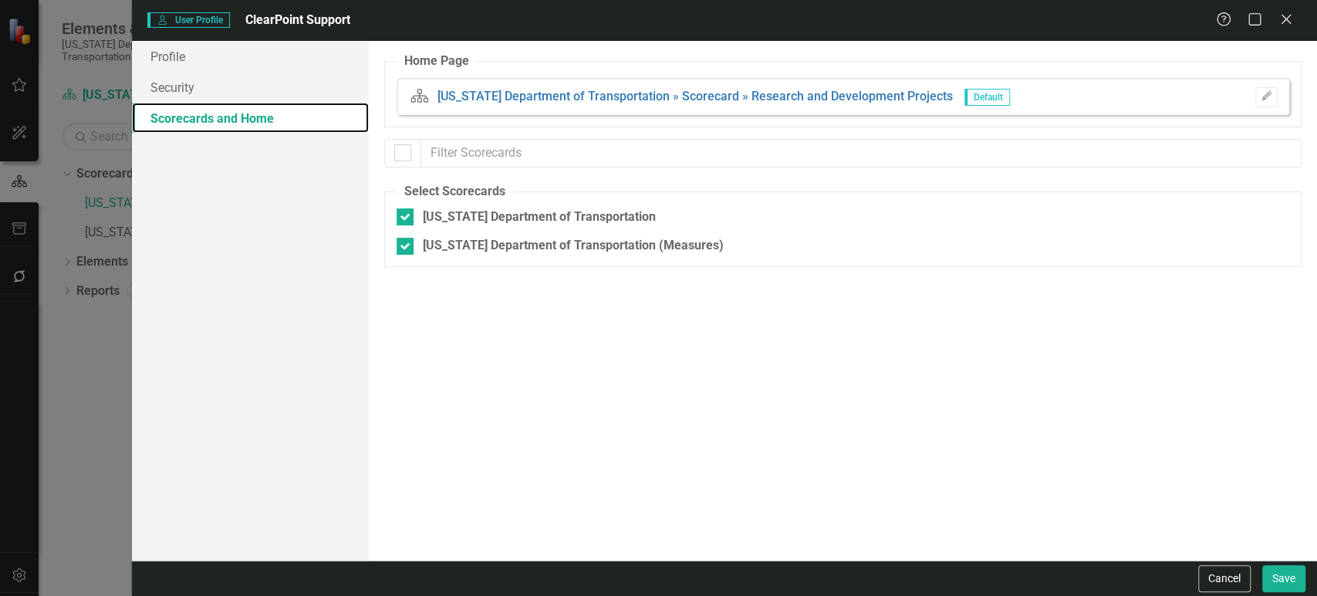
checkbox input "true"
click at [221, 77] on link "Security" at bounding box center [250, 87] width 237 height 31
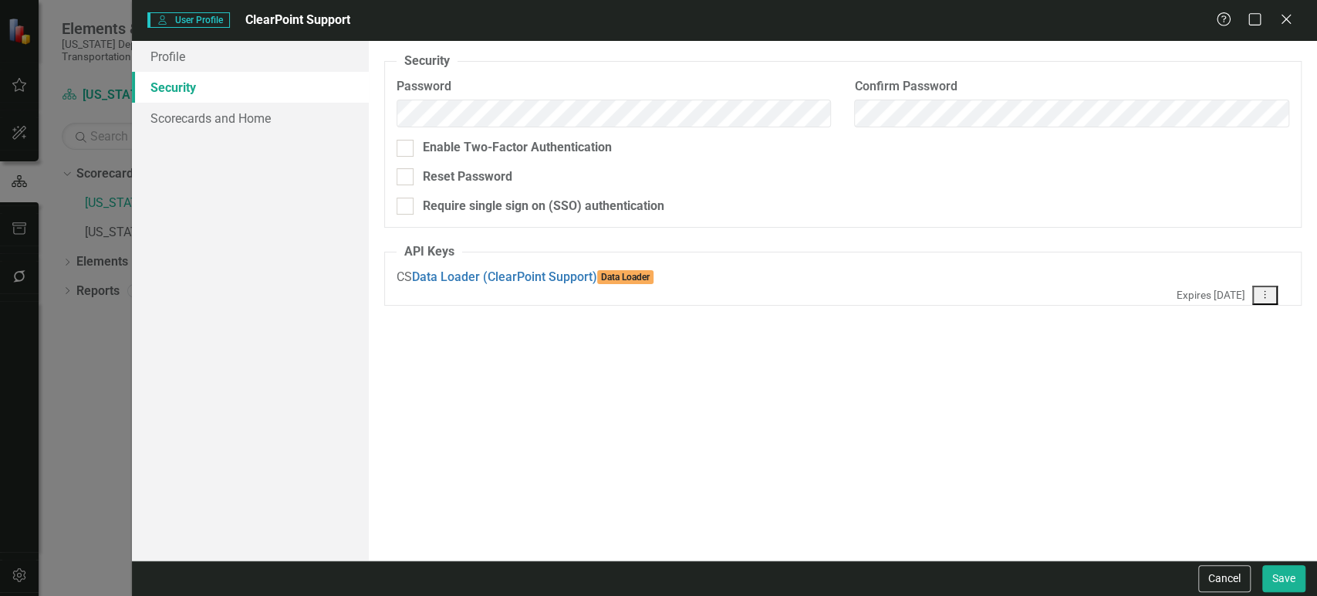
click at [1270, 285] on button "Dropdown Menu" at bounding box center [1264, 294] width 25 height 19
click at [1228, 320] on link "API Key Edit API Key" at bounding box center [1215, 313] width 122 height 29
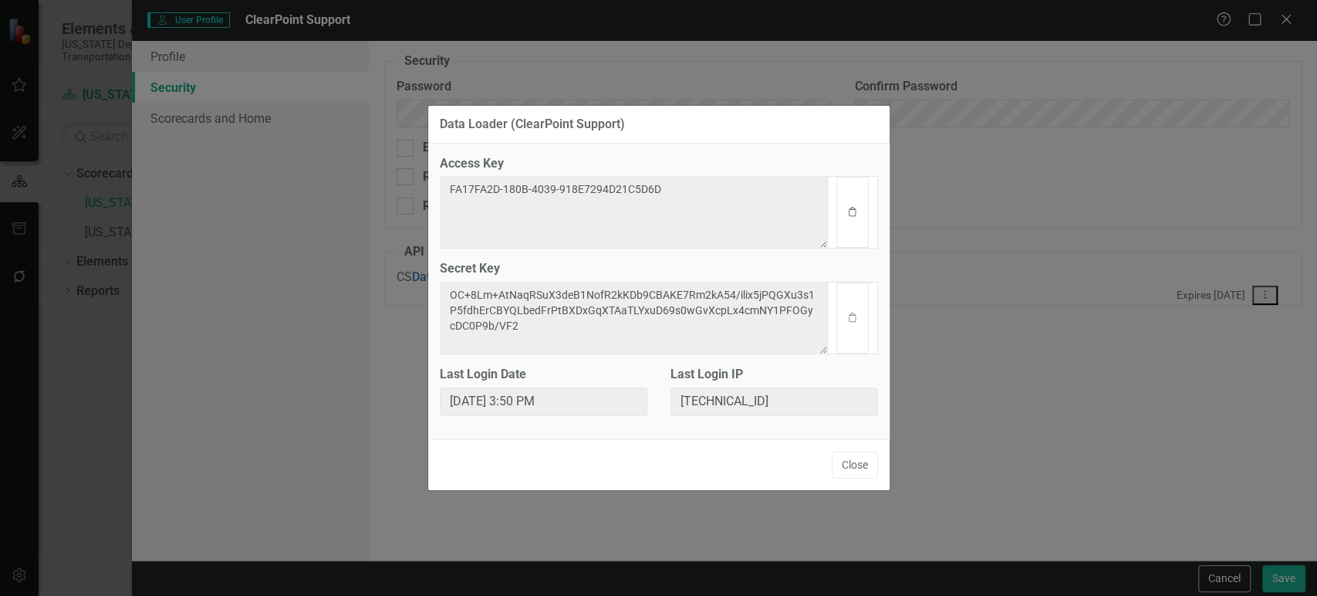
click at [849, 210] on icon "Clipboard" at bounding box center [852, 212] width 12 height 9
click at [864, 326] on button "Clipboard" at bounding box center [852, 317] width 32 height 71
click at [876, 478] on button "Close" at bounding box center [855, 464] width 46 height 27
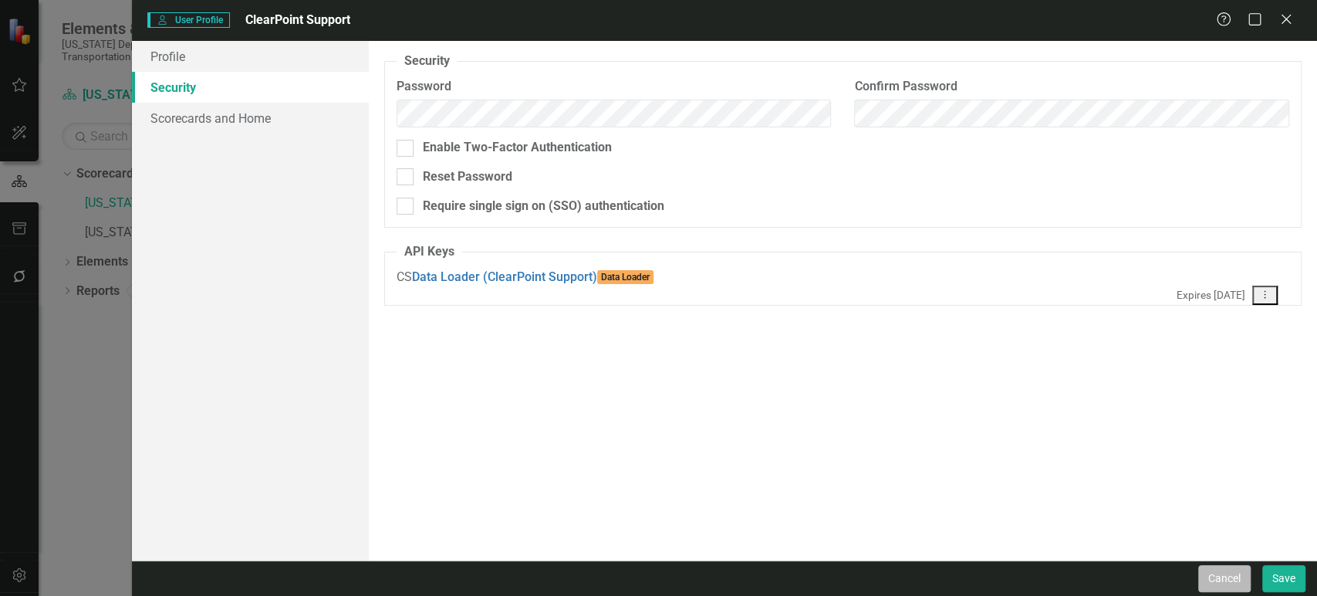
click at [1234, 575] on button "Cancel" at bounding box center [1224, 578] width 52 height 27
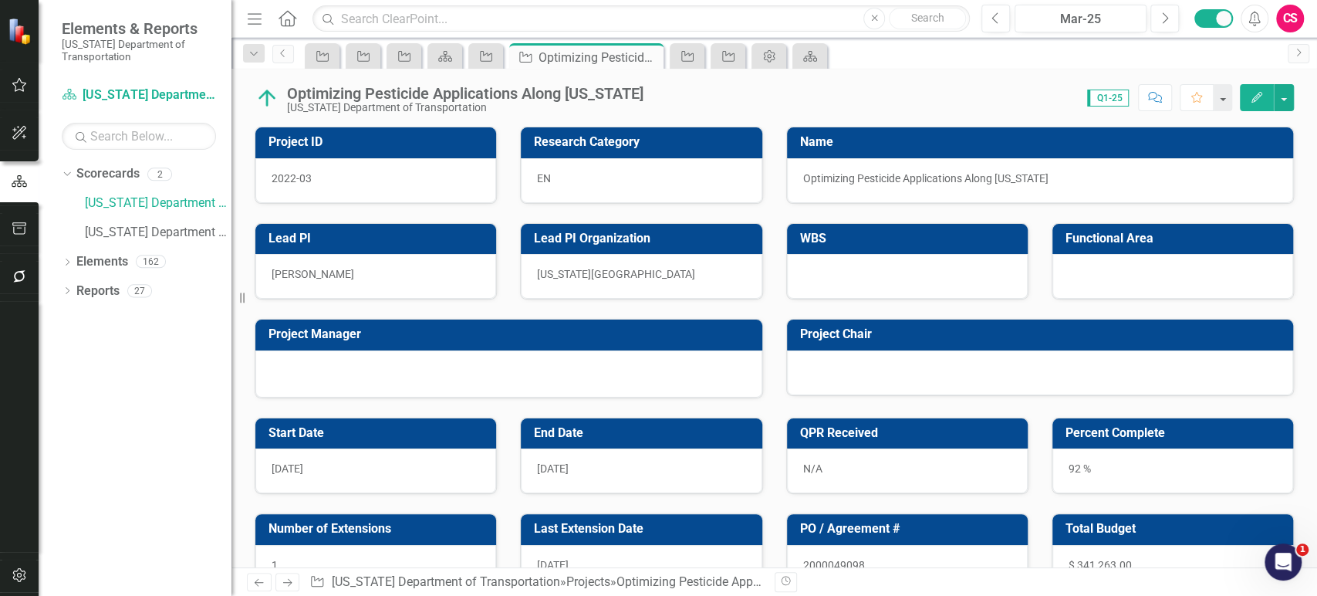
click at [525, 348] on div "Project Manager" at bounding box center [508, 334] width 507 height 31
click at [13, 585] on button "button" at bounding box center [19, 575] width 35 height 32
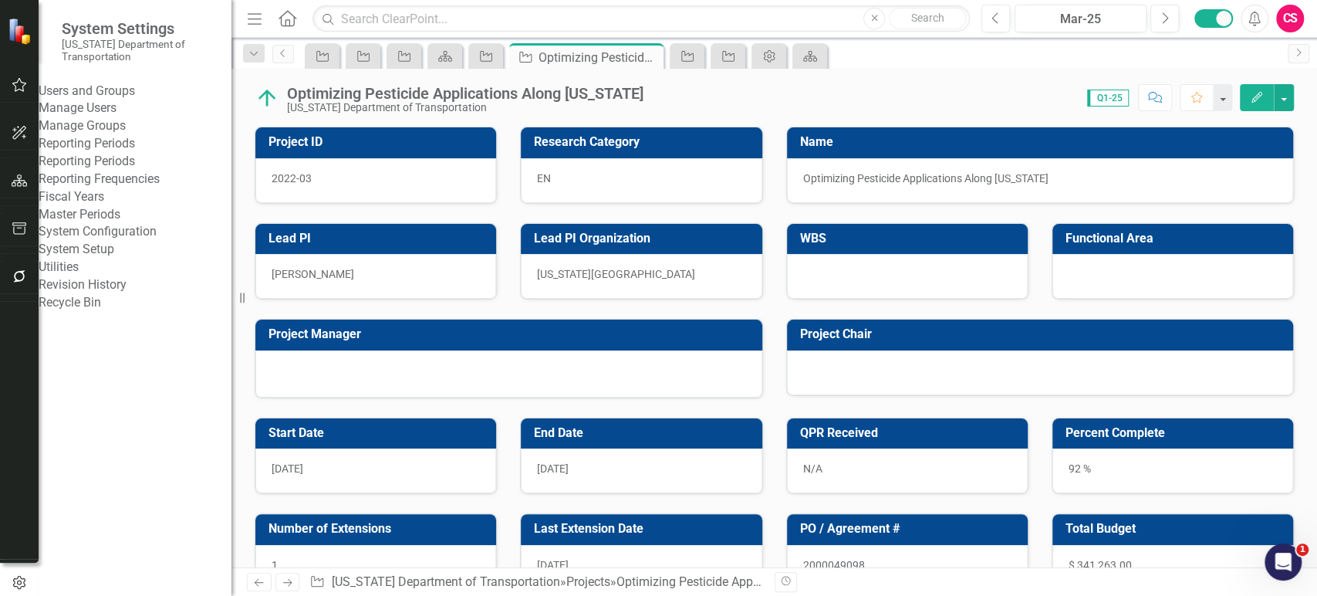
click at [131, 117] on link "Manage Users" at bounding box center [135, 109] width 193 height 18
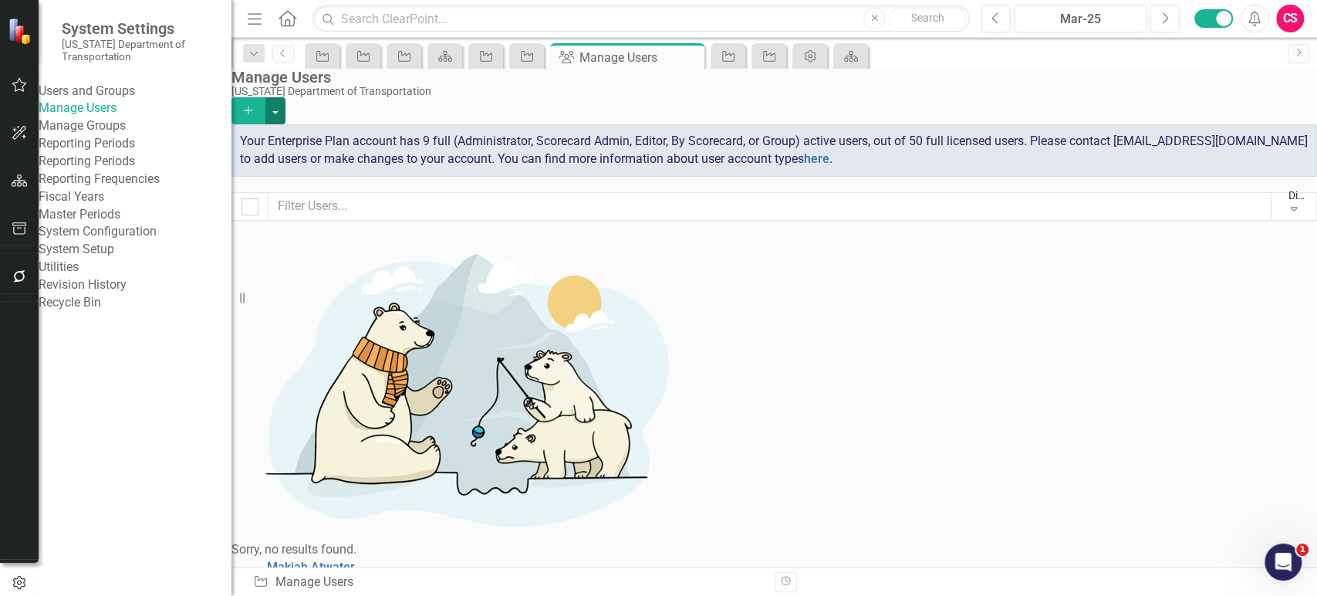
click at [285, 97] on button "button" at bounding box center [275, 110] width 20 height 27
click at [1241, 165] on link "Add Multiple Add Multiple Users" at bounding box center [1221, 154] width 143 height 29
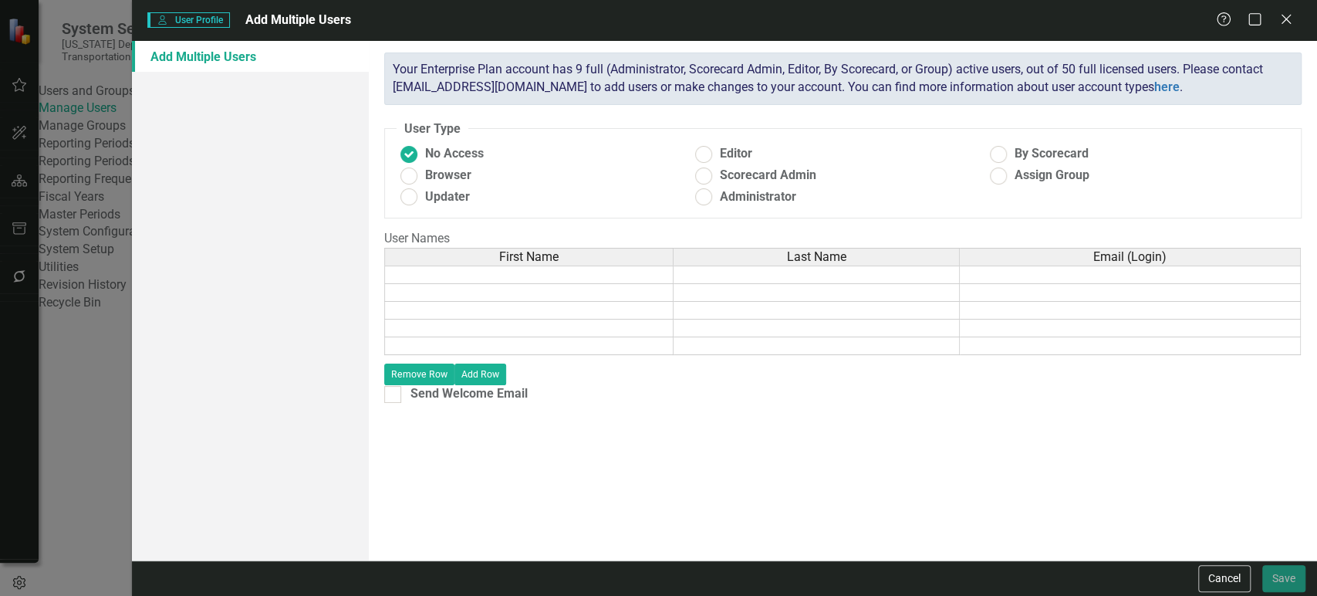
click at [435, 270] on td at bounding box center [528, 274] width 289 height 19
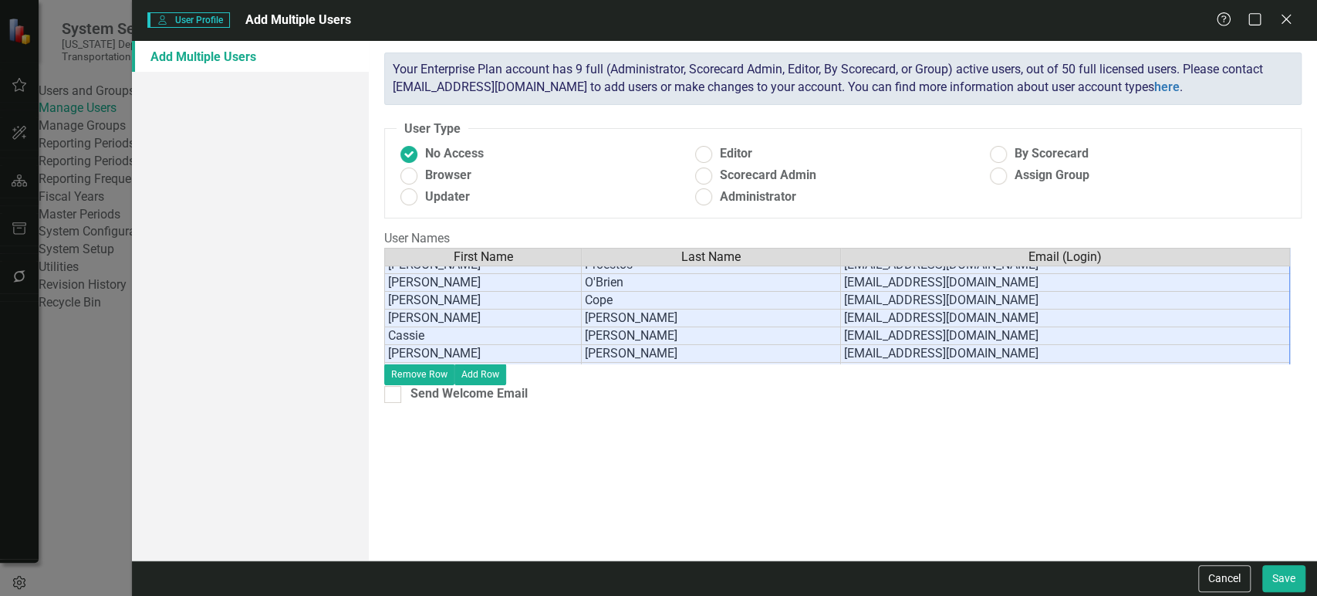
click at [950, 352] on tbody "Francois Birgand fbirgand@ncdot.gov Rudolf Seracino rseracino@ncdot.gov Giorgio…" at bounding box center [837, 300] width 906 height 160
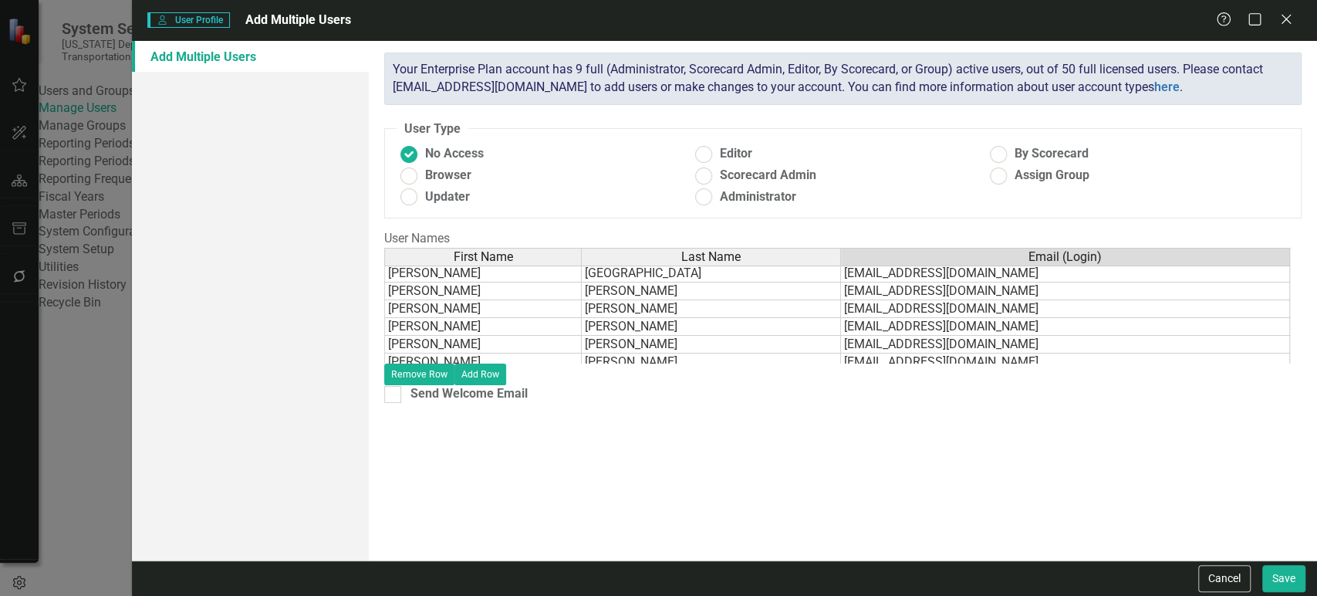
scroll to position [2564, 0]
click at [1283, 590] on button "Save" at bounding box center [1283, 578] width 43 height 27
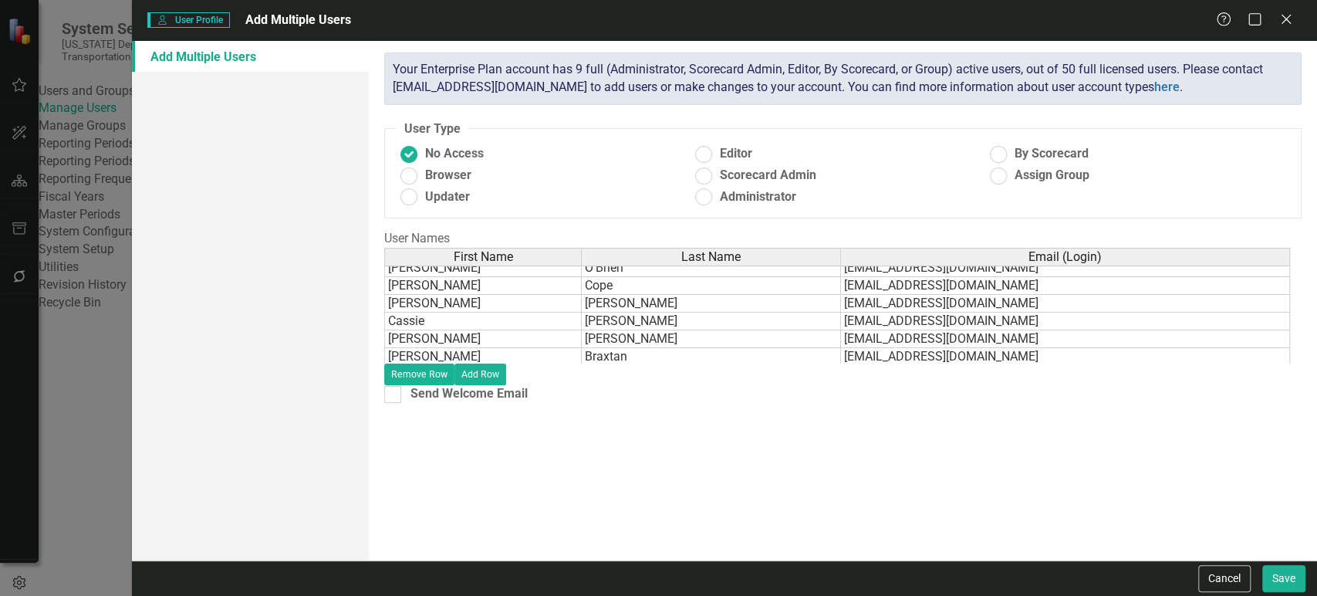
scroll to position [0, 0]
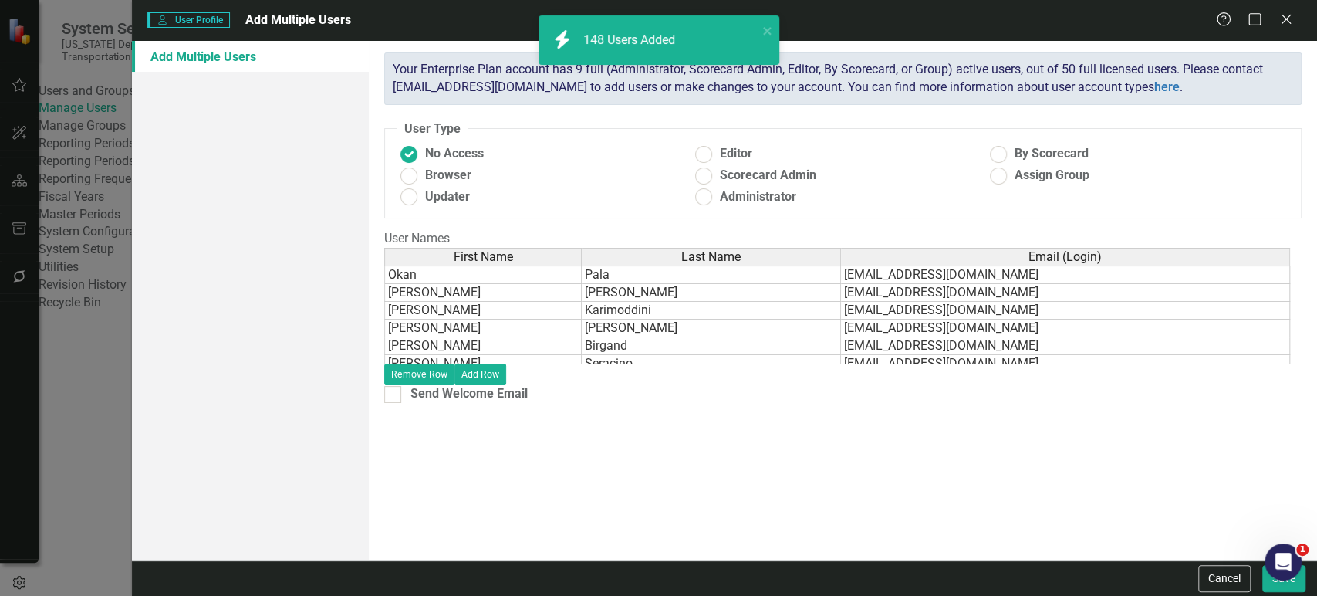
click at [395, 203] on input "text" at bounding box center [770, 206] width 1004 height 29
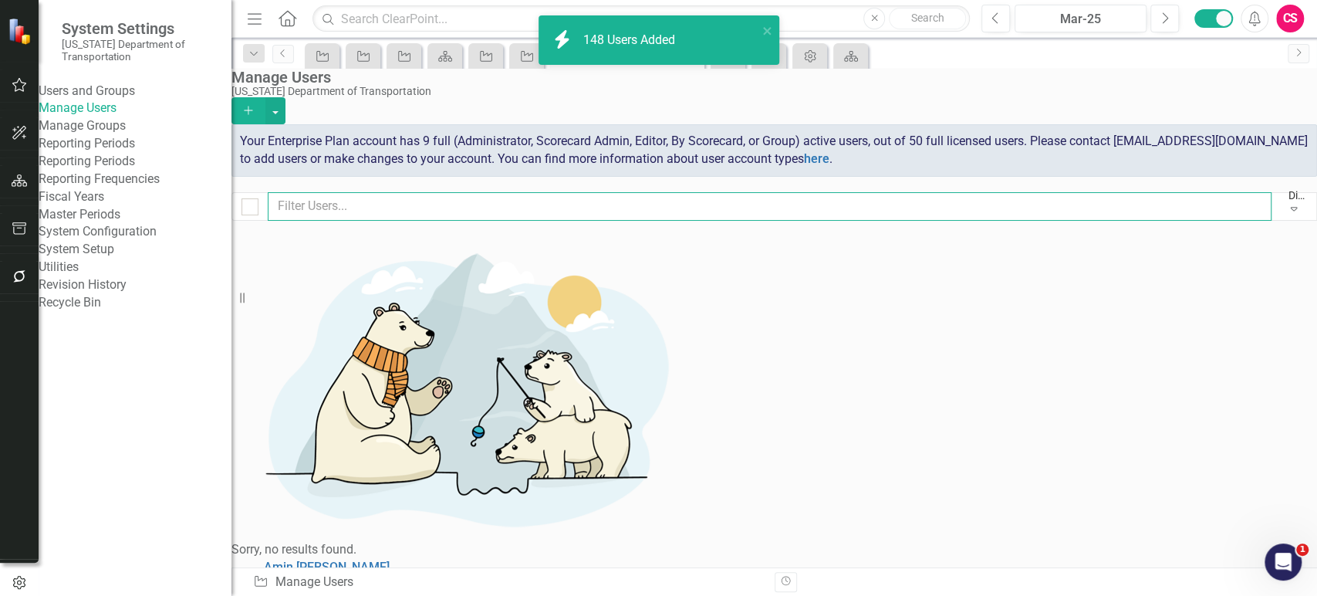
click at [395, 203] on input "text" at bounding box center [770, 206] width 1004 height 29
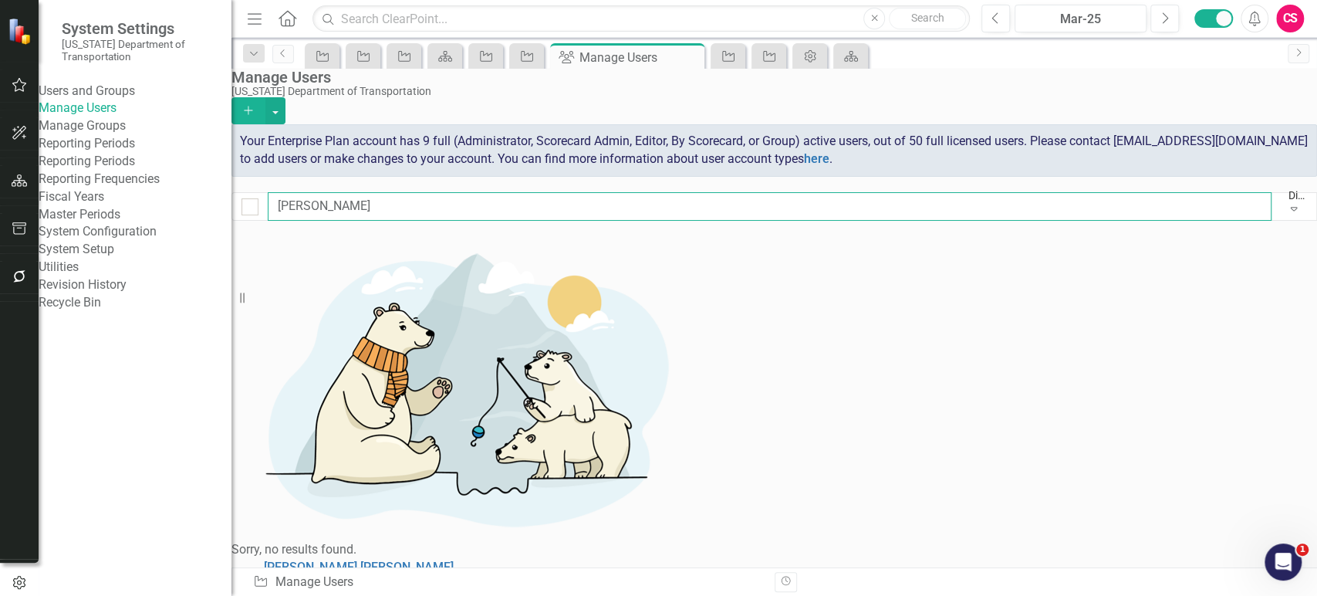
type input "curt"
click at [1295, 594] on button "Trash" at bounding box center [1306, 604] width 22 height 20
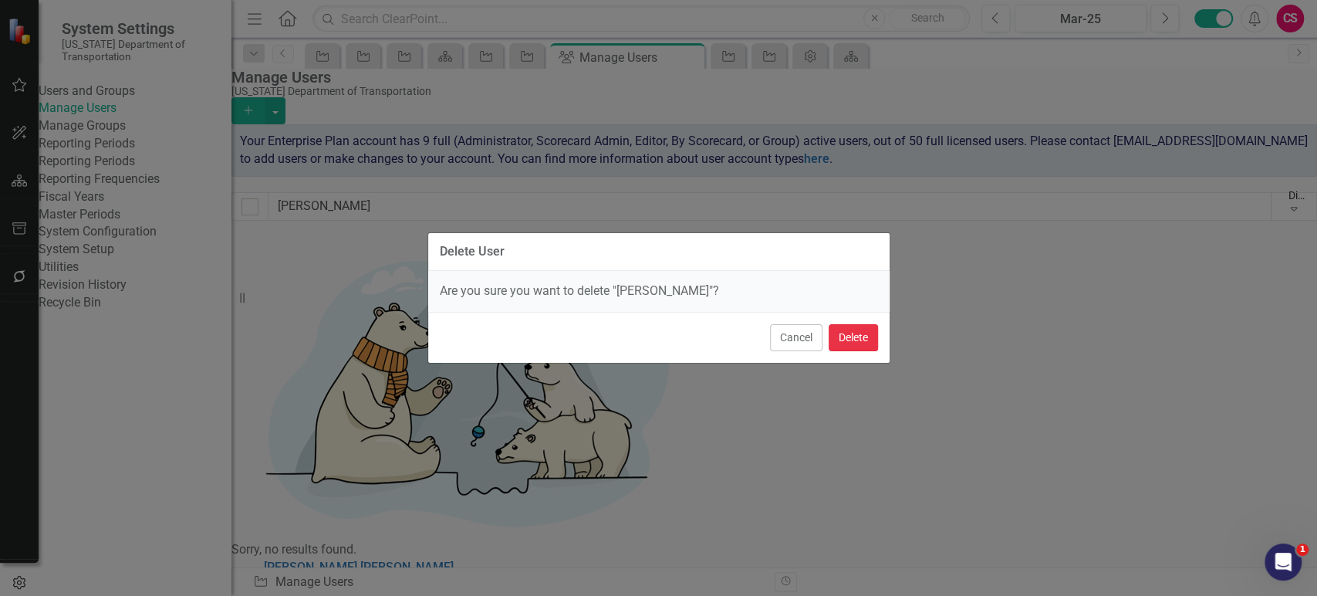
click at [863, 326] on button "Delete" at bounding box center [853, 337] width 49 height 27
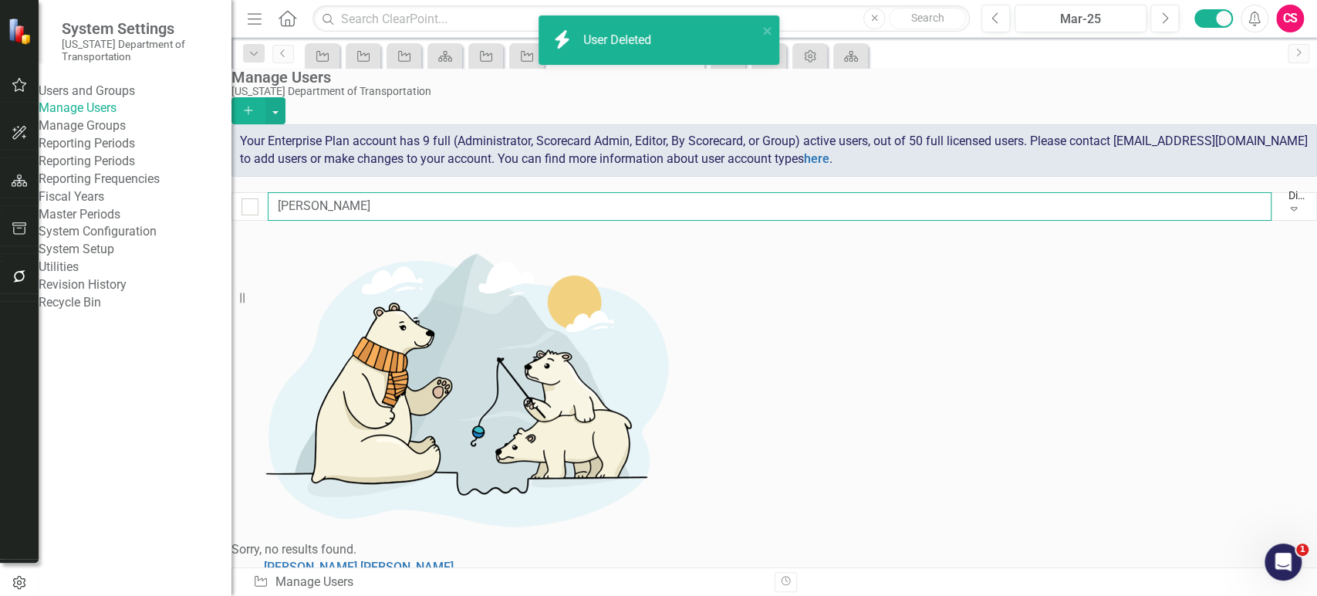
click at [320, 217] on input "curt" at bounding box center [770, 206] width 1004 height 29
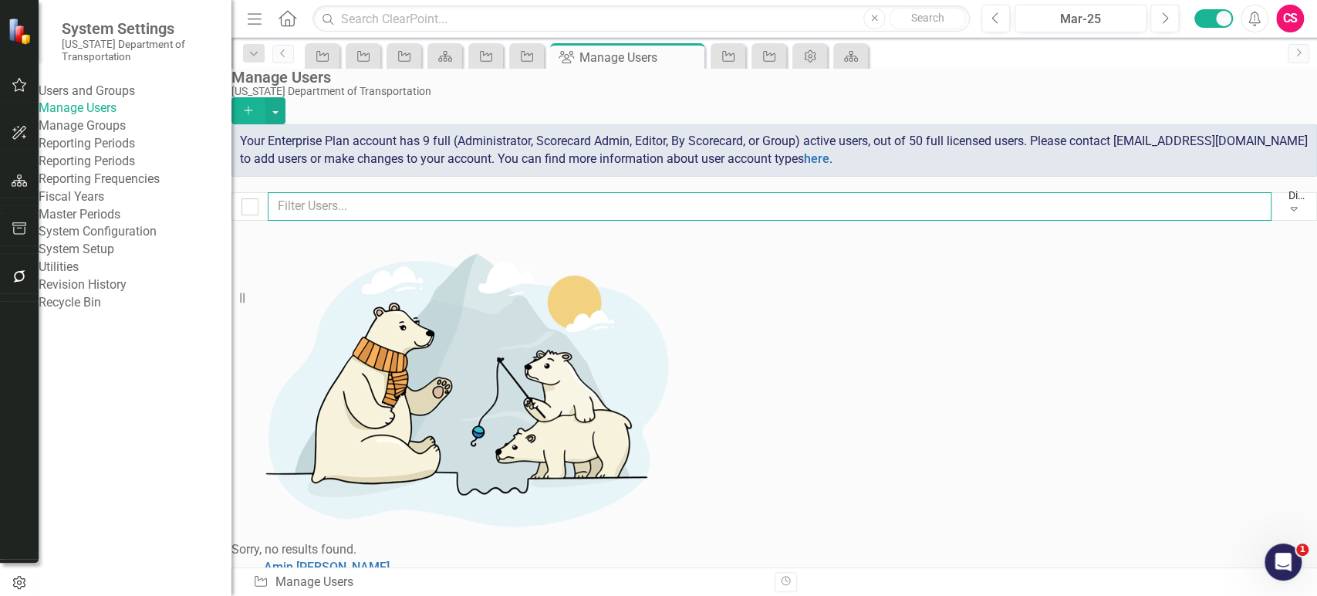
scroll to position [2284, 0]
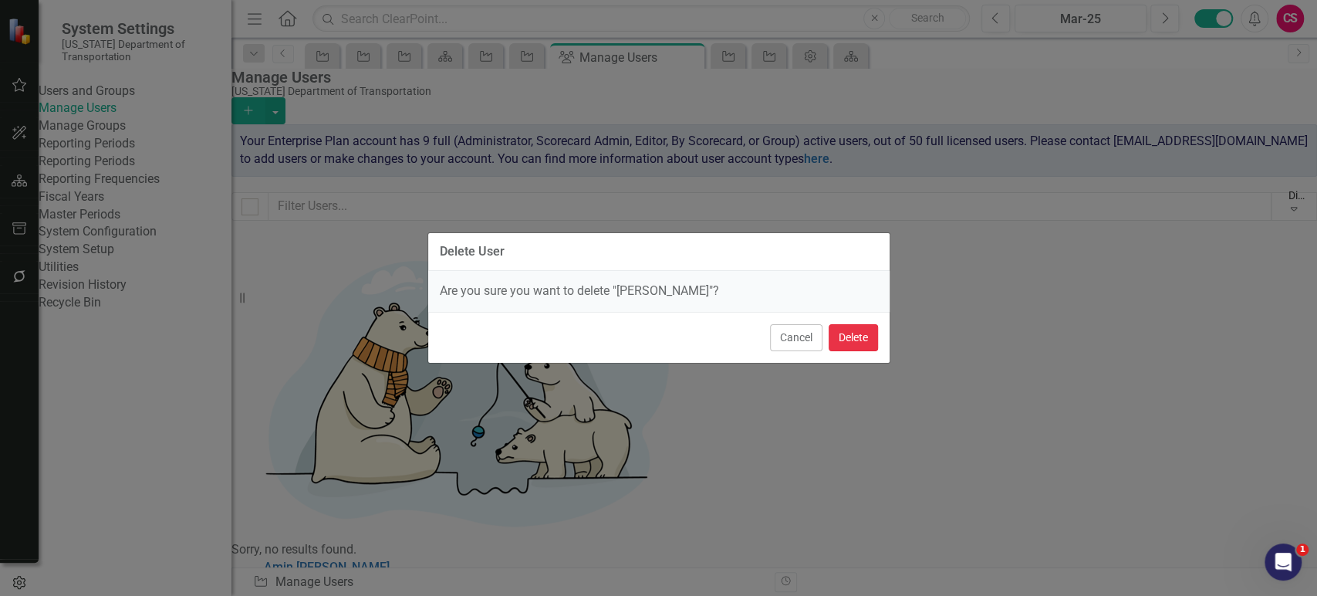
click at [846, 338] on button "Delete" at bounding box center [853, 337] width 49 height 27
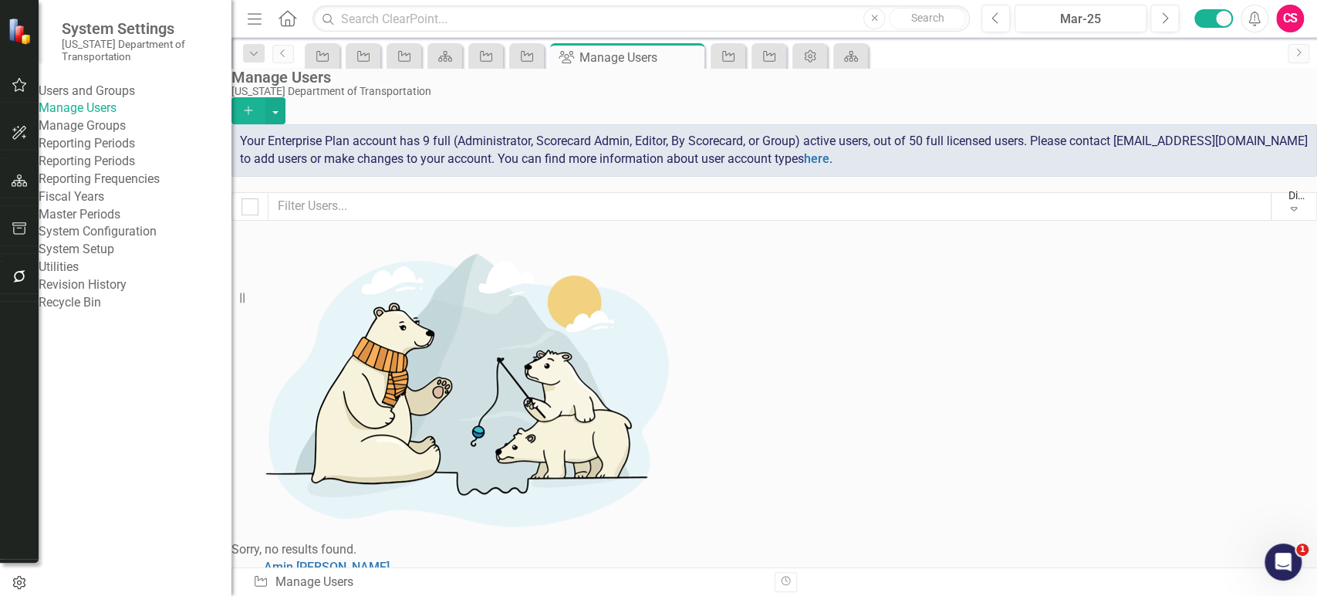
scroll to position [5231, 0]
drag, startPoint x: 569, startPoint y: 200, endPoint x: 567, endPoint y: 219, distance: 19.3
click at [568, 210] on input "text" at bounding box center [770, 206] width 1004 height 29
click at [567, 219] on input "text" at bounding box center [770, 206] width 1004 height 29
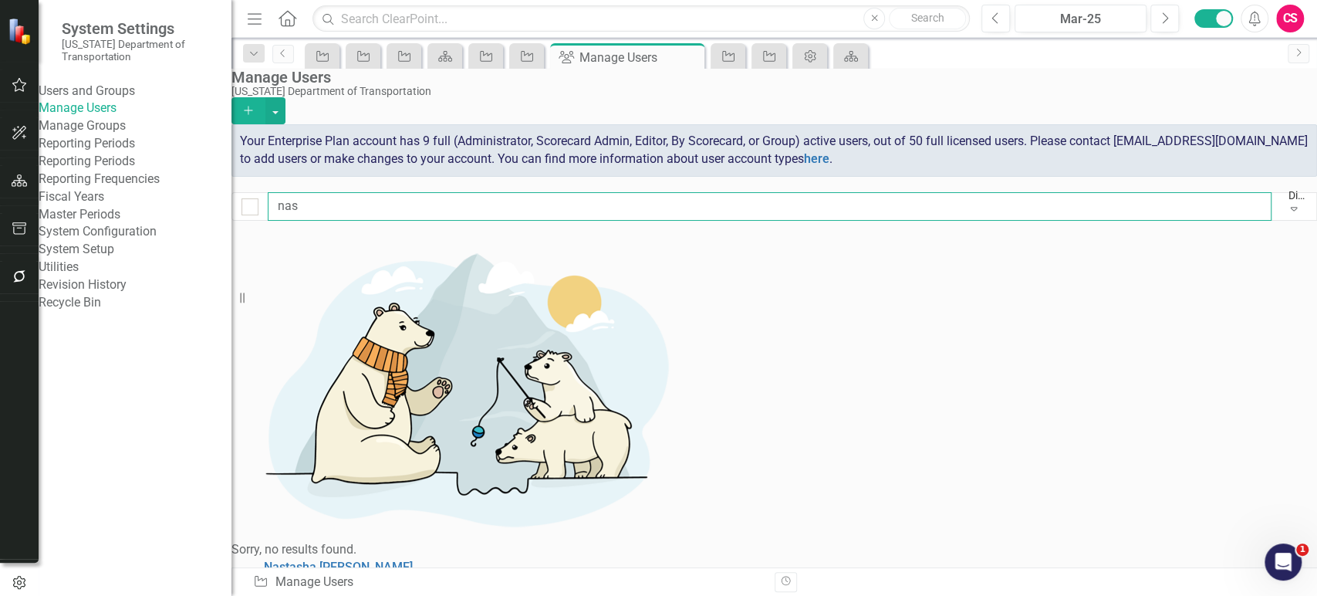
type input "nas"
click at [1269, 595] on icon "Edit" at bounding box center [1275, 603] width 12 height 9
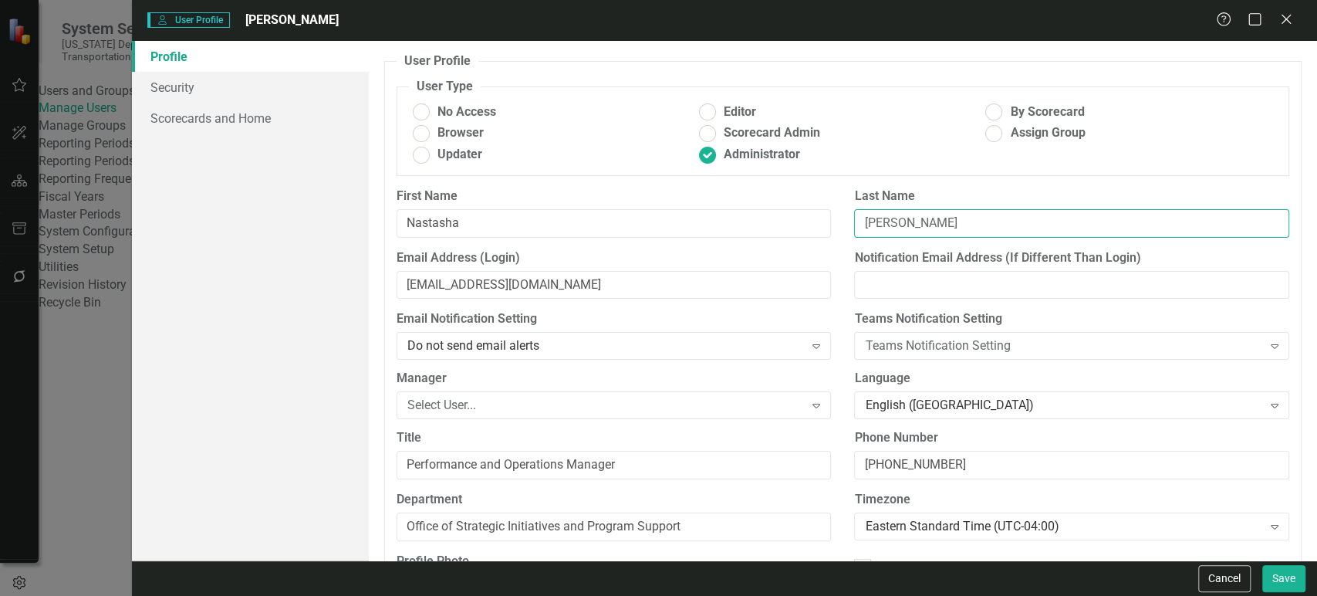
click at [880, 228] on input "Earle-Young" at bounding box center [1071, 223] width 435 height 29
type input "Earl-Young"
click at [1282, 579] on button "Save" at bounding box center [1283, 578] width 43 height 27
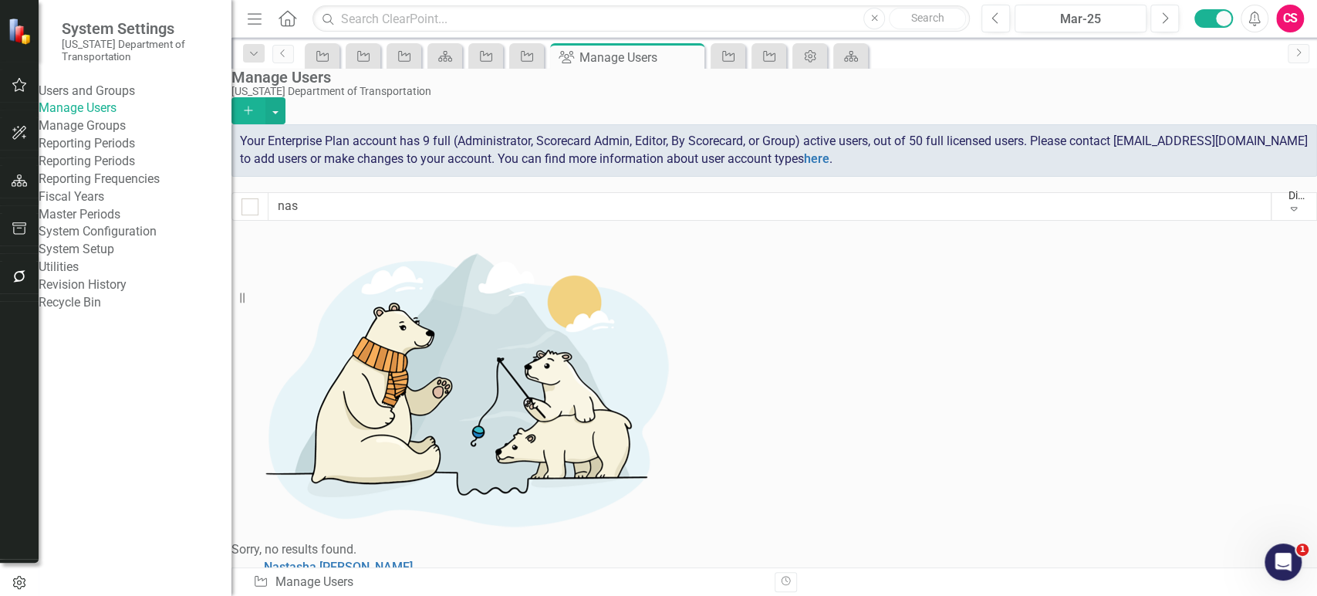
click at [118, 294] on link "Revision History" at bounding box center [135, 285] width 193 height 18
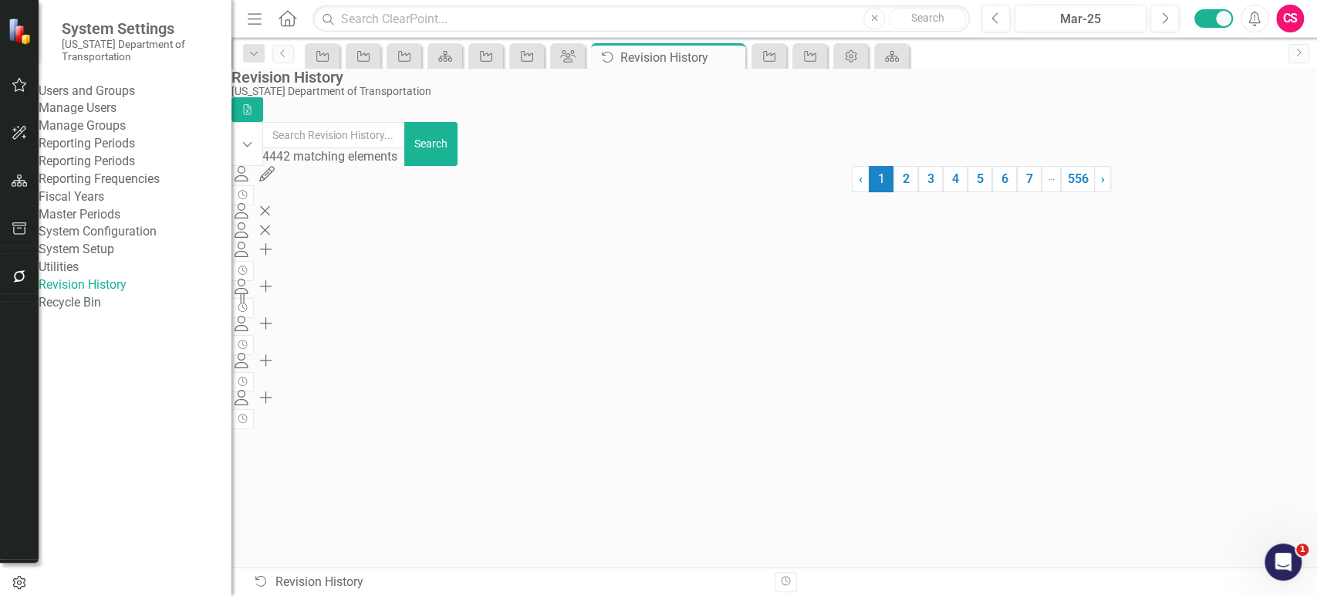
click at [113, 258] on div "System Setup" at bounding box center [135, 250] width 193 height 18
click at [113, 258] on link "System Setup" at bounding box center [135, 250] width 193 height 18
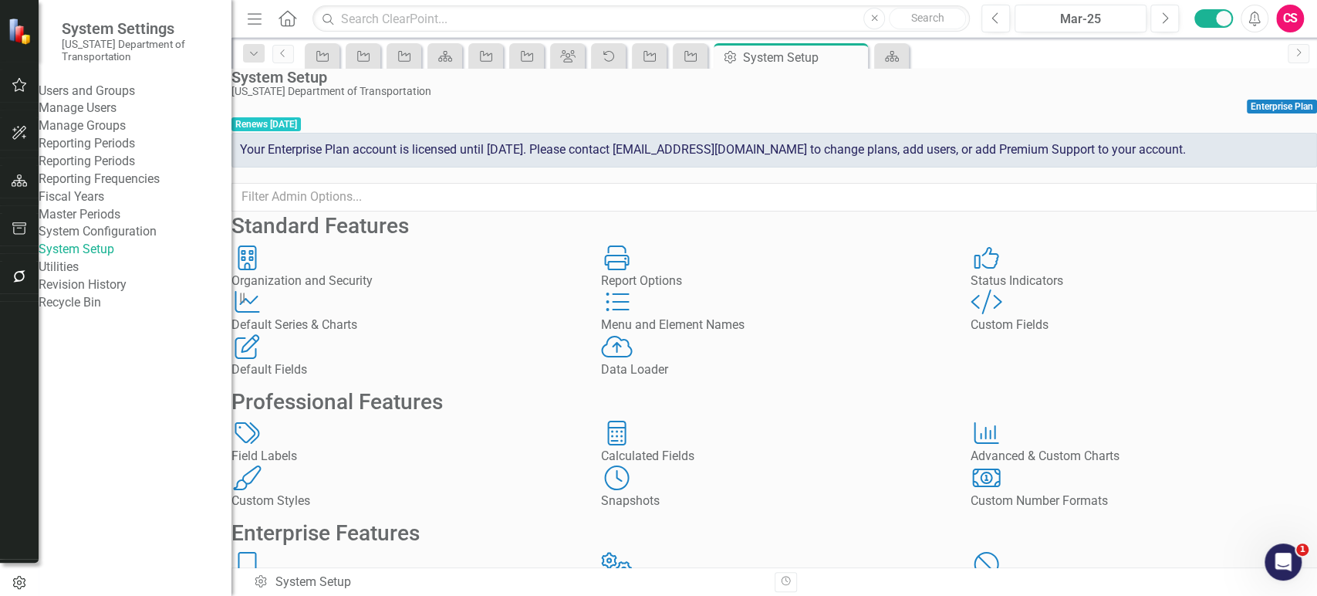
click at [123, 229] on div "Users and Groups Manage Users Manage Groups Reporting Periods Reporting Periods…" at bounding box center [135, 197] width 193 height 229
click at [125, 171] on link "Reporting Periods" at bounding box center [135, 162] width 193 height 18
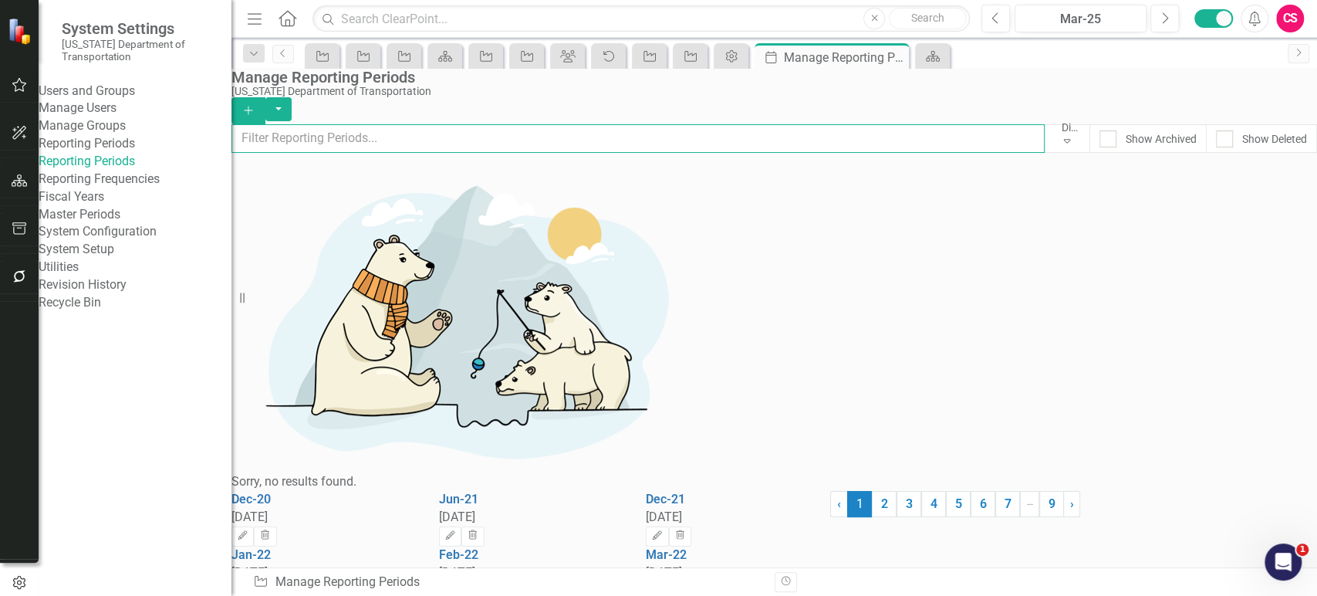
click at [451, 145] on input "text" at bounding box center [637, 138] width 813 height 29
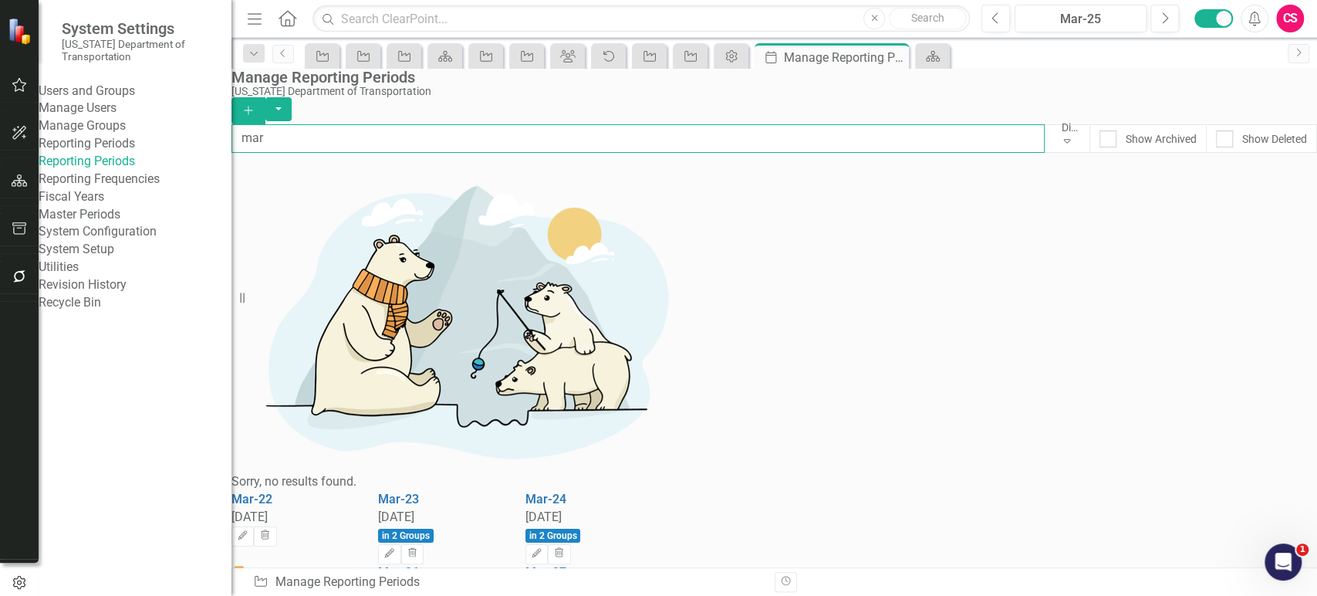
type input "mar"
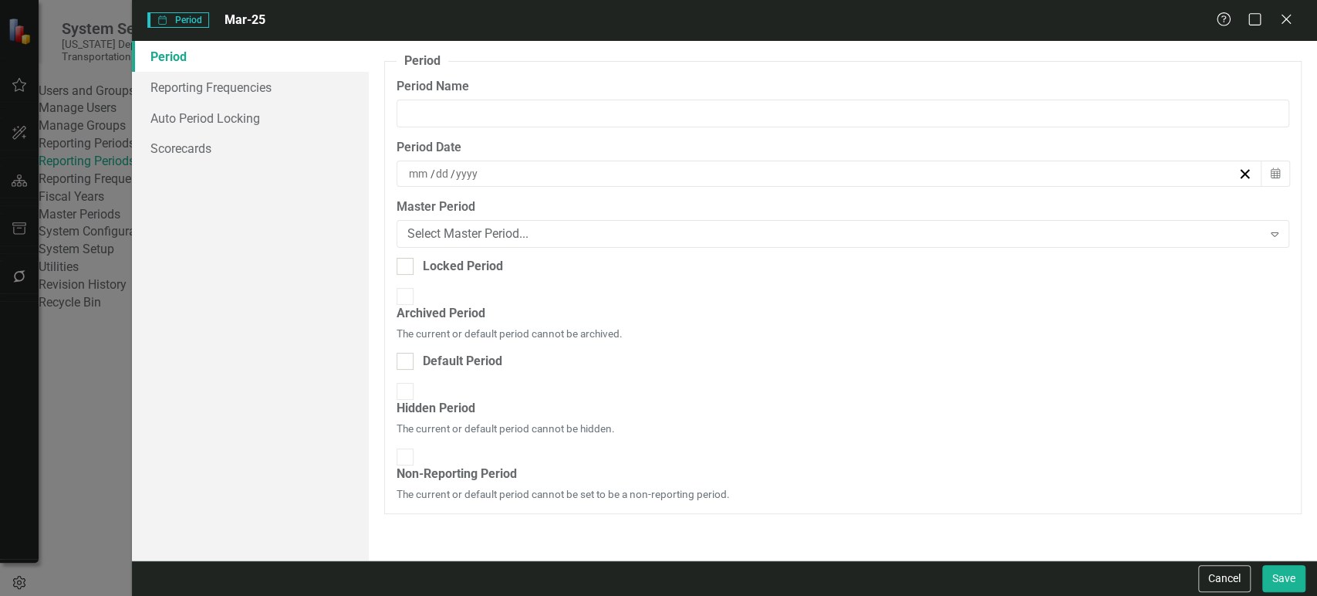
type input "Mar-25"
type input "3"
type input "31"
type input "2025"
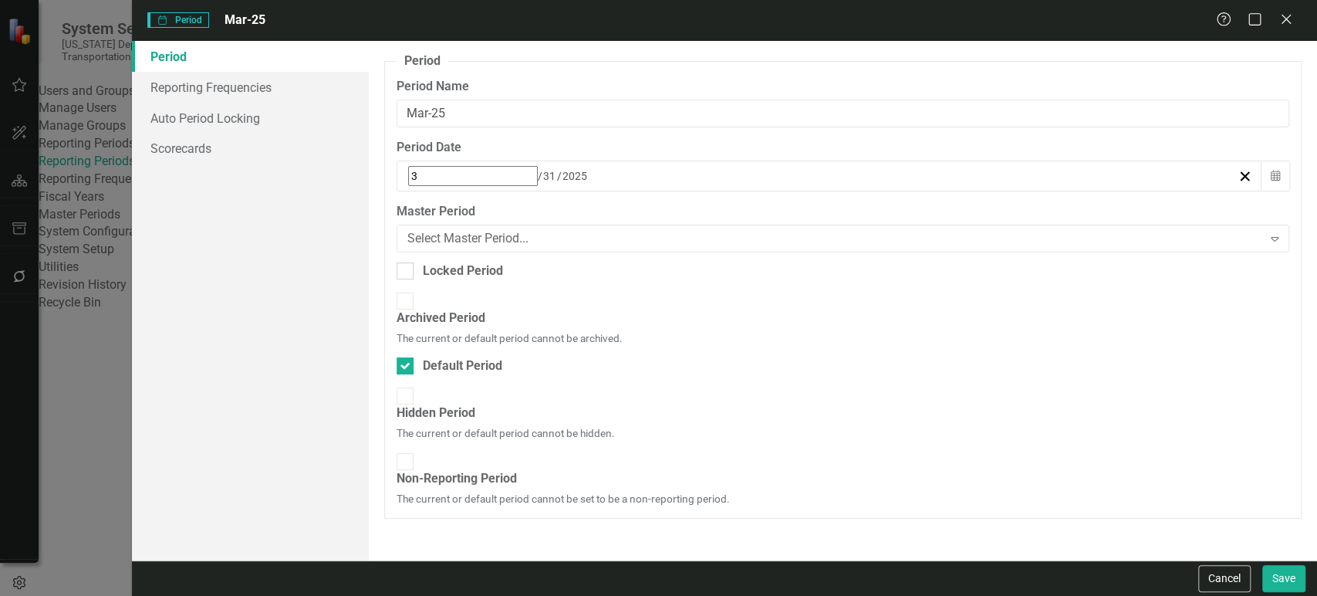
click at [410, 357] on div at bounding box center [405, 365] width 17 height 17
click at [407, 357] on input "Default Period" at bounding box center [402, 362] width 10 height 10
checkbox input "false"
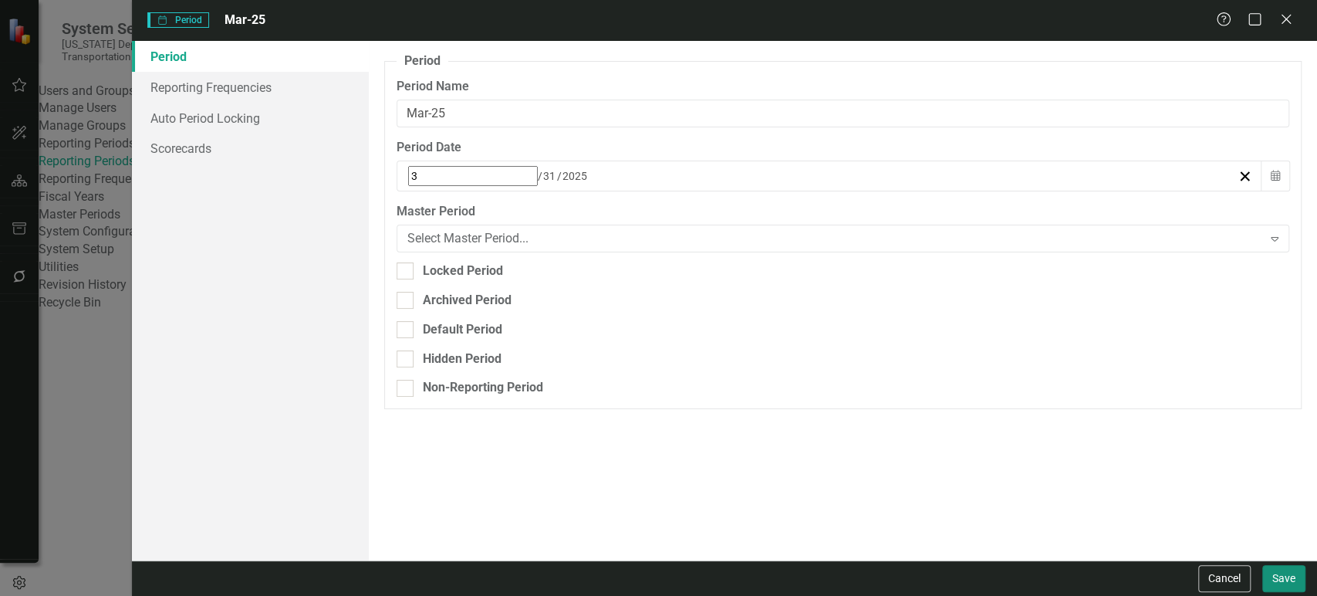
click at [1291, 572] on button "Save" at bounding box center [1283, 578] width 43 height 27
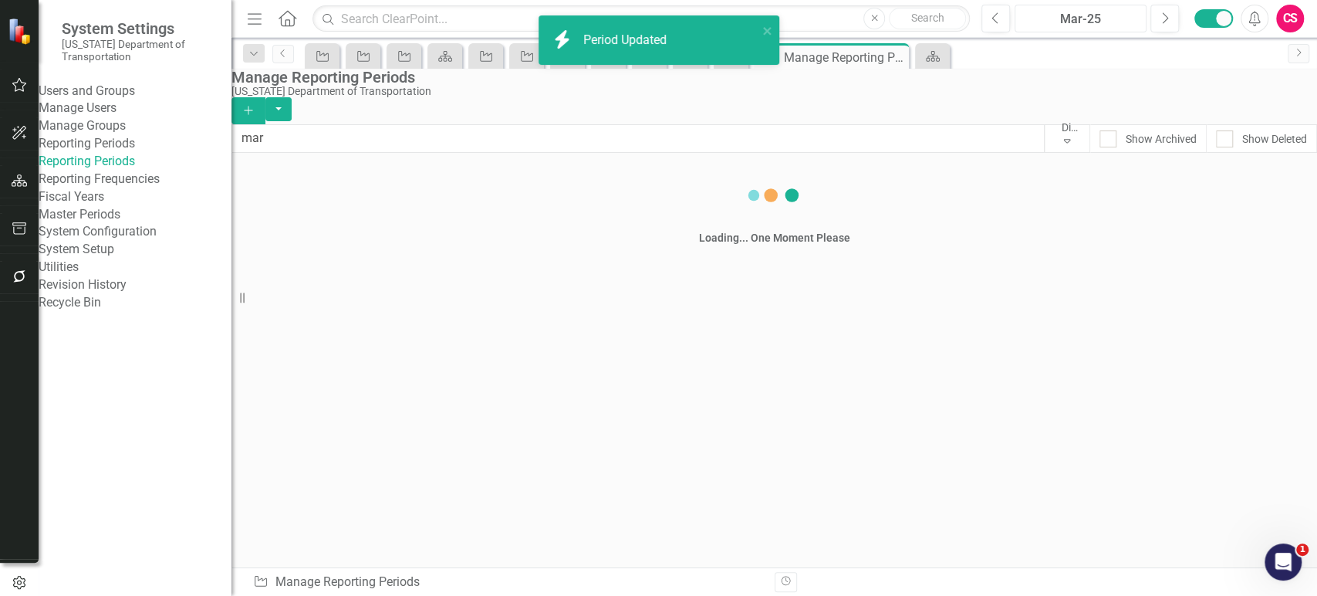
click at [1078, 12] on div "Mar-25" at bounding box center [1080, 19] width 121 height 19
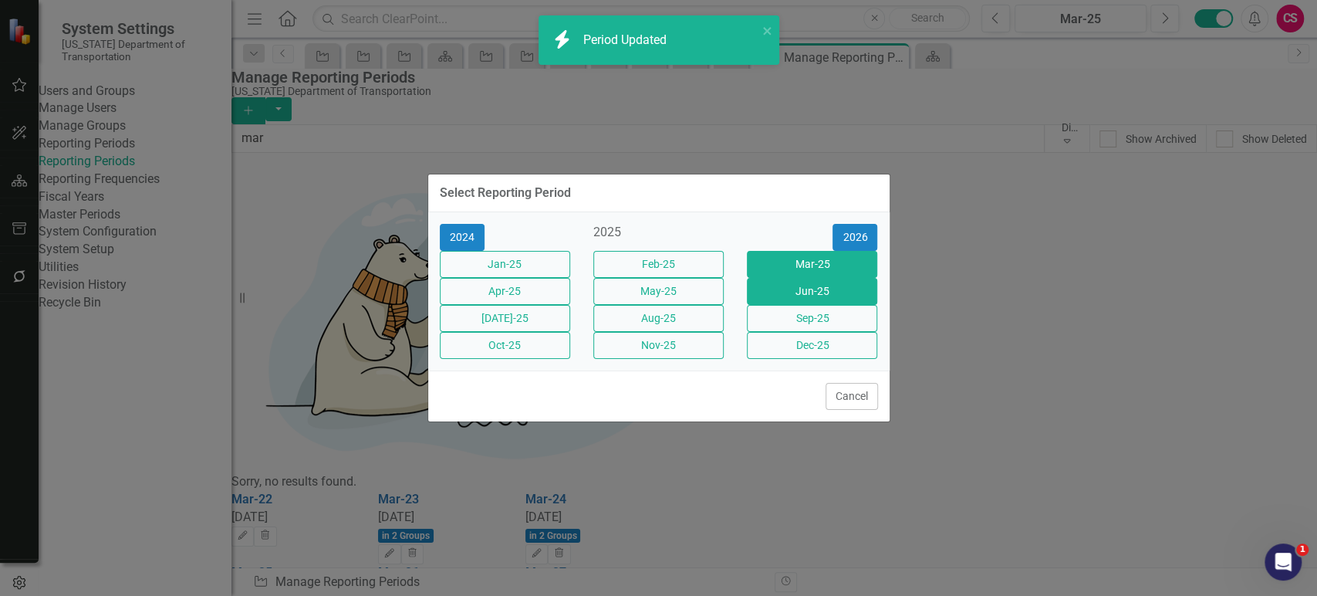
click at [847, 288] on button "Jun-25" at bounding box center [812, 291] width 130 height 27
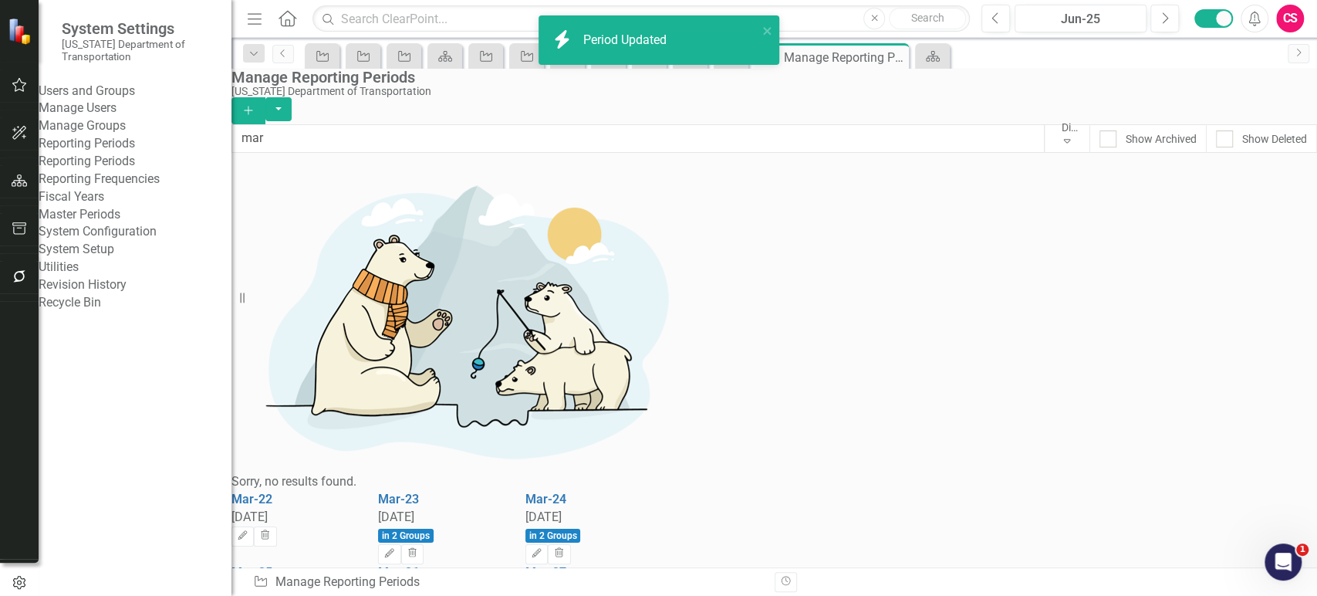
click at [20, 182] on icon "button" at bounding box center [20, 180] width 16 height 12
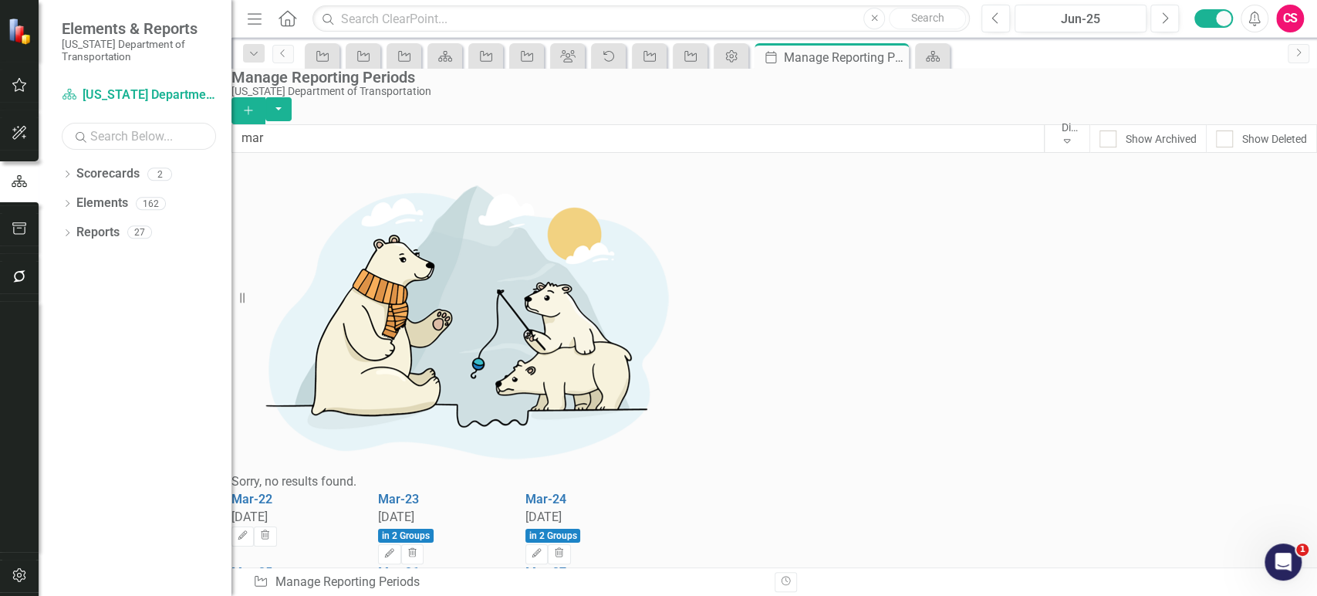
click at [114, 127] on input "text" at bounding box center [139, 136] width 154 height 27
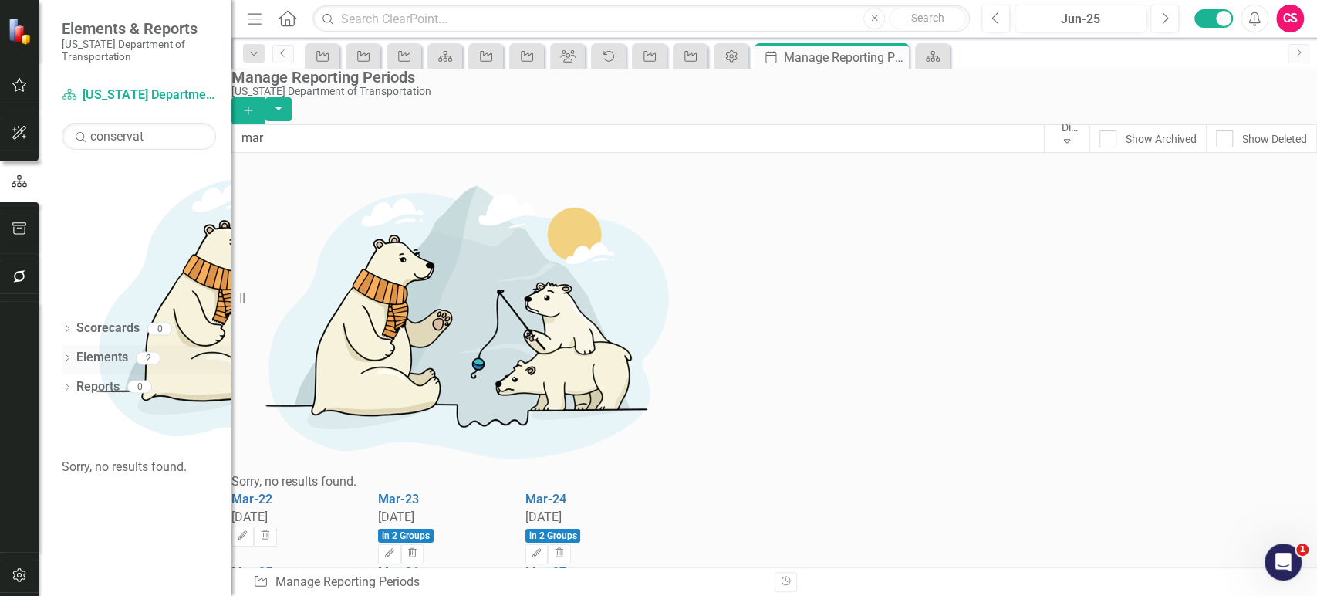
drag, startPoint x: 63, startPoint y: 203, endPoint x: 79, endPoint y: 204, distance: 15.4
click at [62, 355] on icon "Dropdown" at bounding box center [67, 359] width 11 height 8
click at [73, 414] on icon "Dropdown" at bounding box center [74, 418] width 11 height 8
click at [73, 442] on icon "Dropdown" at bounding box center [74, 446] width 11 height 8
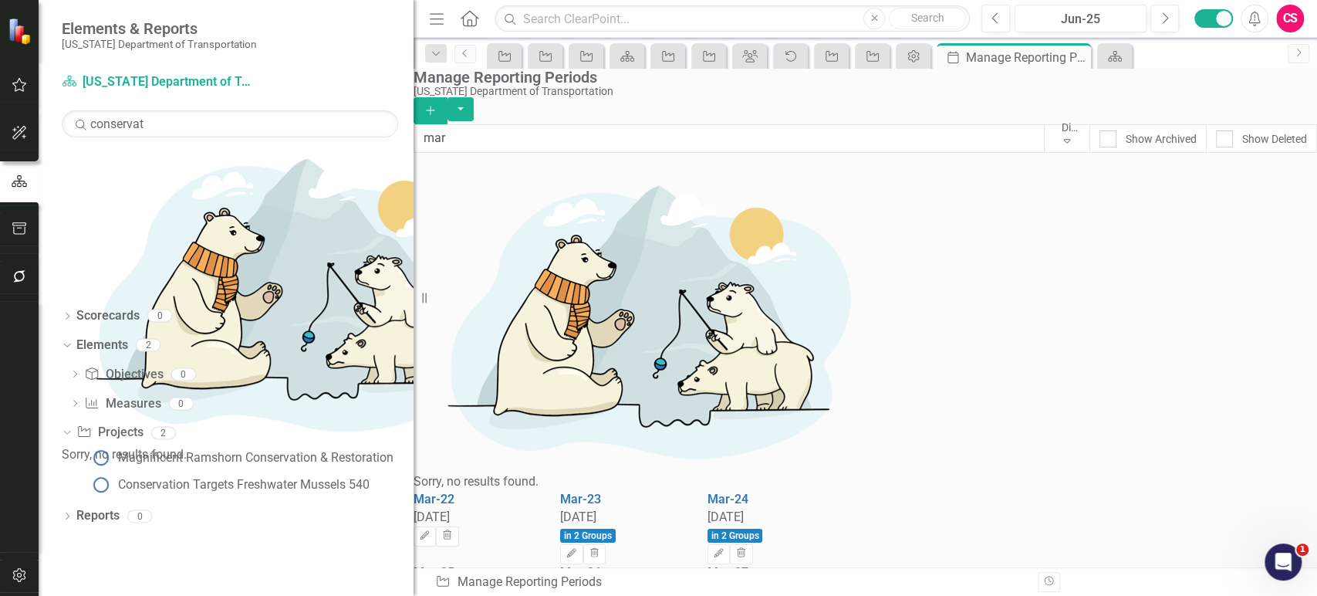
drag, startPoint x: 235, startPoint y: 330, endPoint x: 414, endPoint y: 318, distance: 179.4
click at [414, 318] on div "Resize" at bounding box center [420, 298] width 12 height 596
click at [162, 472] on link "Conservation Targets Freshwater Mussels 540" at bounding box center [229, 484] width 282 height 25
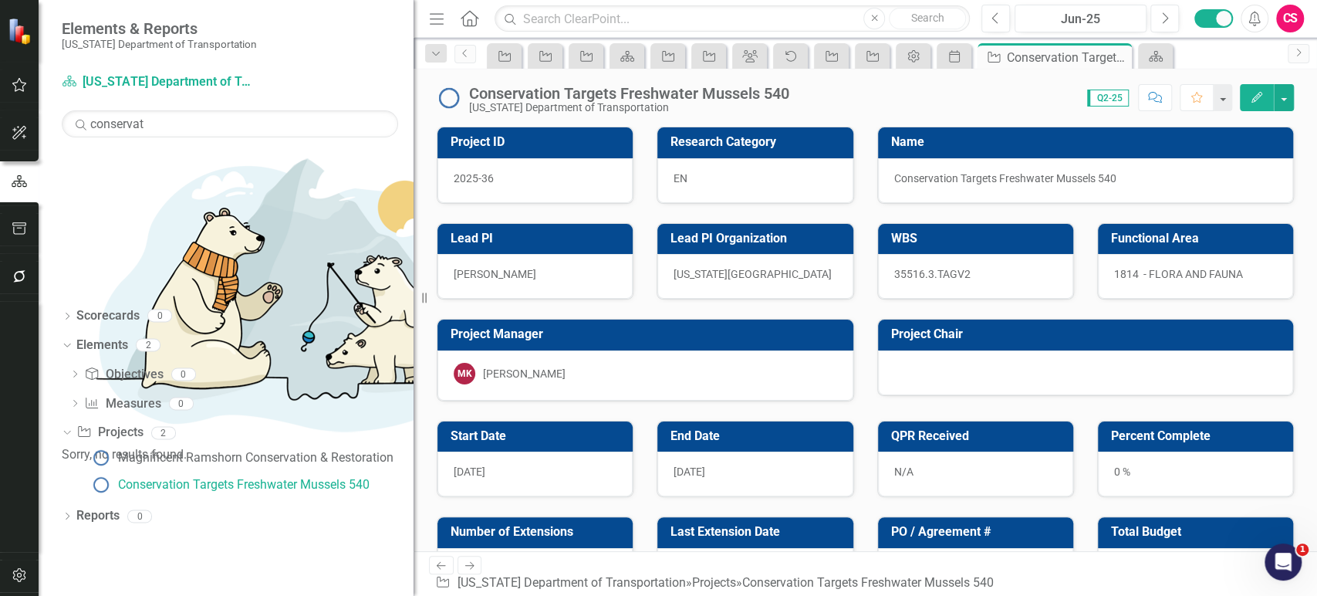
click at [835, 97] on div "Score: N/A Q2-25 Completed Comment Favorite Edit" at bounding box center [1045, 97] width 497 height 26
click at [819, 94] on div "Score: N/A Q2-25 Completed Comment Favorite Edit" at bounding box center [1045, 97] width 497 height 26
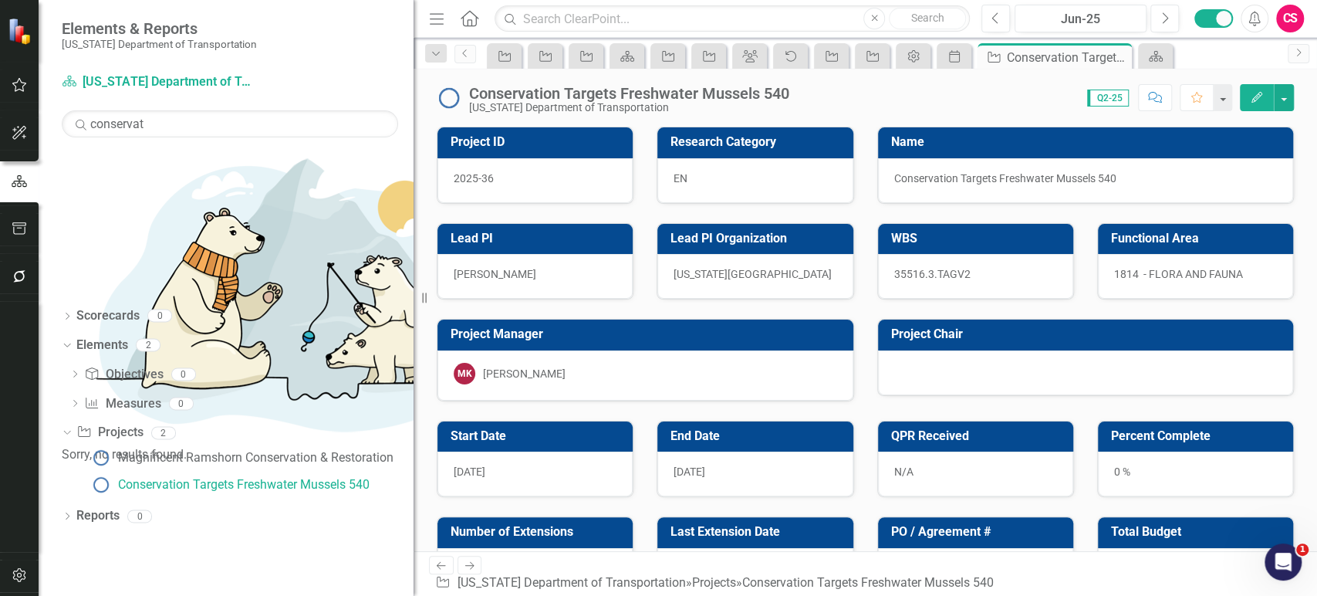
click at [765, 91] on div "Conservation Targets Freshwater Mussels 540" at bounding box center [629, 93] width 320 height 17
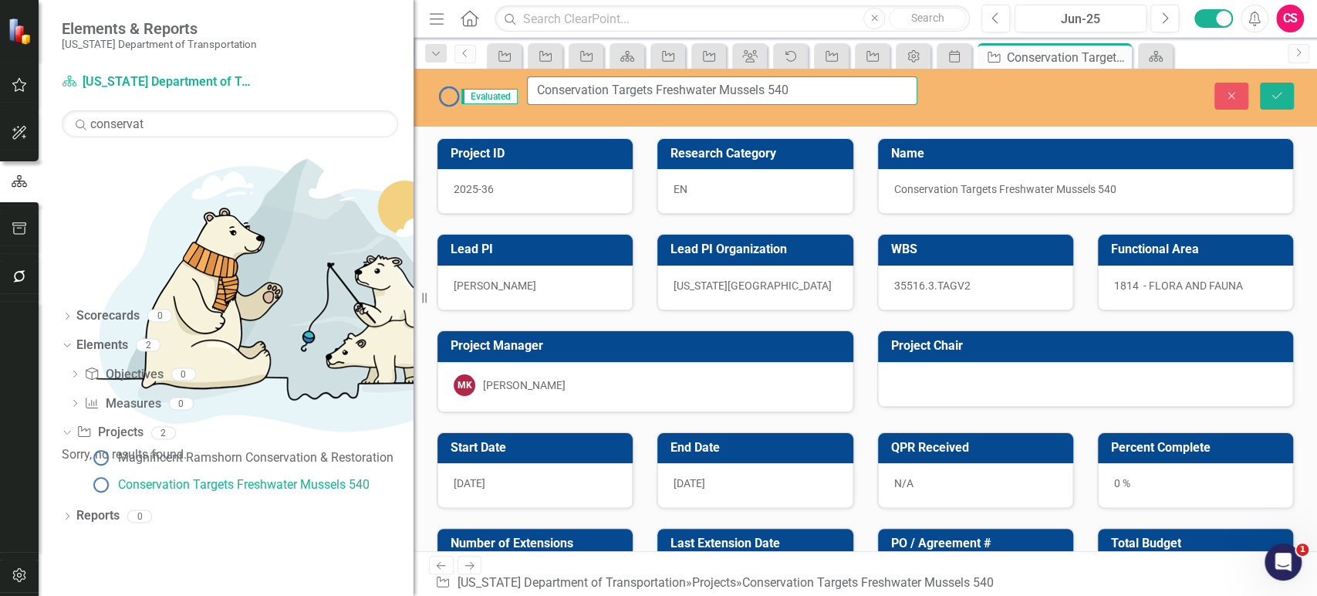
click at [809, 95] on input "Conservation Targets Freshwater Mussels 540" at bounding box center [722, 90] width 390 height 29
click at [147, 125] on input "conservat" at bounding box center [230, 123] width 336 height 27
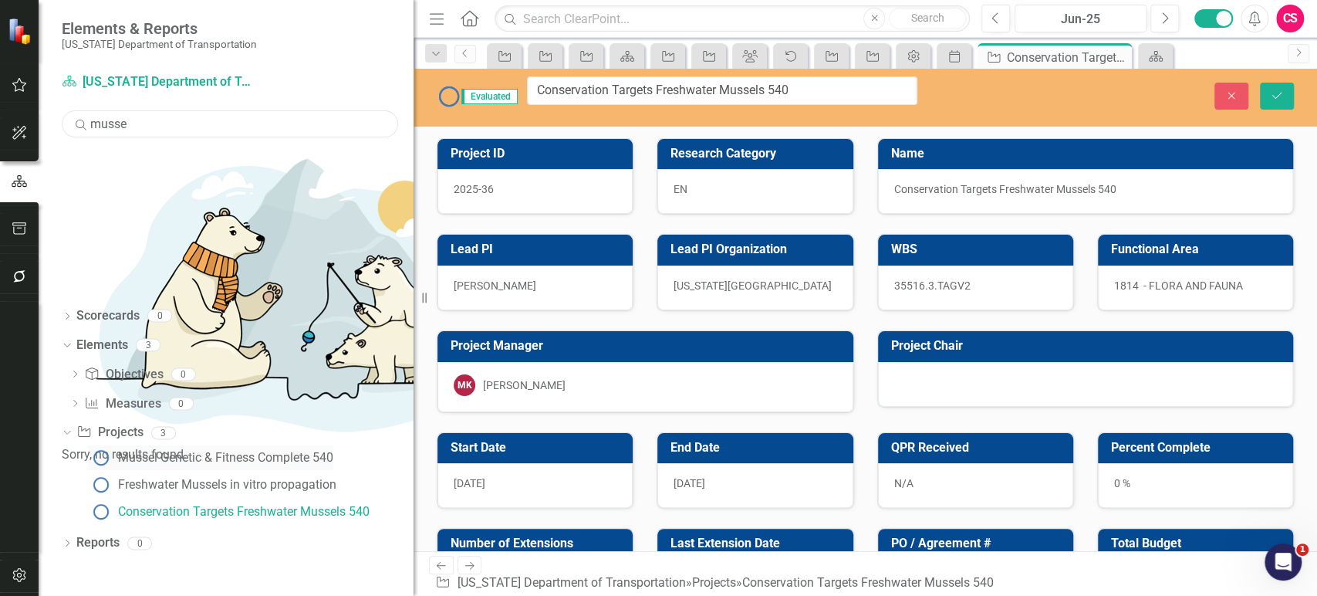
type input "musse"
click at [185, 451] on div "Mussel Genetic & Fitness Complete 540" at bounding box center [225, 458] width 215 height 14
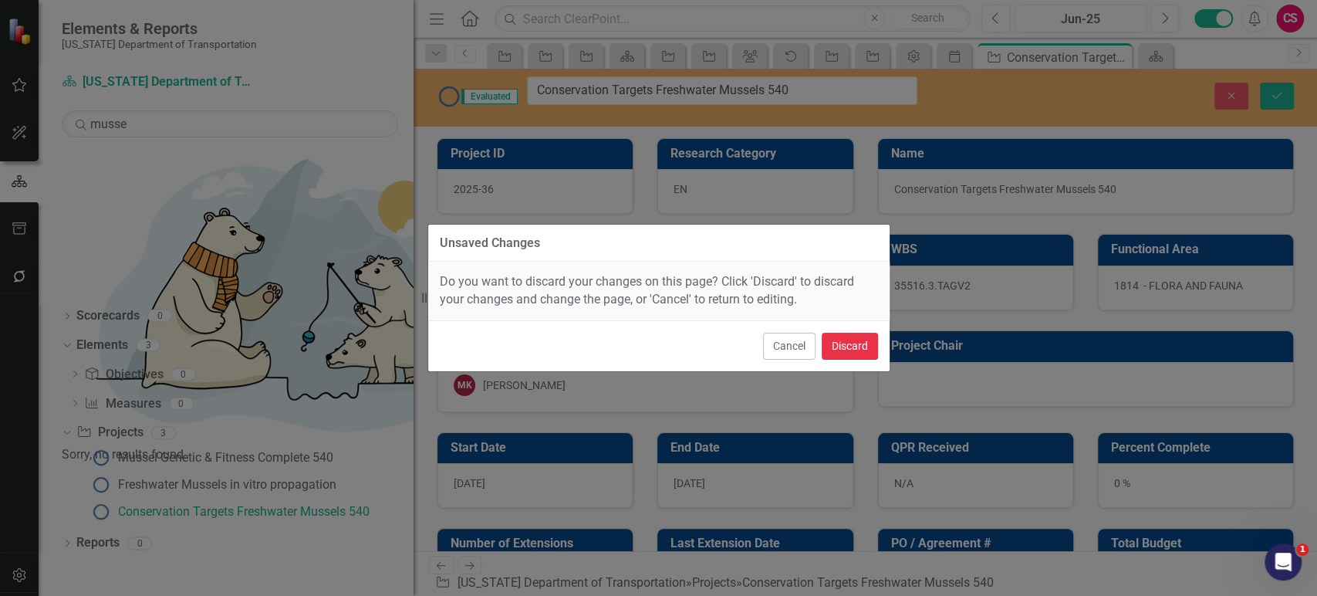
click at [848, 335] on button "Discard" at bounding box center [850, 346] width 56 height 27
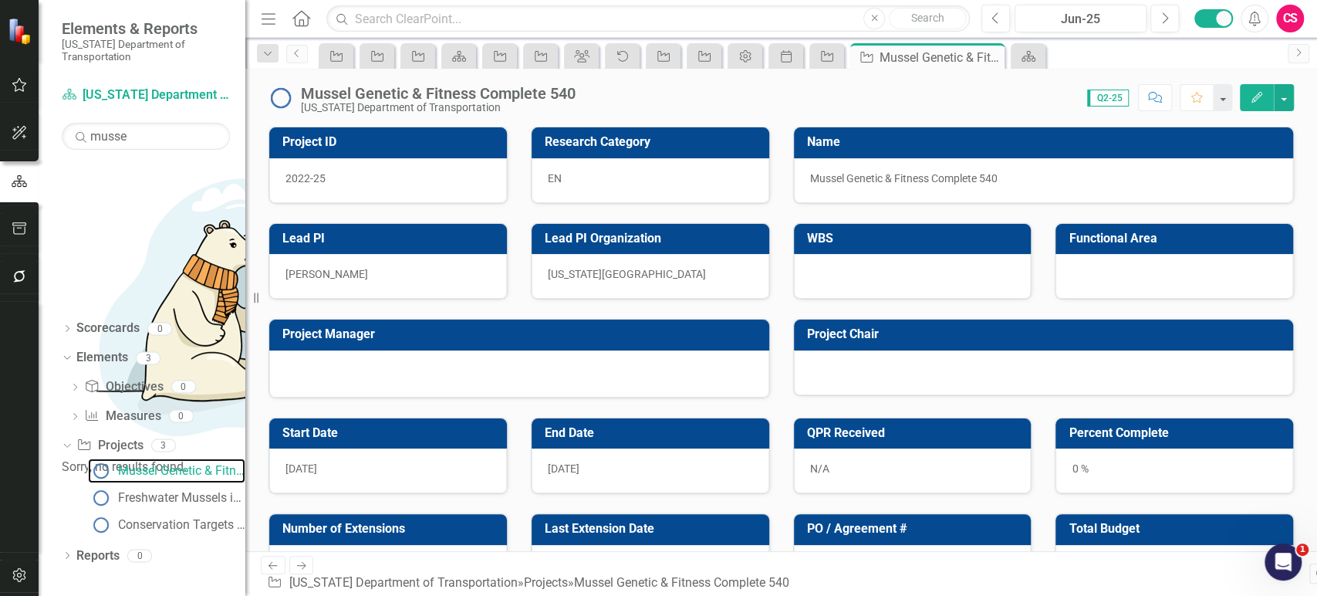
drag, startPoint x: 415, startPoint y: 85, endPoint x: 245, endPoint y: 83, distance: 169.7
click at [245, 83] on div "Resize" at bounding box center [251, 298] width 12 height 596
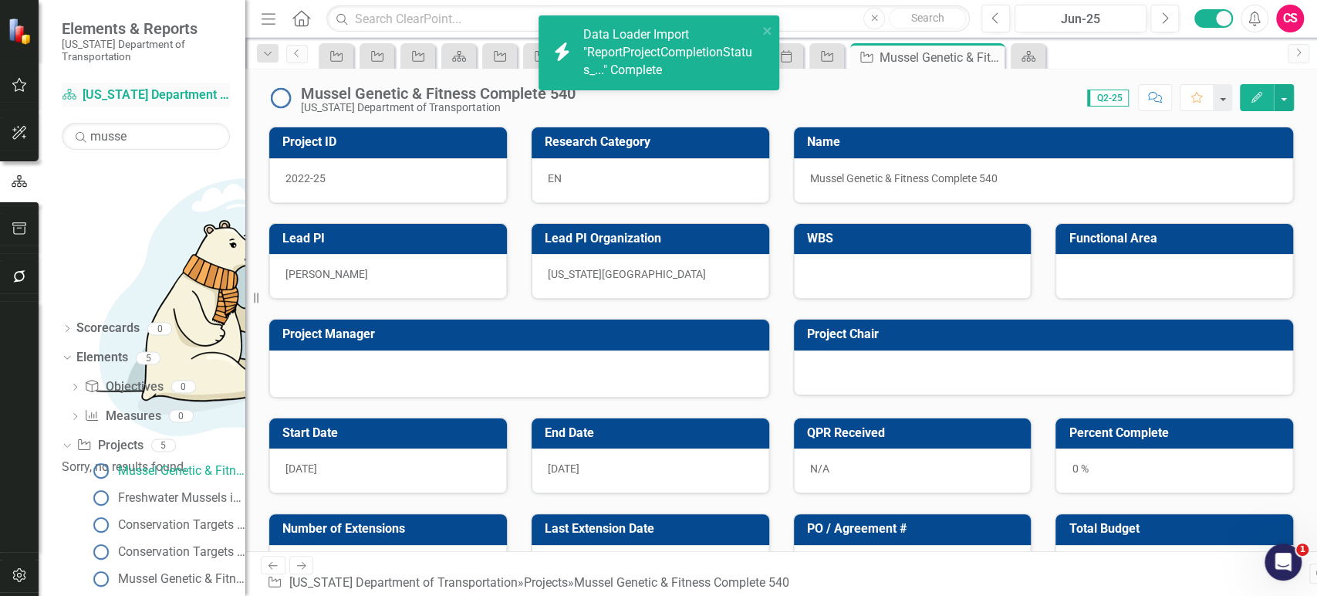
click at [134, 97] on link "Scorecard North Carolina Department of Transportation" at bounding box center [146, 95] width 168 height 18
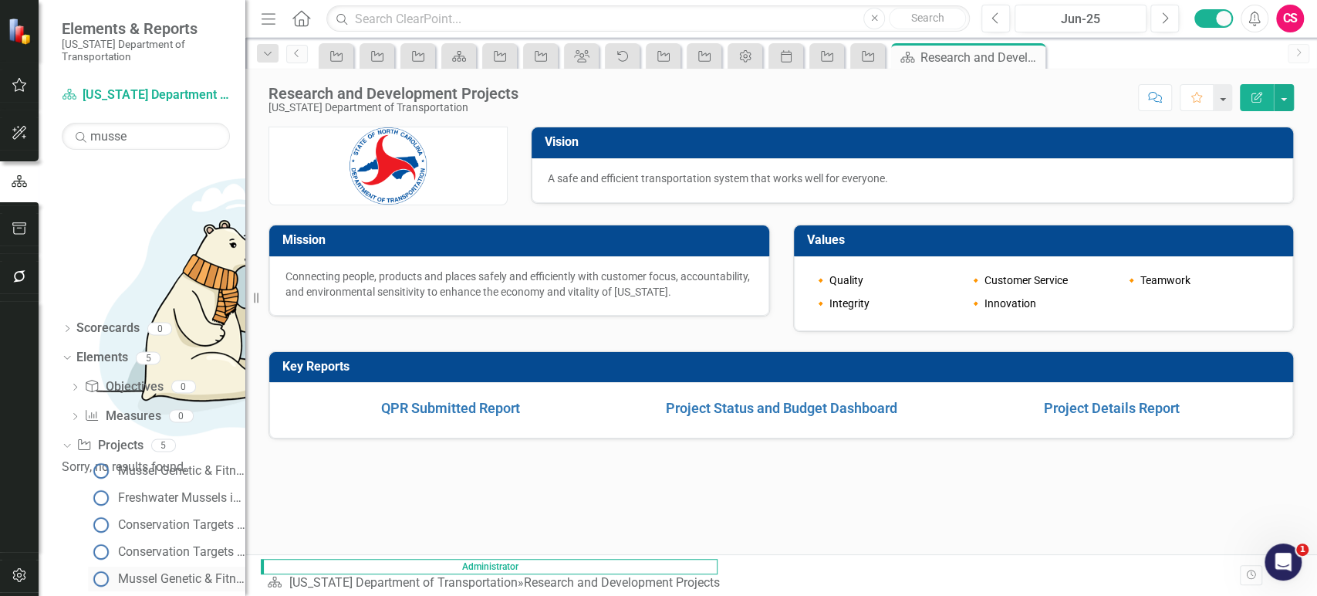
click at [181, 572] on div "Mussel Genetic & Fitness Complete 553" at bounding box center [181, 579] width 127 height 14
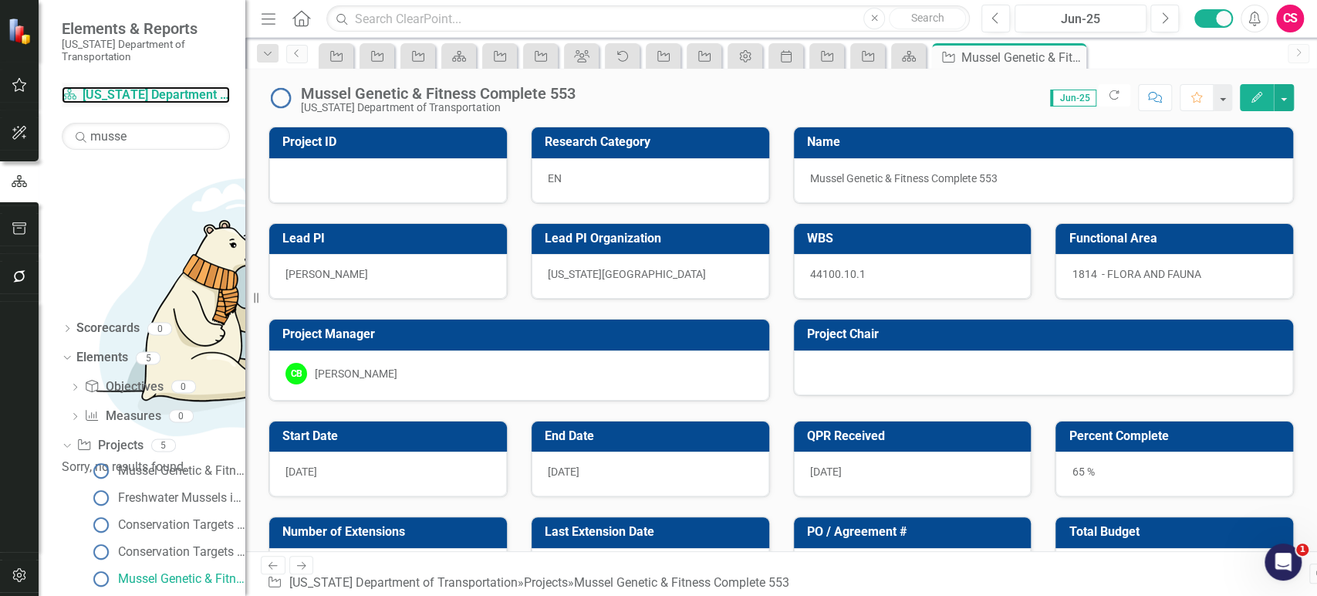
click at [147, 92] on link "Scorecard North Carolina Department of Transportation" at bounding box center [146, 95] width 168 height 18
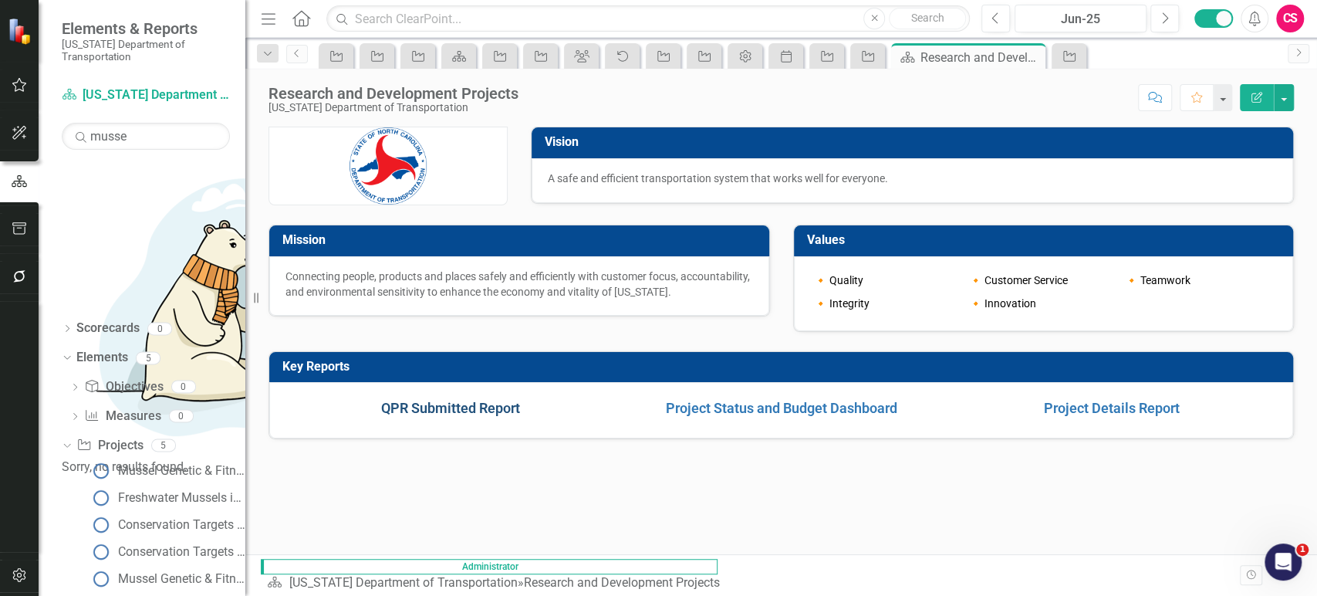
click at [474, 406] on link "QPR Submitted Report" at bounding box center [450, 408] width 139 height 16
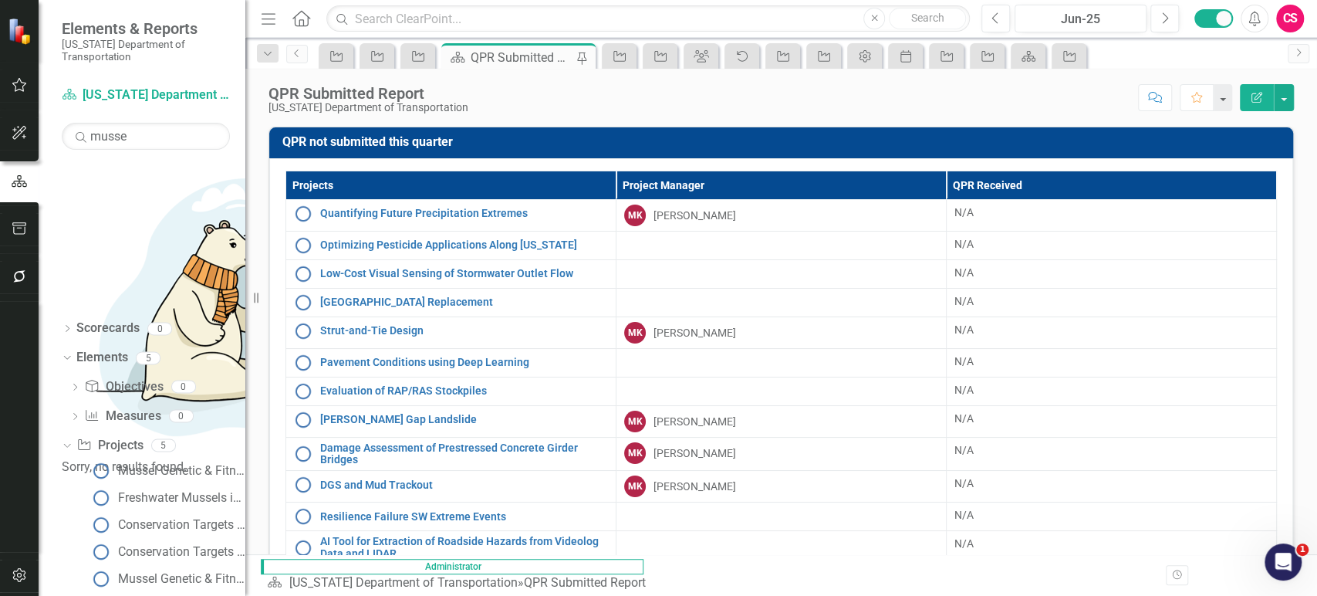
click at [707, 158] on div "Projects Project Manager QPR Received Quantifying Future Precipitation Extremes…" at bounding box center [781, 414] width 1024 height 513
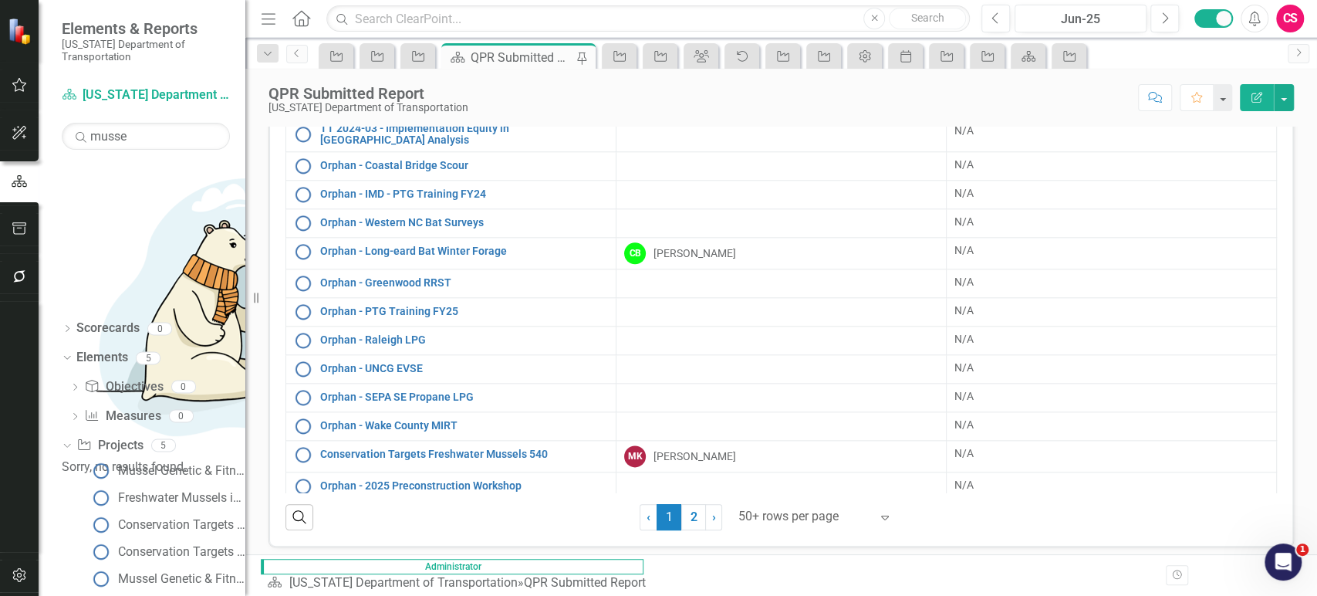
scroll to position [133, 0]
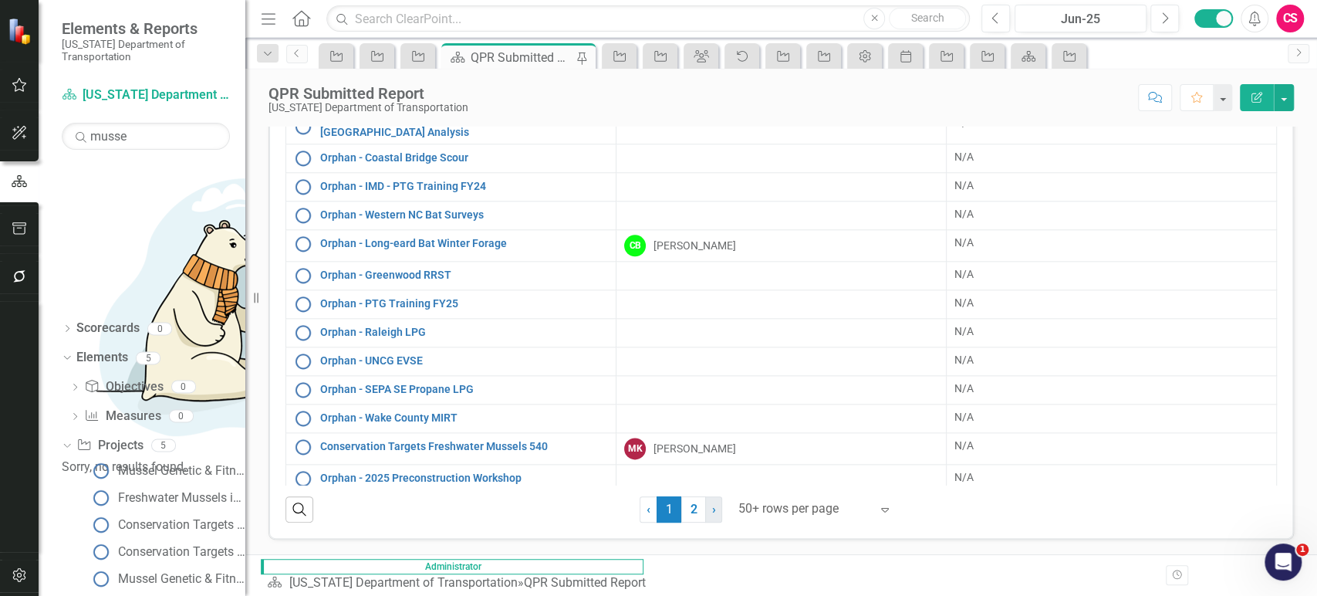
click at [705, 510] on link "› Next" at bounding box center [713, 509] width 17 height 26
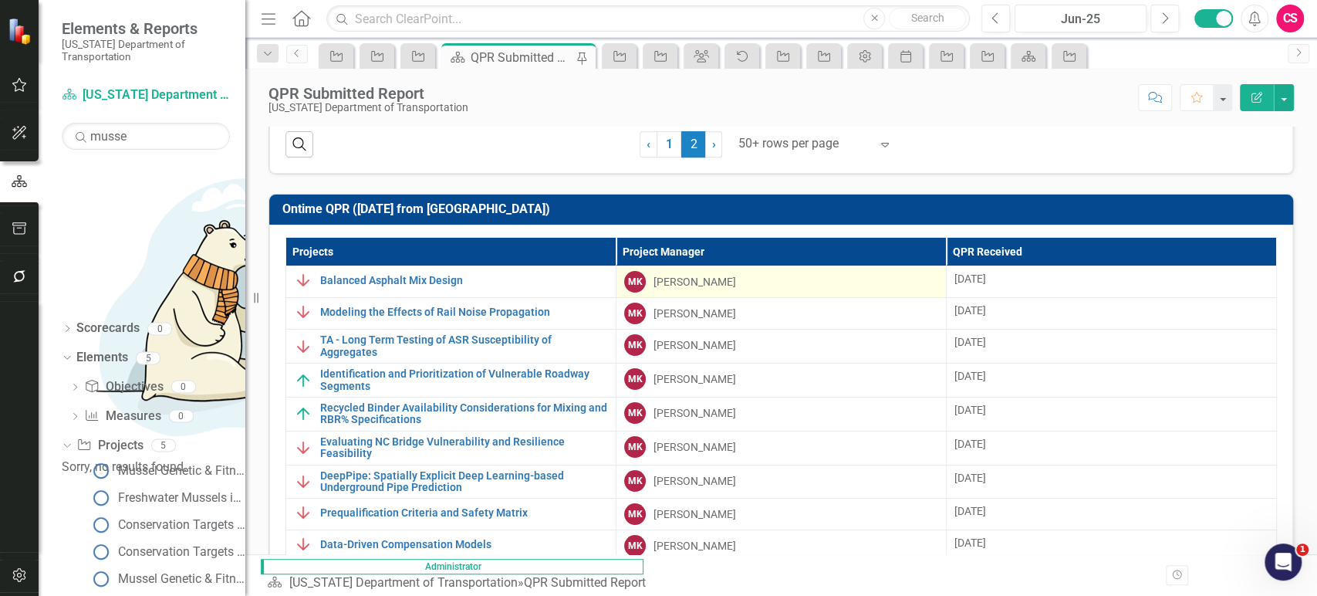
scroll to position [503, 0]
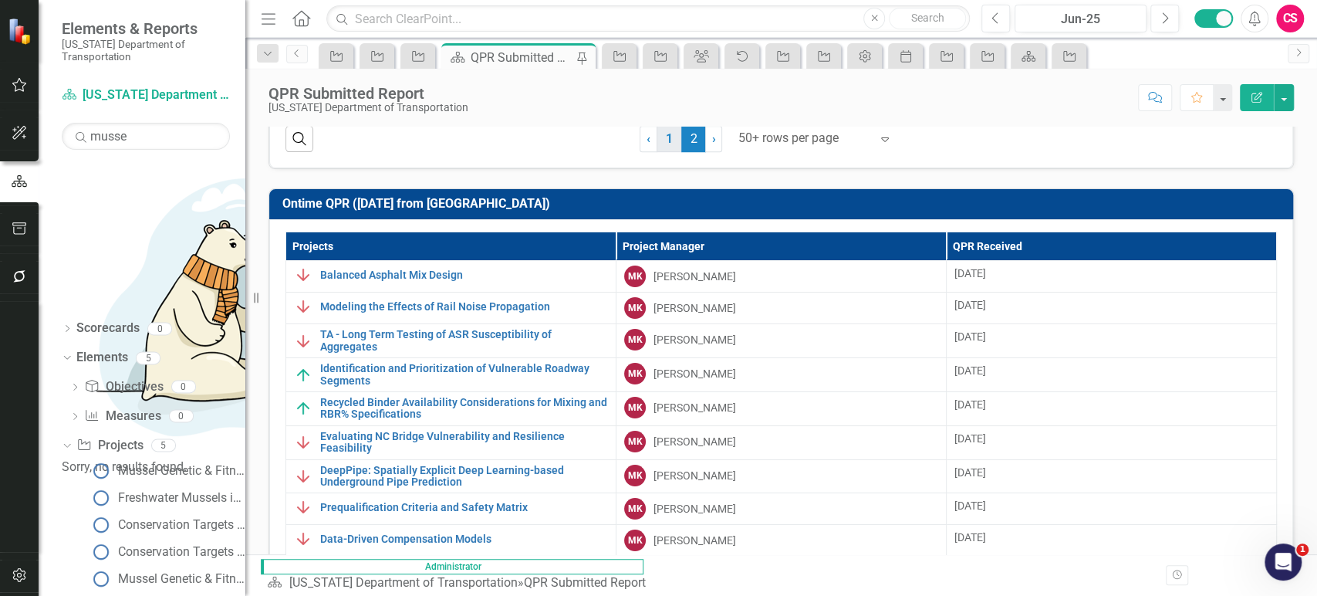
click at [666, 132] on link "1" at bounding box center [669, 139] width 25 height 26
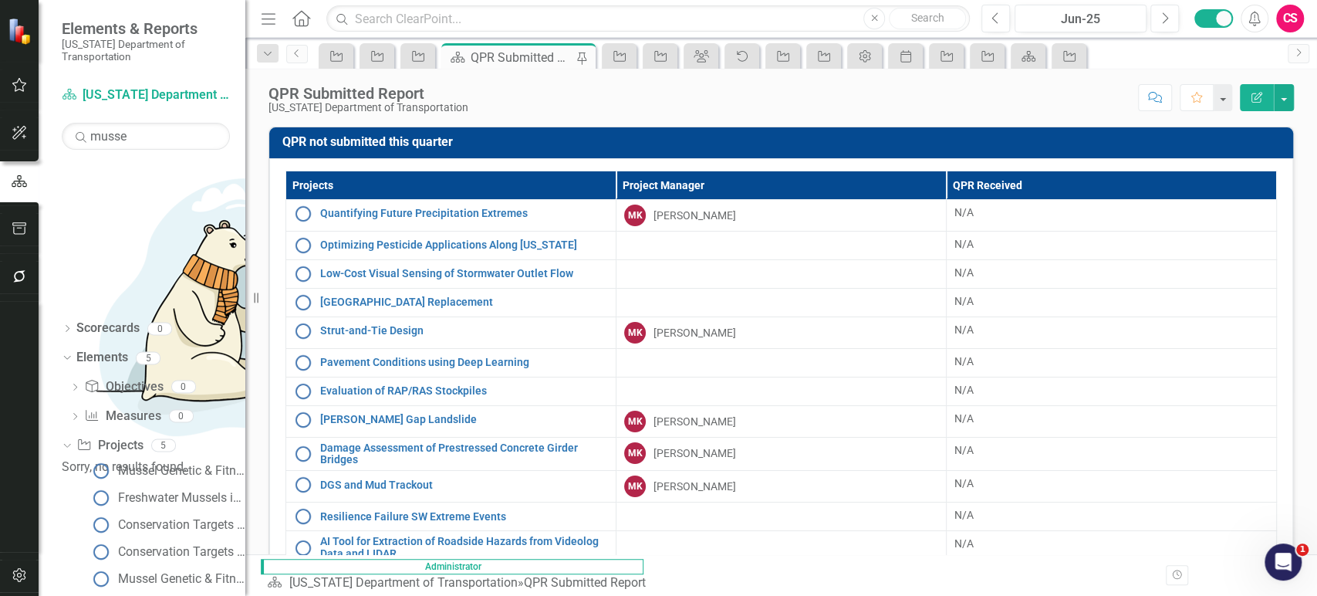
scroll to position [0, 0]
